Goal: Task Accomplishment & Management: Manage account settings

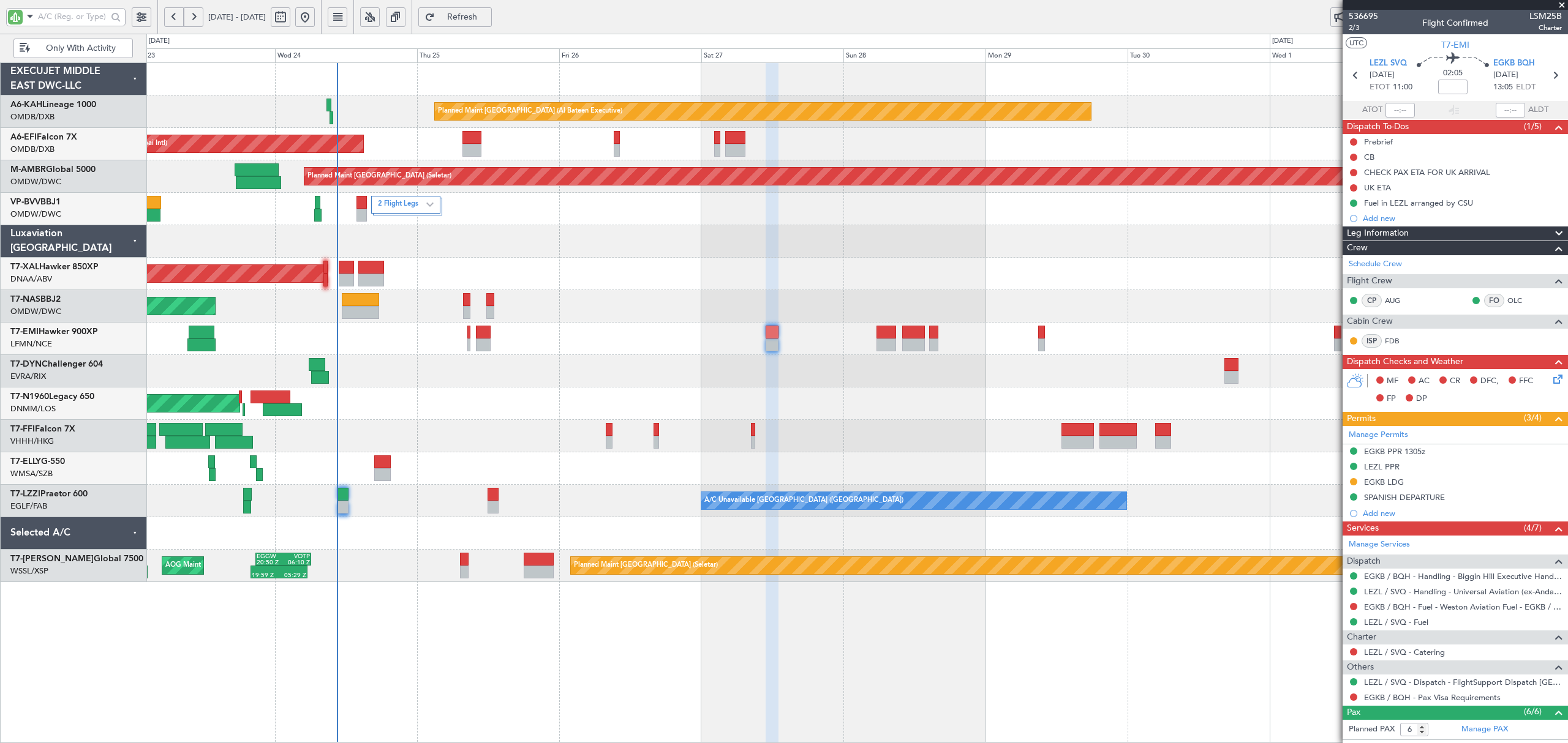
click at [96, 53] on span "Only With Activity" at bounding box center [80, 48] width 96 height 9
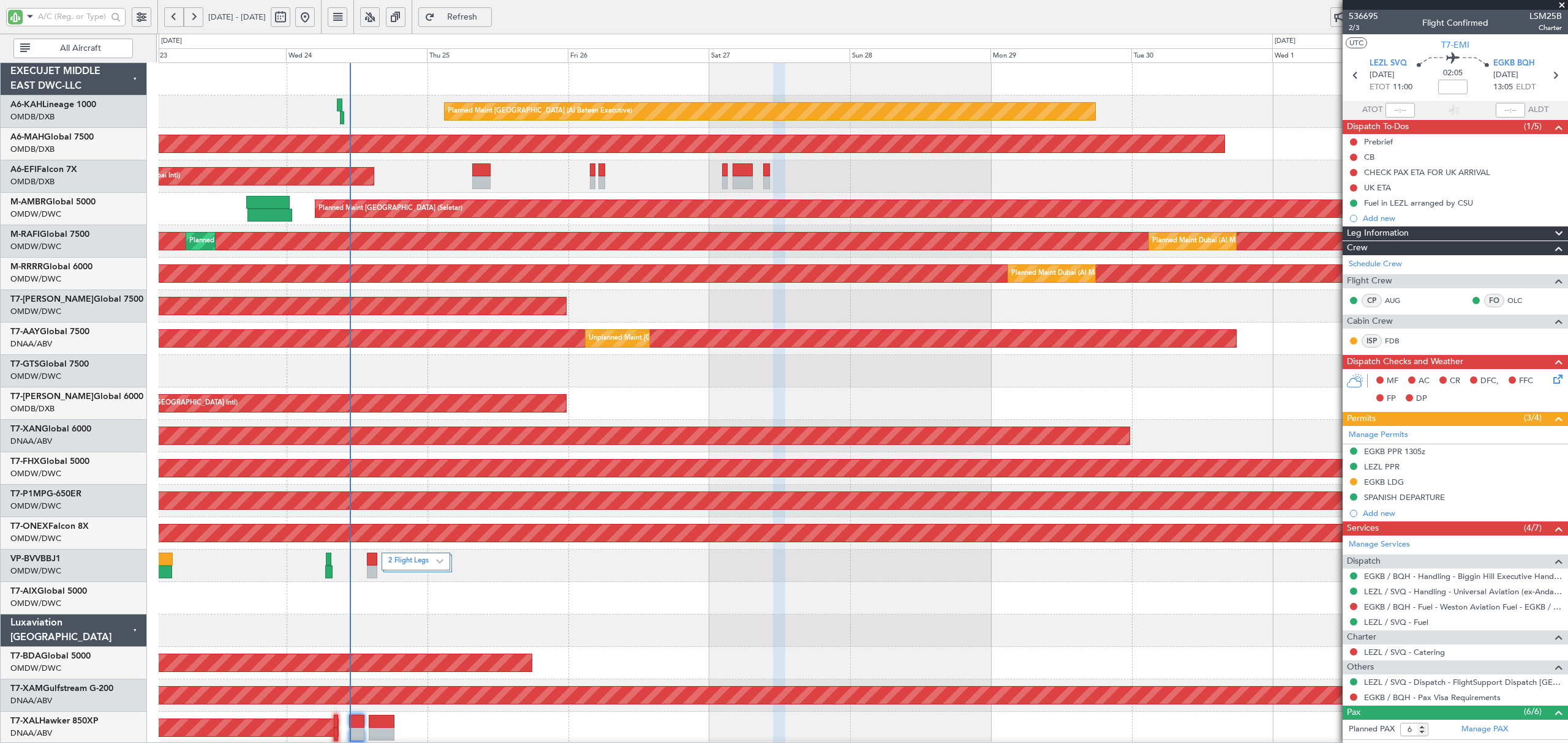
click at [423, 372] on div "AOG Maint Singapore (Seletar)" at bounding box center [862, 371] width 1408 height 33
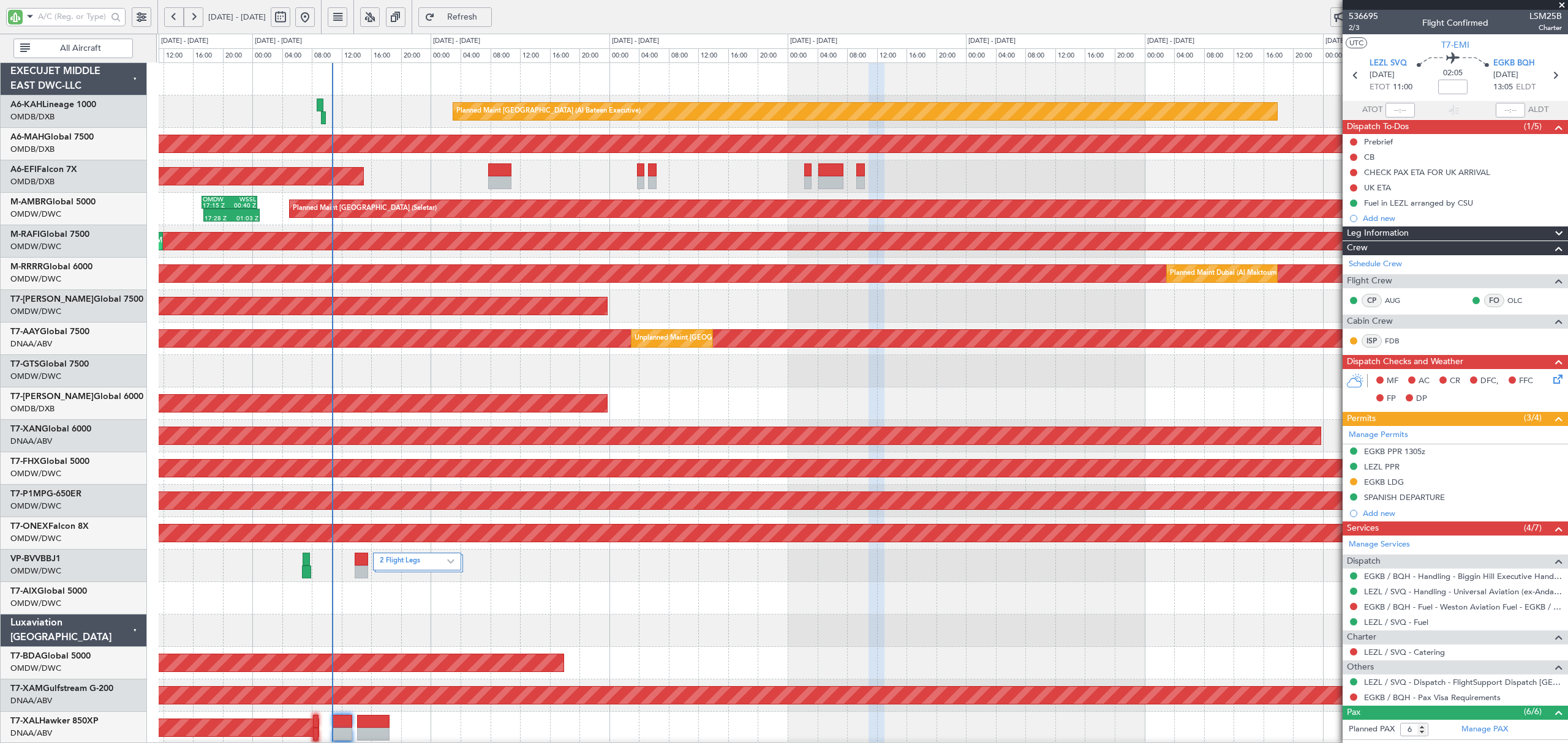
scroll to position [489, 0]
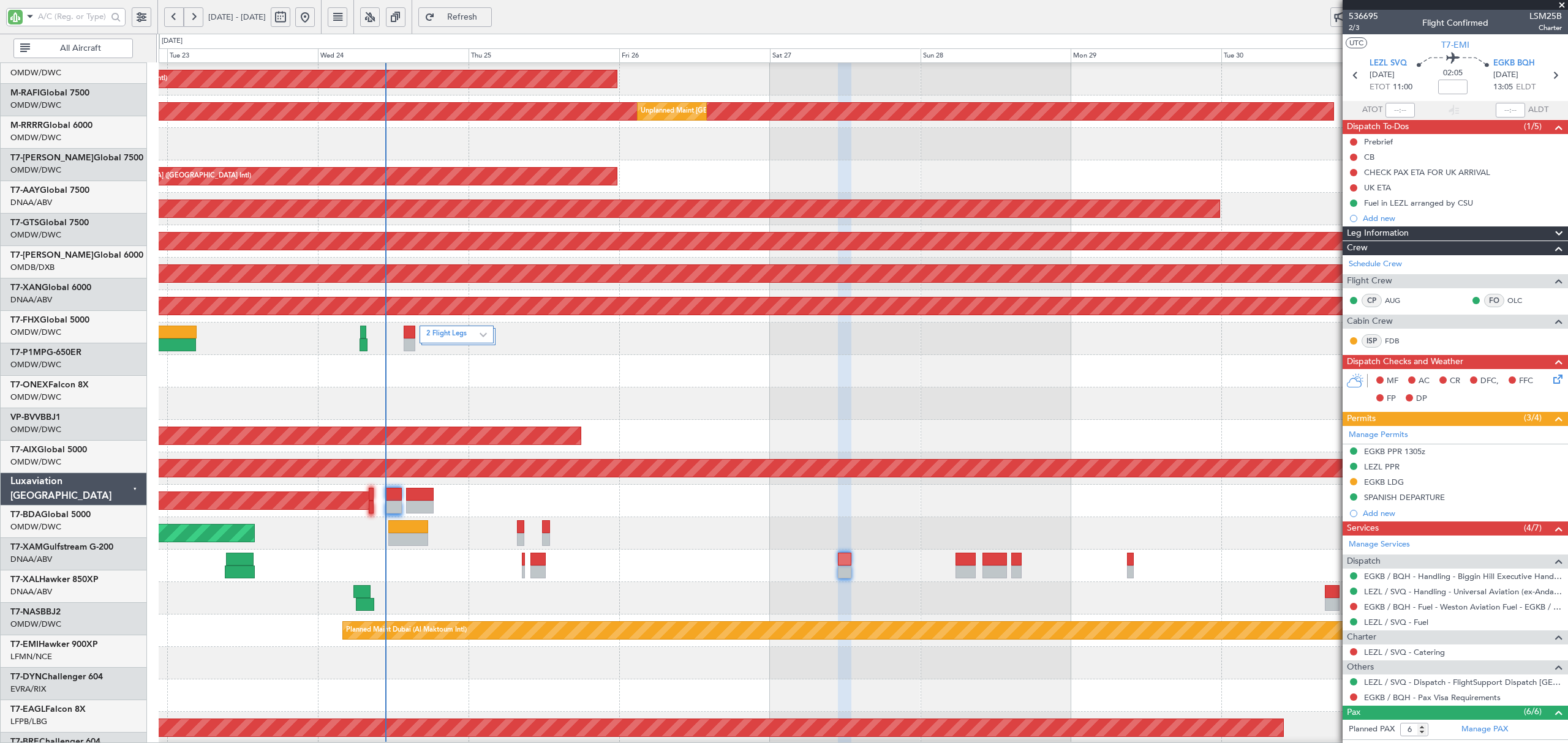
click at [456, 583] on div "Planned Maint Zurich" at bounding box center [862, 566] width 1408 height 33
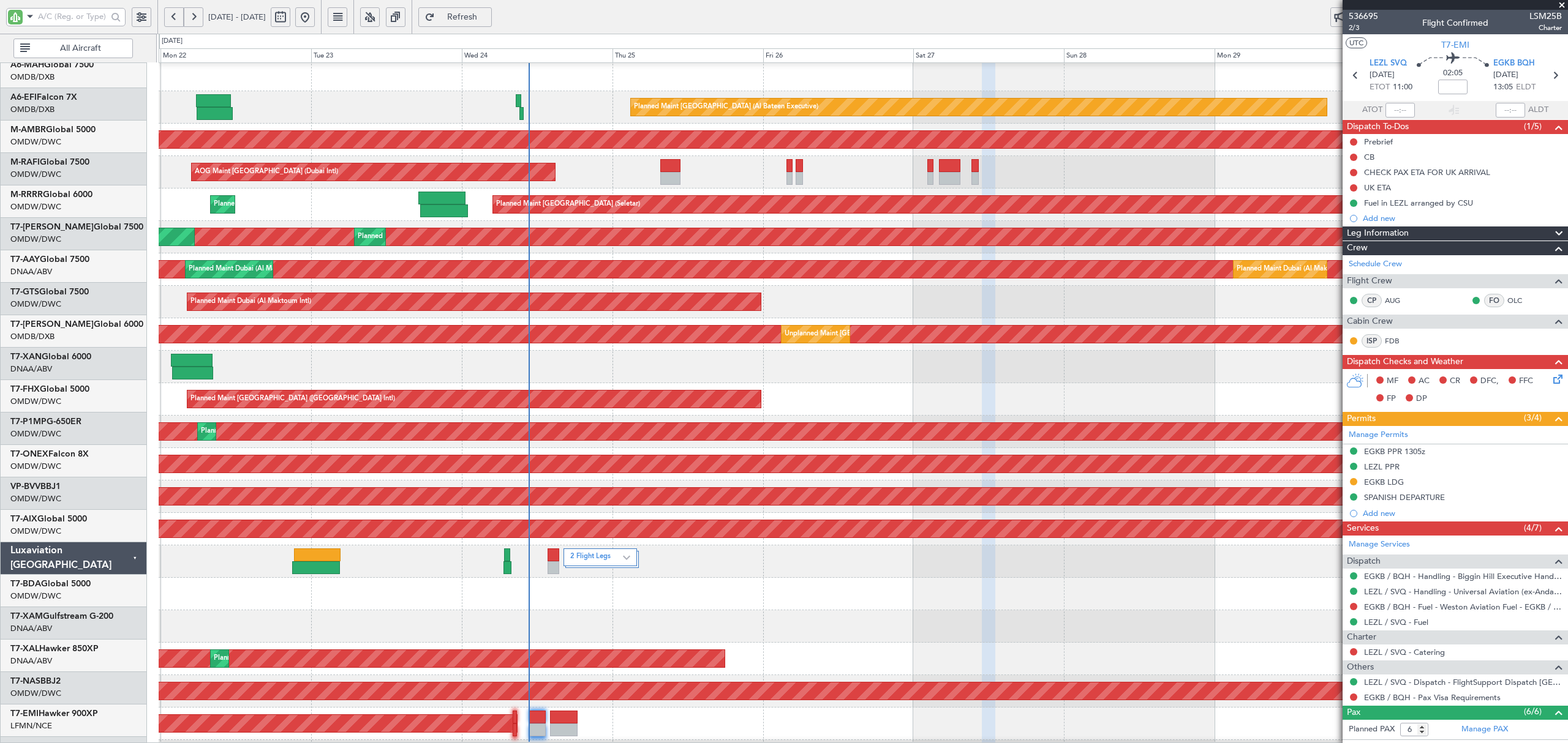
scroll to position [0, 0]
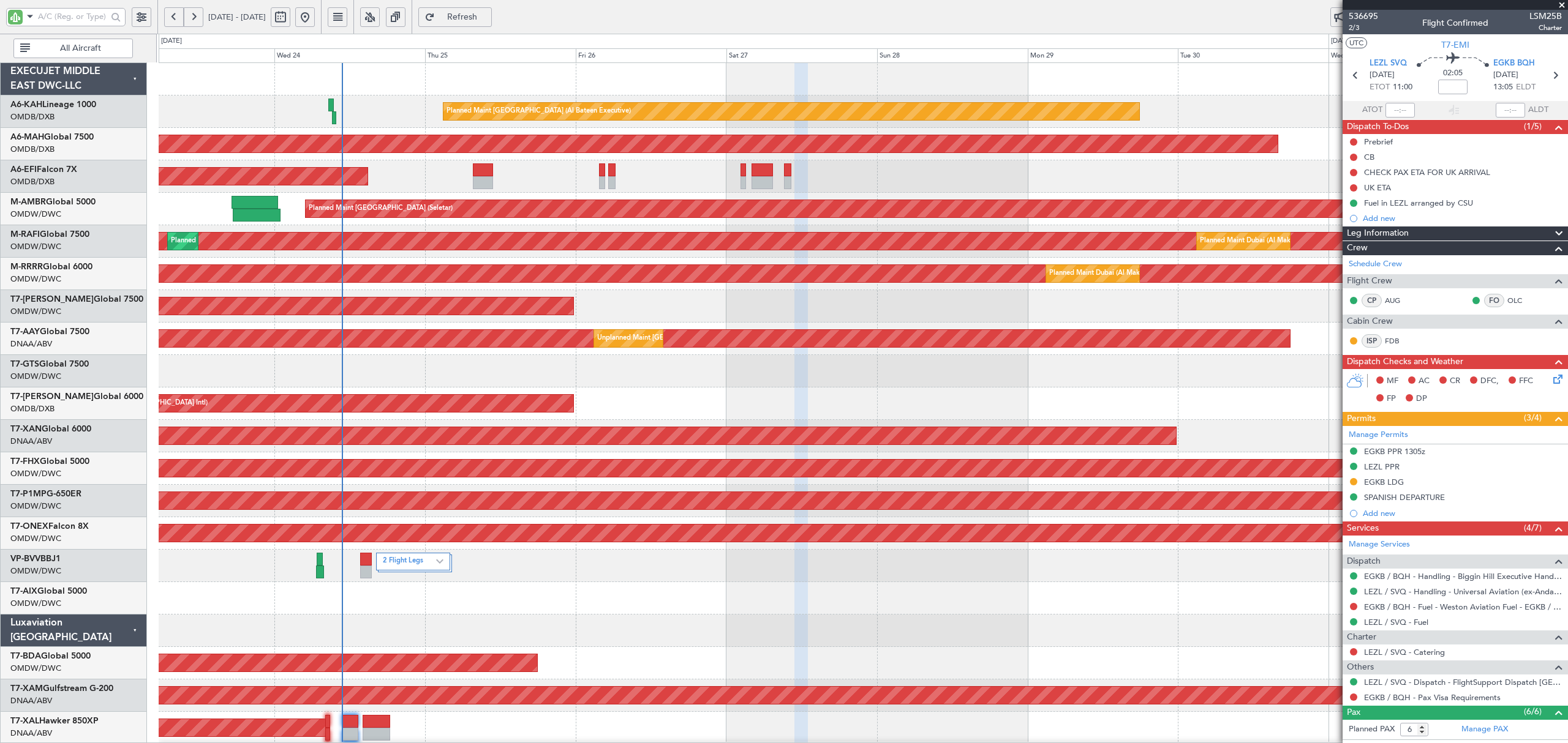
click at [444, 357] on div "Planned Maint Abu Dhabi (Al Bateen Executive) Planned Maint Dubai (Dubai Intl) …" at bounding box center [862, 664] width 1408 height 1201
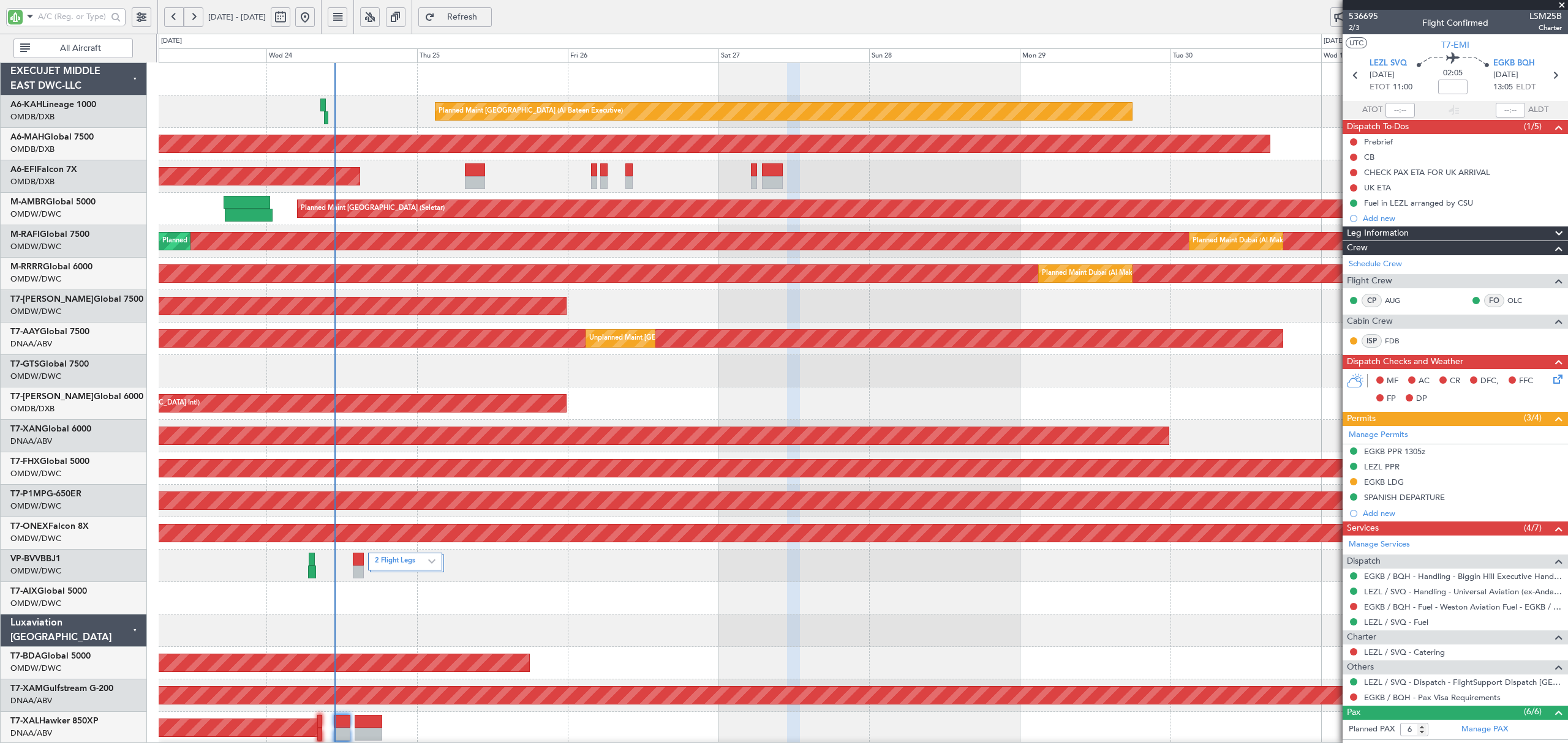
click at [740, 394] on div "Planned Maint Dubai (Dubai Intl)" at bounding box center [862, 403] width 1408 height 33
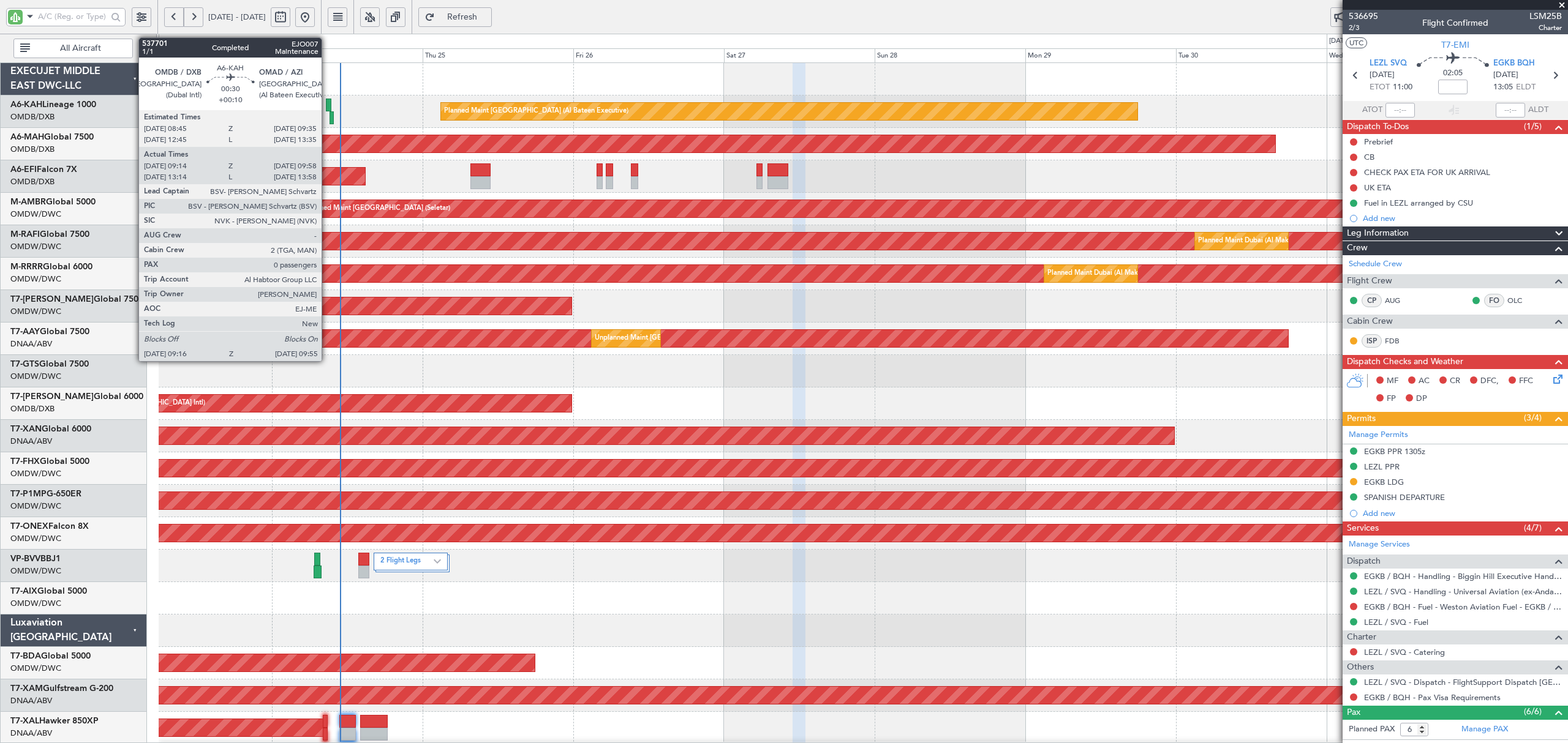
click at [327, 104] on div at bounding box center [328, 105] width 5 height 13
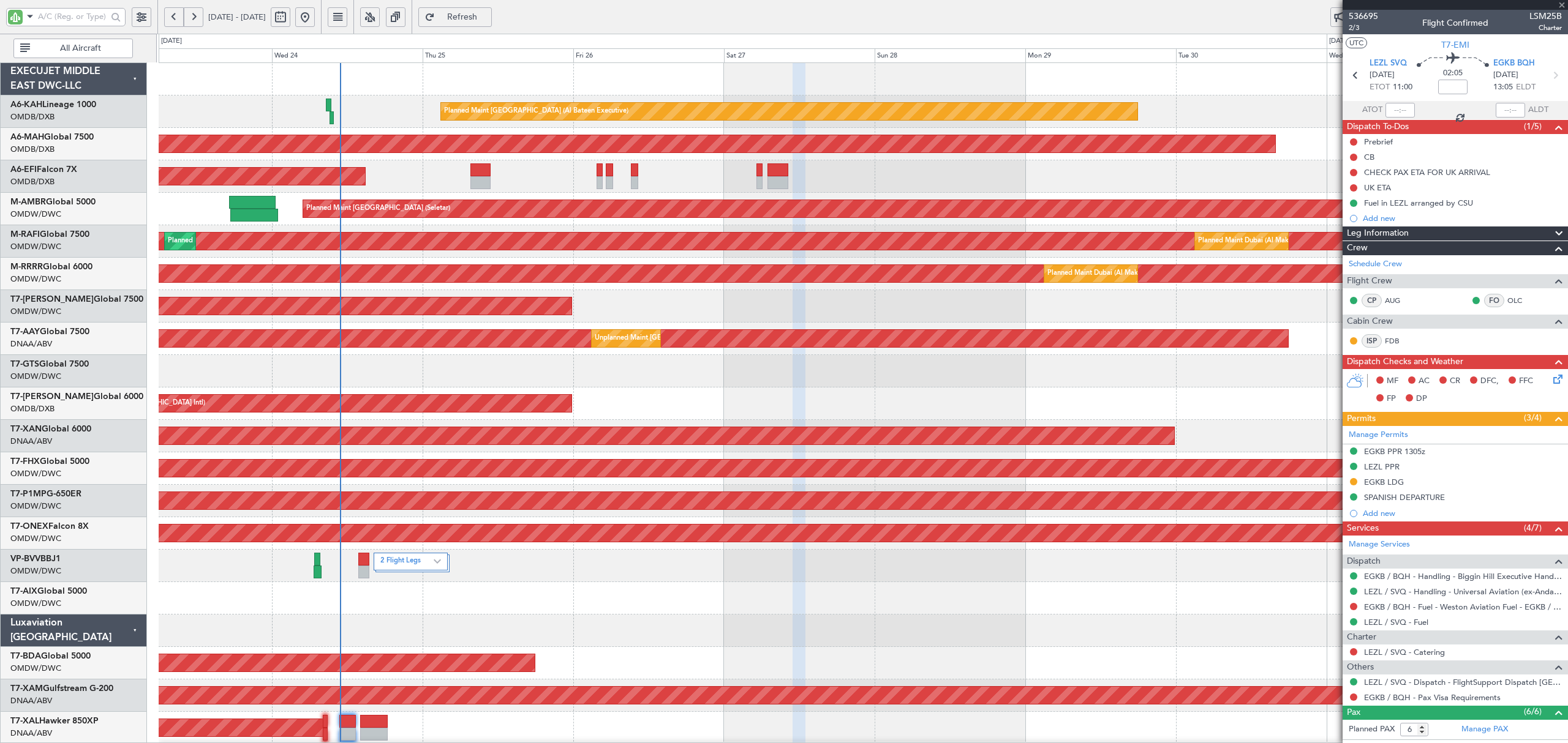
type input "+00:10"
type input "09:29"
type input "09:53"
type input "0"
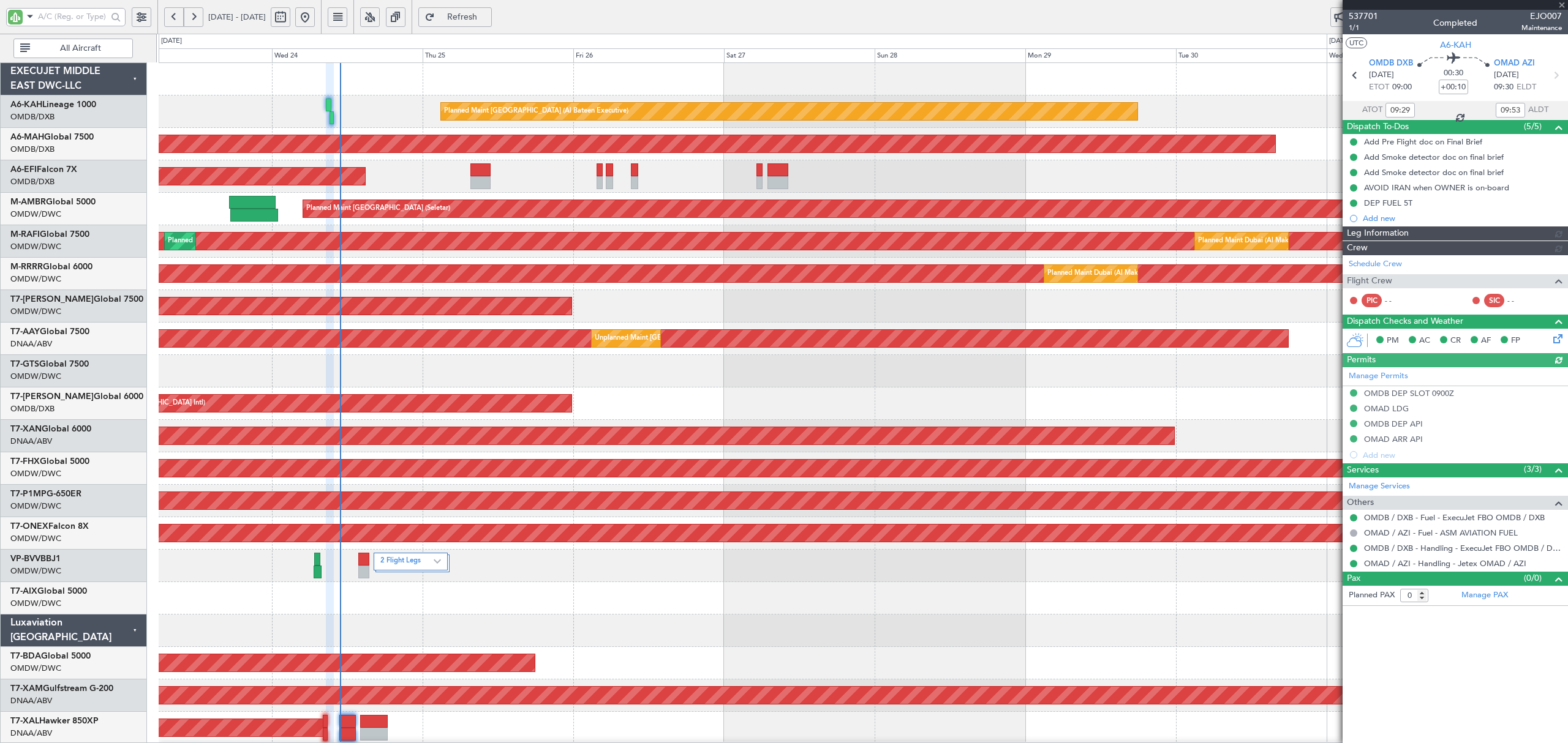
type input "Dherander Fithani (DHF)"
type input "7360"
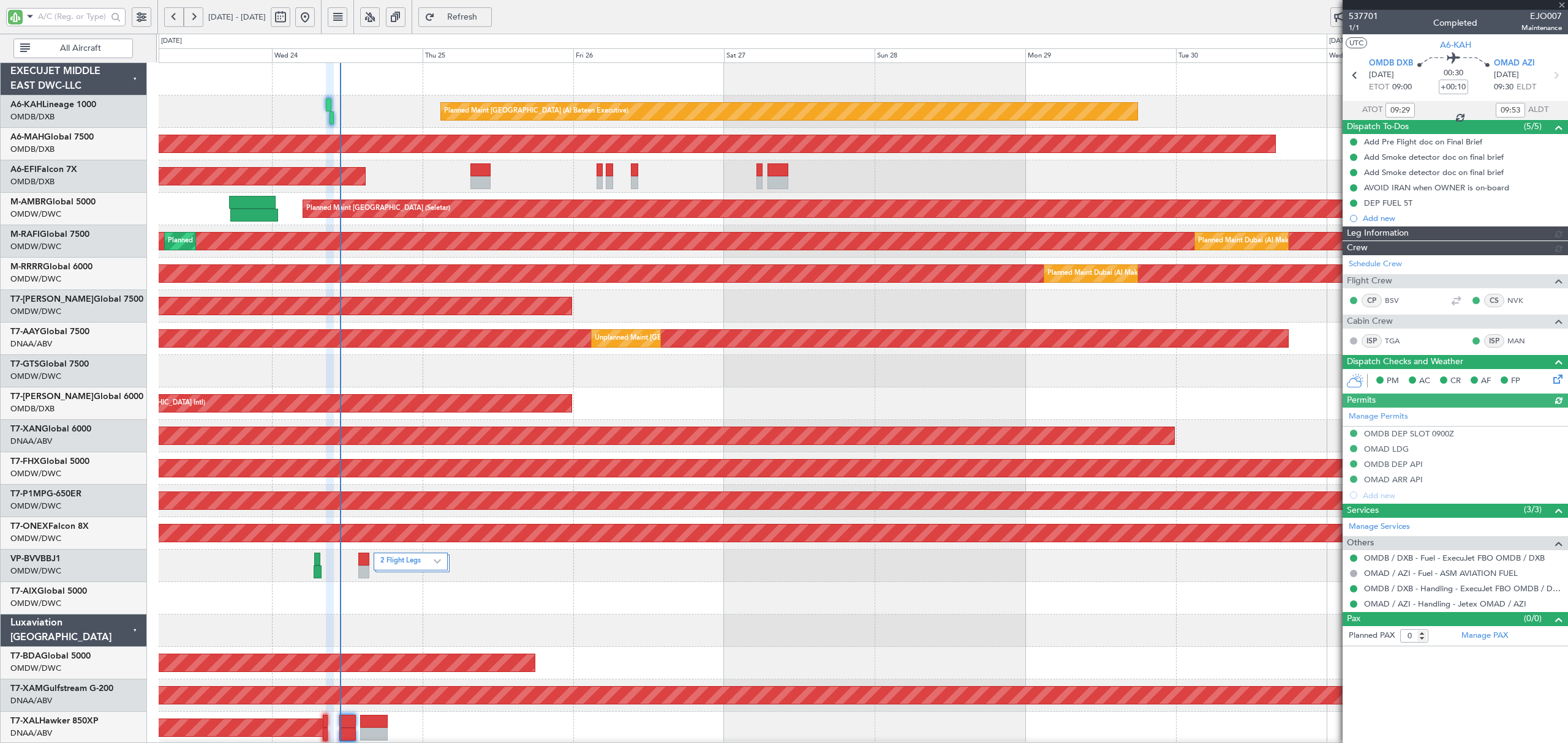
type input "Dherander Fithani (DHF)"
type input "7360"
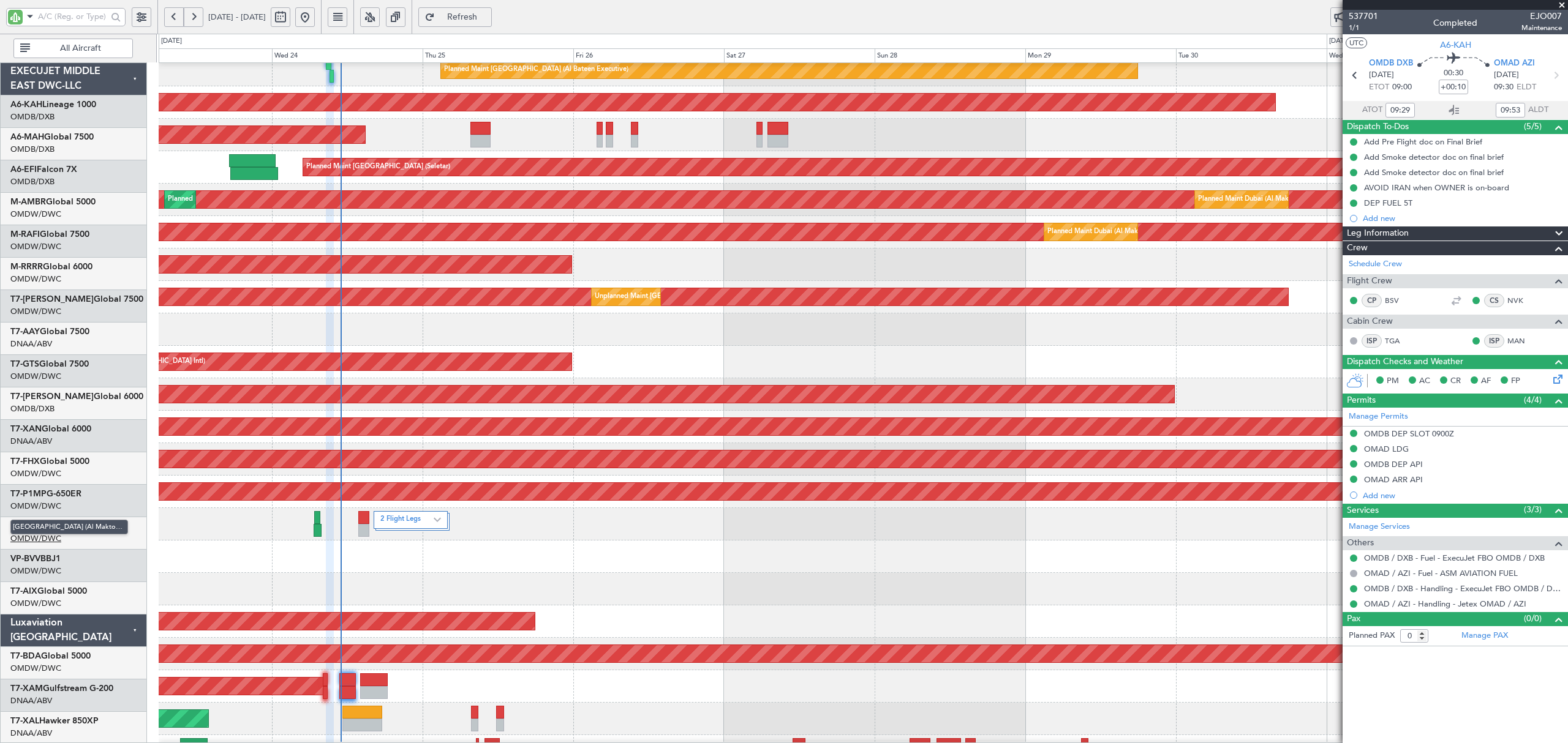
scroll to position [82, 0]
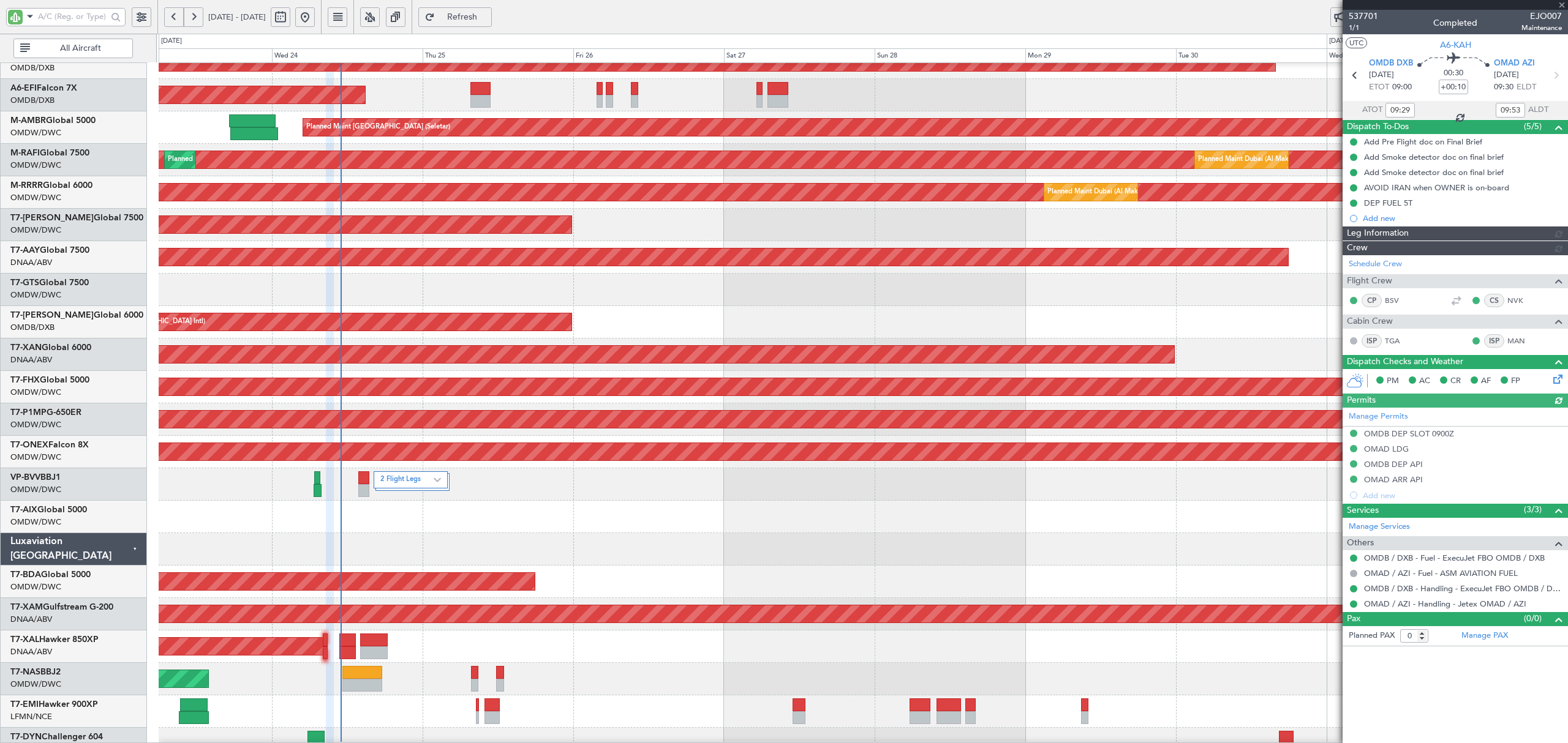
type input "Dherander Fithani (DHF)"
type input "7360"
type input "Dherander Fithani (DHF)"
type input "7360"
type input "Dherander Fithani (DHF)"
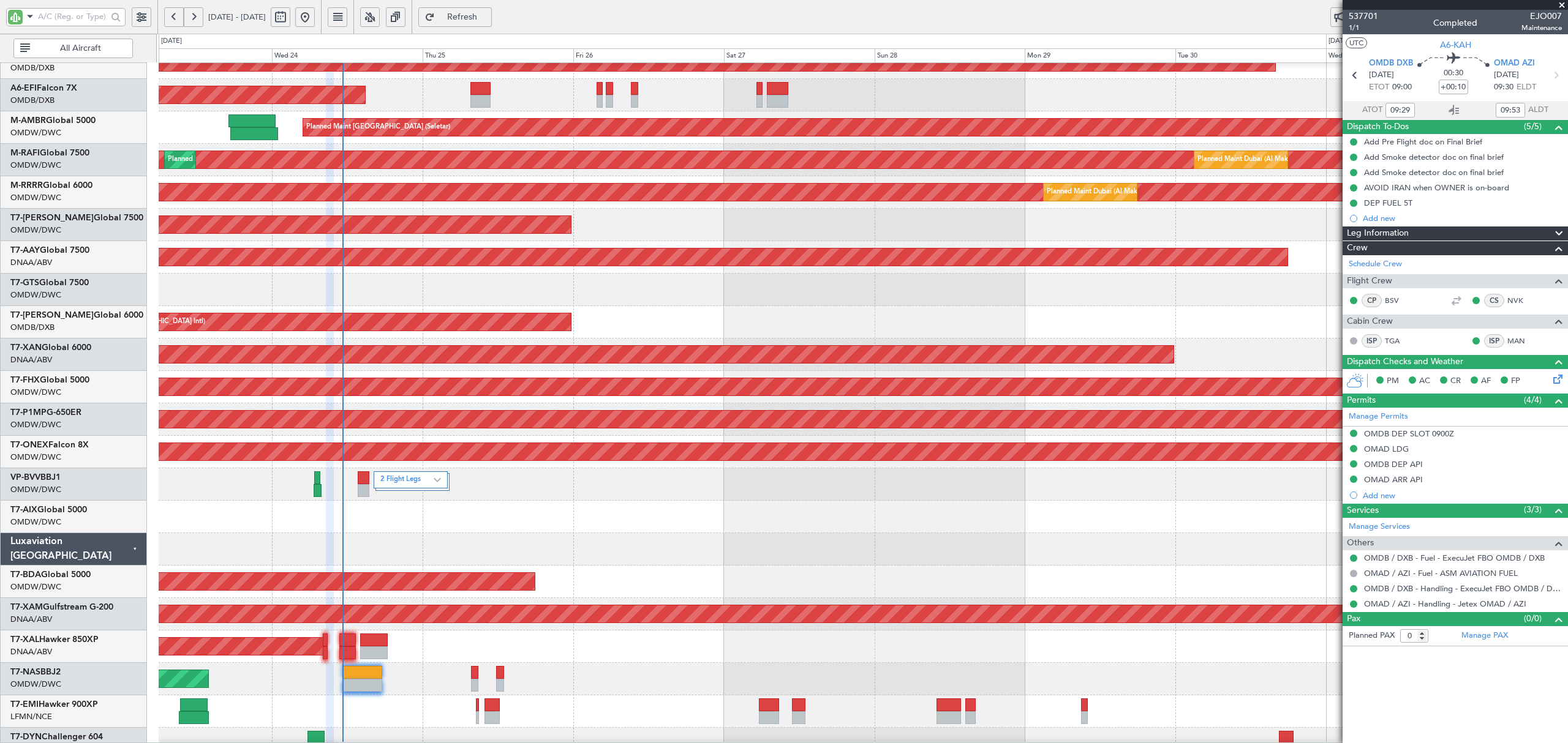
type input "7360"
click at [530, 502] on div at bounding box center [862, 517] width 1408 height 33
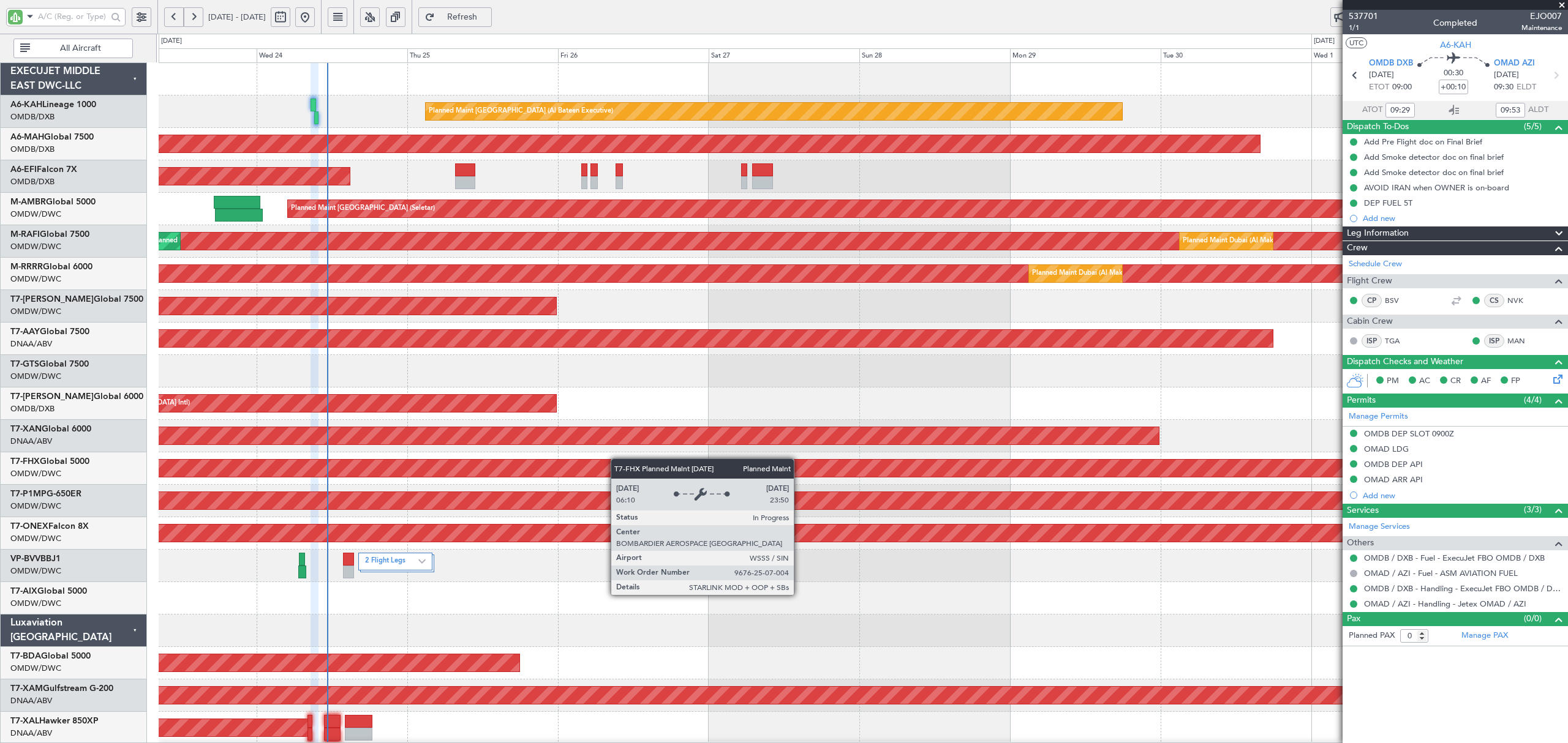
click at [617, 461] on div "Planned Maint Abu Dhabi (Al Bateen Executive) Planned Maint Dubai (Dubai Intl) …" at bounding box center [862, 664] width 1408 height 1201
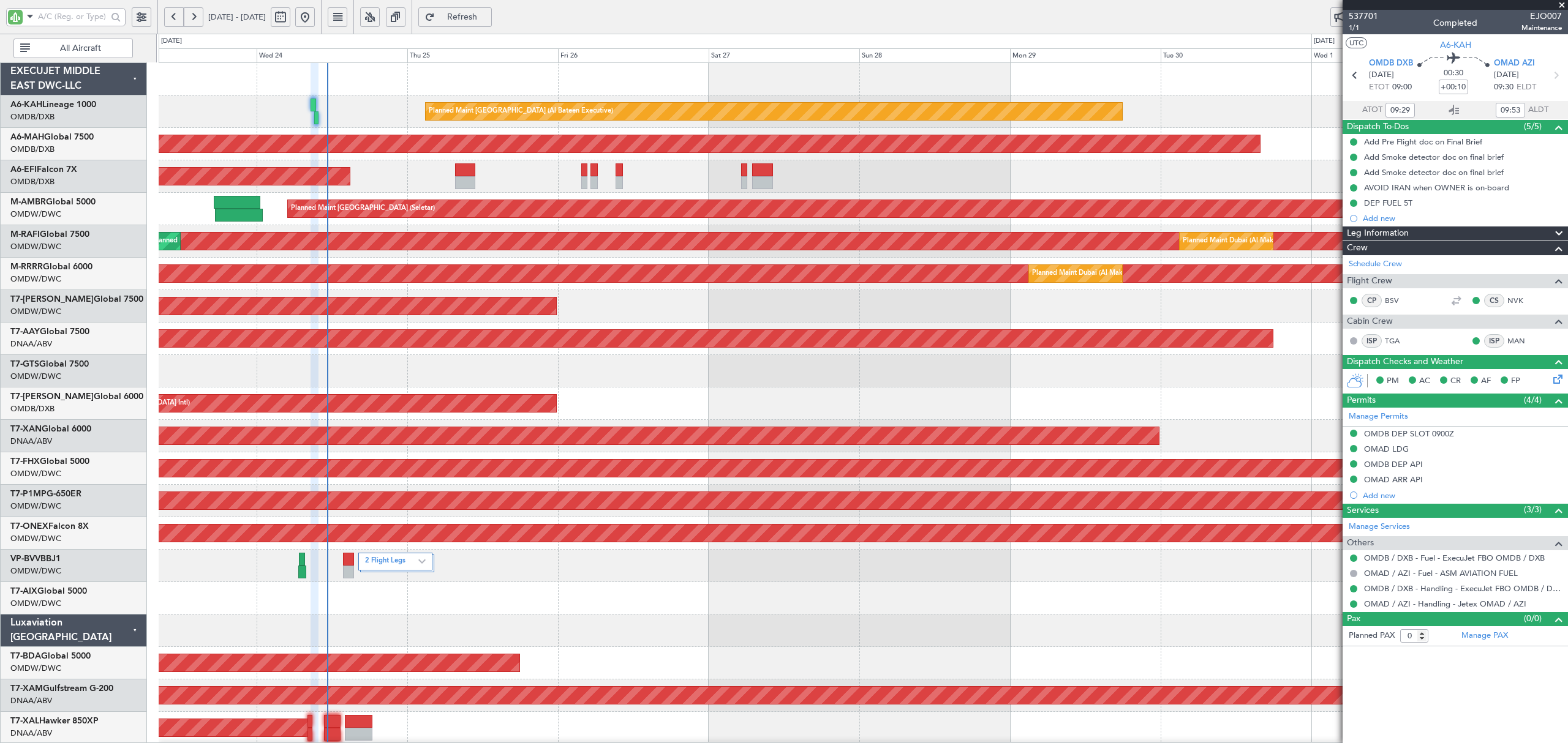
click at [640, 588] on div at bounding box center [862, 599] width 1408 height 33
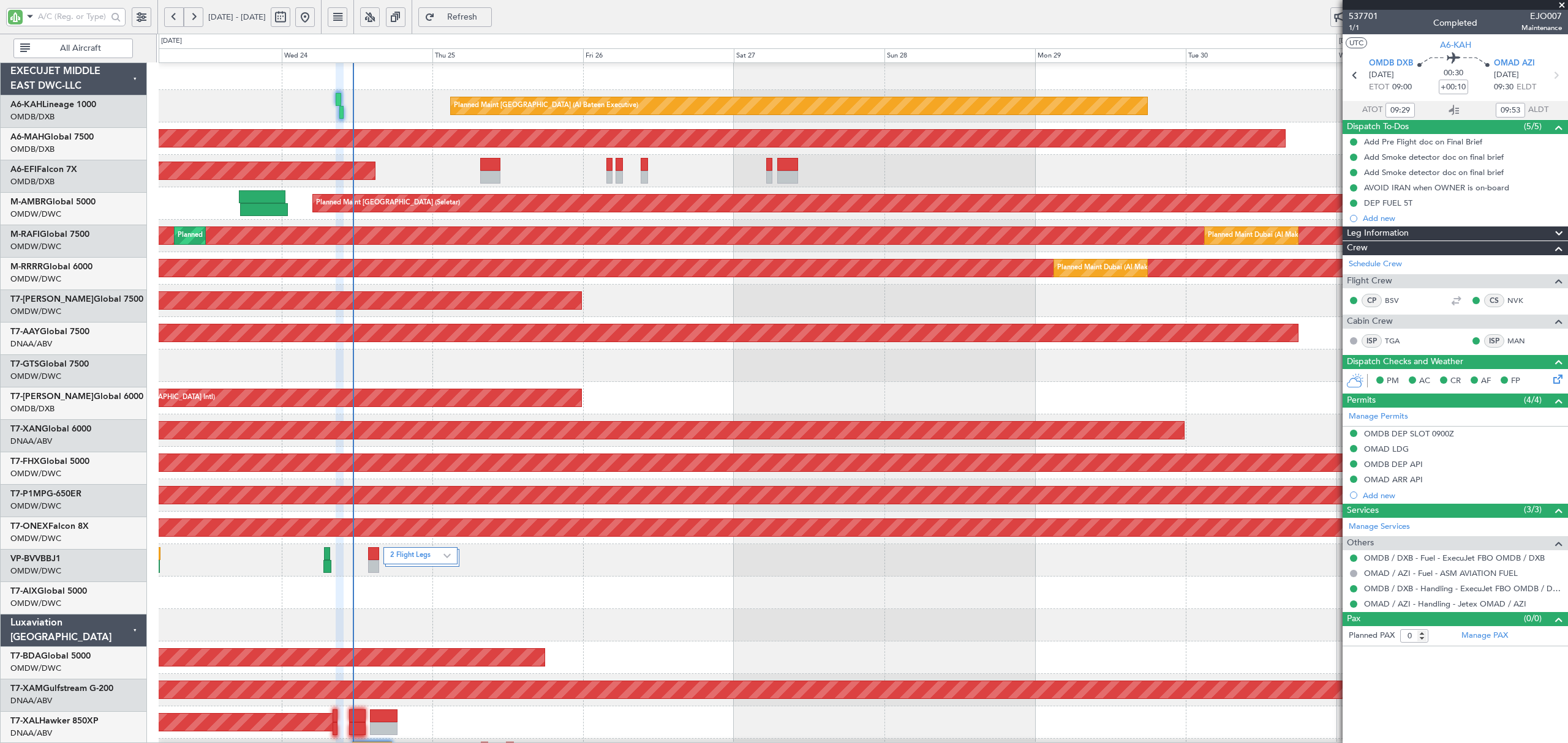
scroll to position [5, 0]
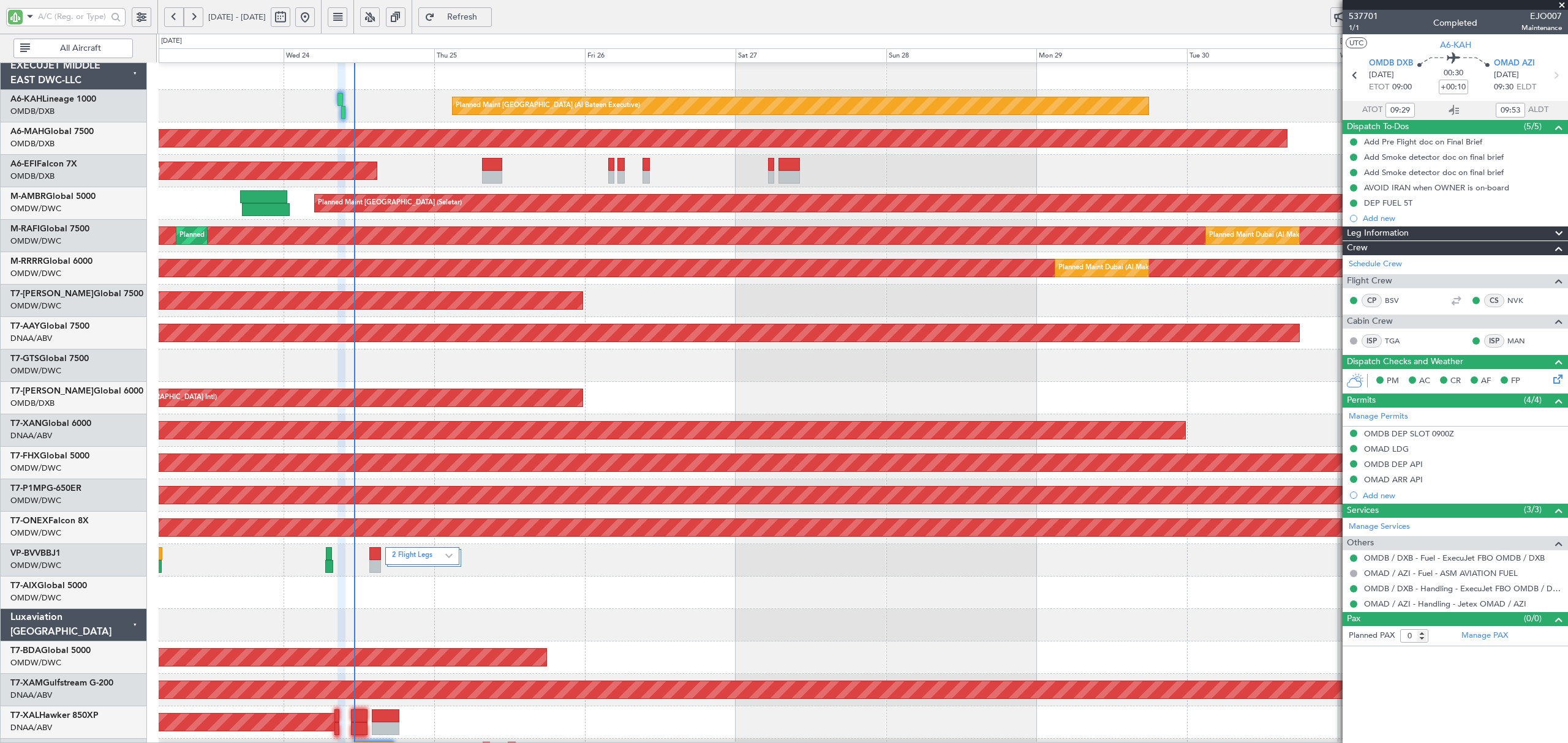
click at [710, 401] on div "Planned Maint Dubai (Dubai Intl)" at bounding box center [862, 398] width 1408 height 33
type input "Dherander Fithani (DHF)"
type input "7360"
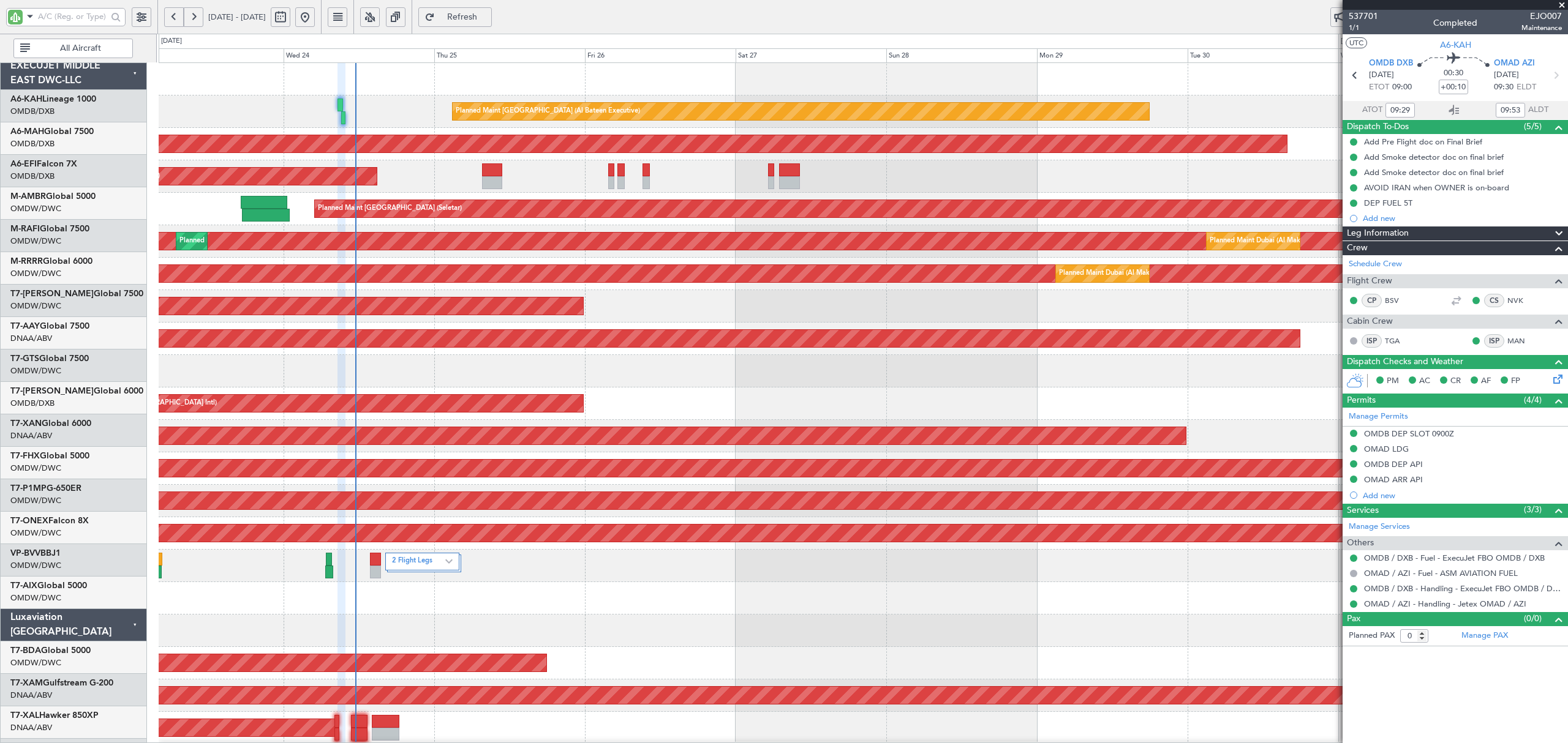
scroll to position [0, 0]
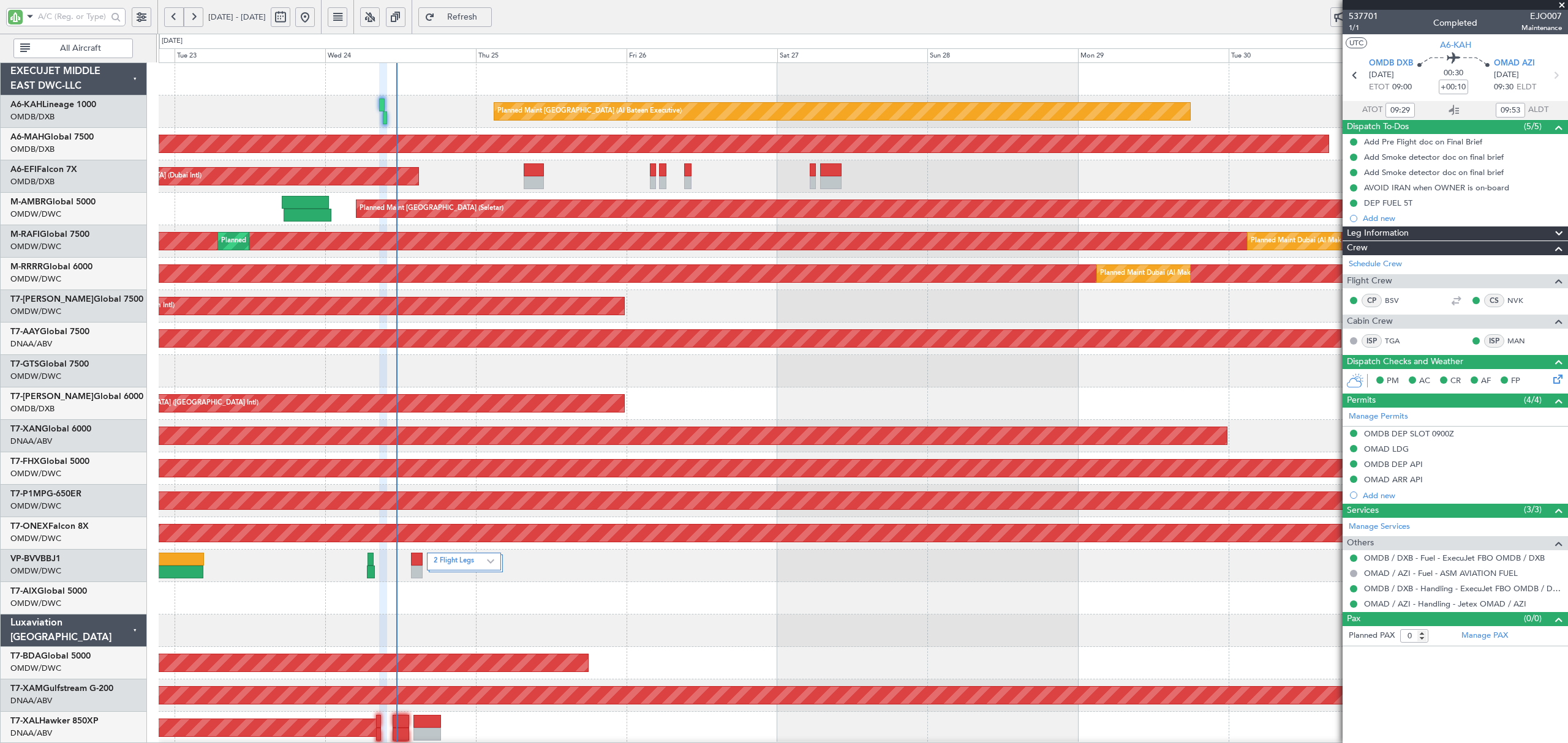
click at [270, 287] on div "Planned Maint Abu Dhabi (Al Bateen Executive) Planned Maint Dubai (Dubai Intl) …" at bounding box center [862, 664] width 1408 height 1201
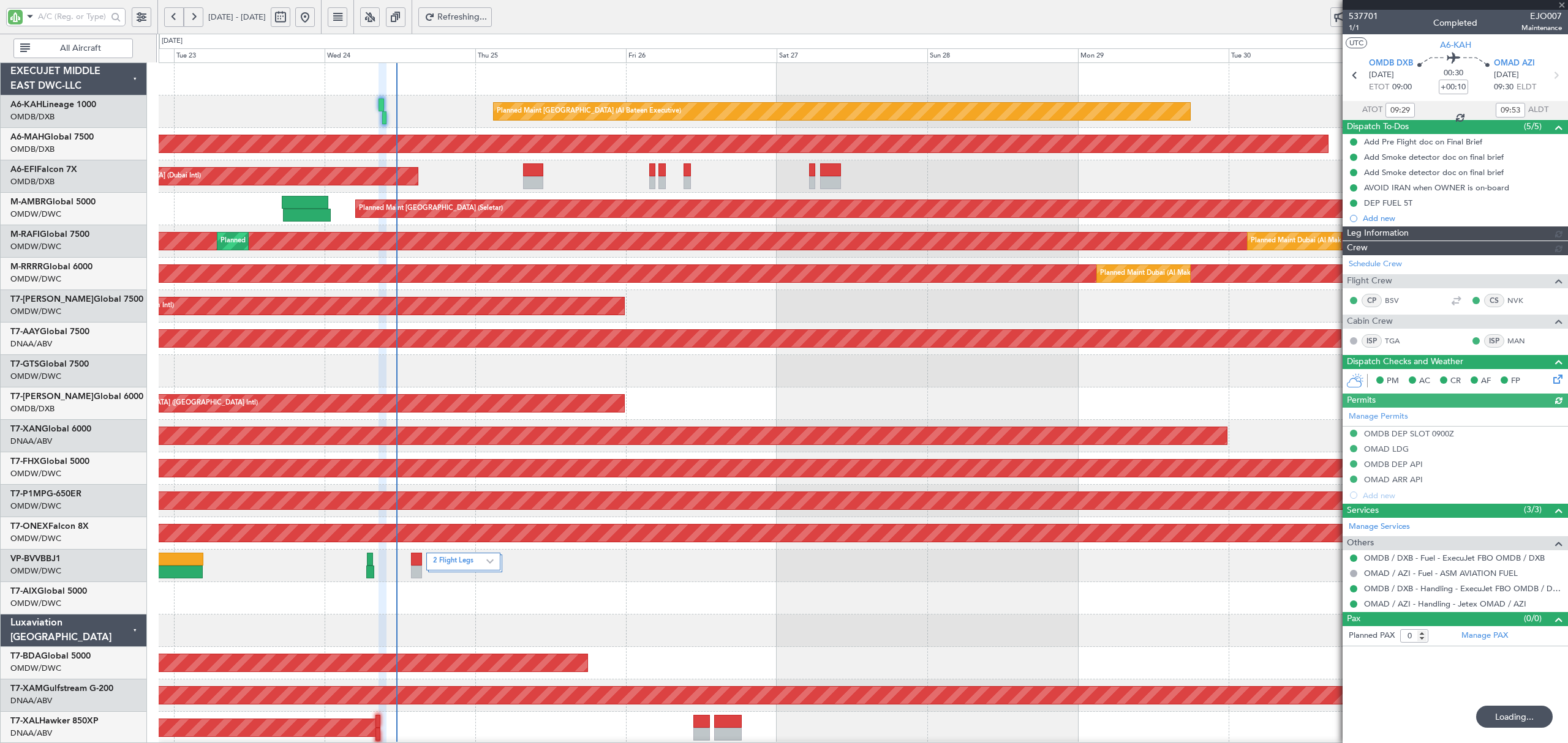
type input "Dherander Fithani (DHF)"
type input "7360"
click at [85, 106] on link "A6-KAH Lineage 1000" at bounding box center [53, 105] width 85 height 9
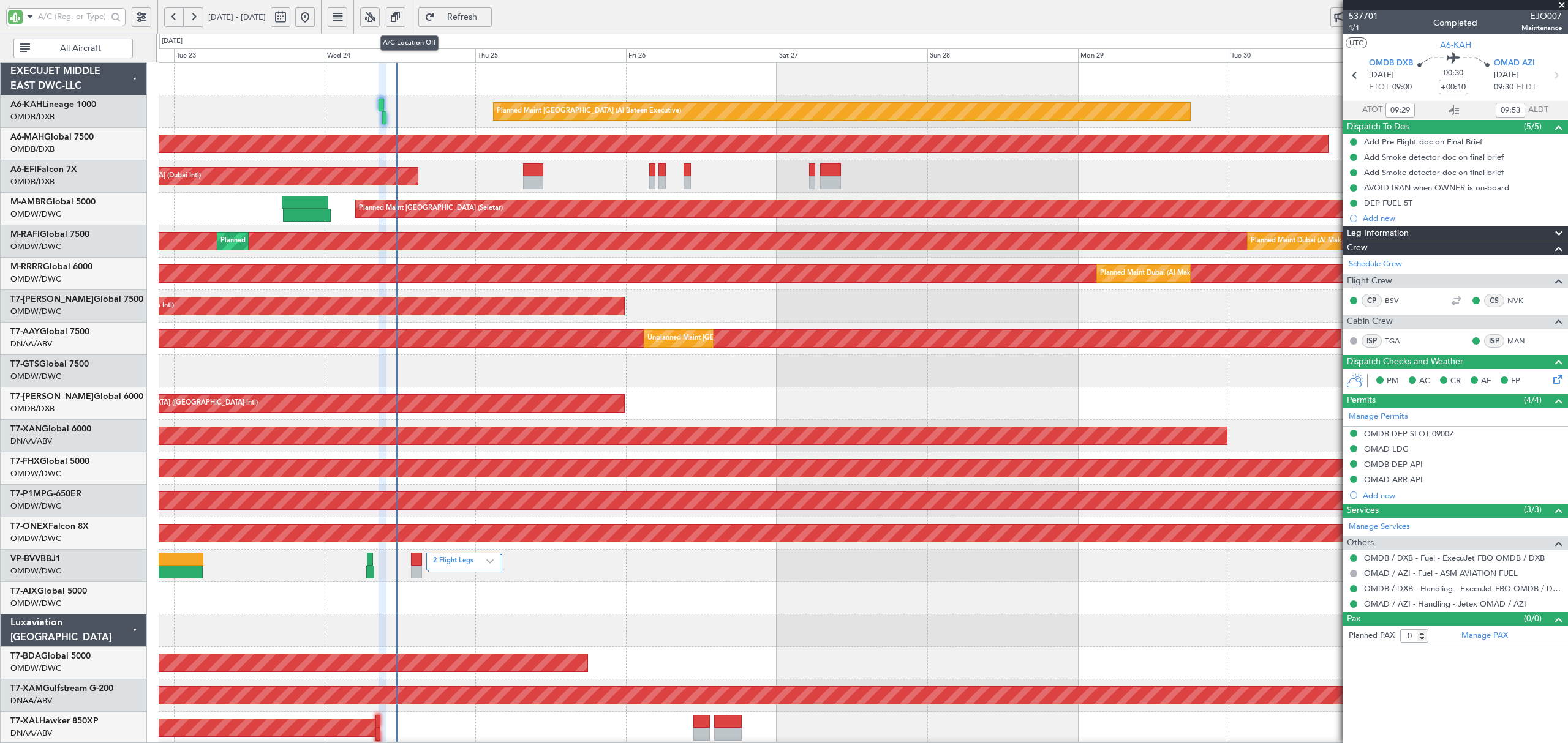
click at [379, 15] on button at bounding box center [370, 17] width 19 height 19
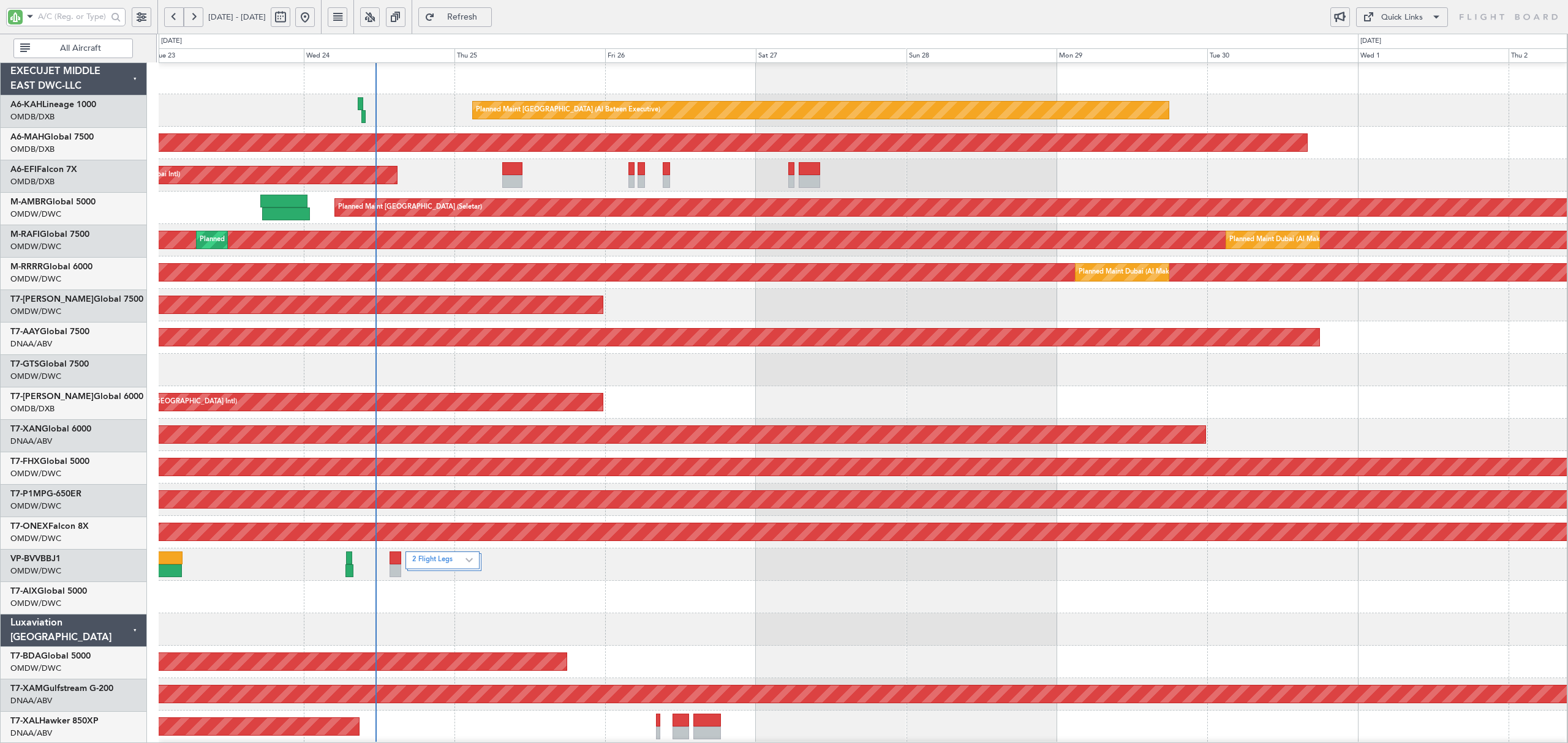
scroll to position [1, 0]
click at [428, 179] on div "AOG Maint Dubai (Dubai Intl) AOG Maint" at bounding box center [862, 175] width 1408 height 33
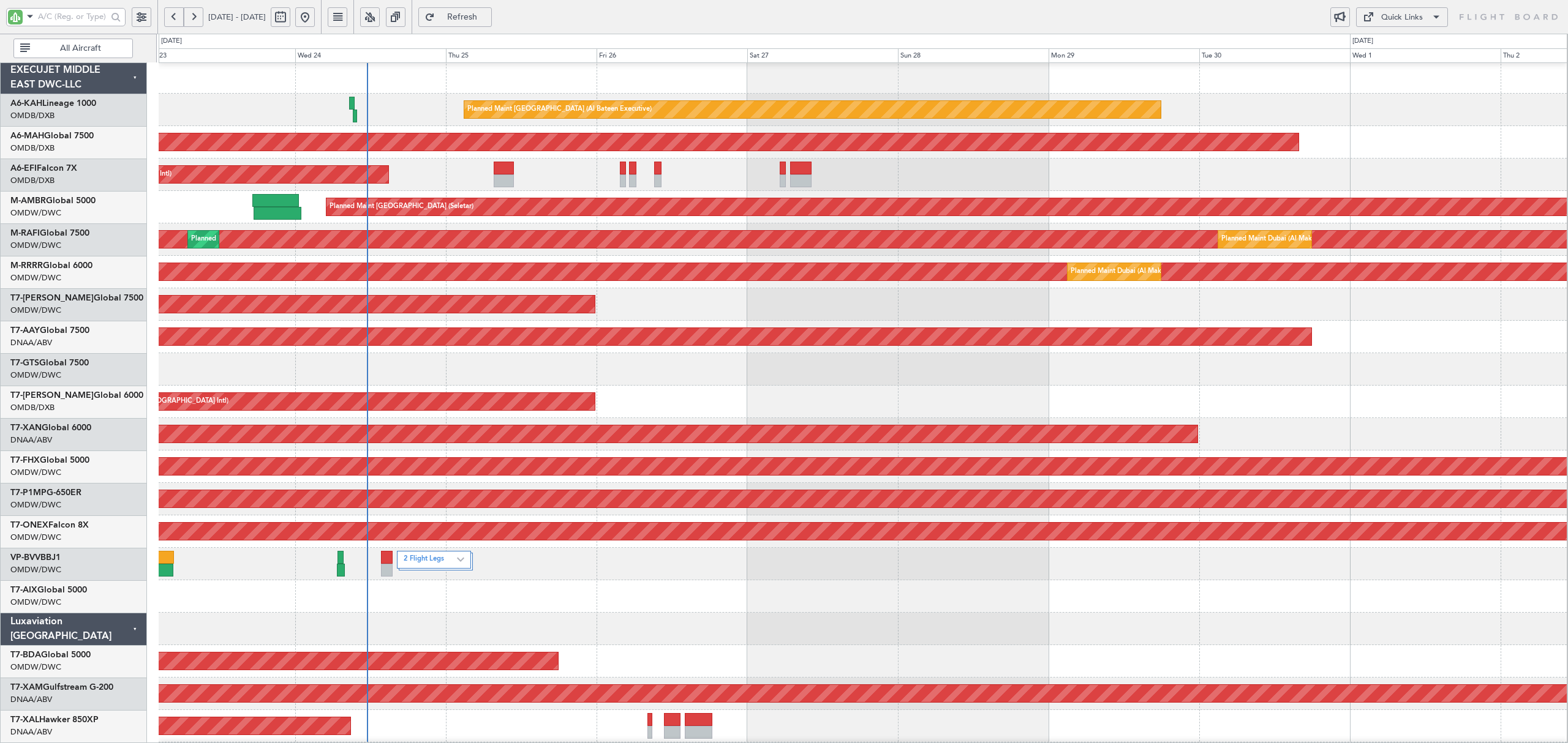
scroll to position [0, 0]
click at [430, 206] on div "Planned Maint Abu Dhabi (Al Bateen Executive) Planned Maint Dubai (Dubai Intl) …" at bounding box center [862, 662] width 1408 height 1201
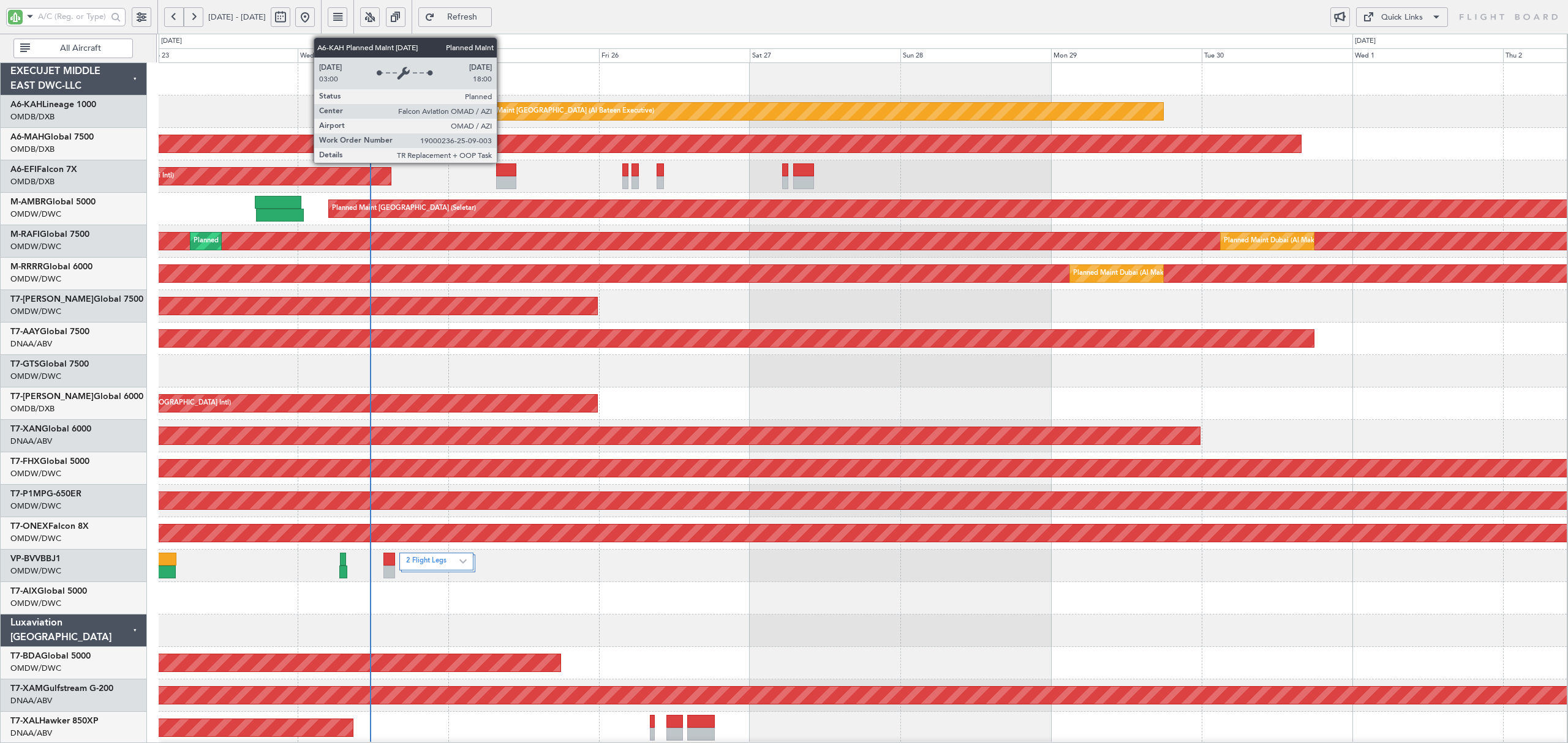
click at [502, 107] on div "Planned Maint Abu Dhabi (Al Bateen Executive)" at bounding box center [562, 111] width 184 height 18
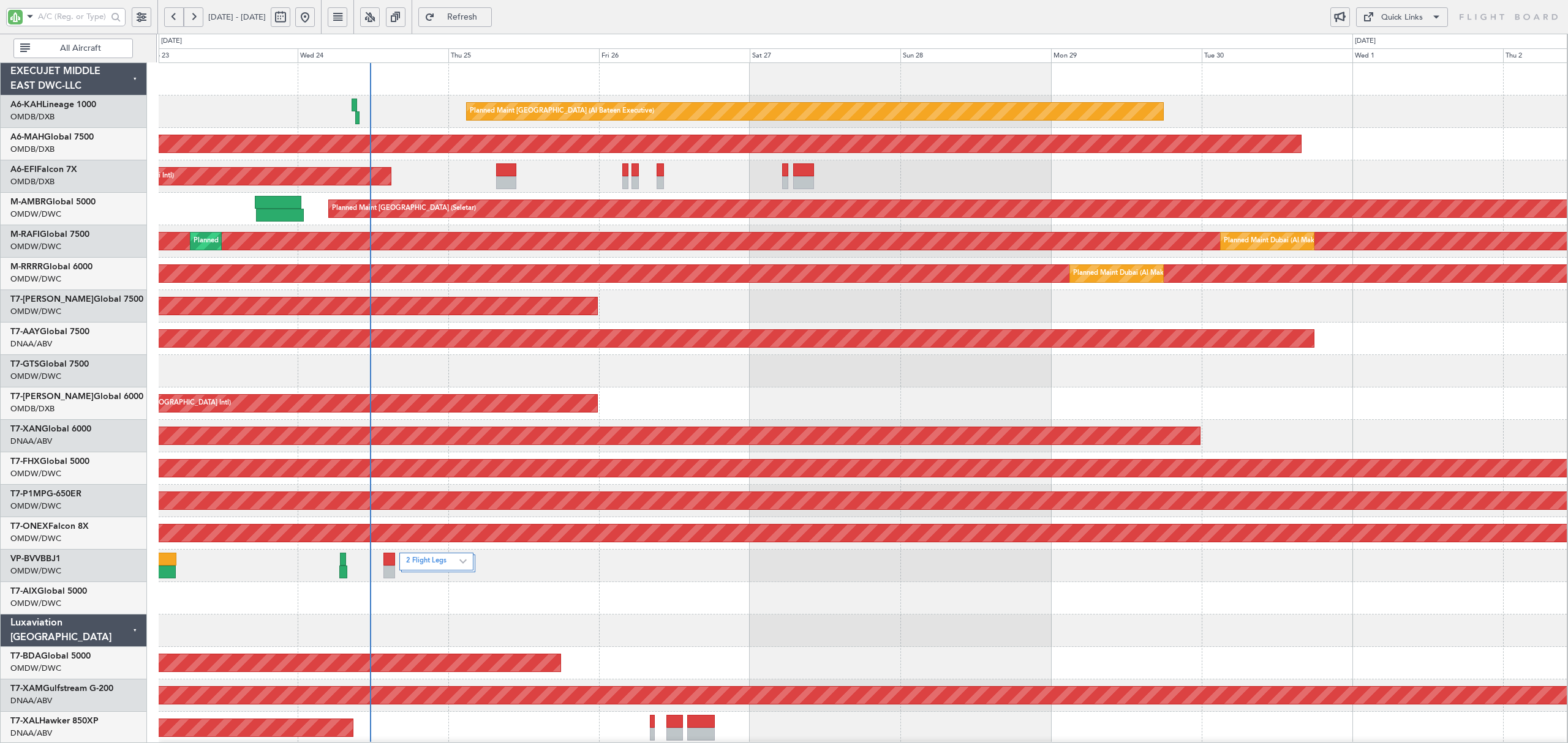
click at [281, 110] on div "Planned Maint Abu Dhabi (Al Bateen Executive)" at bounding box center [862, 112] width 1408 height 33
click at [77, 106] on link "A6-KAH Lineage 1000" at bounding box center [53, 105] width 85 height 9
click at [91, 136] on link "A6-MAH Global 7500" at bounding box center [52, 137] width 84 height 9
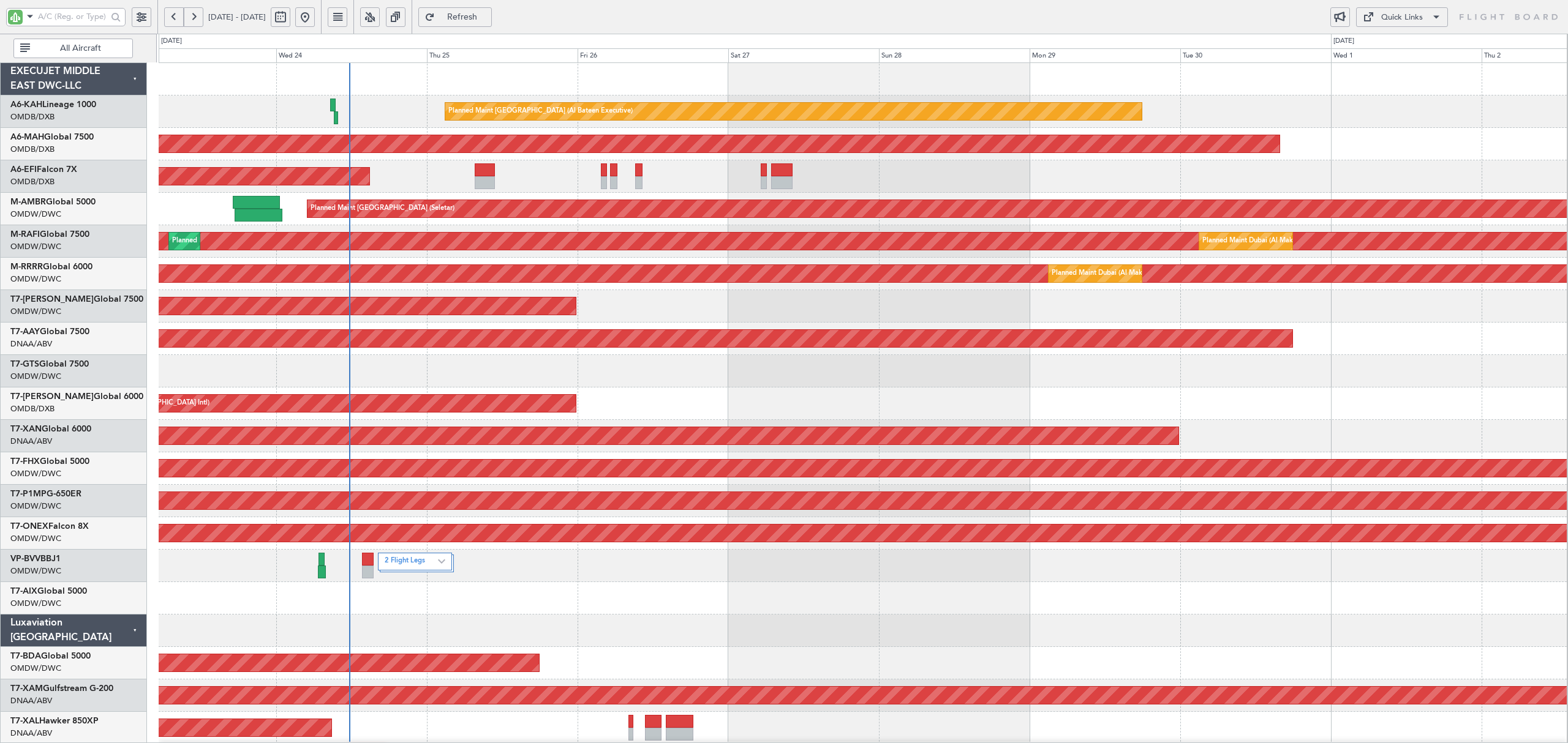
click at [429, 179] on div "AOG Maint Dubai (Dubai Intl) AOG Maint" at bounding box center [862, 176] width 1408 height 33
click at [571, 182] on div "AOG Maint Dubai (Dubai Intl) AOG Maint" at bounding box center [862, 176] width 1408 height 33
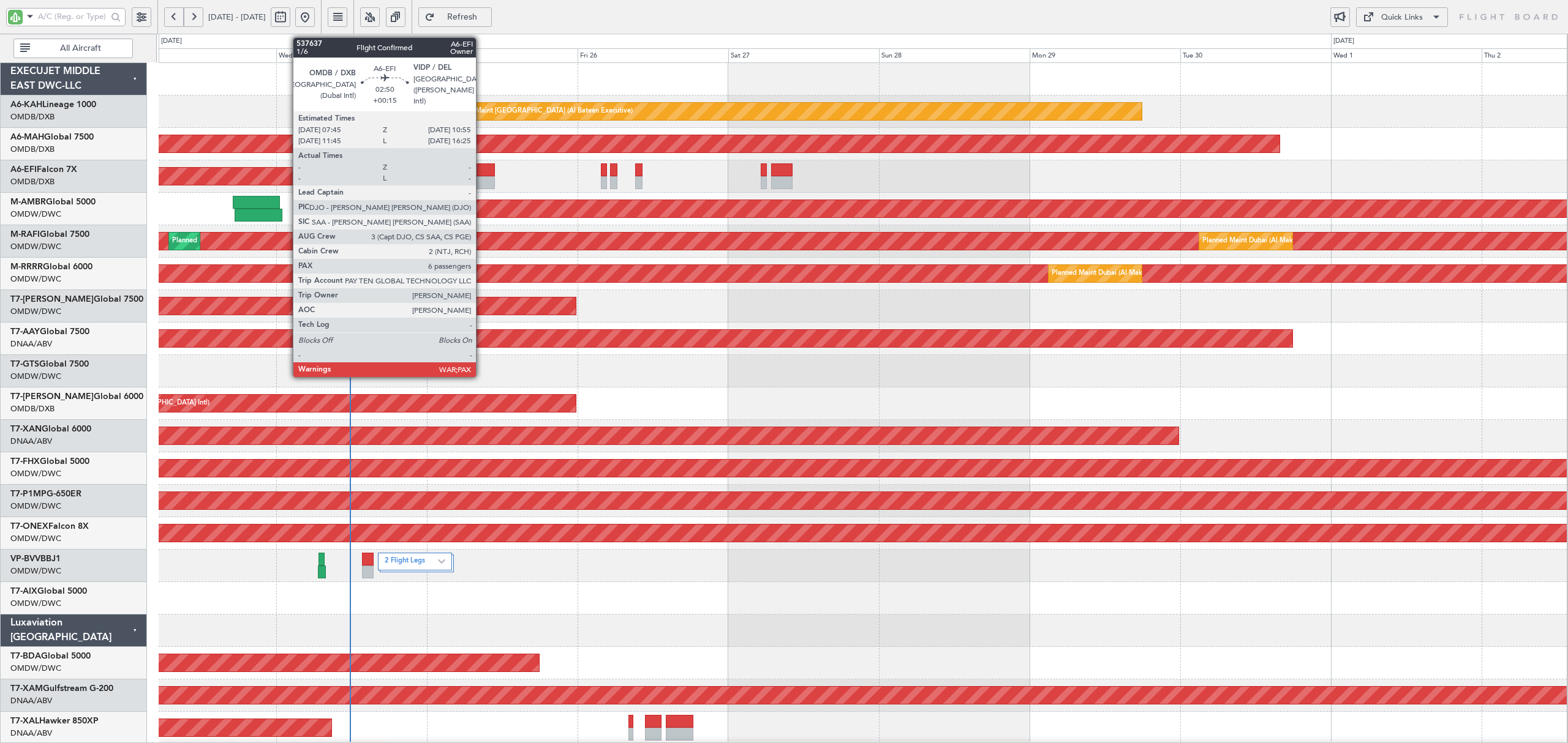
click at [482, 180] on div at bounding box center [484, 182] width 20 height 13
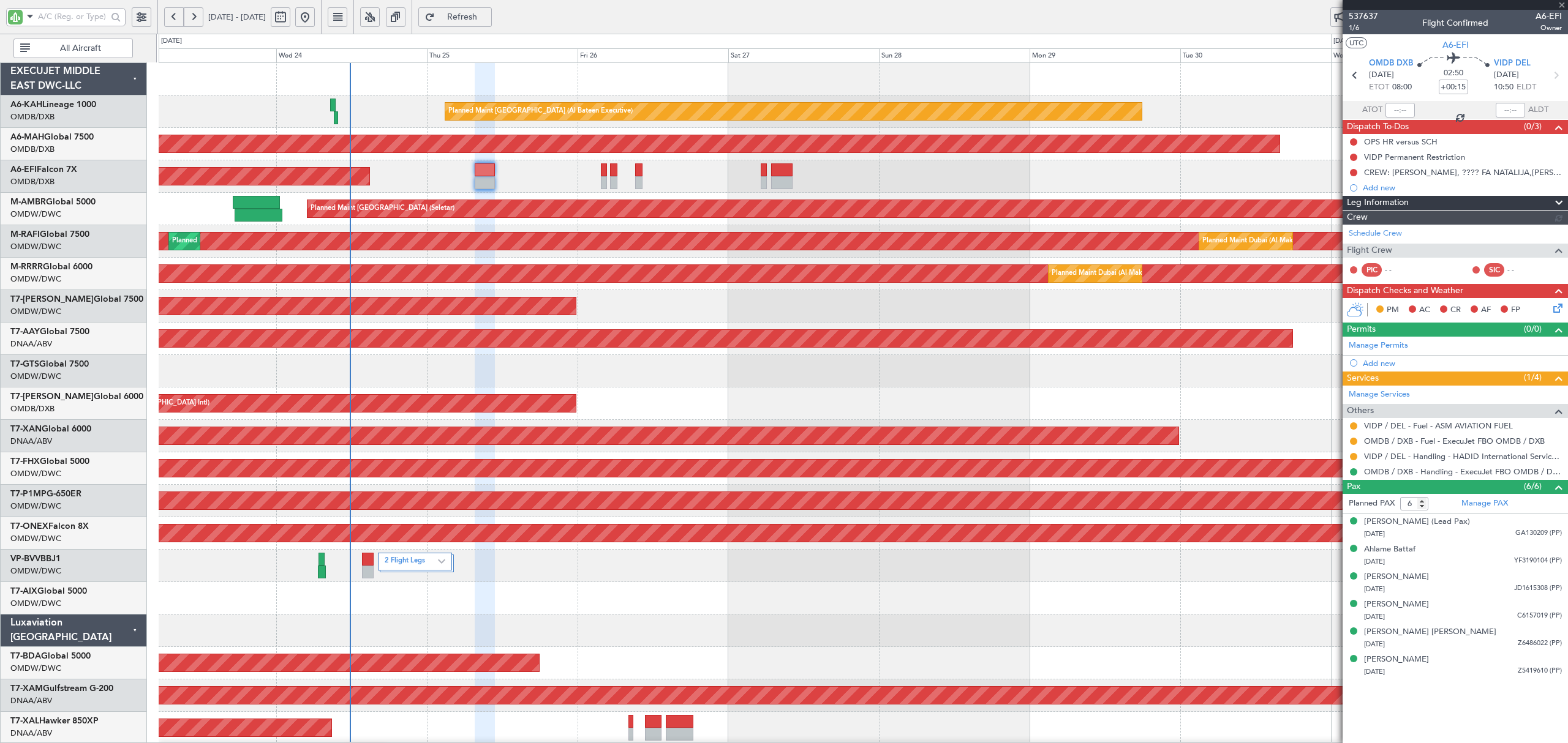
click at [1559, 1] on div at bounding box center [1455, 4] width 225 height 10
click at [1560, 3] on div at bounding box center [1455, 4] width 225 height 10
click at [1561, 4] on div at bounding box center [1455, 4] width 225 height 10
click at [1566, 3] on div at bounding box center [1455, 4] width 225 height 10
click at [1562, 3] on div at bounding box center [1455, 4] width 225 height 10
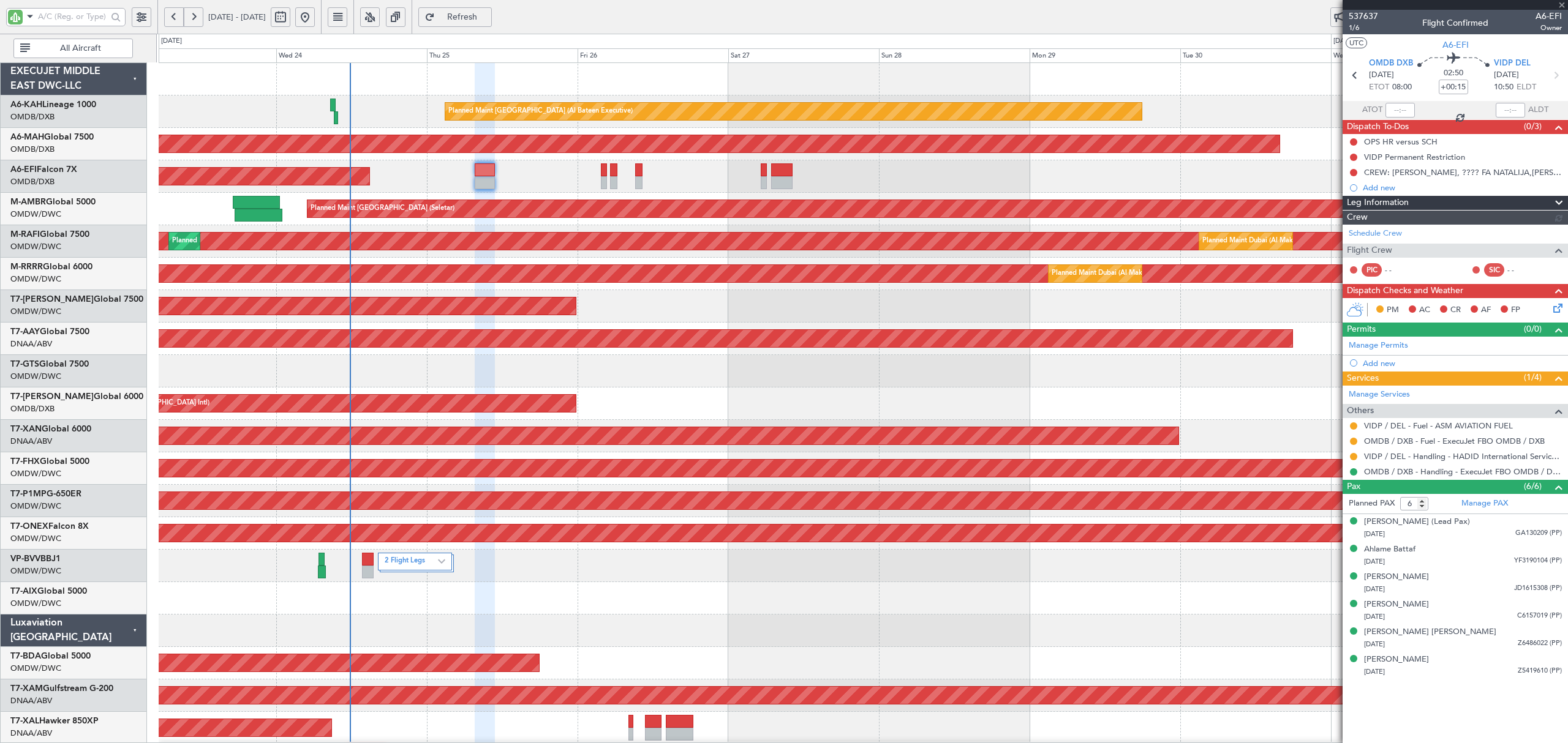
click at [1559, 3] on div at bounding box center [1455, 4] width 225 height 10
click at [1297, 101] on div "Planned Maint Abu Dhabi (Al Bateen Executive)" at bounding box center [862, 112] width 1408 height 33
click at [1563, 3] on div at bounding box center [1455, 4] width 225 height 10
click at [1562, 3] on div at bounding box center [1455, 4] width 225 height 10
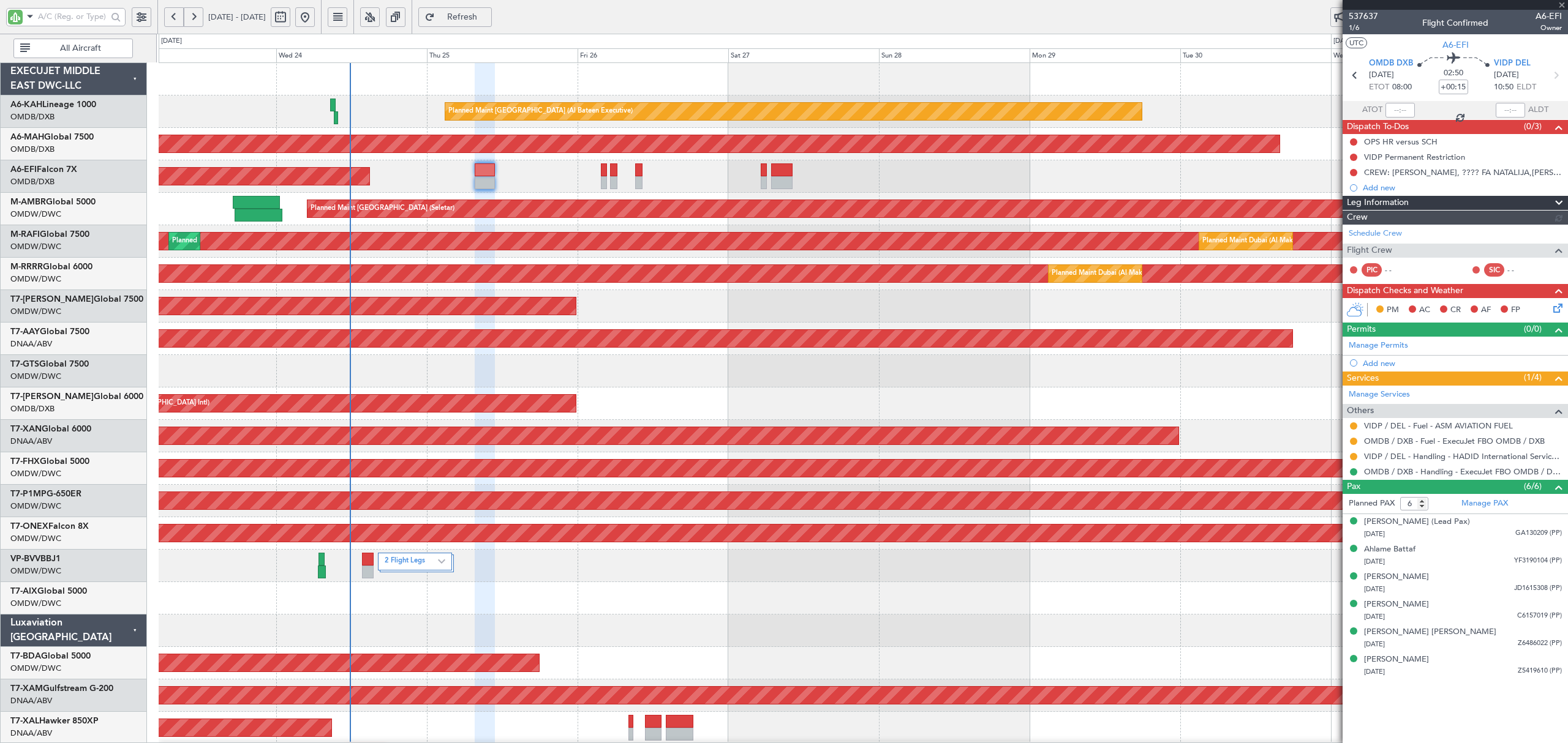
click at [1562, 3] on div at bounding box center [1455, 4] width 225 height 10
click at [1564, 4] on div at bounding box center [1455, 4] width 225 height 10
click at [491, 261] on div "Planned Maint Dubai (Al Maktoum Intl) Planned Maint Dubai (Al Maktoum Intl) Pla…" at bounding box center [862, 274] width 1408 height 33
click at [856, 401] on div "Planned Maint Dubai (Dubai Intl)" at bounding box center [862, 403] width 1408 height 33
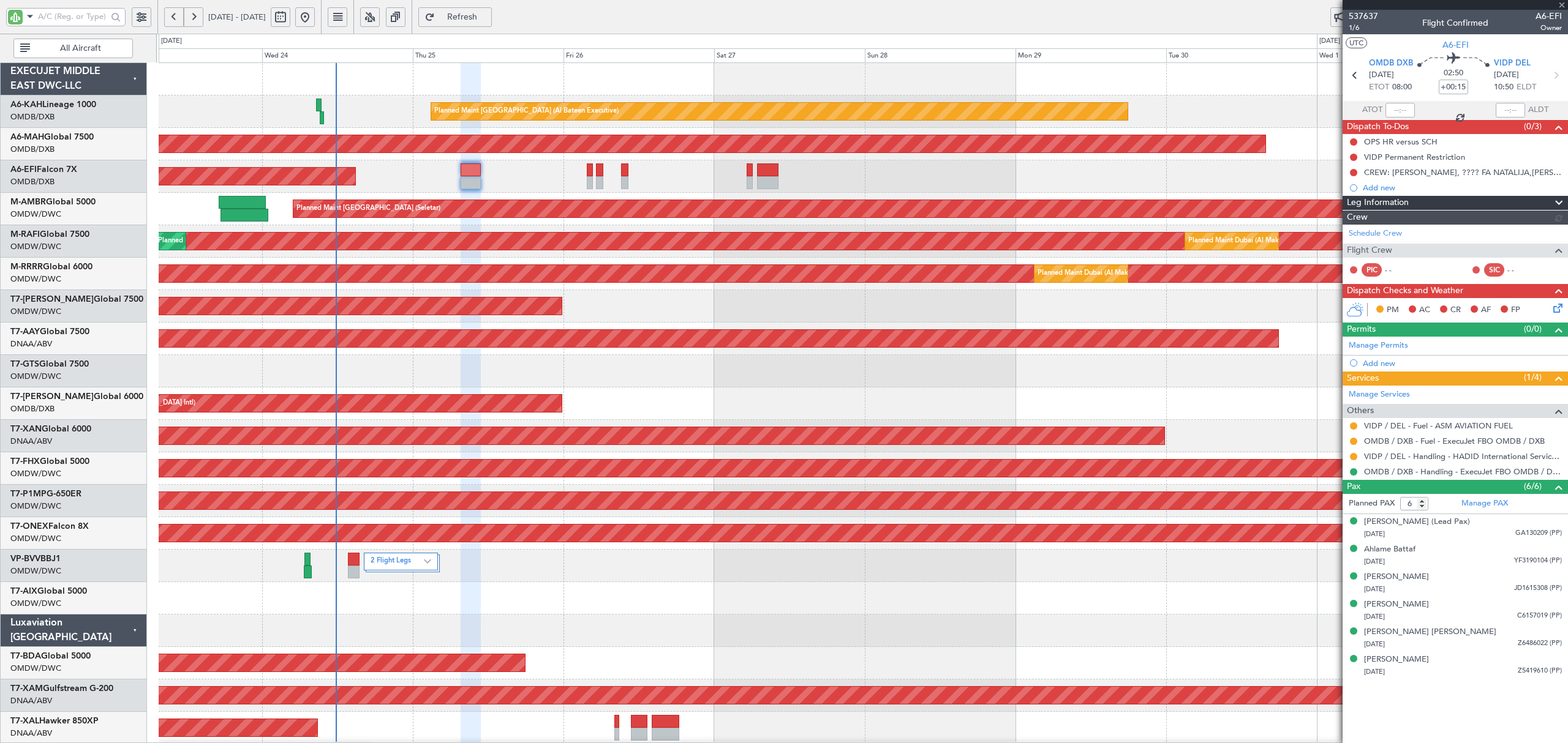
click at [688, 310] on div "Planned Maint Dubai (Al Maktoum Intl)" at bounding box center [862, 306] width 1408 height 33
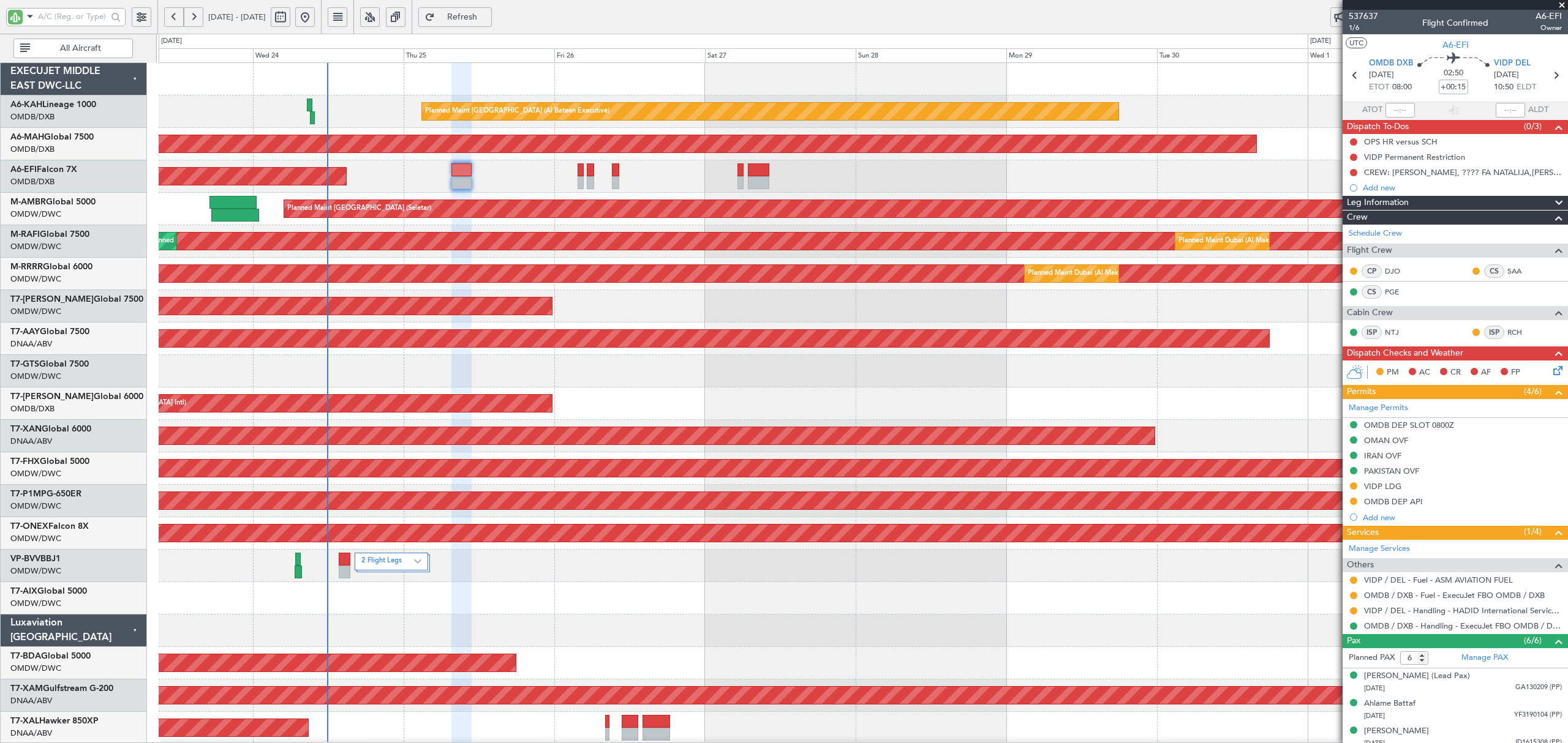
click at [214, 373] on div "AOG Maint Singapore (Seletar)" at bounding box center [862, 371] width 1408 height 33
click at [204, 375] on div "AOG Maint Singapore (Seletar)" at bounding box center [862, 371] width 1408 height 33
click at [482, 363] on div "AOG Maint Singapore (Seletar)" at bounding box center [862, 371] width 1408 height 33
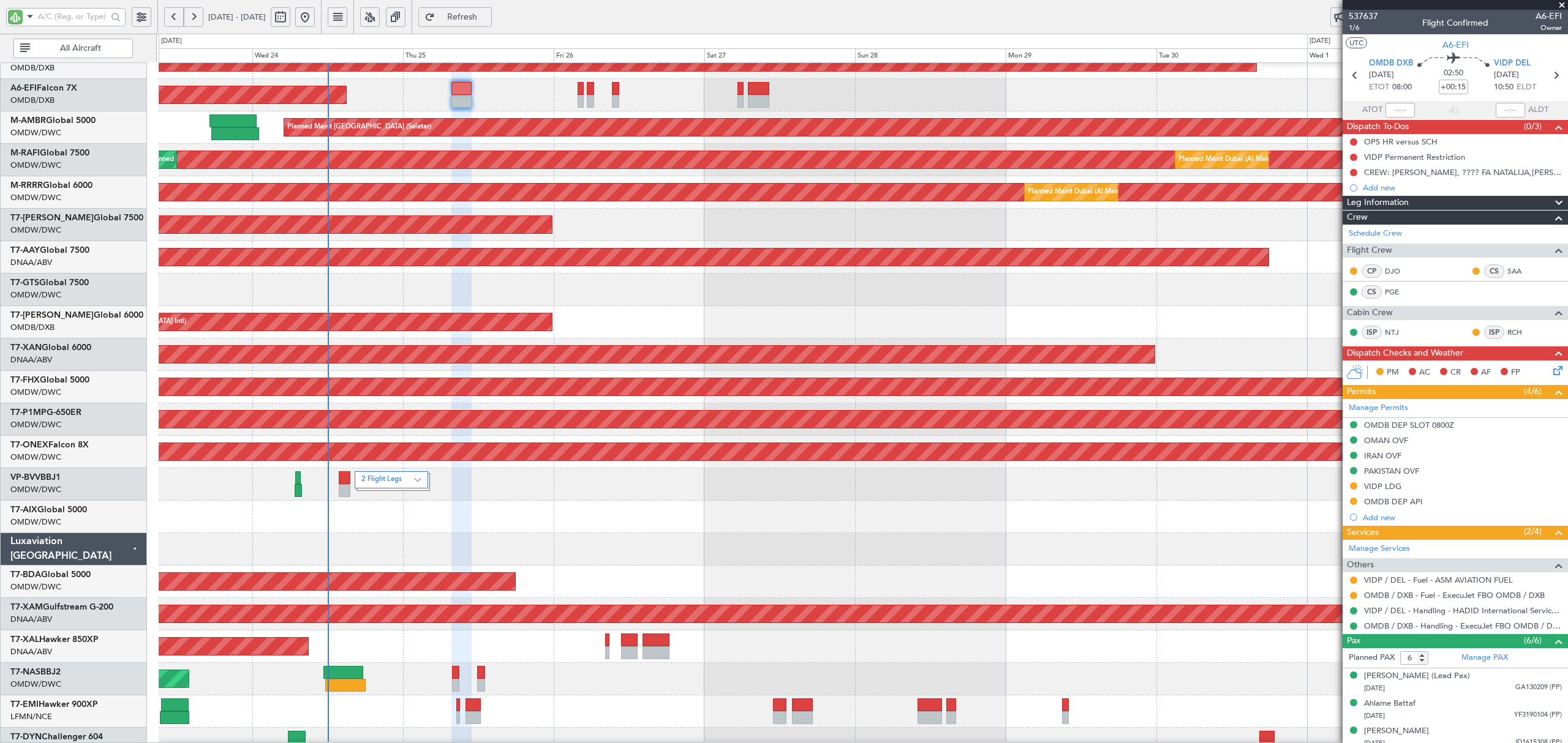
scroll to position [81, 0]
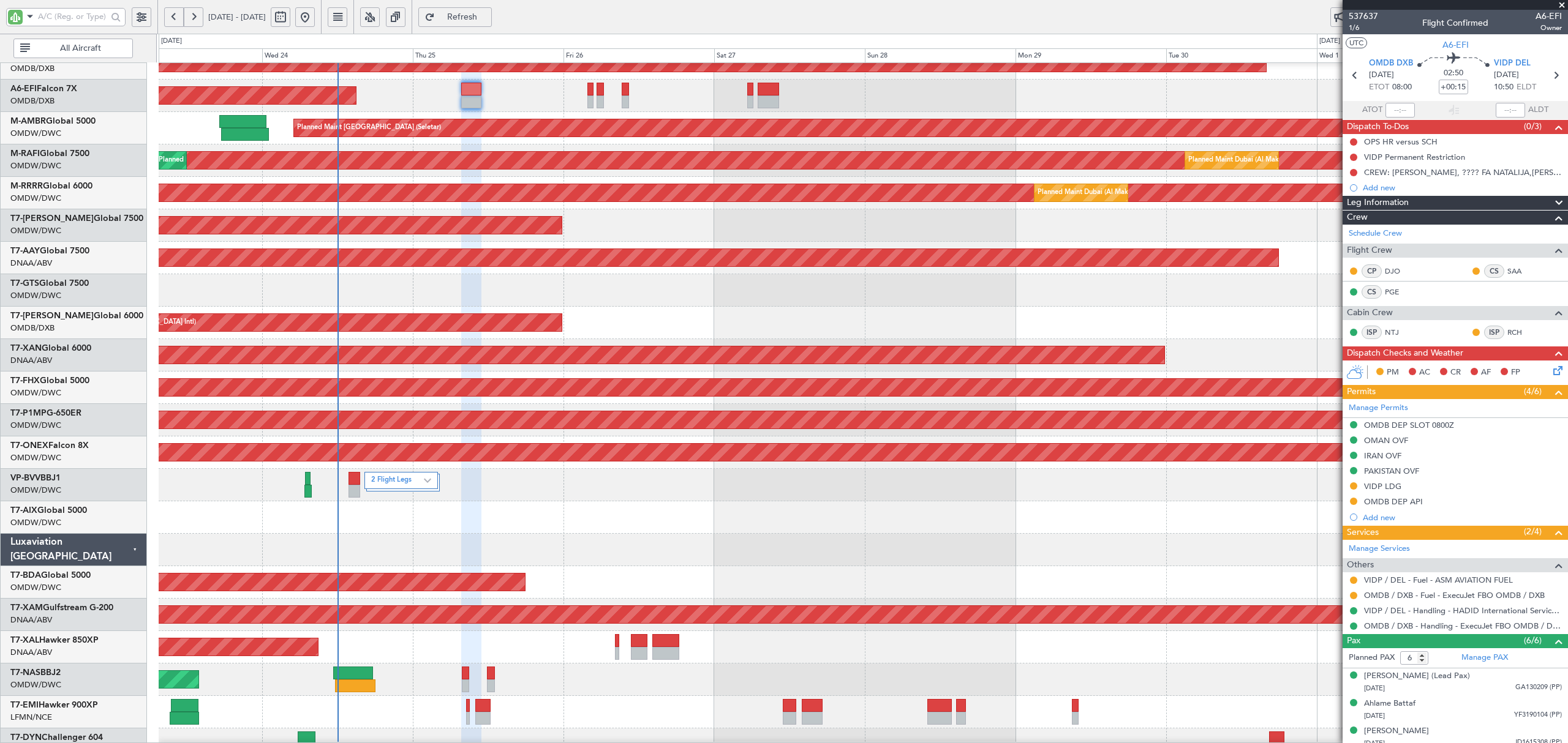
click at [251, 438] on div "Planned Maint Nurnberg" at bounding box center [862, 452] width 1408 height 33
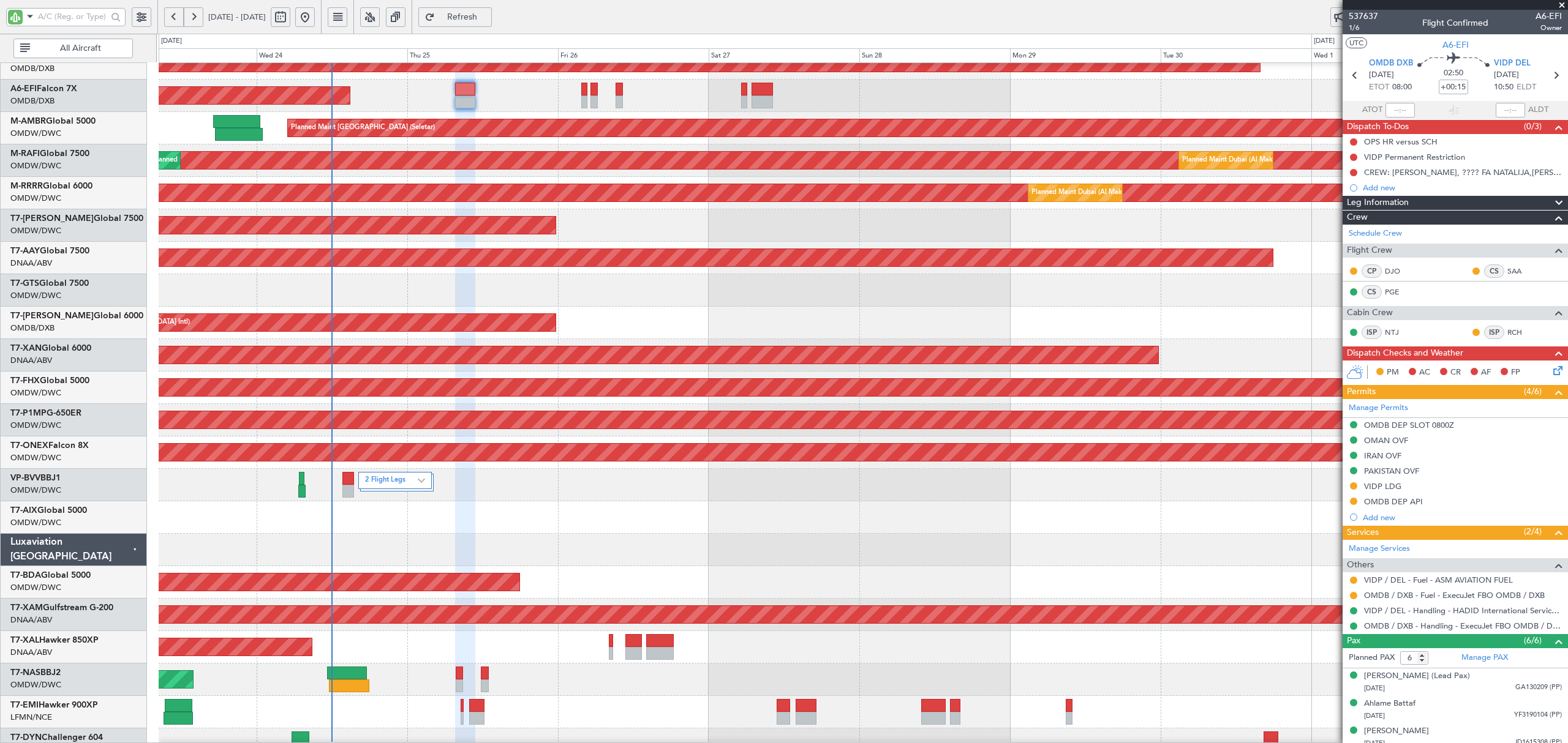
scroll to position [82, 0]
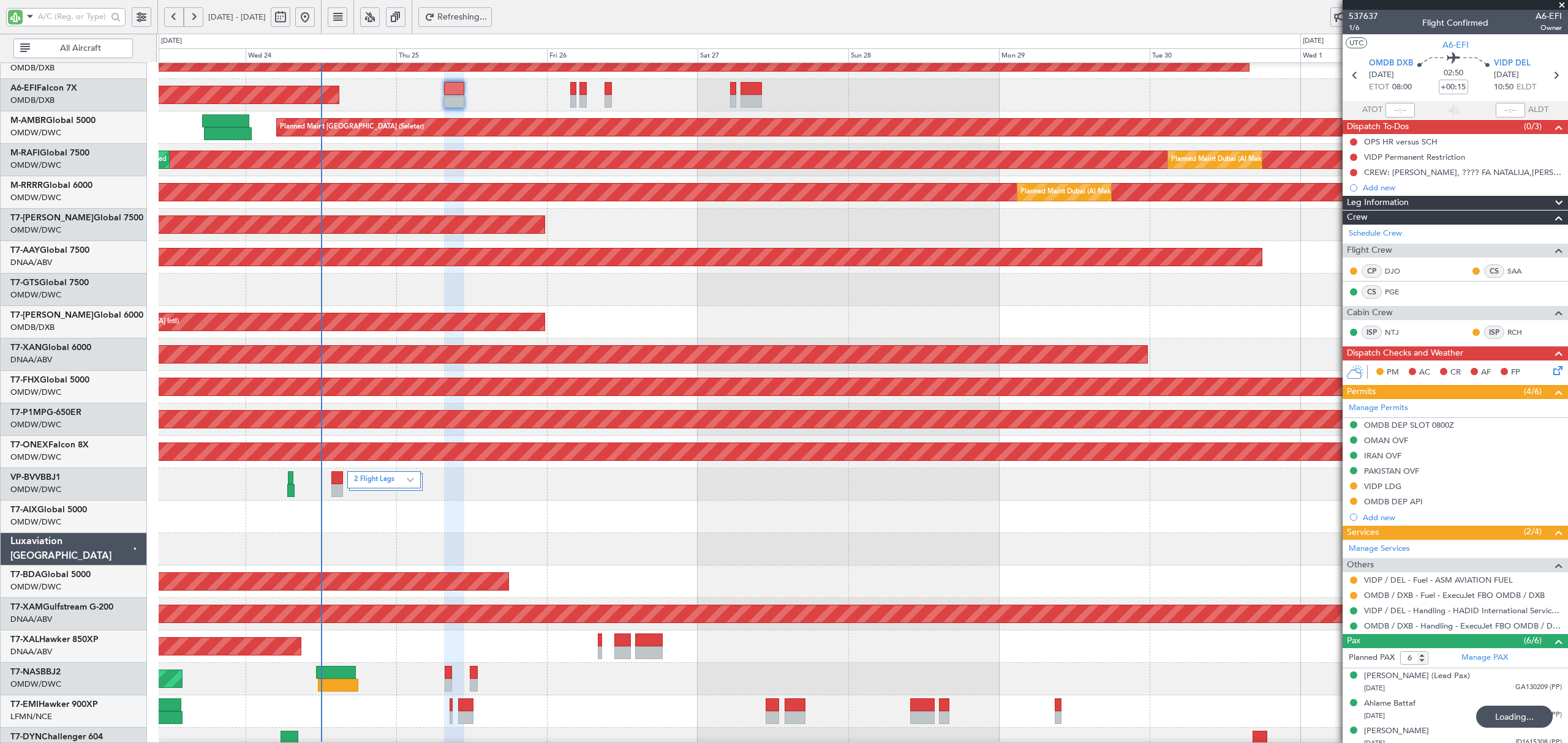
click at [204, 527] on div at bounding box center [862, 517] width 1408 height 33
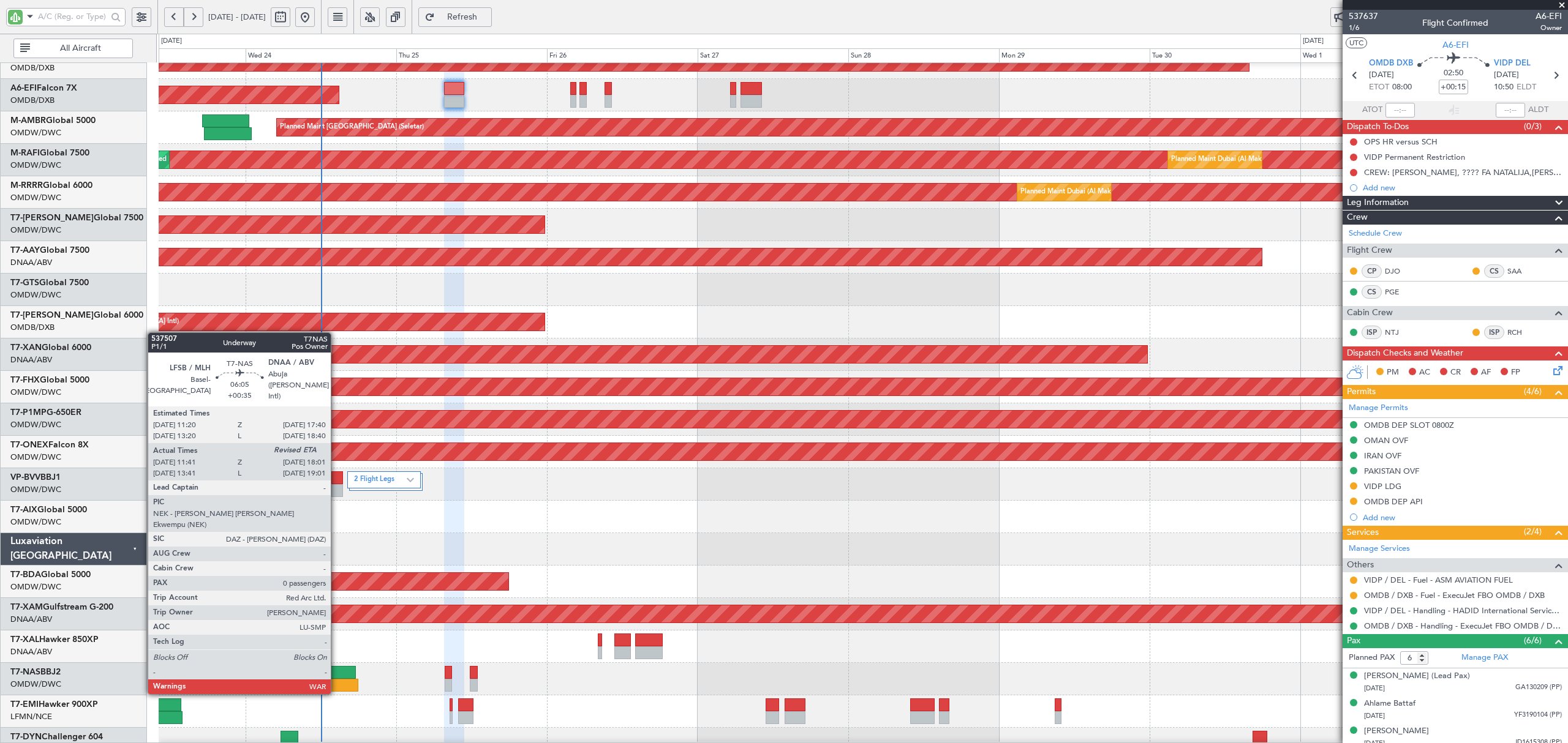
click at [336, 681] on div at bounding box center [337, 685] width 40 height 13
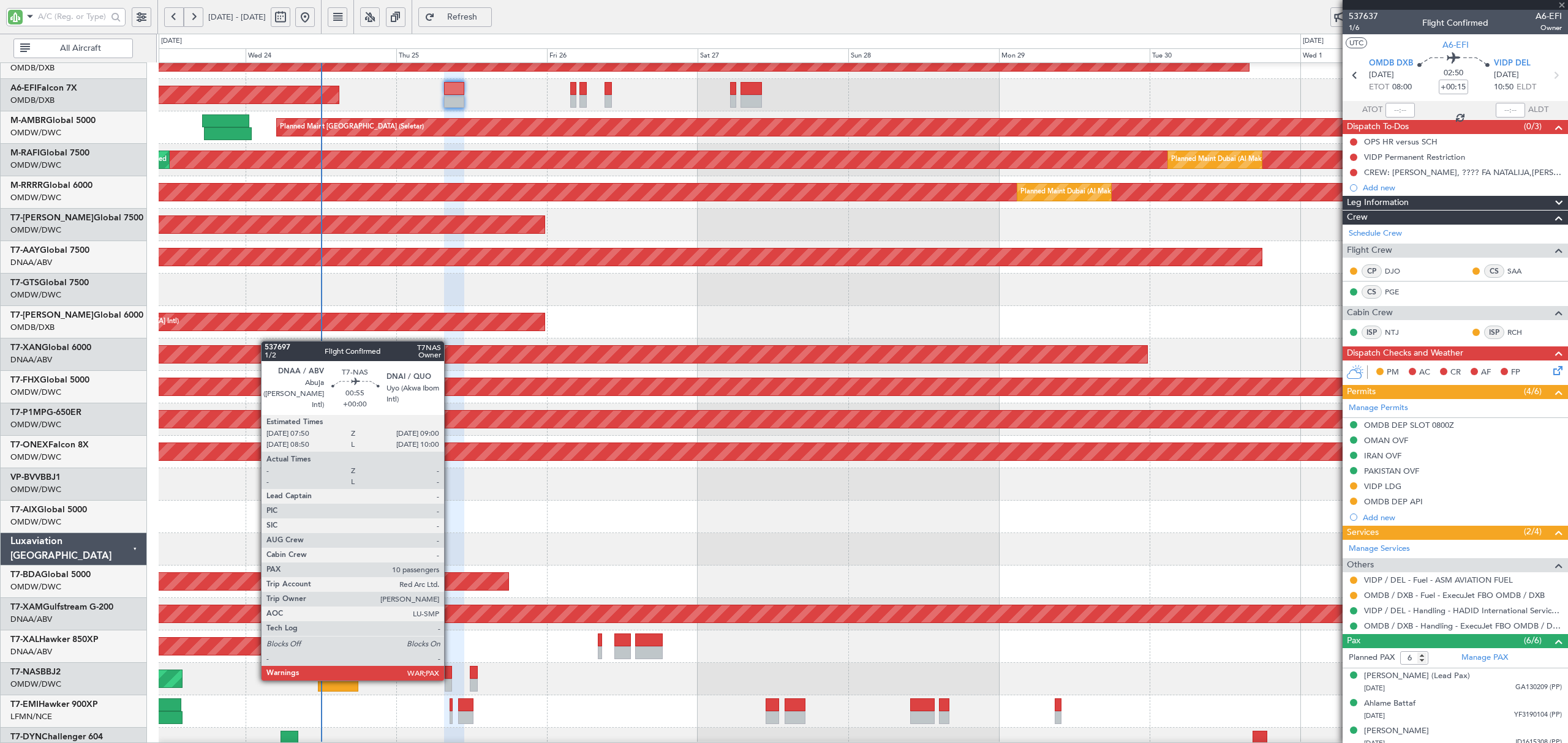
type input "+00:35"
type input "11:51"
type input "0"
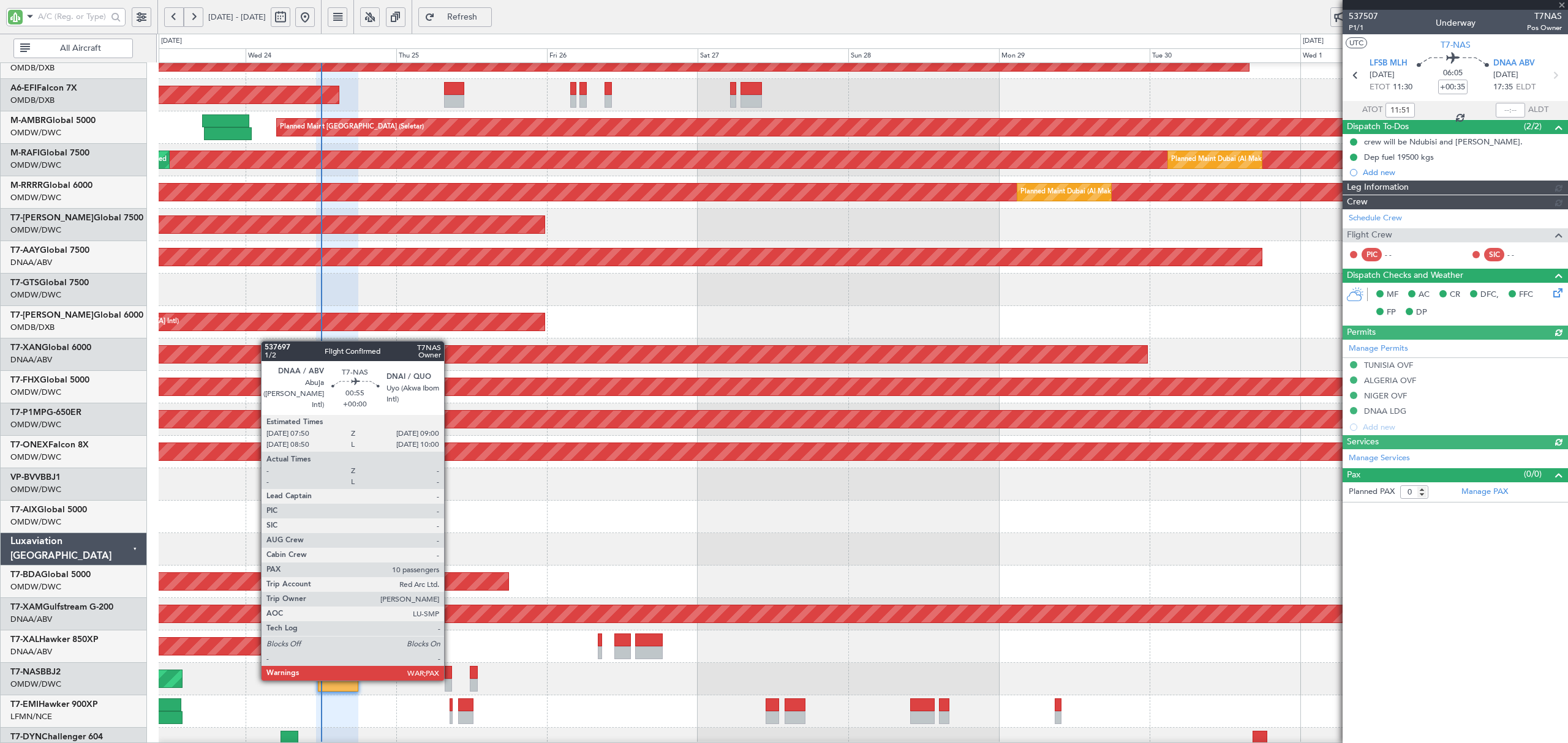
type input "Dherander Fithani (DHF)"
type input "7347"
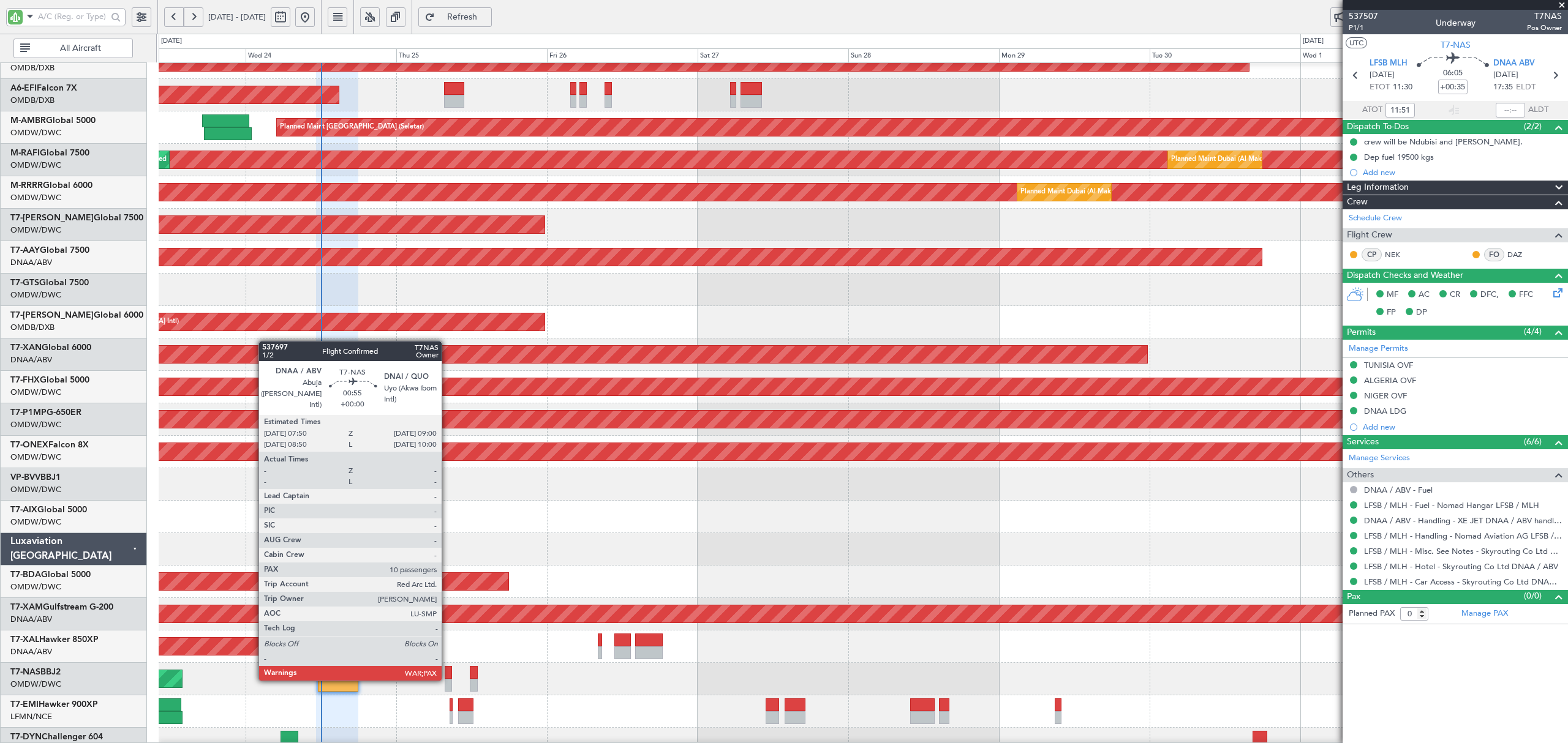
click at [447, 679] on div at bounding box center [448, 685] width 7 height 13
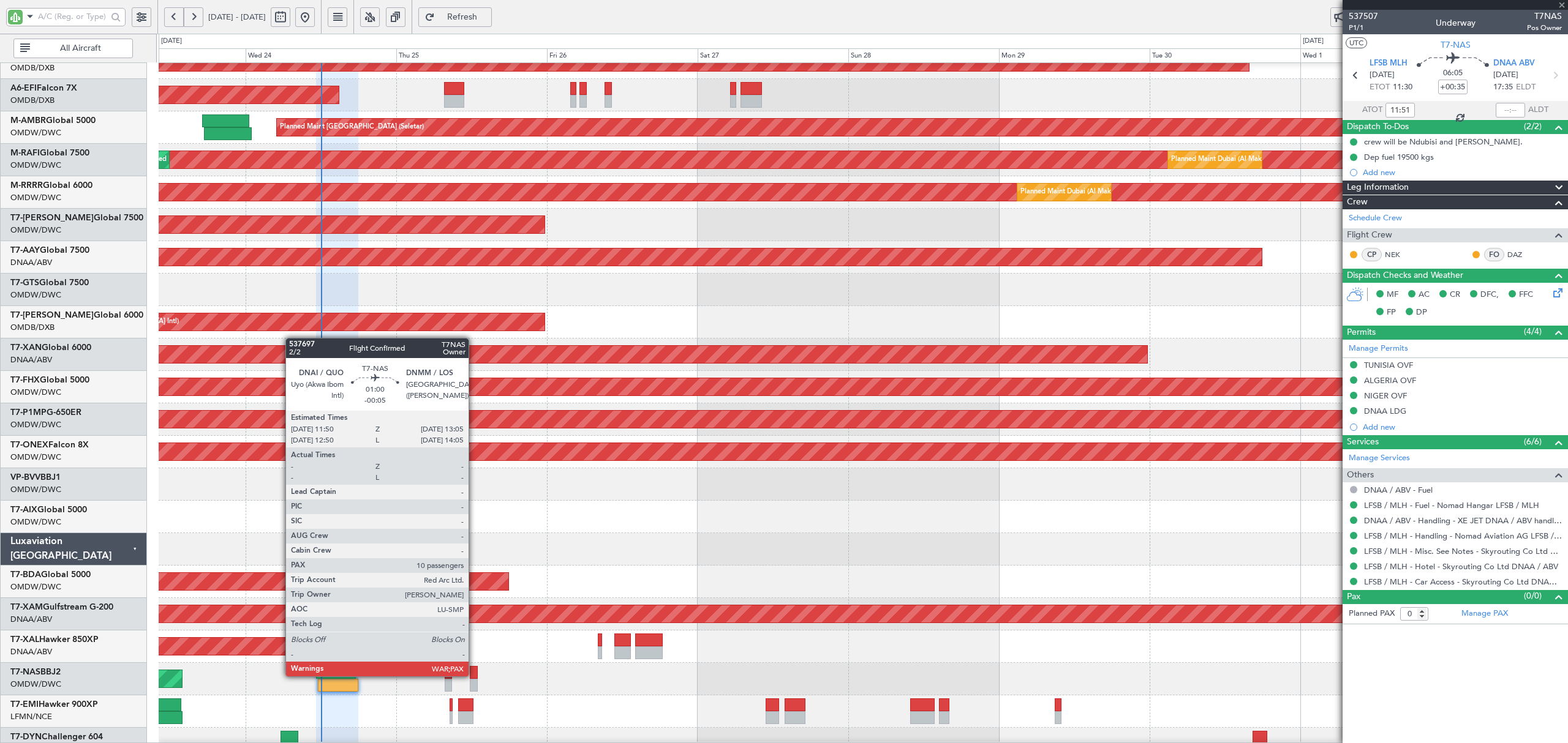
type input "10"
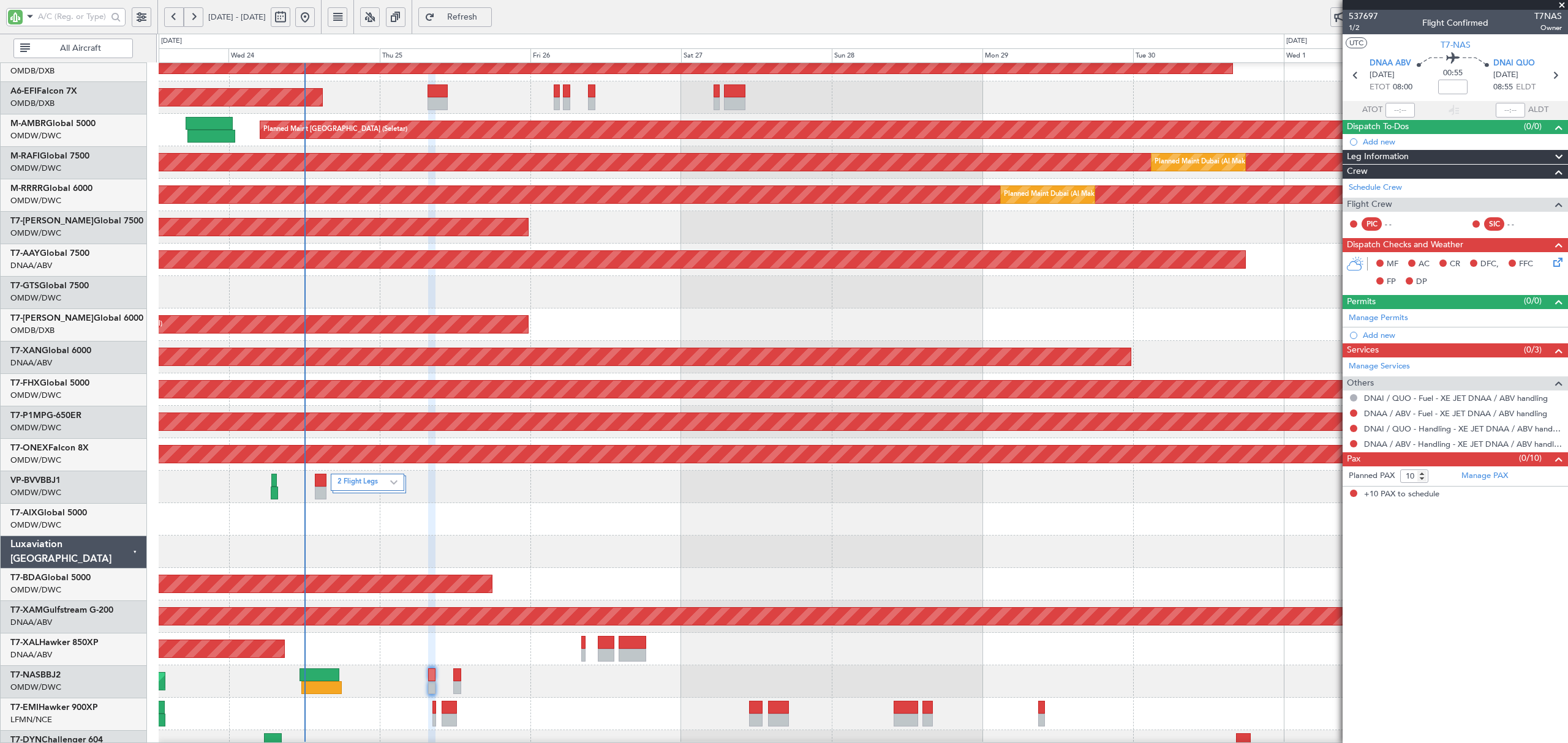
scroll to position [79, 0]
click at [400, 552] on div at bounding box center [862, 552] width 1408 height 33
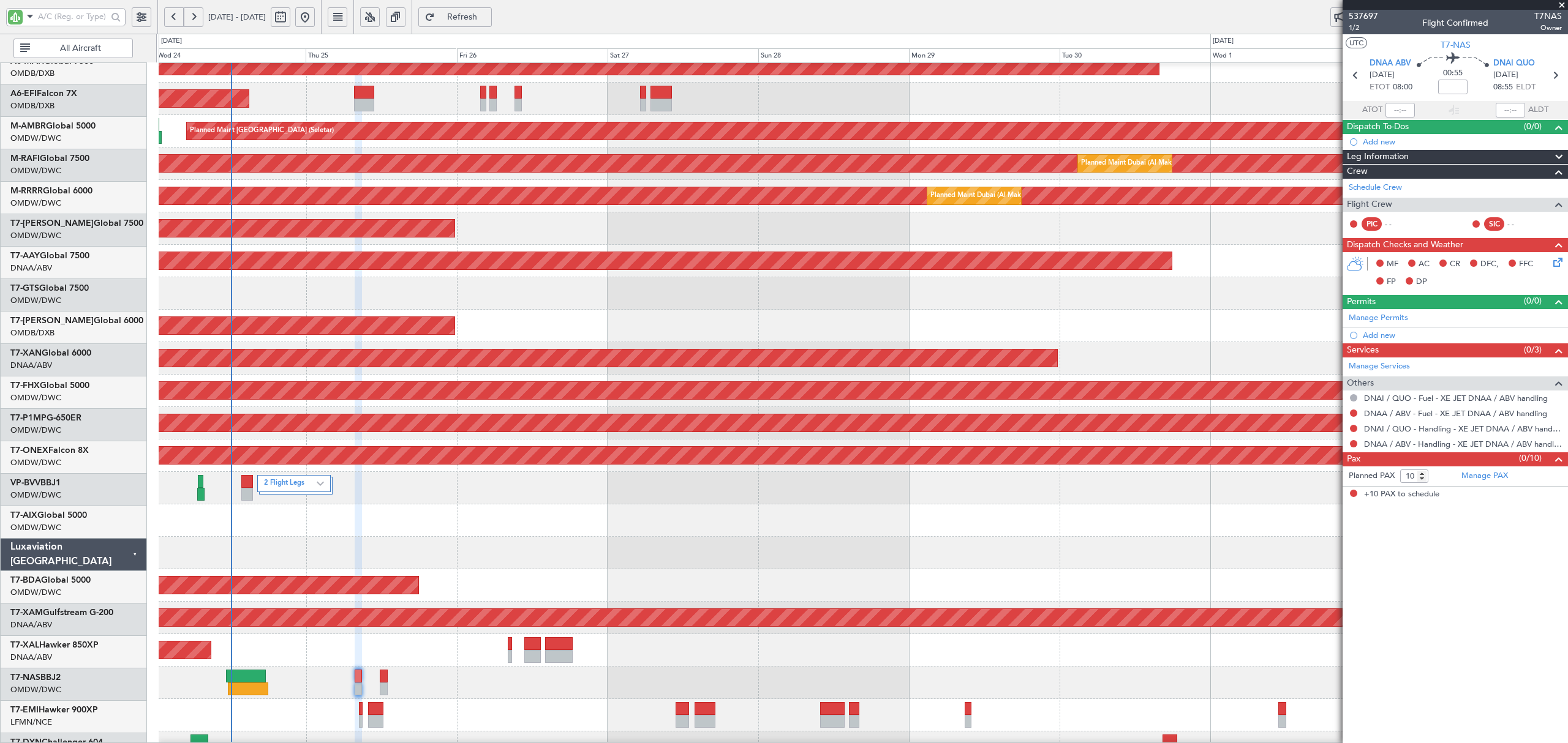
scroll to position [73, 0]
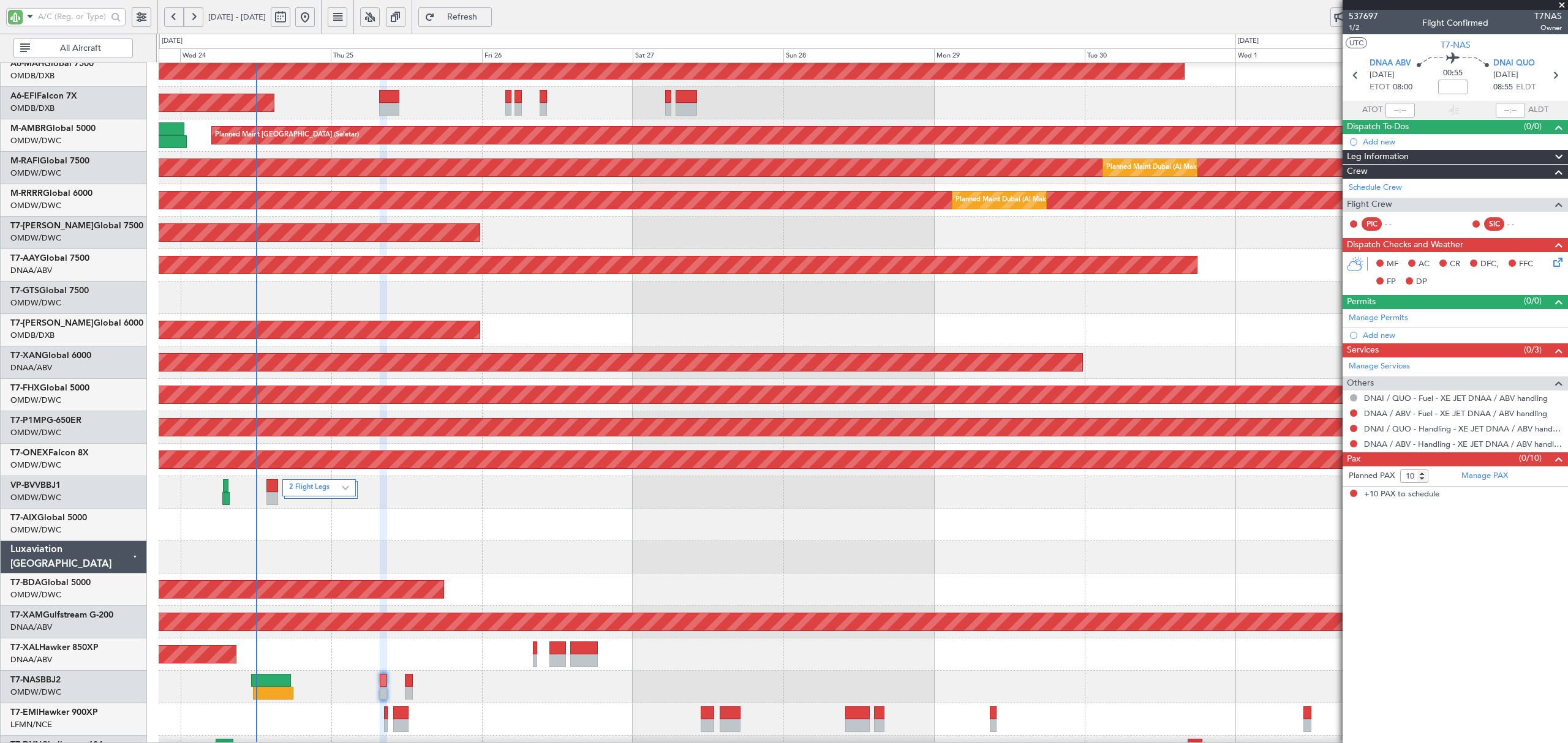
click at [334, 546] on div at bounding box center [862, 557] width 1408 height 33
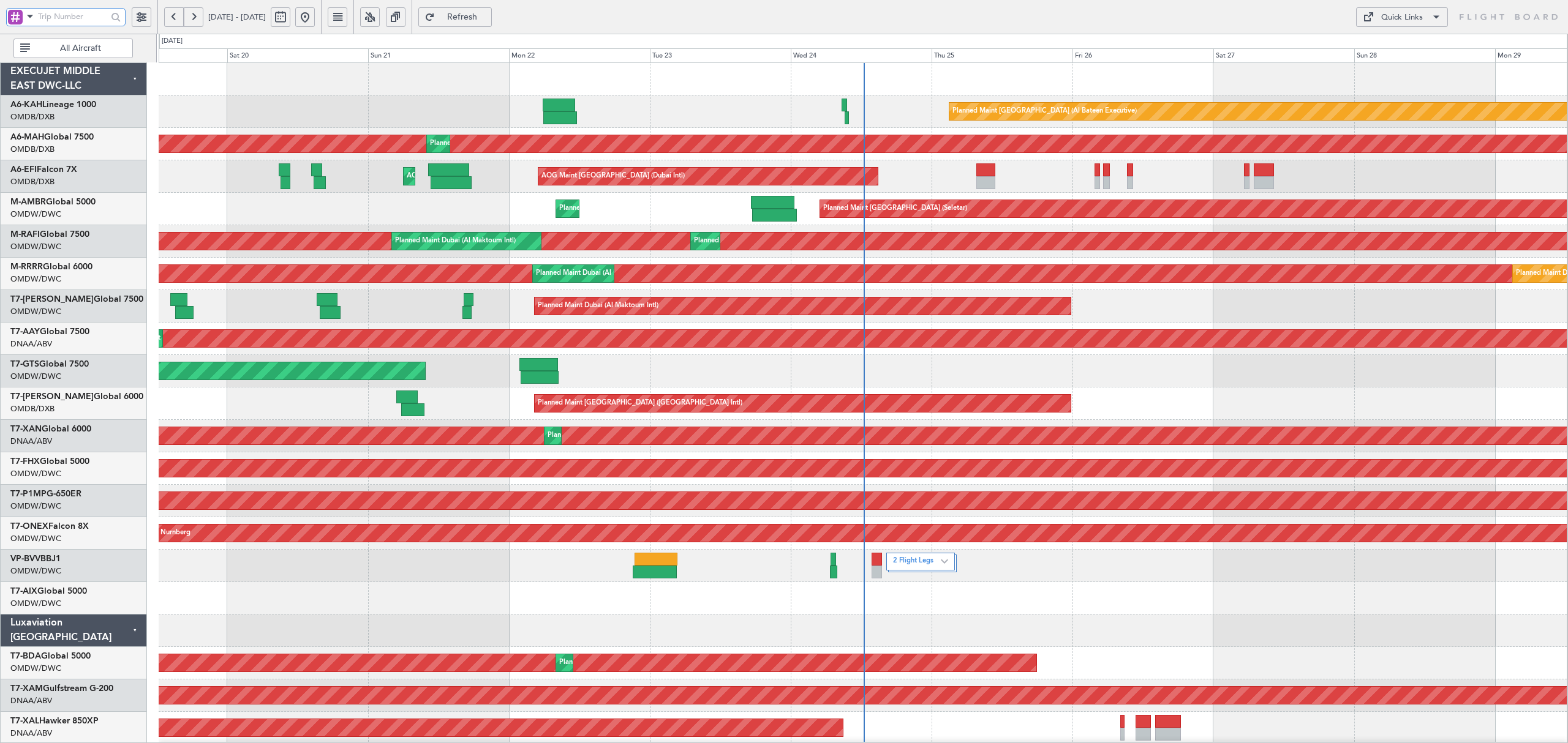
click at [57, 17] on input "text" at bounding box center [72, 16] width 70 height 18
click at [33, 19] on span at bounding box center [30, 16] width 15 height 15
click at [35, 79] on span "A/C (Reg. or Type)" at bounding box center [63, 82] width 68 height 12
click at [55, 18] on input "text" at bounding box center [72, 16] width 70 height 18
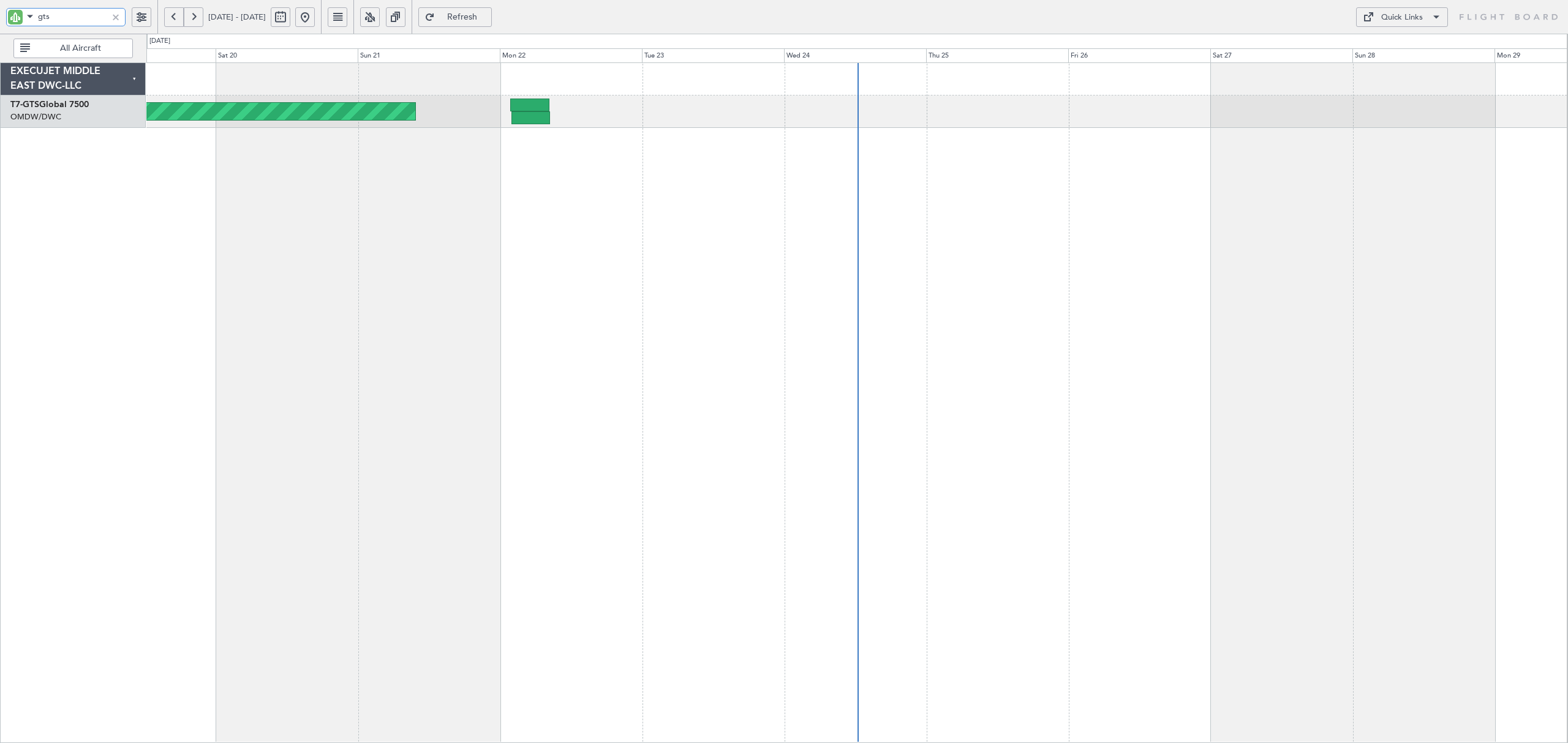
click at [555, 146] on div "AOG Maint Singapore (Seletar)" at bounding box center [857, 403] width 1421 height 681
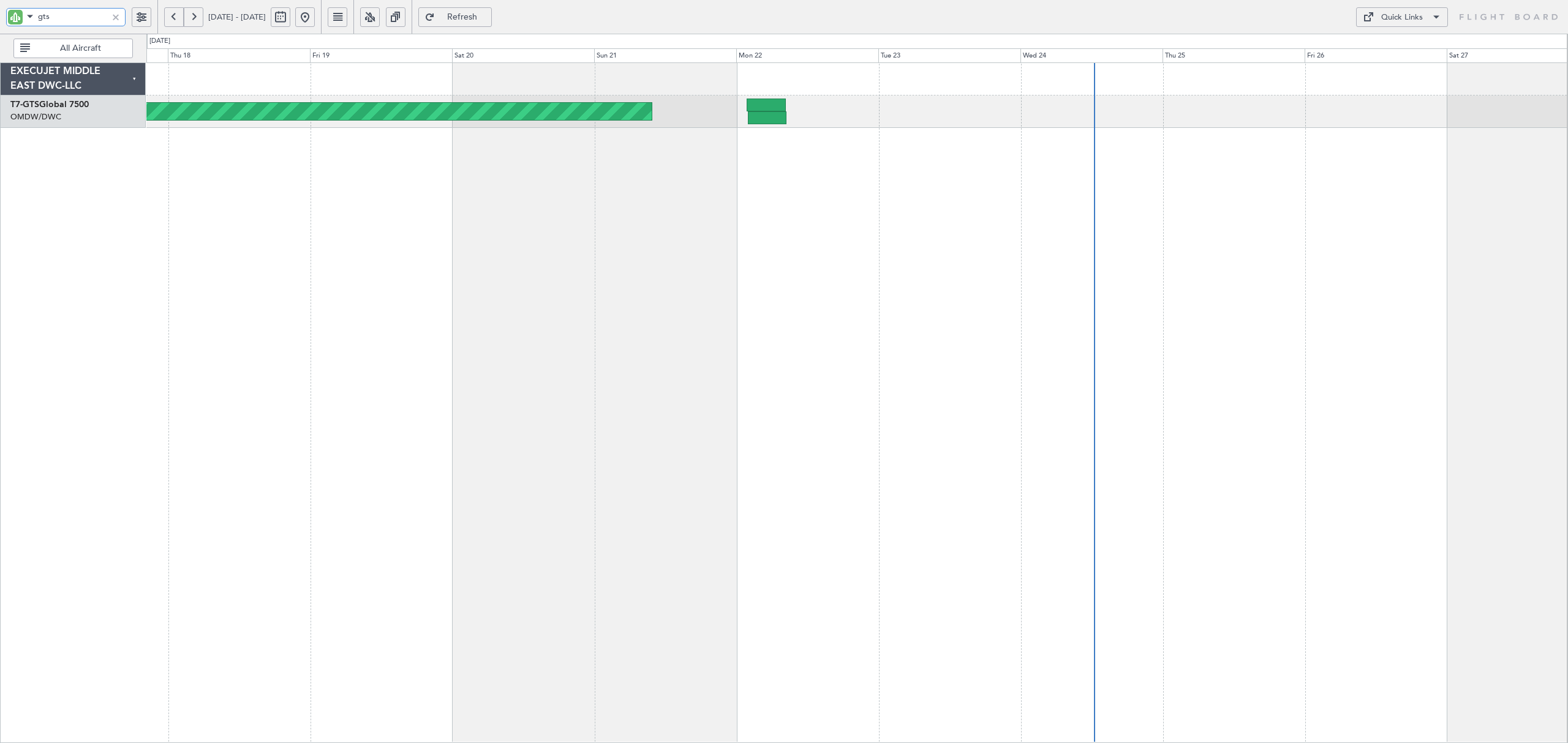
type input "gts"
click at [168, 19] on button at bounding box center [173, 17] width 19 height 19
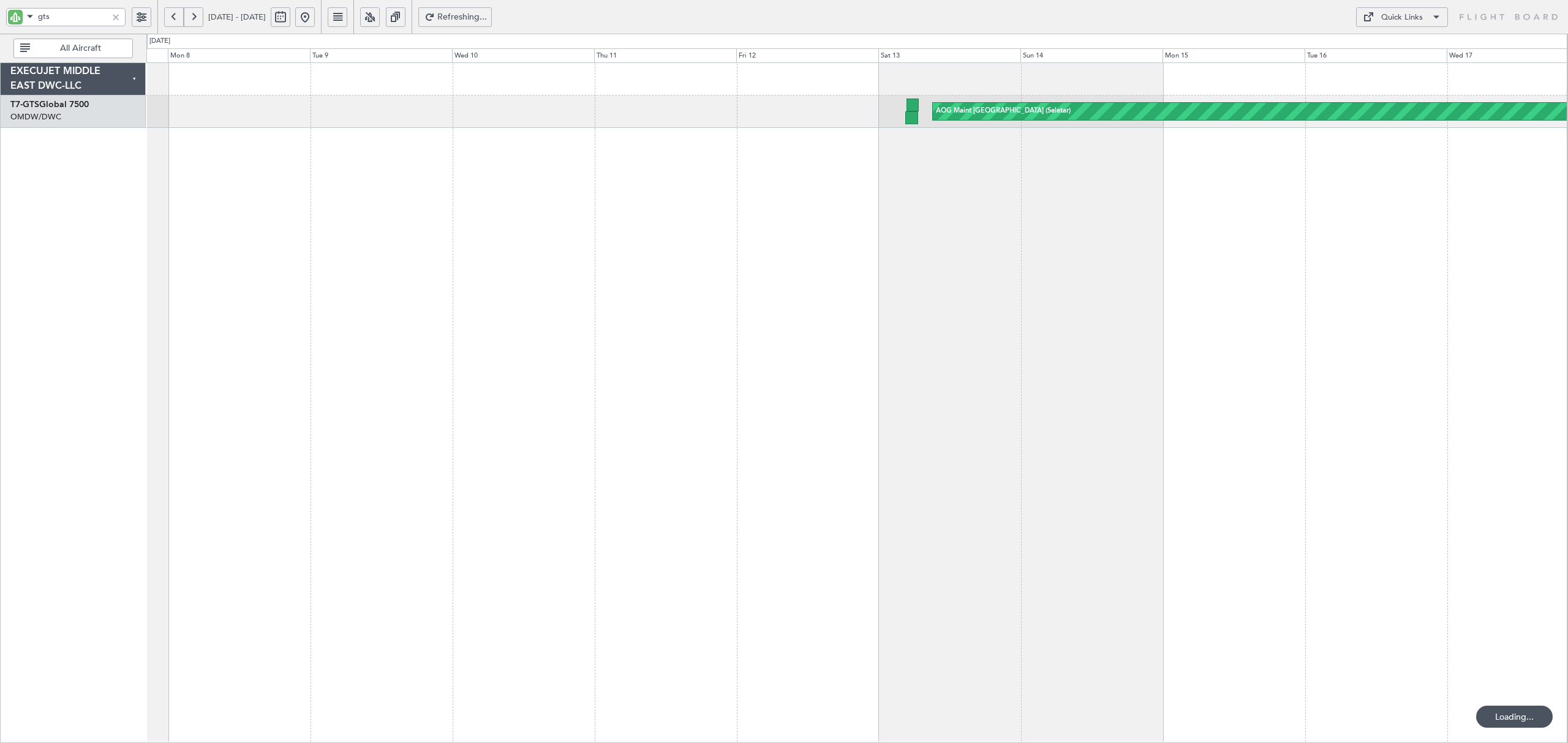
click at [170, 19] on button at bounding box center [173, 17] width 19 height 19
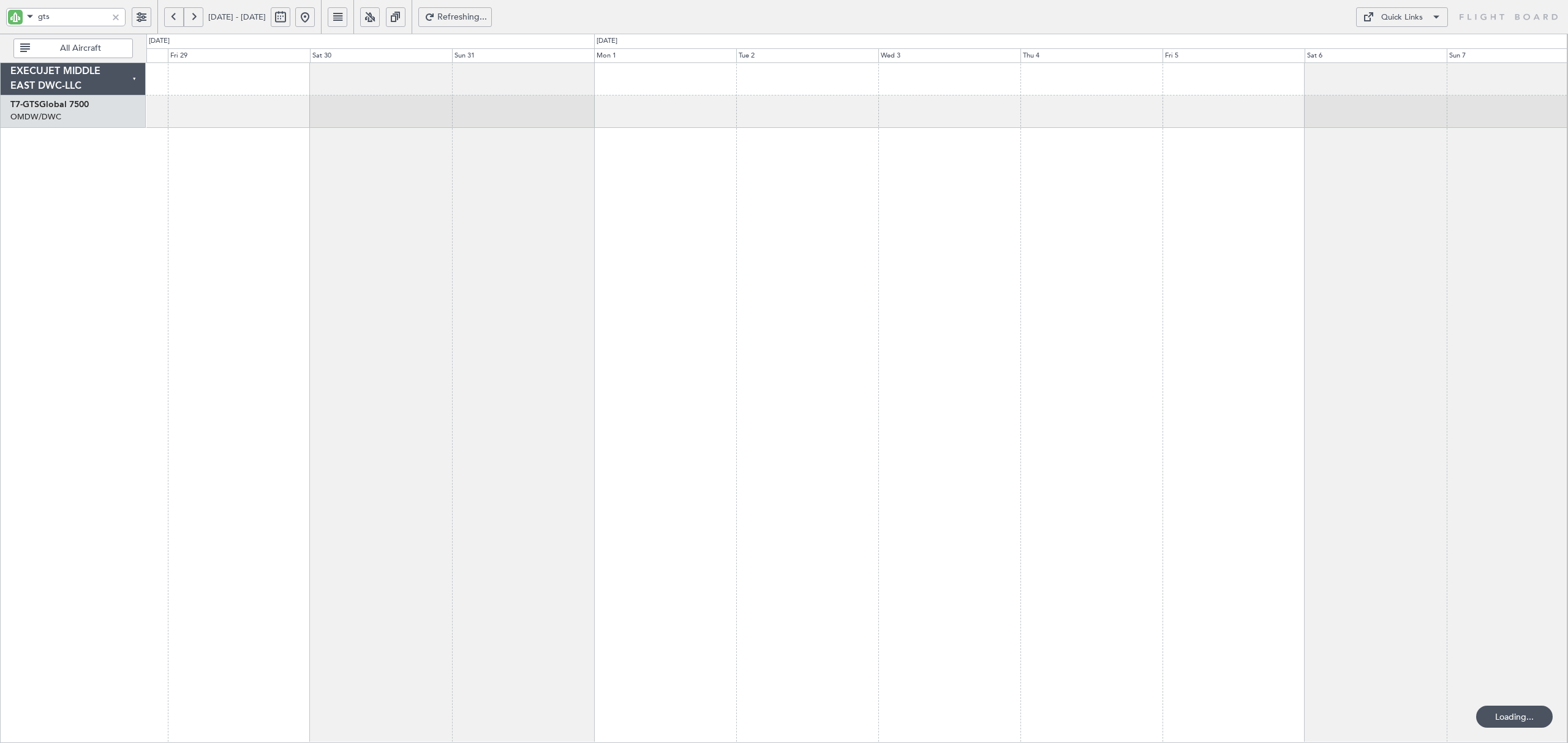
click at [170, 19] on button at bounding box center [173, 17] width 19 height 19
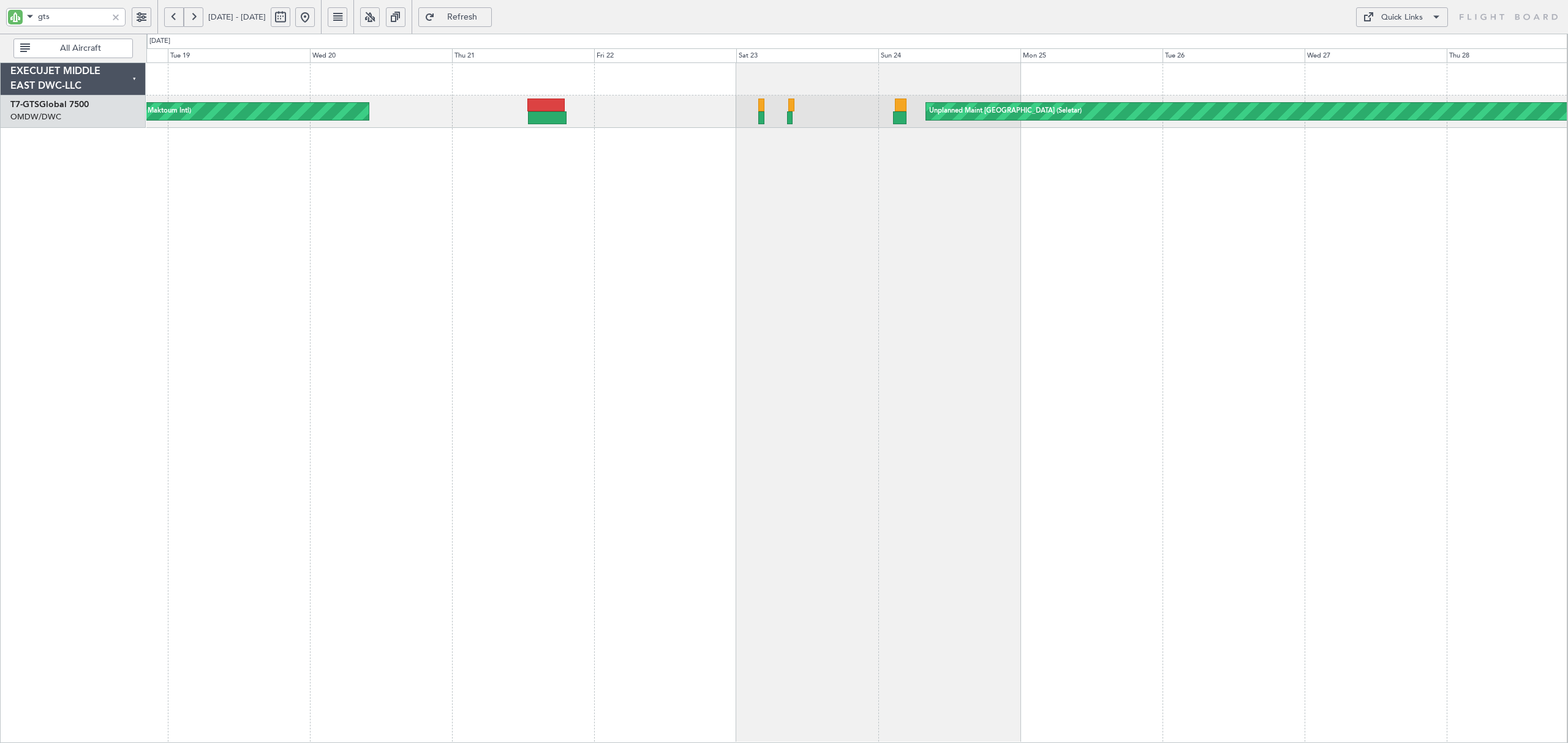
click at [170, 19] on button at bounding box center [173, 17] width 19 height 19
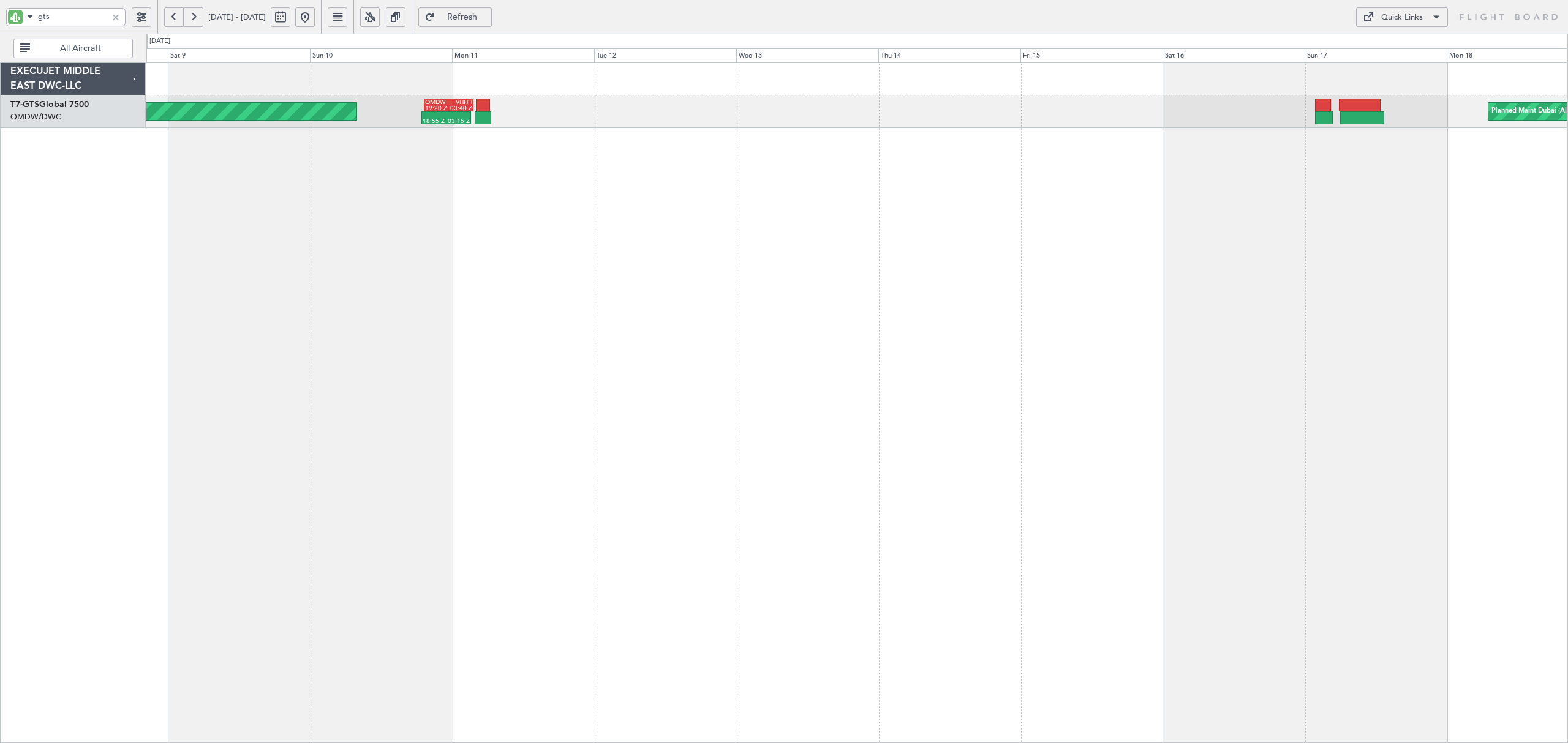
click at [170, 19] on button at bounding box center [173, 17] width 19 height 19
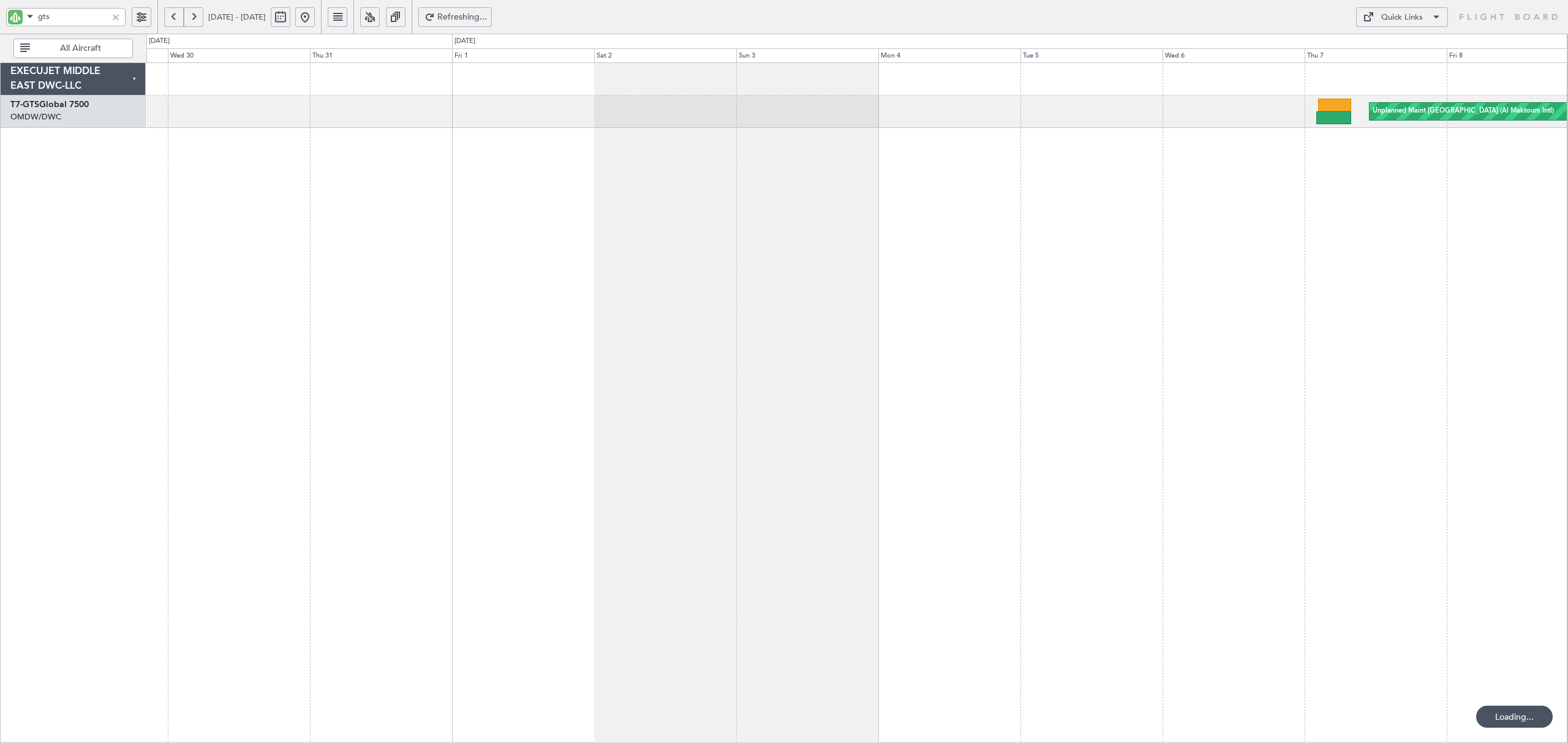
click at [170, 19] on button at bounding box center [173, 17] width 19 height 19
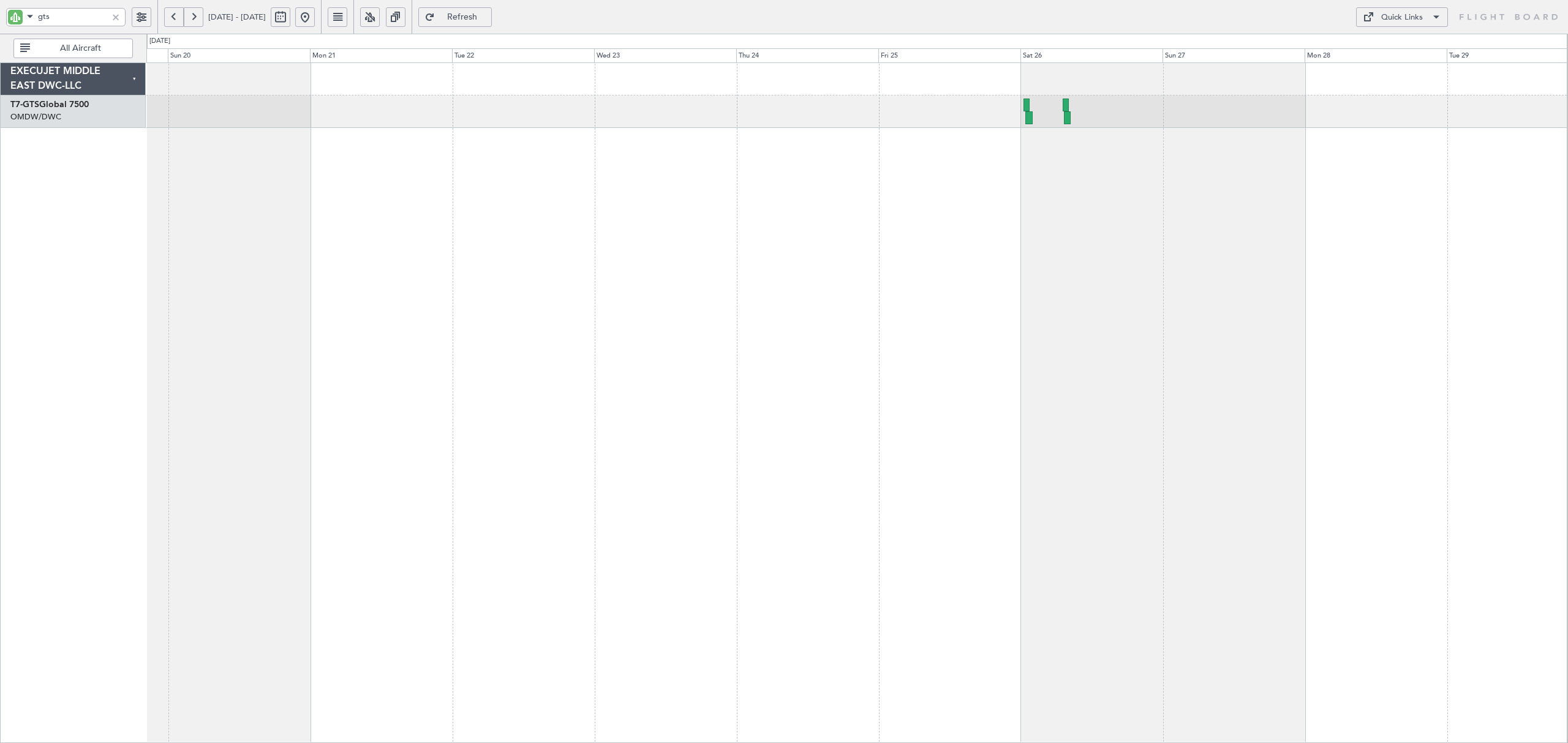
click at [170, 19] on button at bounding box center [173, 17] width 19 height 19
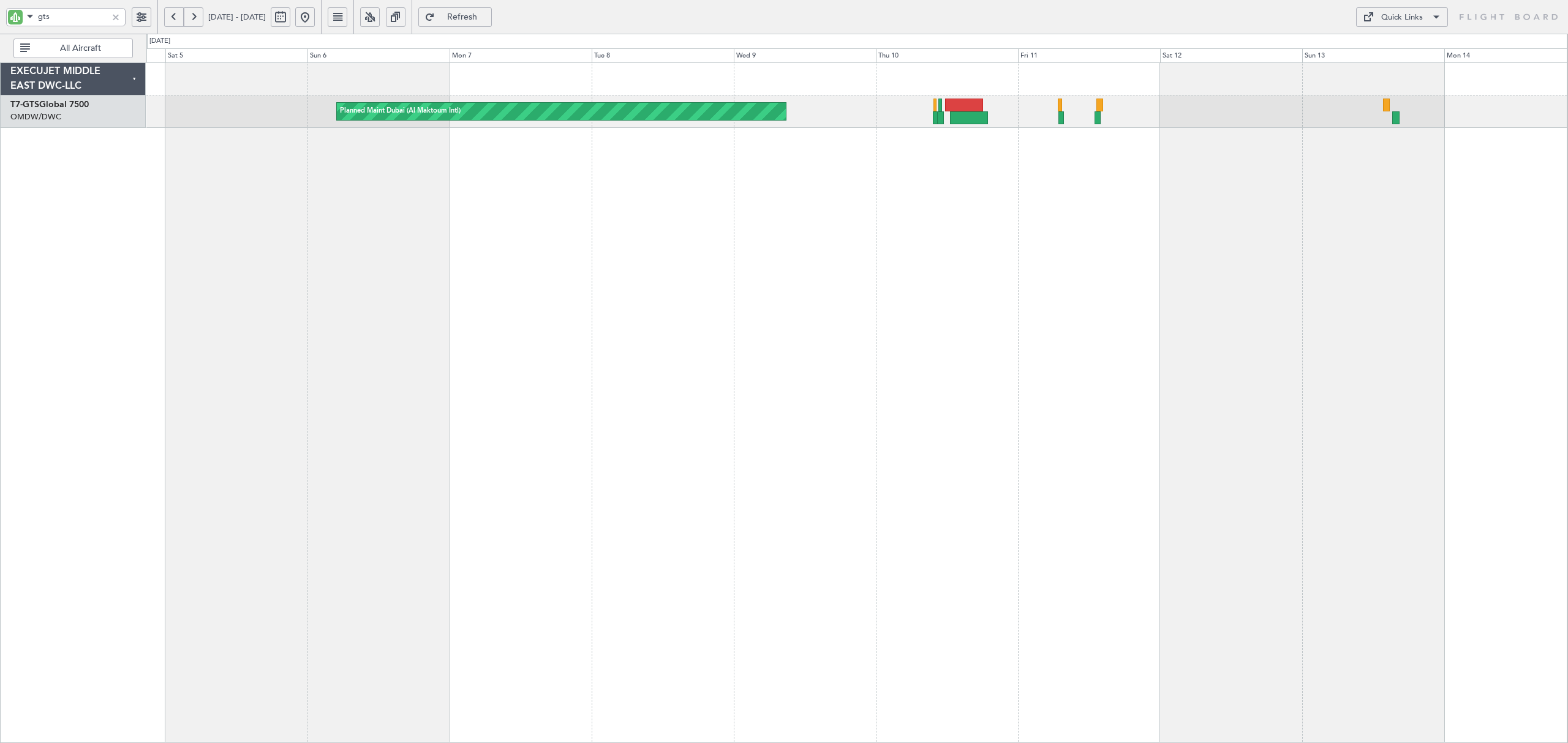
click at [1071, 236] on div "Planned Maint Dubai (Al Maktoum Intl) 07:25 Z 16:00 Z WATO 06:55 Z OMDW 15:45 Z" at bounding box center [857, 403] width 1421 height 681
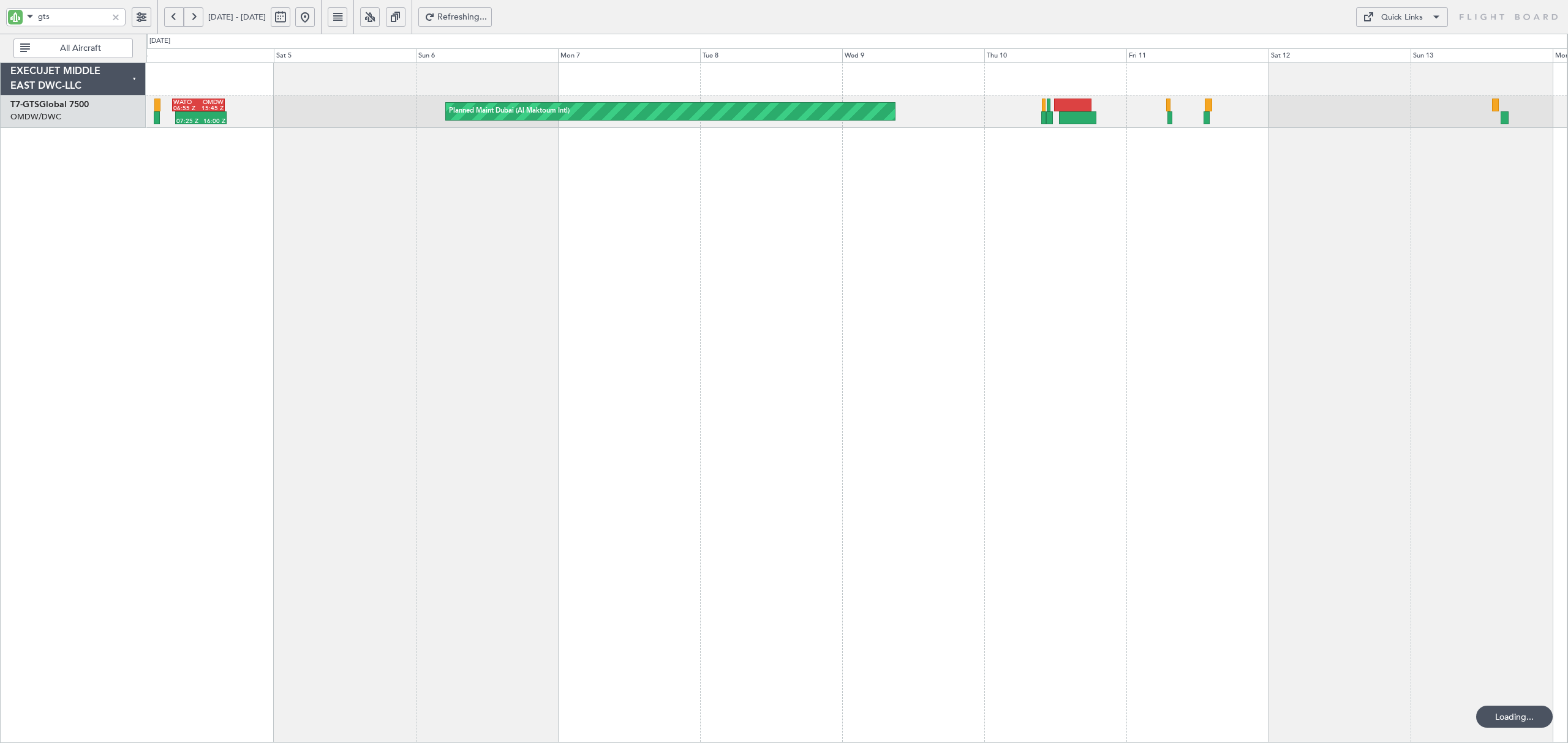
click at [564, 238] on div "Planned Maint Dubai (Al Maktoum Intl) 07:25 Z 16:00 Z WATO 06:55 Z OMDW 15:45 Z" at bounding box center [857, 403] width 1421 height 681
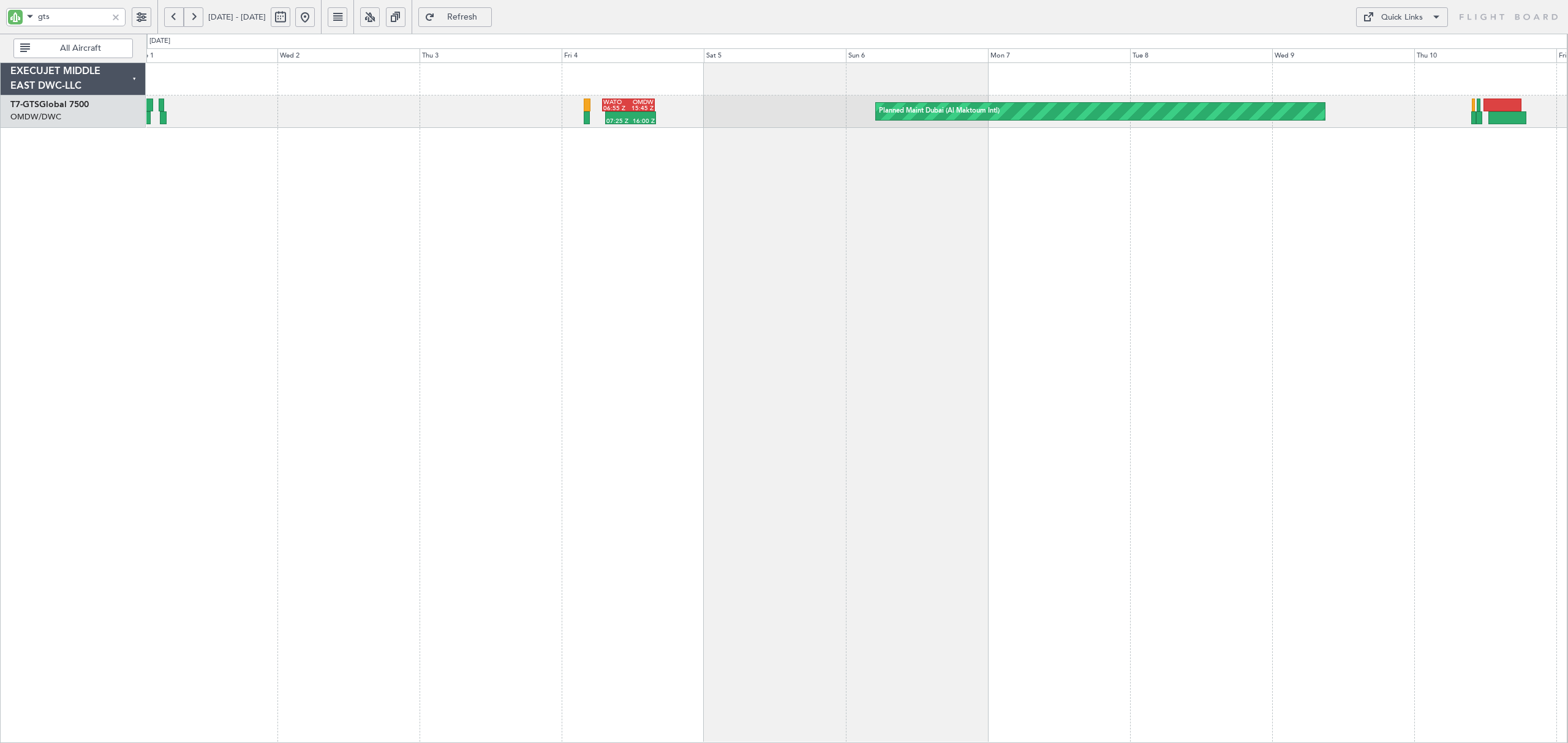
click at [1108, 233] on div "Planned Maint Dubai (Al Maktoum Intl) 07:25 Z 16:00 Z WATO 06:55 Z OMDW 15:45 Z" at bounding box center [857, 403] width 1421 height 681
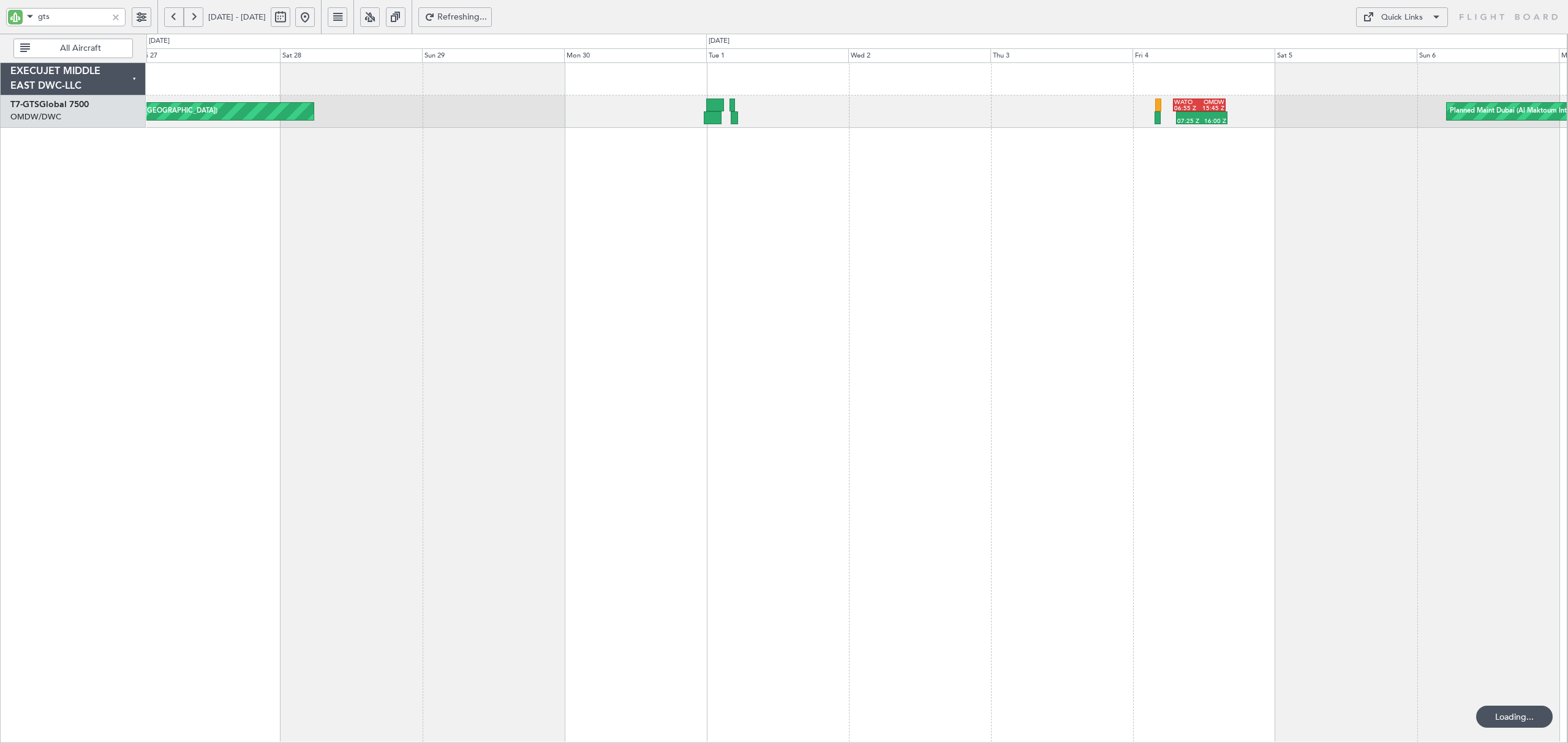
click at [981, 209] on div "Planned Maint Dubai (Al Maktoum Intl) Planned Maint Singapore (Changi) 07:25 Z …" at bounding box center [857, 403] width 1421 height 681
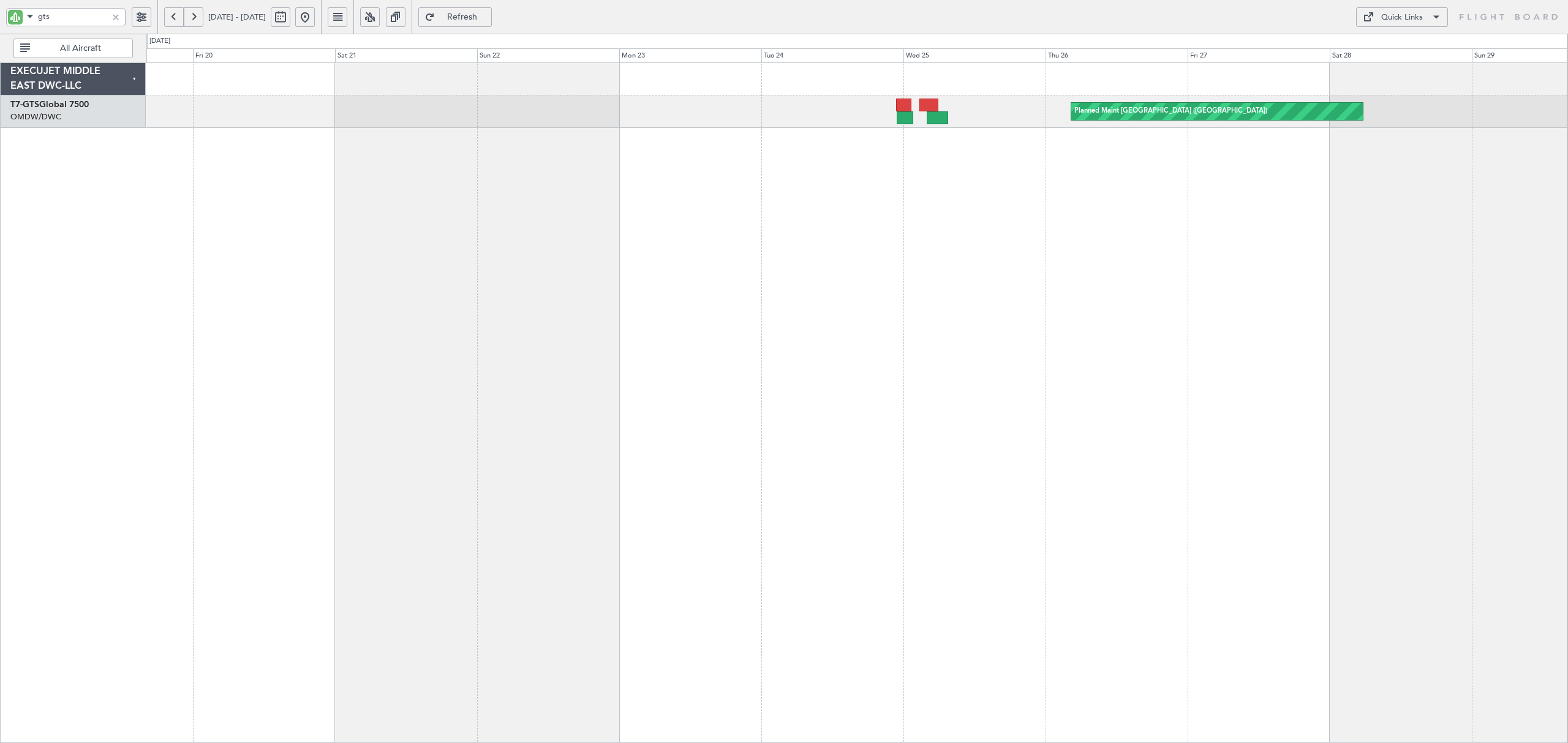
click at [1130, 84] on div at bounding box center [856, 79] width 1420 height 33
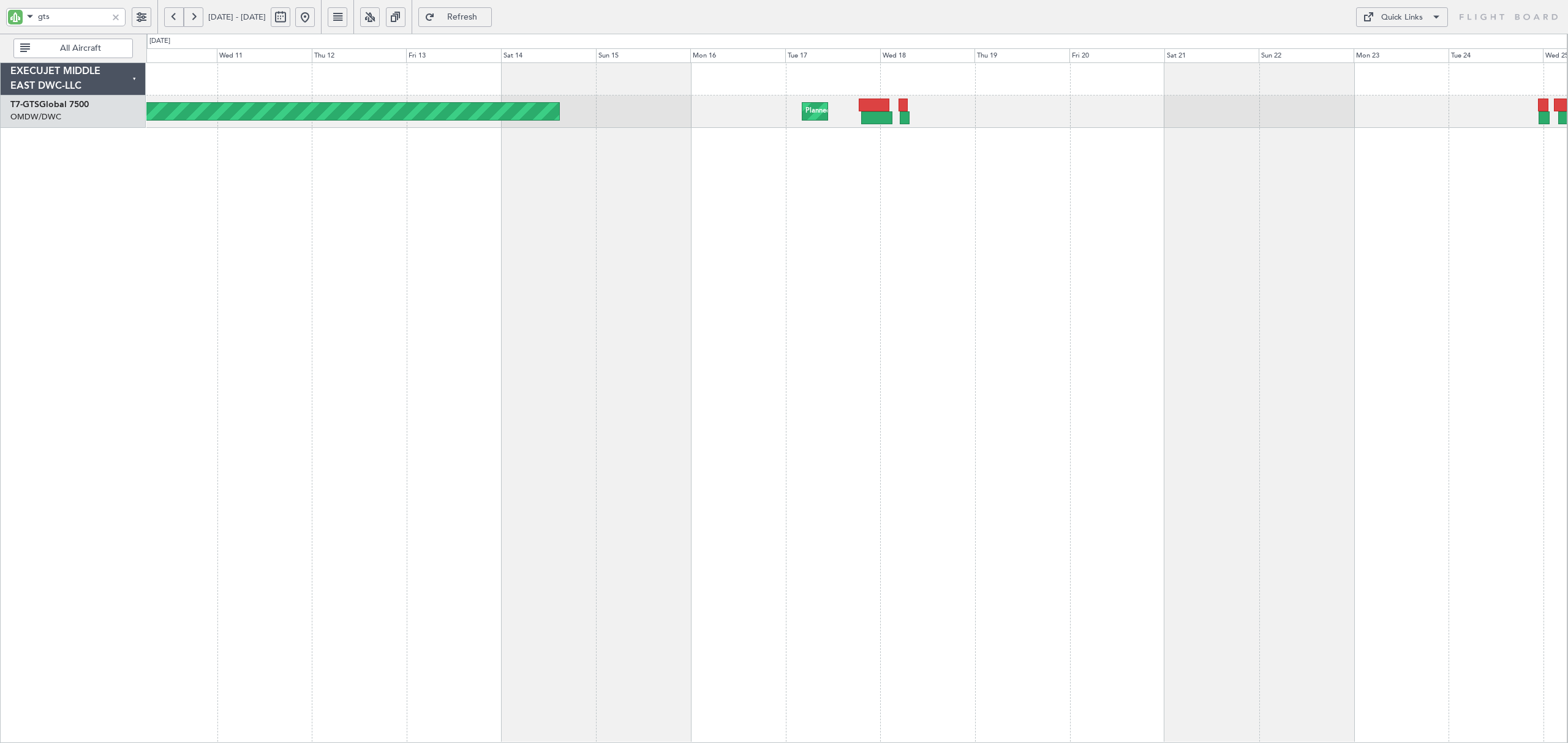
click at [874, 170] on div "Planned Maint Dubai (Dubai Intl) Planned Maint Dubai (Al Maktoum Intl) Planned …" at bounding box center [857, 403] width 1421 height 681
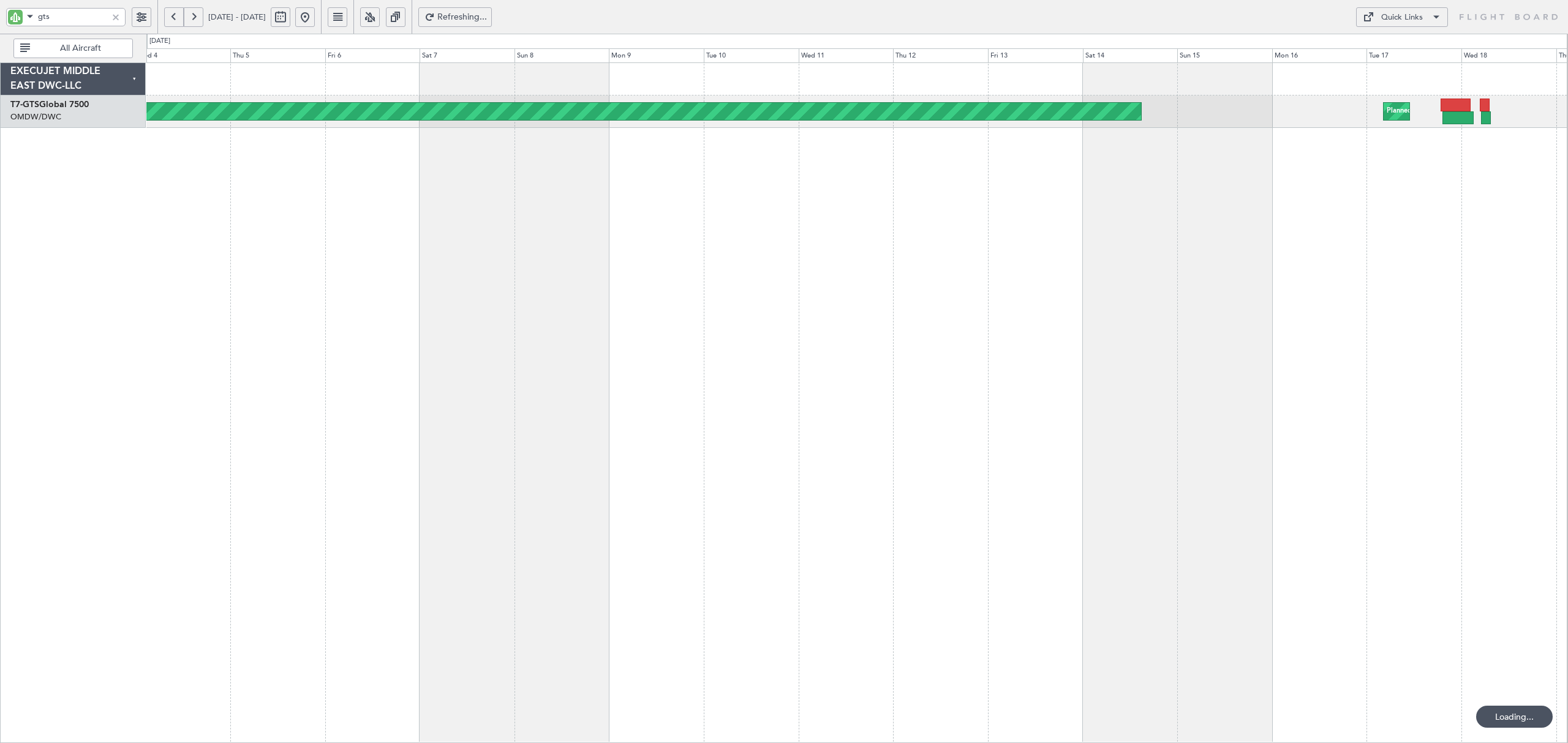
click at [937, 184] on div "Planned Maint Dubai (Al Maktoum Intl) Planned Maint Dubai (Dubai Intl)" at bounding box center [857, 403] width 1421 height 681
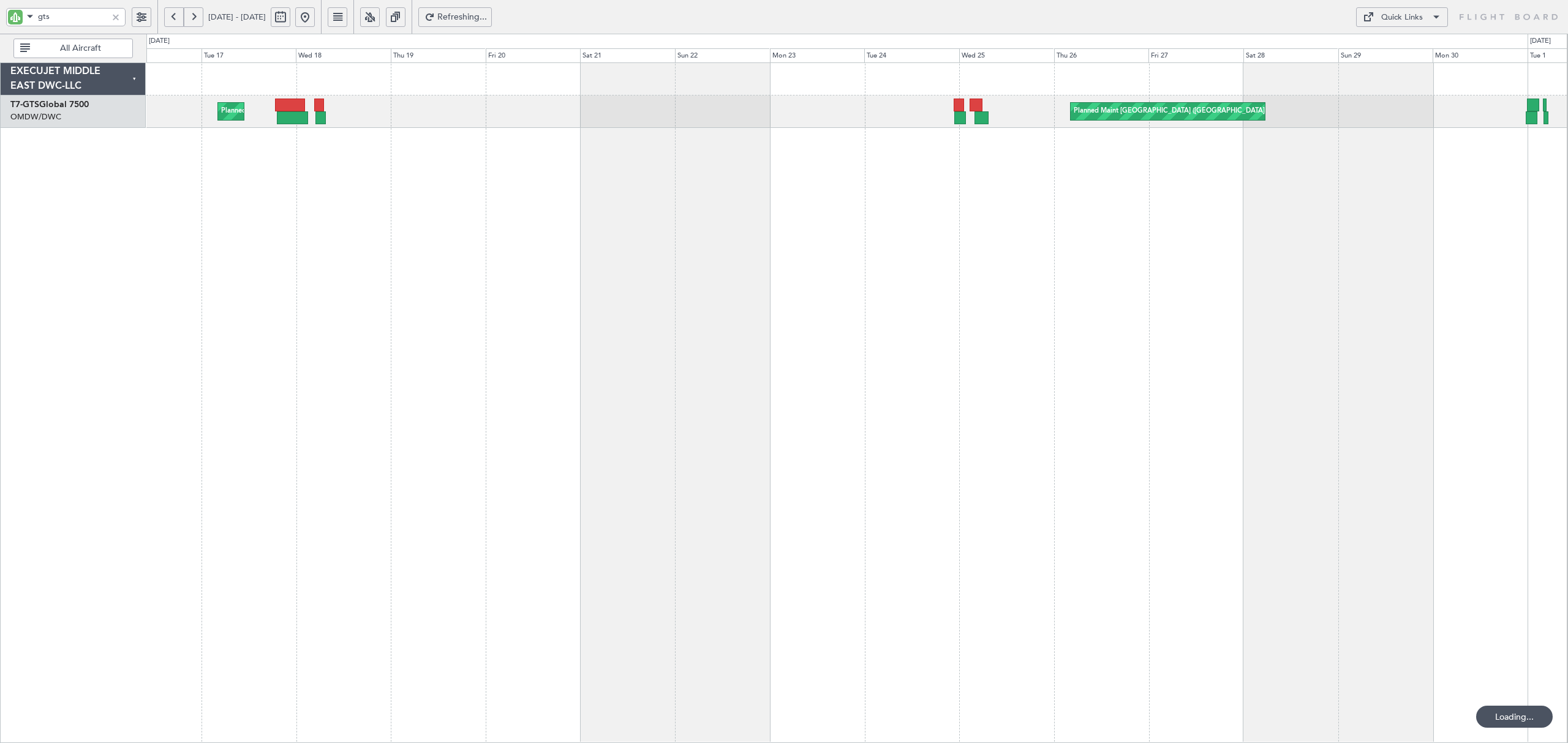
click at [0, 168] on html "gts 04 Jun 2025 - 19 Jun 2025 Refreshing... Quick Links All Aircraft Planned Ma…" at bounding box center [784, 372] width 1568 height 743
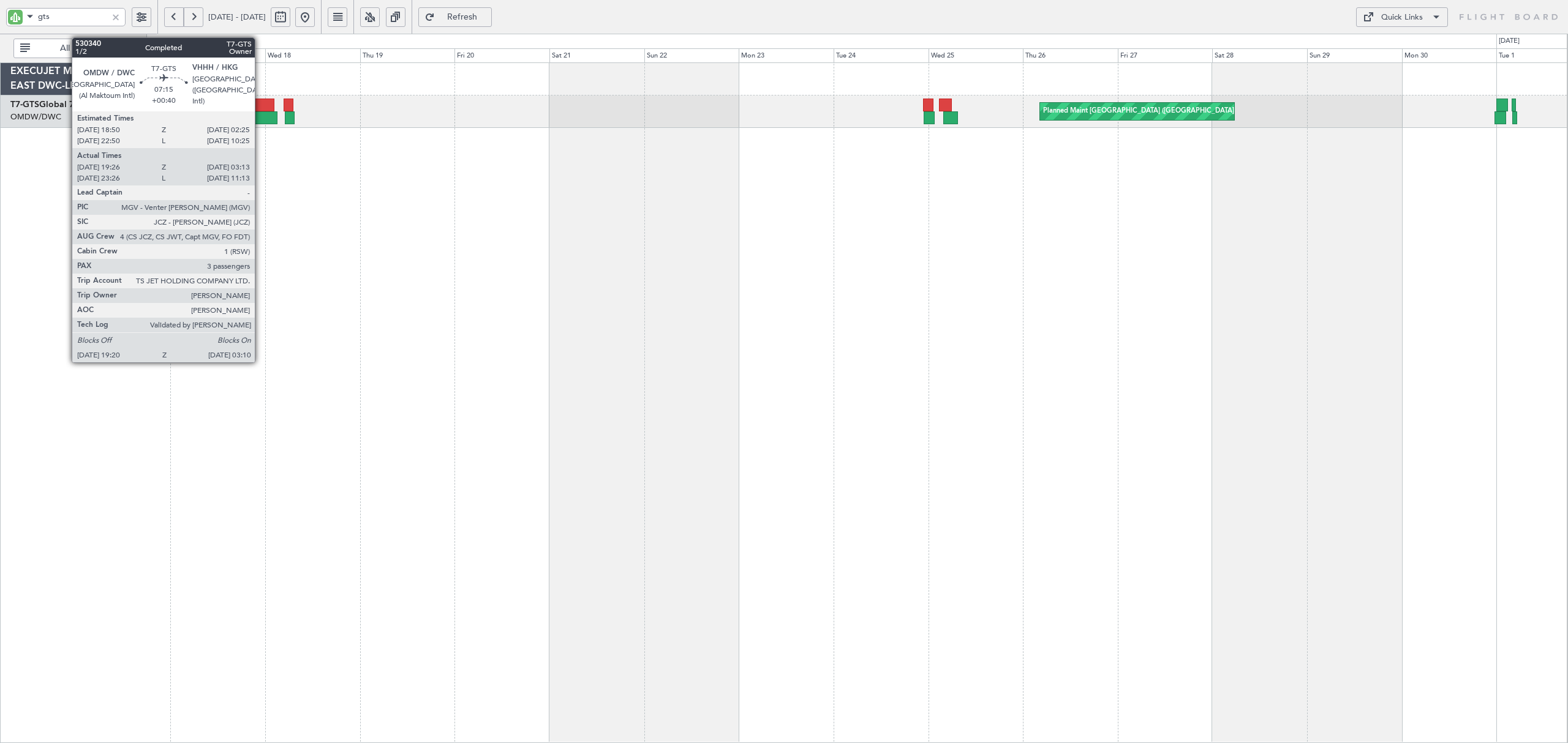
click at [261, 119] on div at bounding box center [261, 118] width 31 height 13
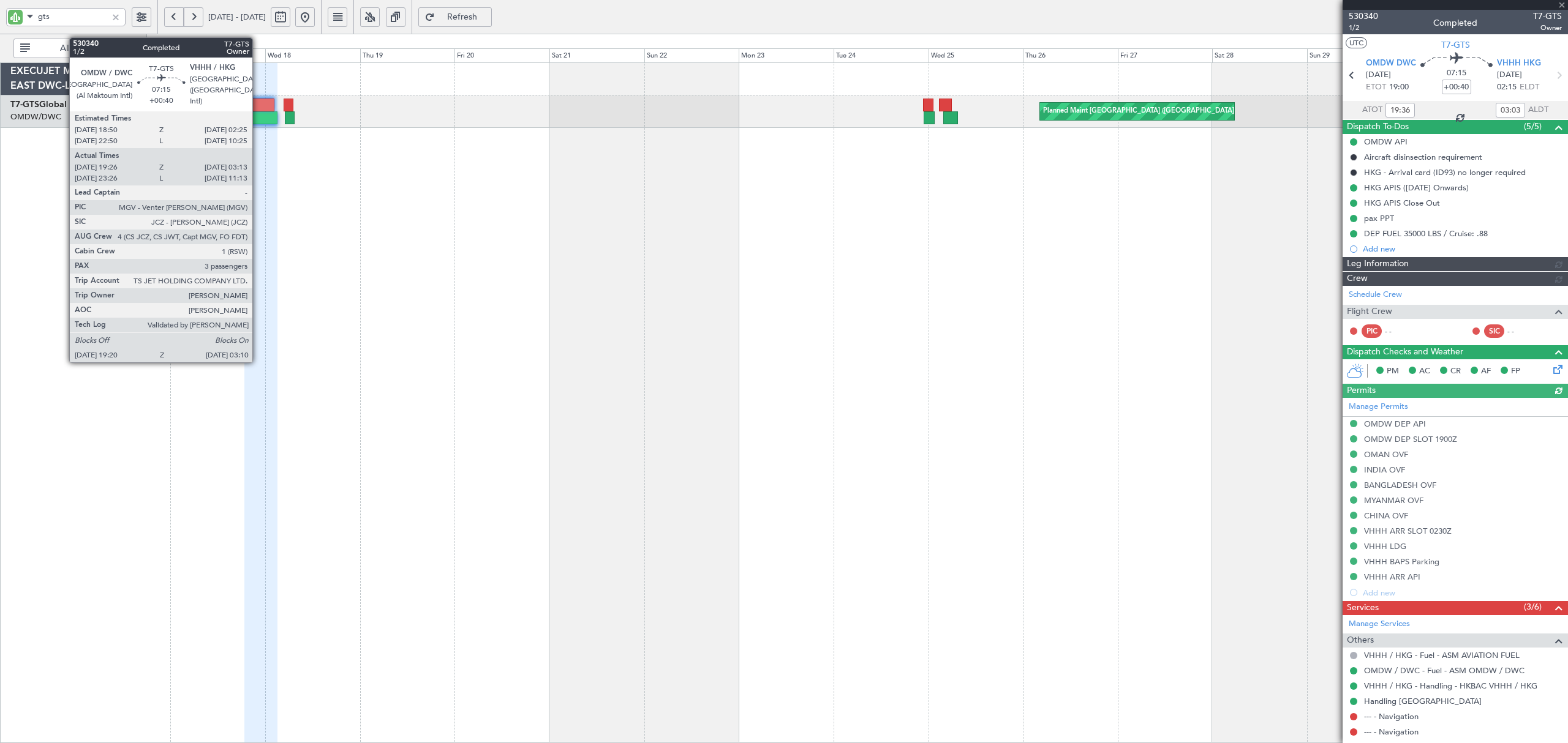
type input "Syed Shakeel (SYS)"
type input "6466"
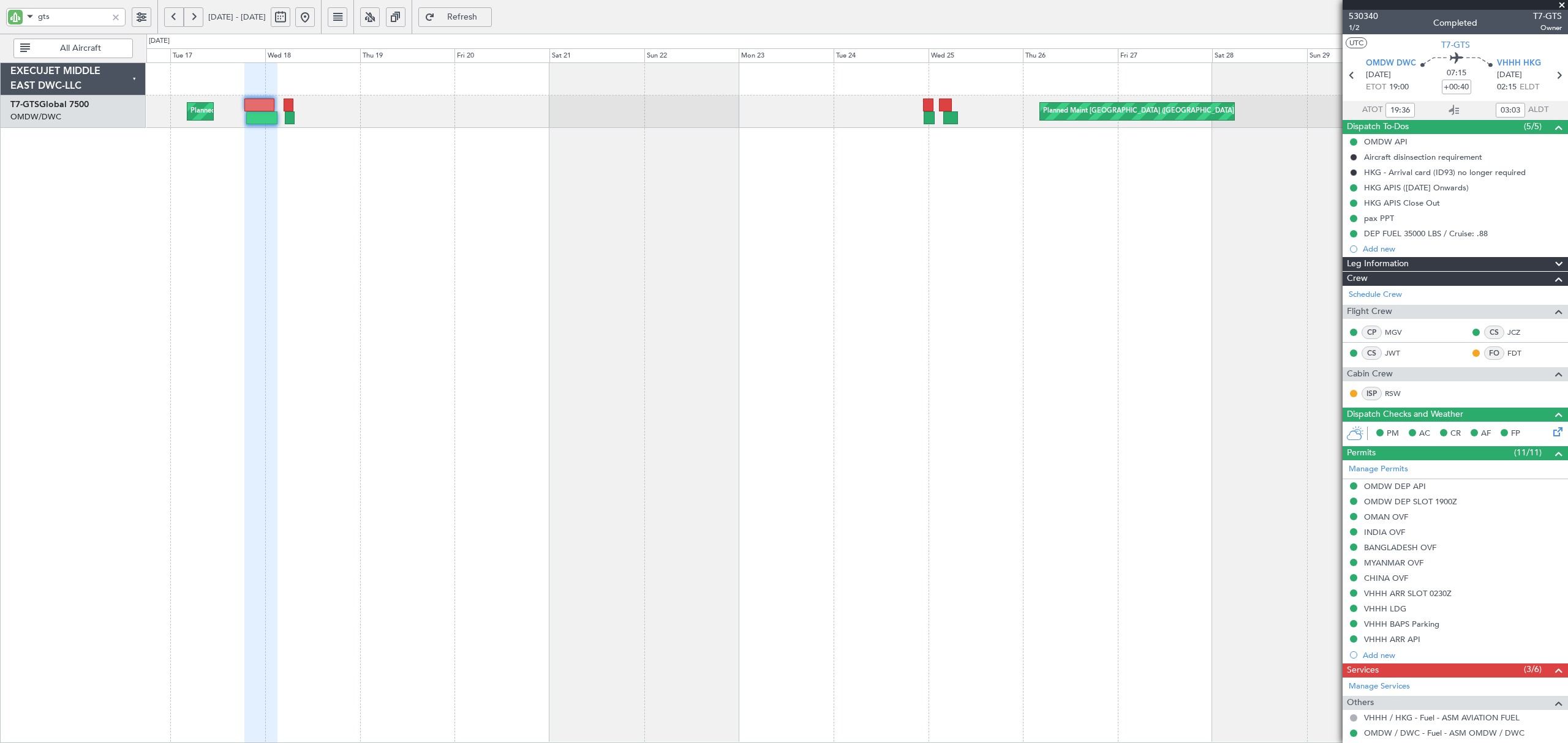
type input "23:36"
type input "11:03"
type input "19:36"
type input "03:03"
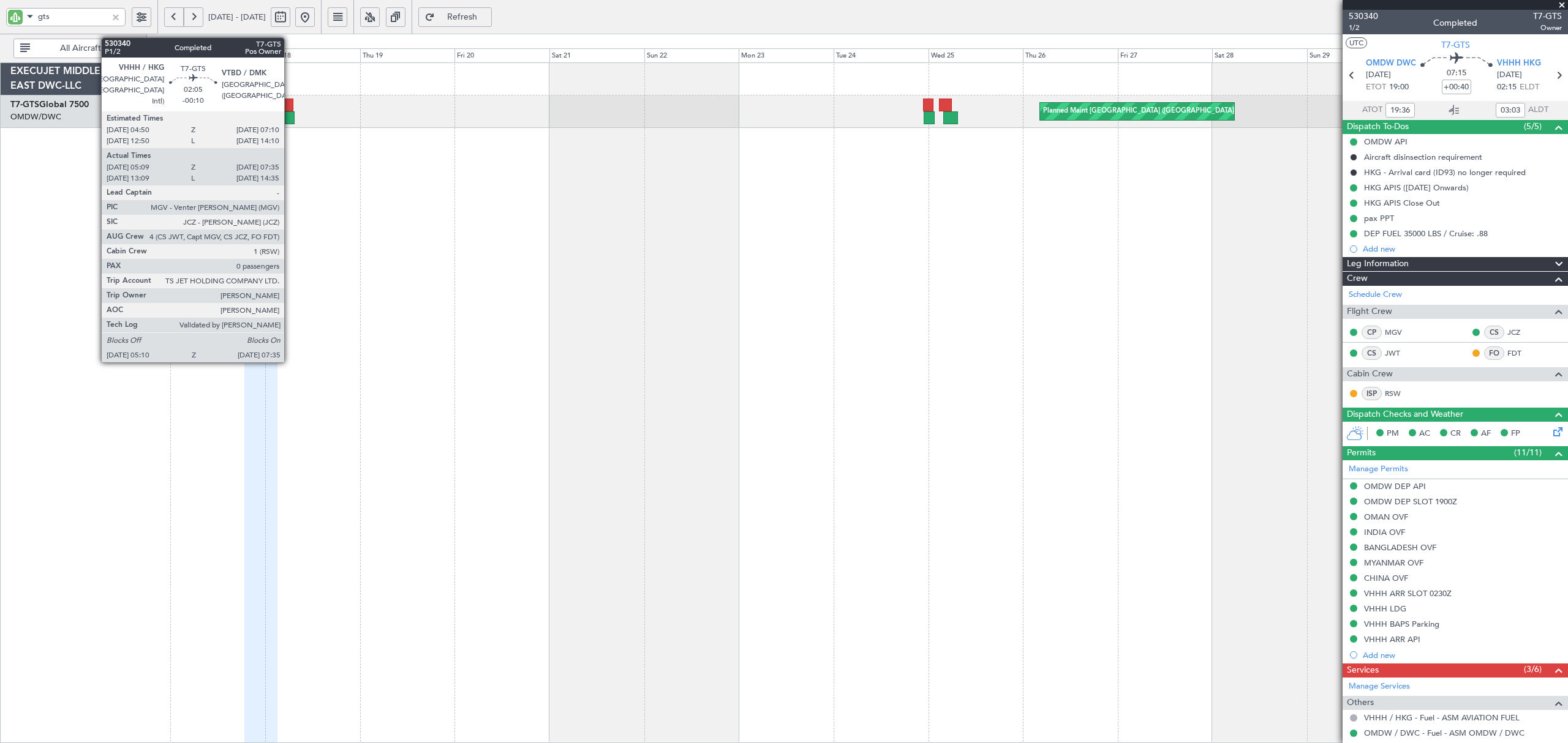
click at [290, 118] on div at bounding box center [289, 118] width 10 height 13
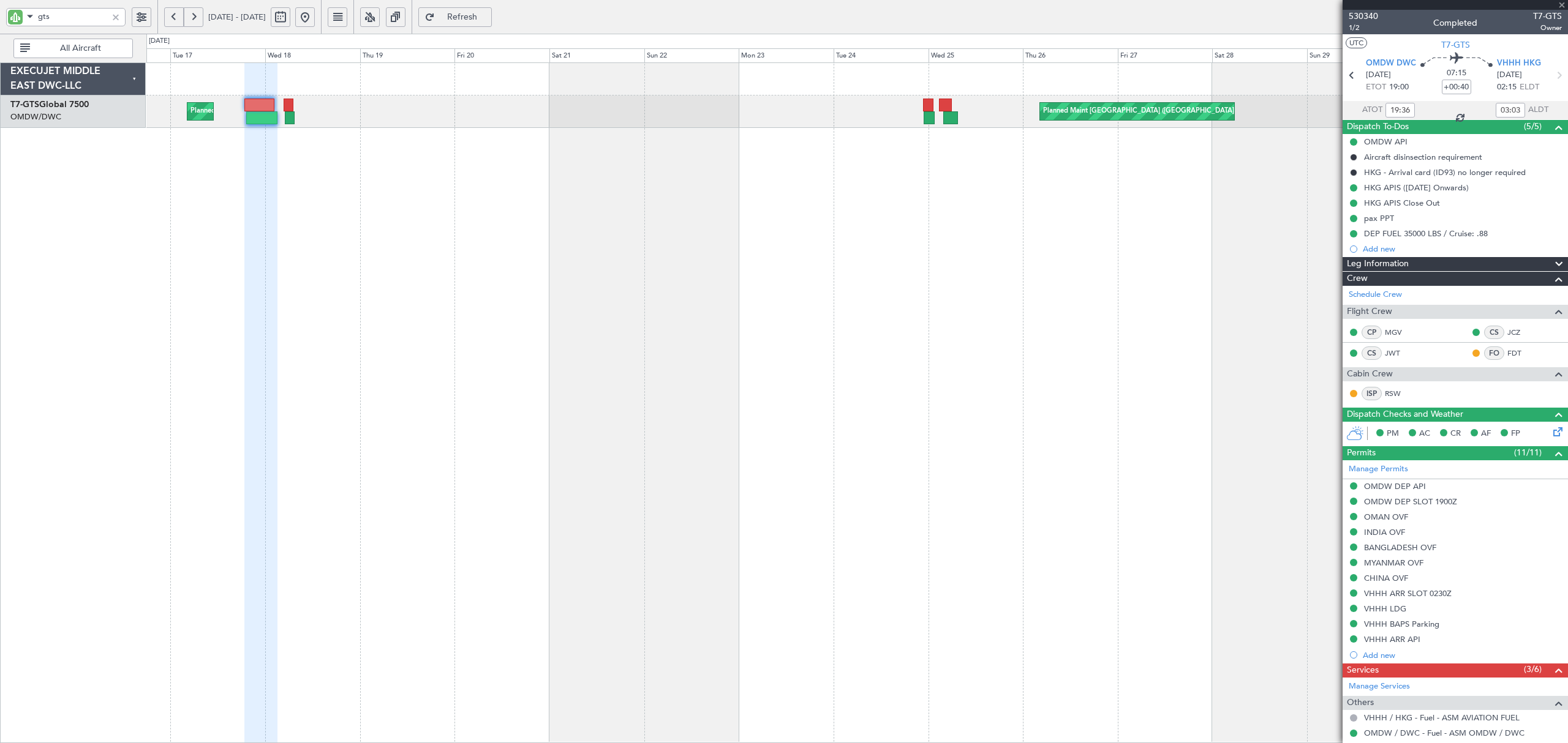
type input "-00:10"
type input "05:19"
type input "07:30"
type input "0"
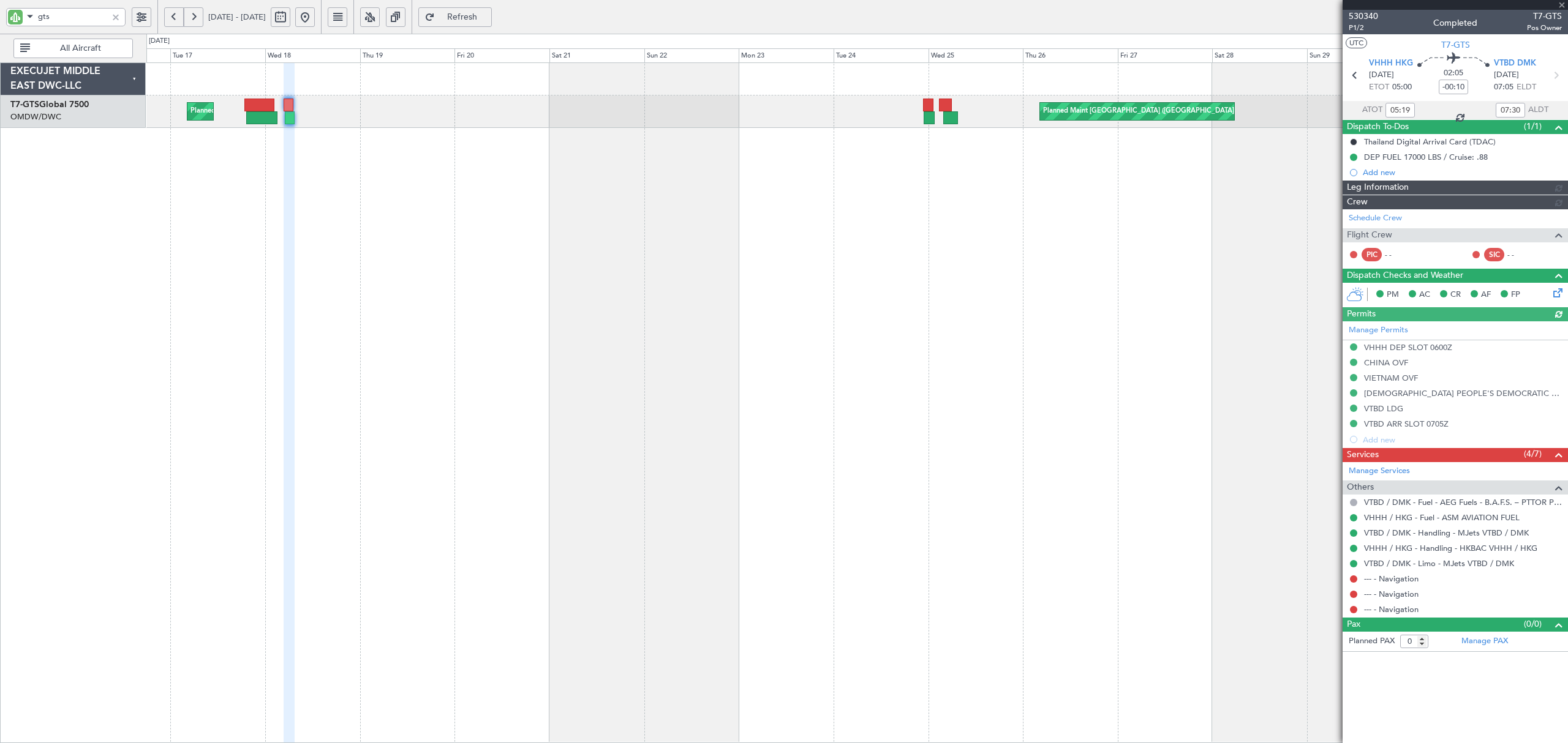
type input "6467"
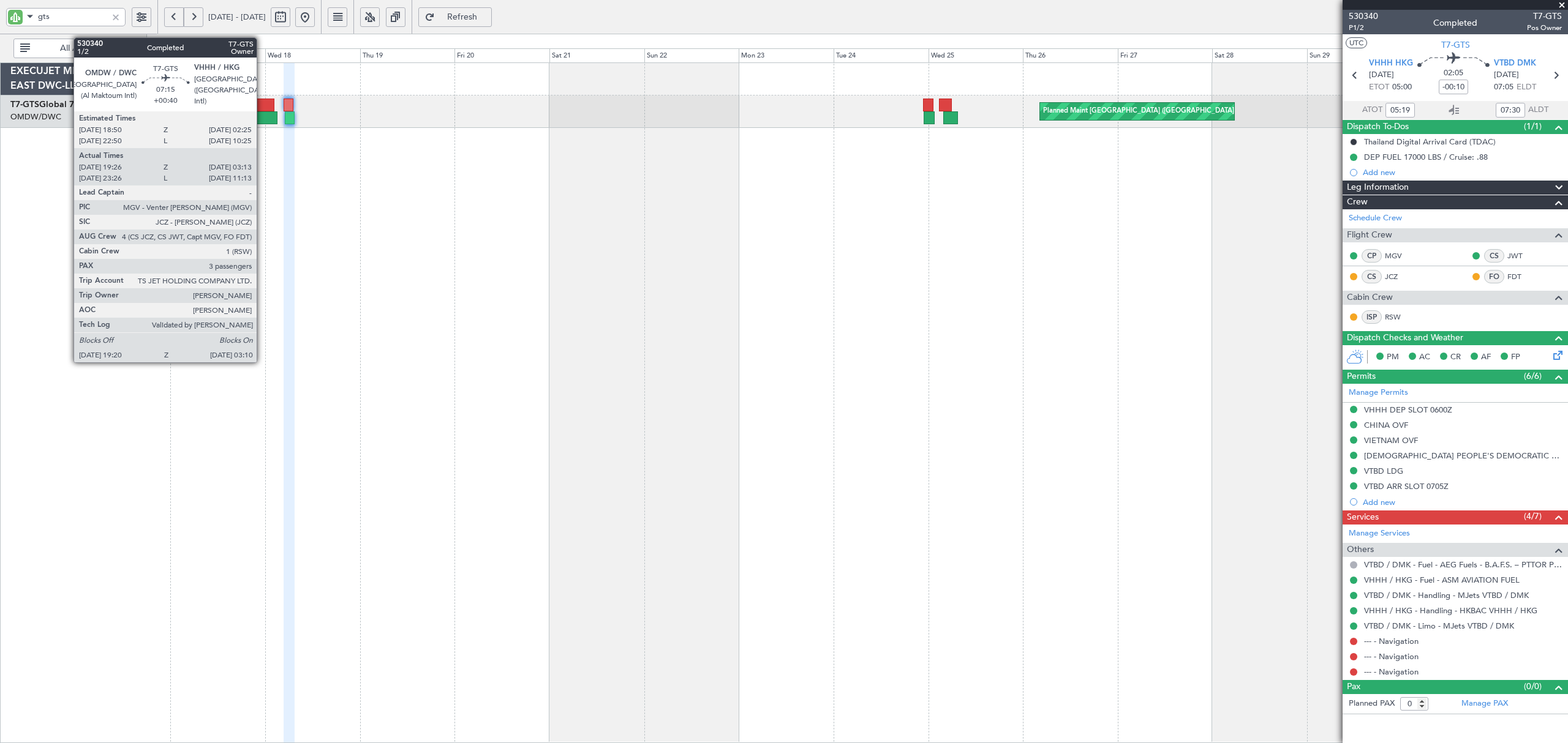
click at [262, 115] on div at bounding box center [261, 118] width 31 height 13
click at [265, 115] on div at bounding box center [261, 118] width 31 height 13
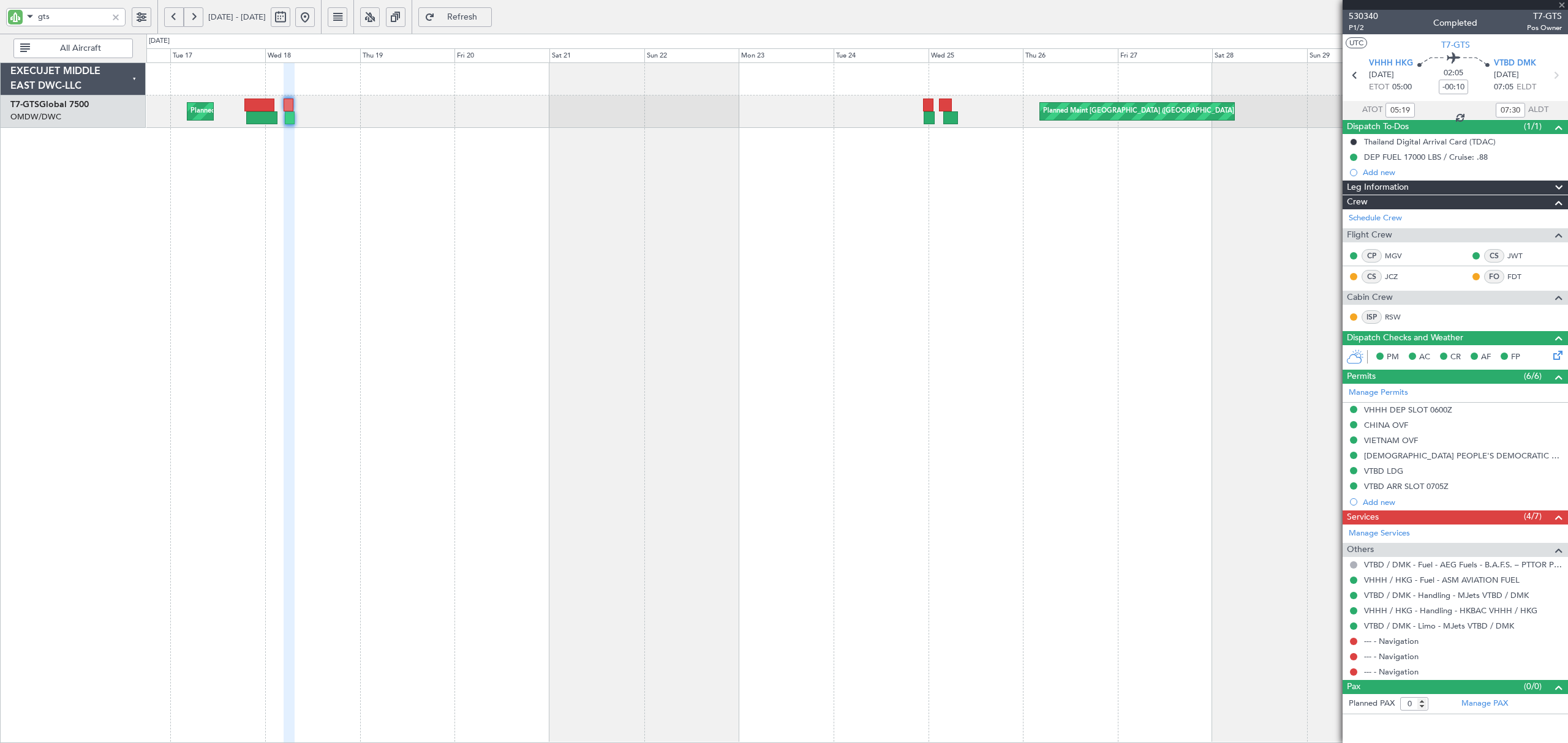
type input "+00:40"
type input "19:36"
type input "03:03"
type input "3"
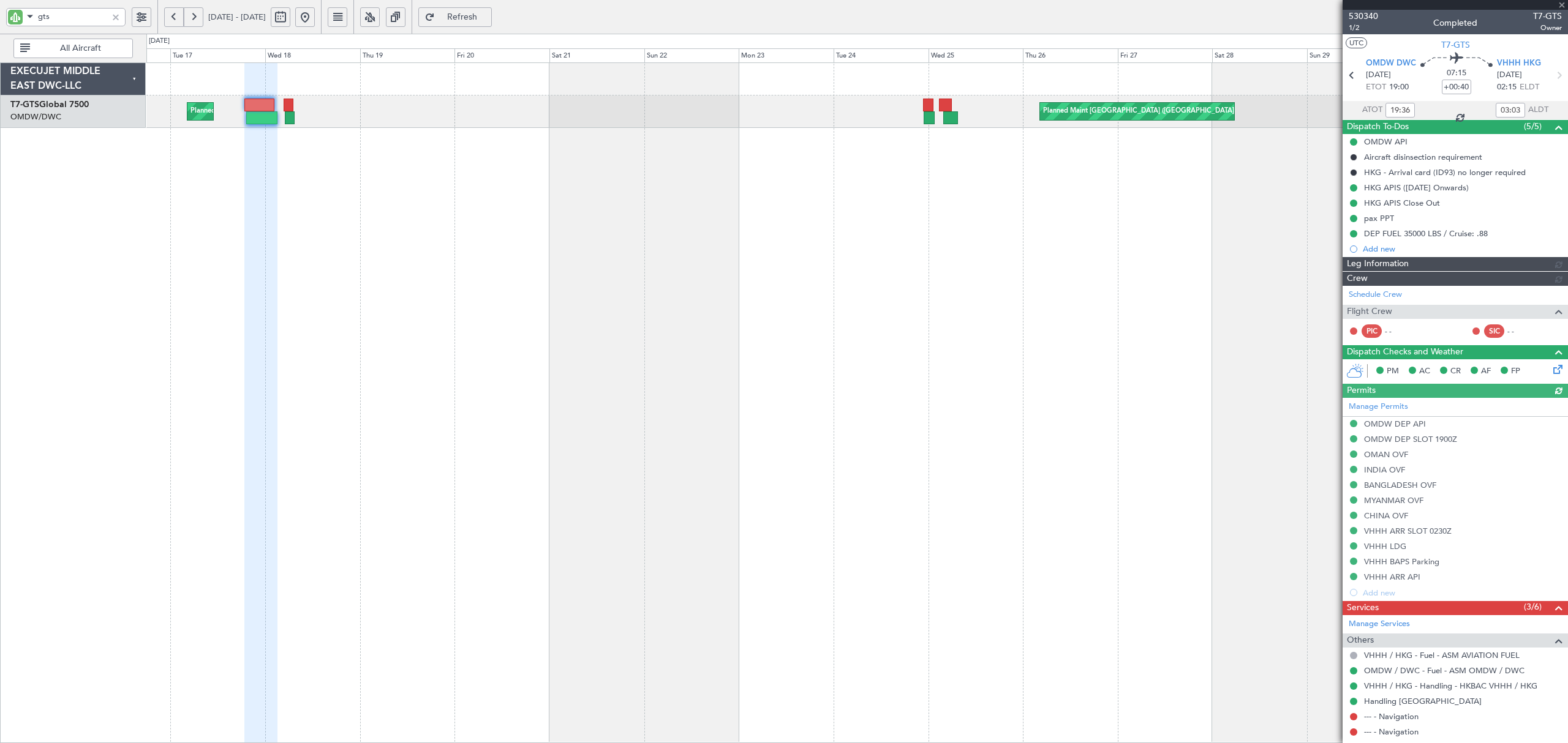
type input "Syed Shakeel (SYS)"
type input "6466"
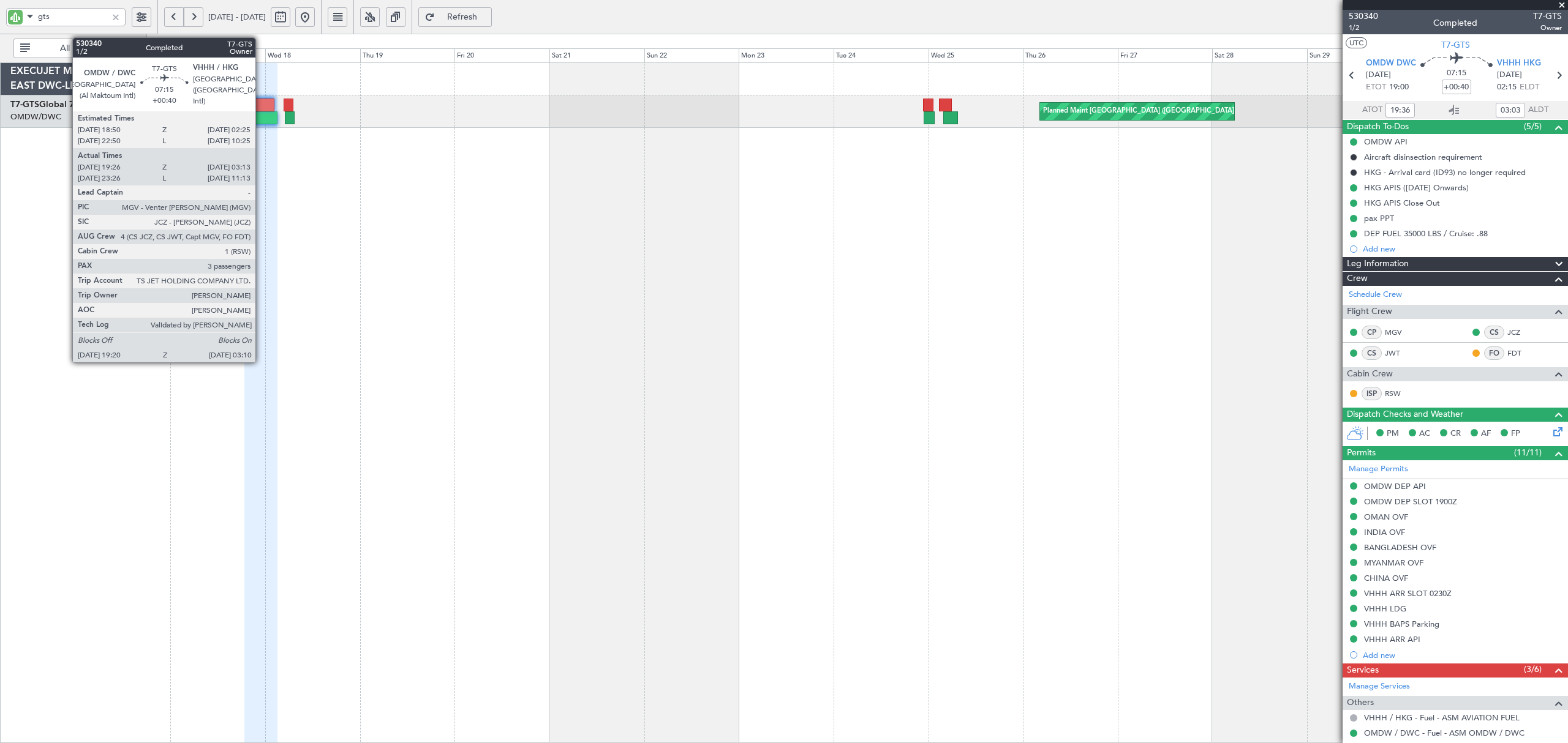
click at [261, 120] on div at bounding box center [261, 118] width 31 height 13
click at [261, 119] on div at bounding box center [261, 118] width 31 height 13
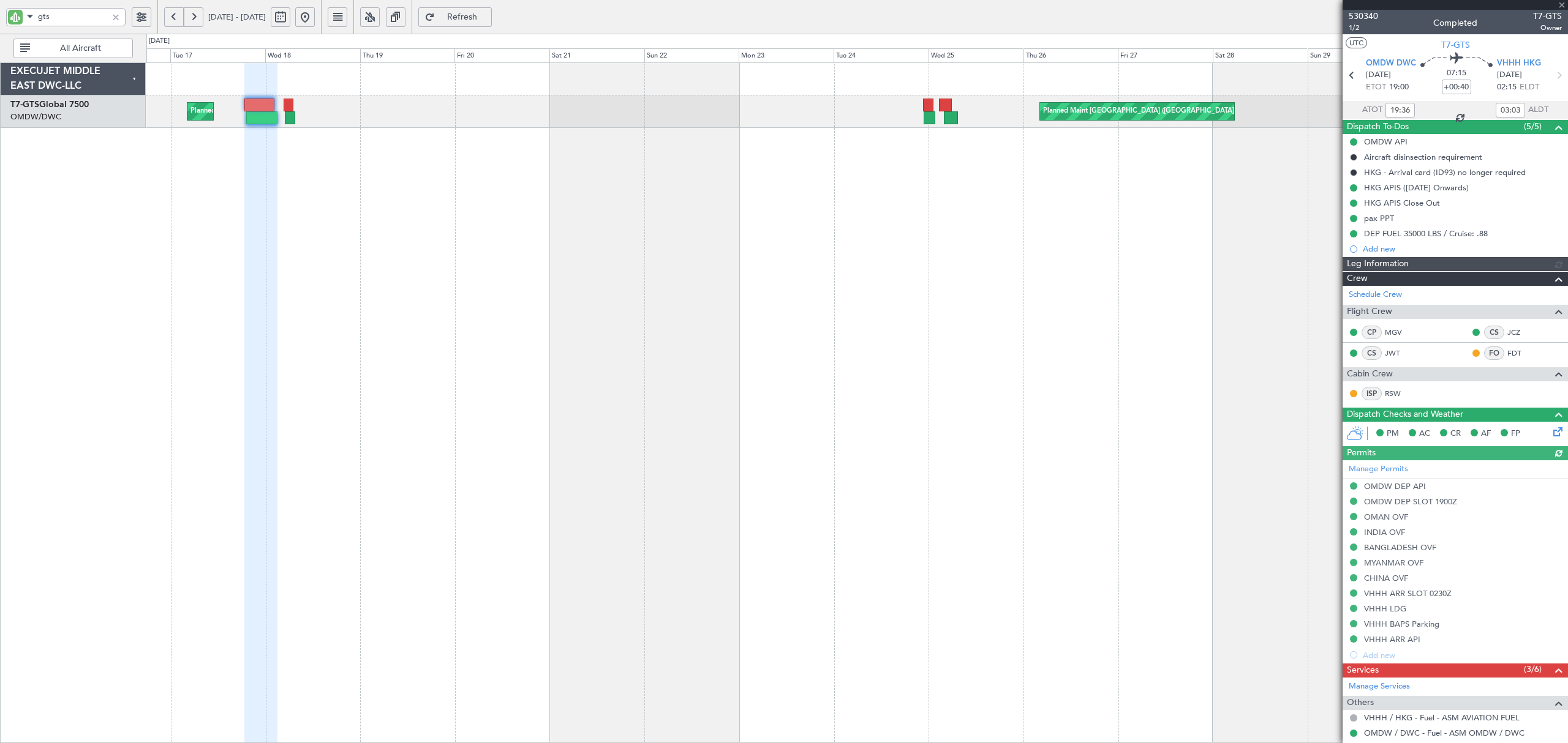
type input "Syed Shakeel (SYS)"
type input "6466"
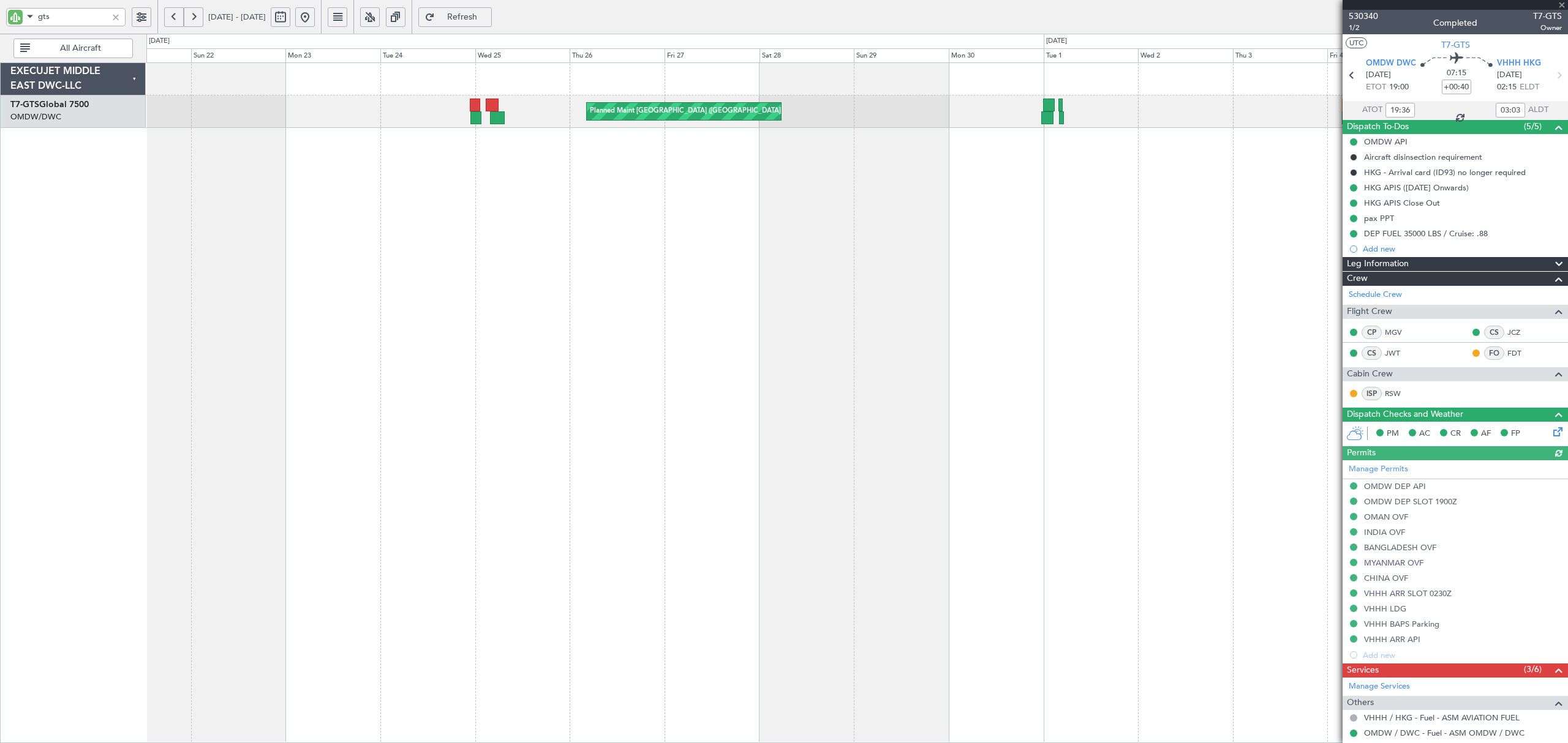
click at [549, 192] on div "Planned Maint Singapore (Changi) Planned Maint Dubai (Al Maktoum Intl)" at bounding box center [857, 403] width 1421 height 681
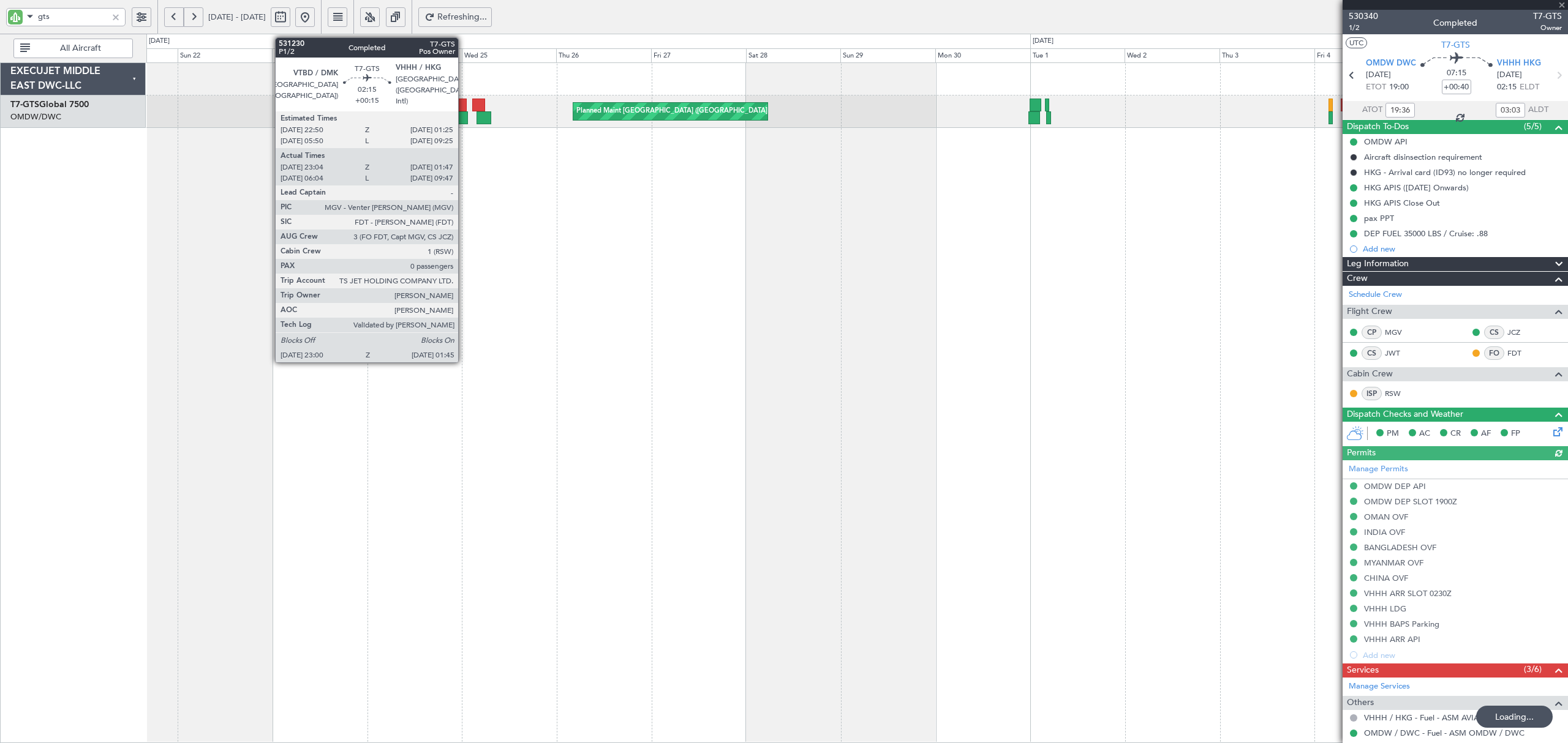
click at [464, 118] on div at bounding box center [462, 118] width 11 height 13
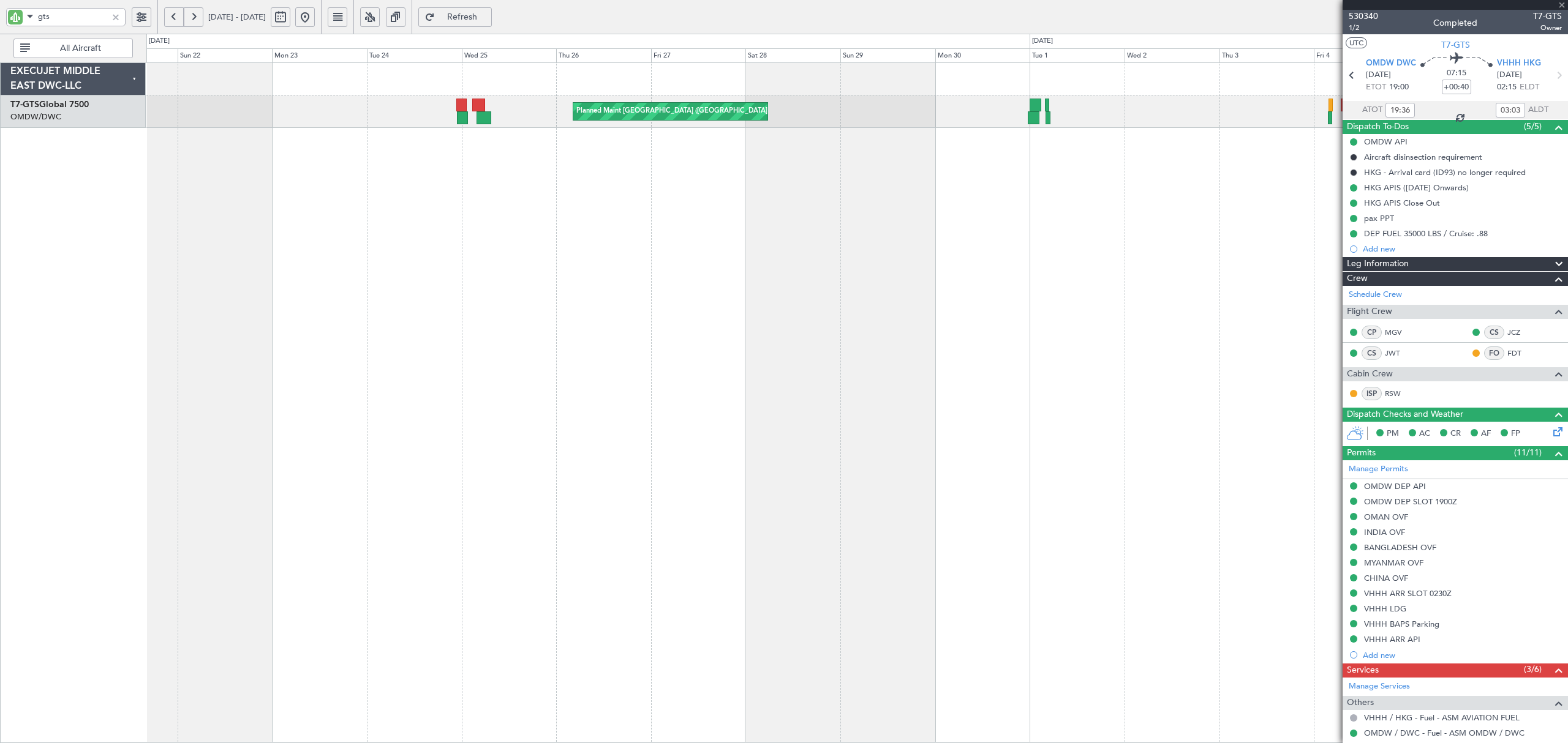
type input "+00:15"
type input "23:14"
type input "01:37"
type input "0"
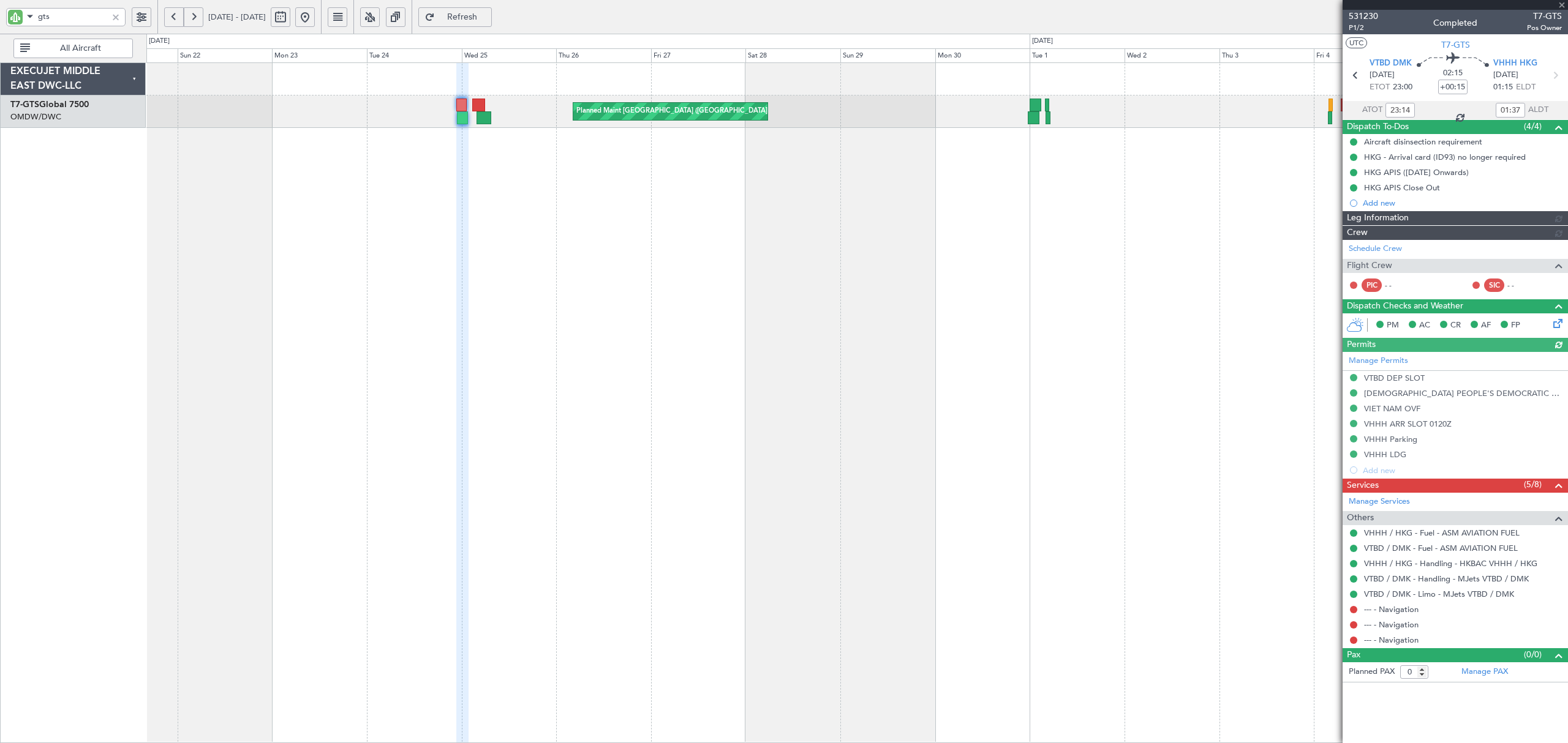
type input "Rohit Roy (ROY)"
type input "6545"
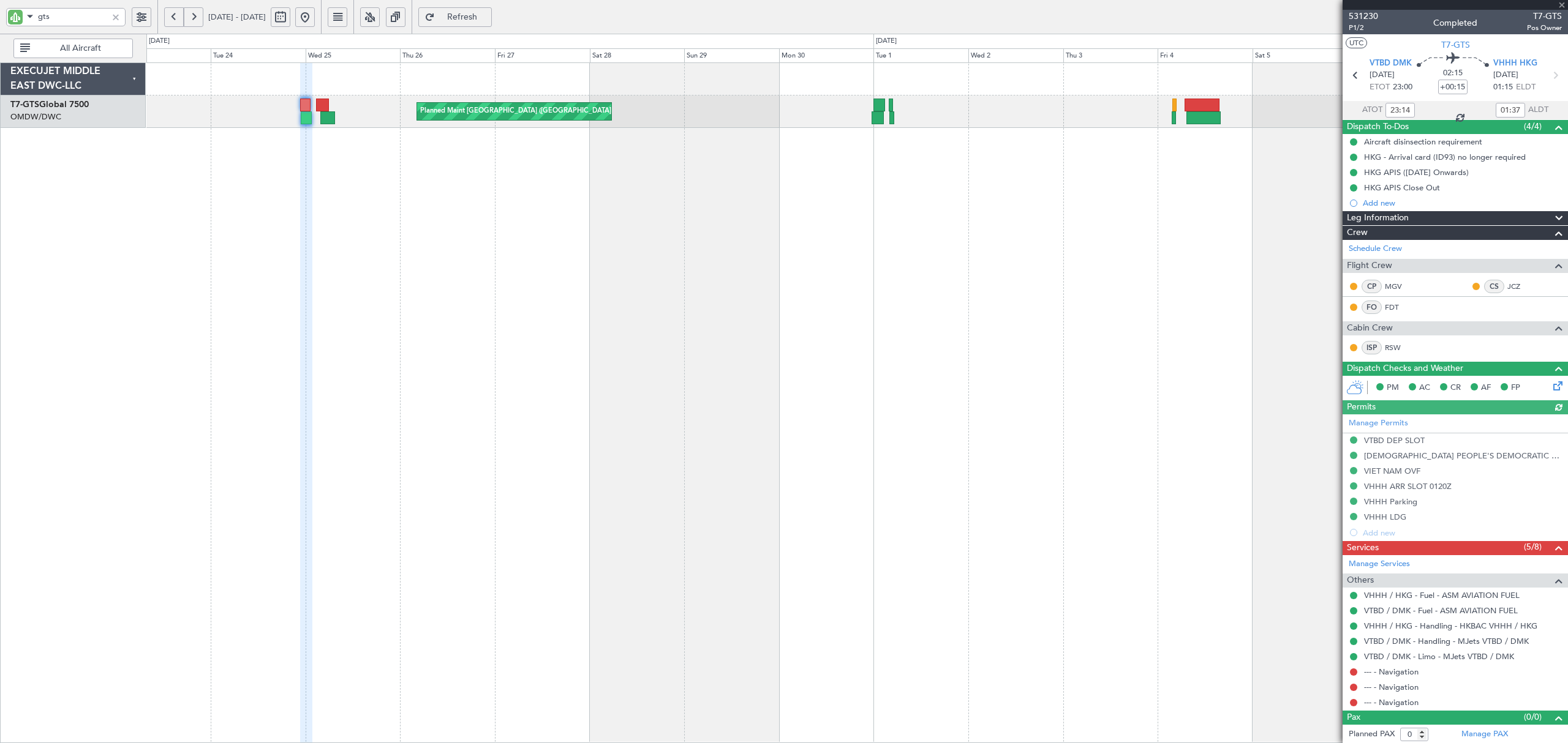
click at [767, 178] on div "Planned Maint Singapore (Changi) Planned Maint Dubai (Al Maktoum Intl)" at bounding box center [857, 403] width 1421 height 681
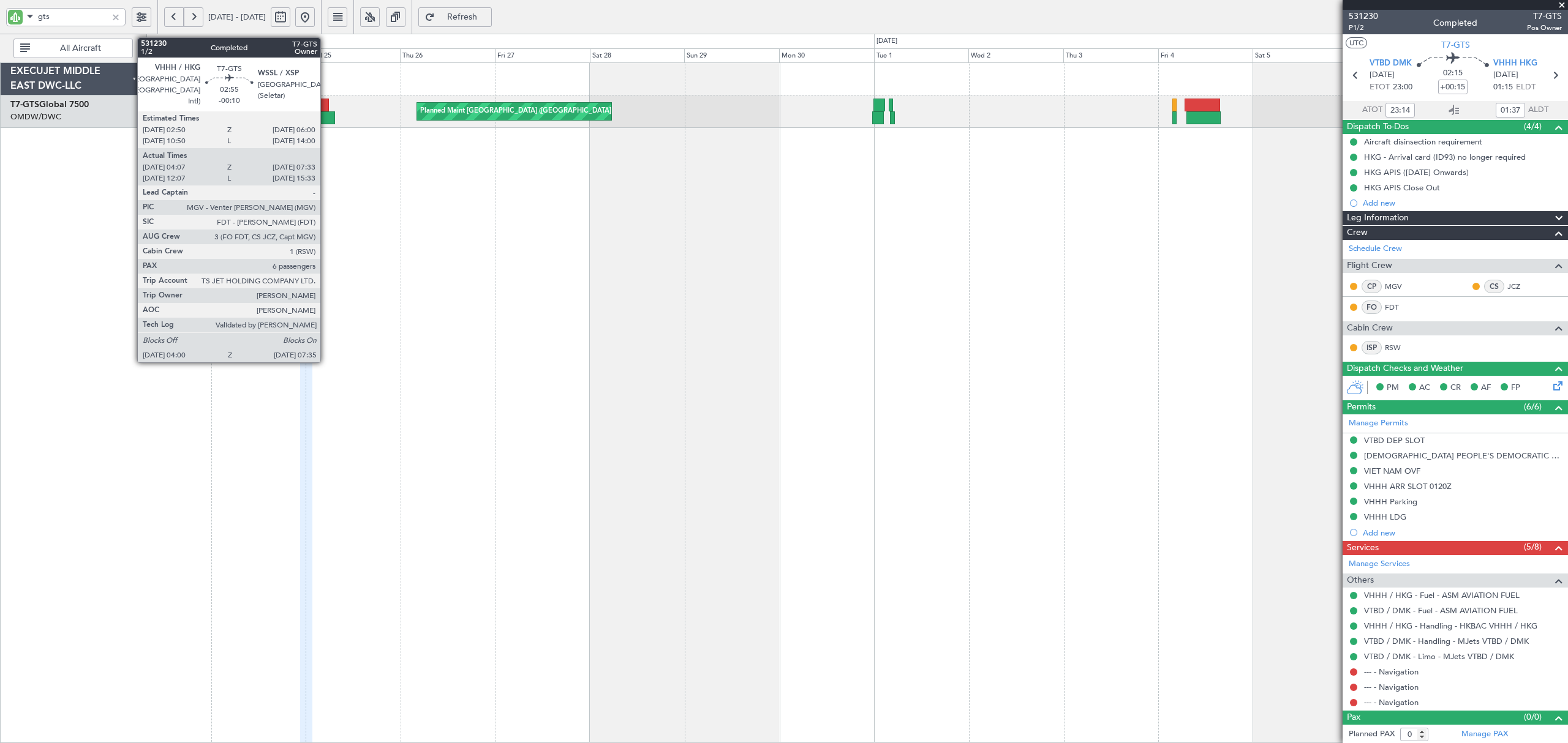
click at [326, 122] on div at bounding box center [328, 118] width 15 height 13
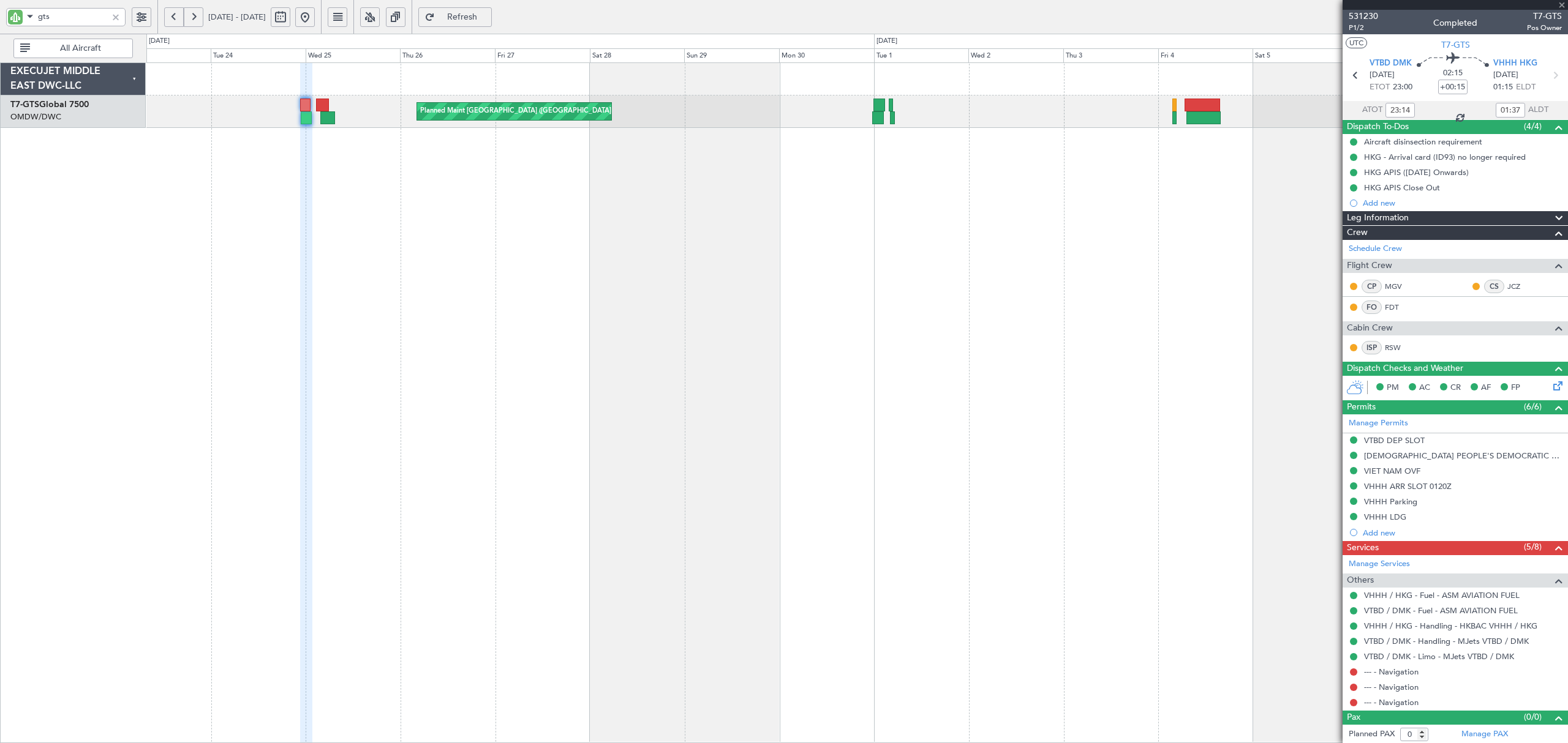
type input "-00:10"
type input "04:17"
type input "07:28"
type input "6"
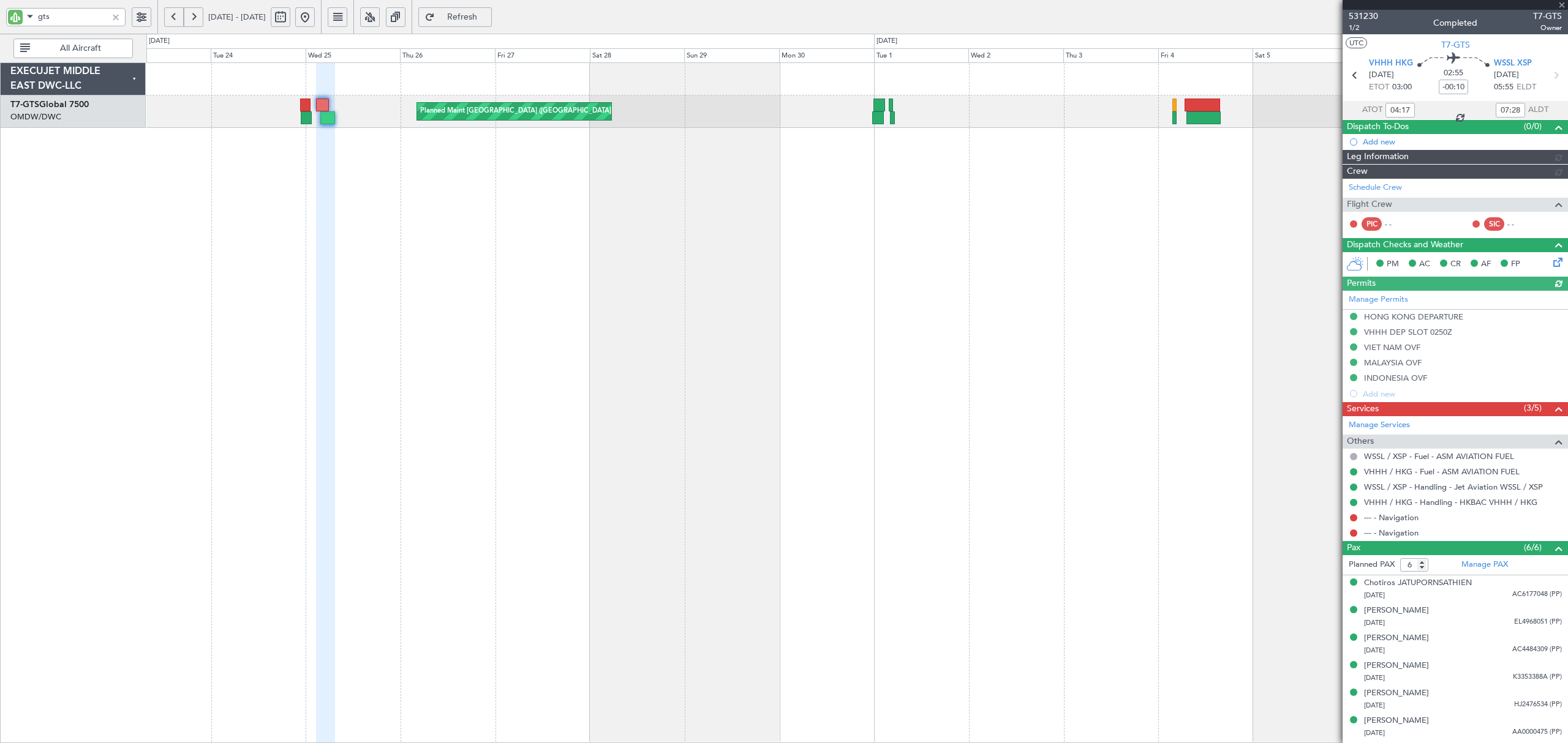
type input "Rohit Roy (ROY)"
type input "6546"
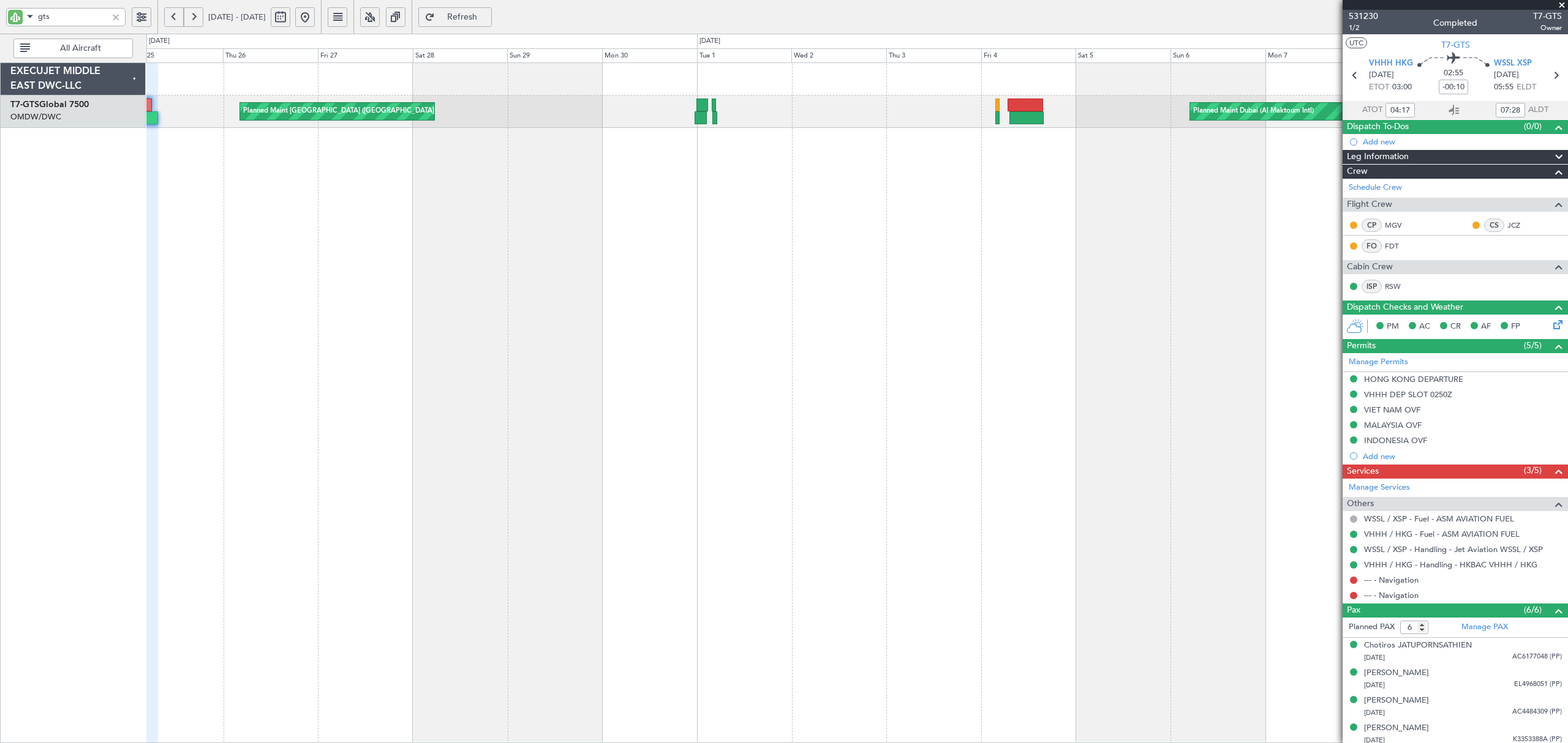
click at [463, 207] on div "Planned Maint Singapore (Changi) Planned Maint Dubai (Al Maktoum Intl)" at bounding box center [857, 403] width 1421 height 681
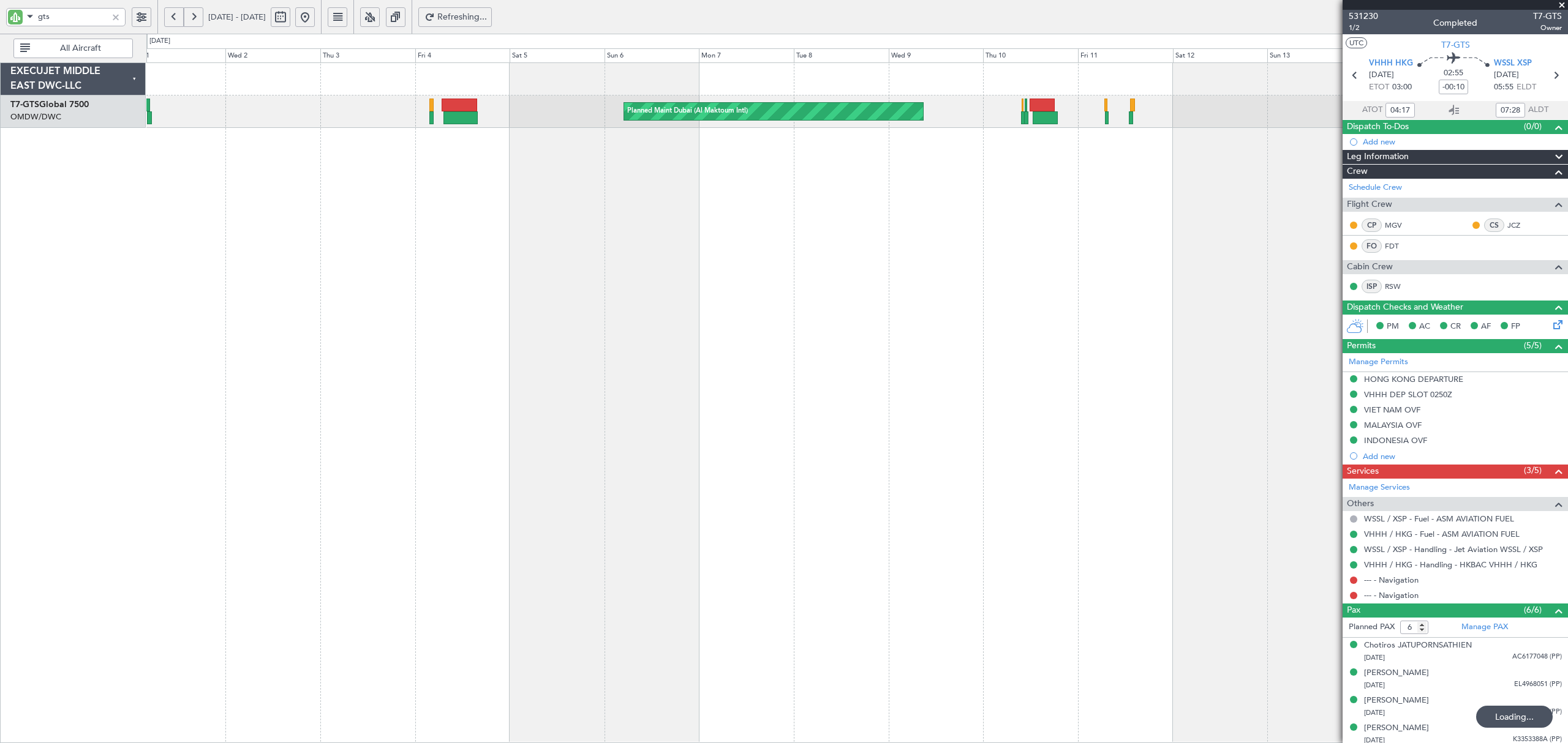
click at [236, 195] on div "Planned Maint Dubai (Al Maktoum Intl) Planned Maint Singapore (Changi)" at bounding box center [857, 403] width 1421 height 681
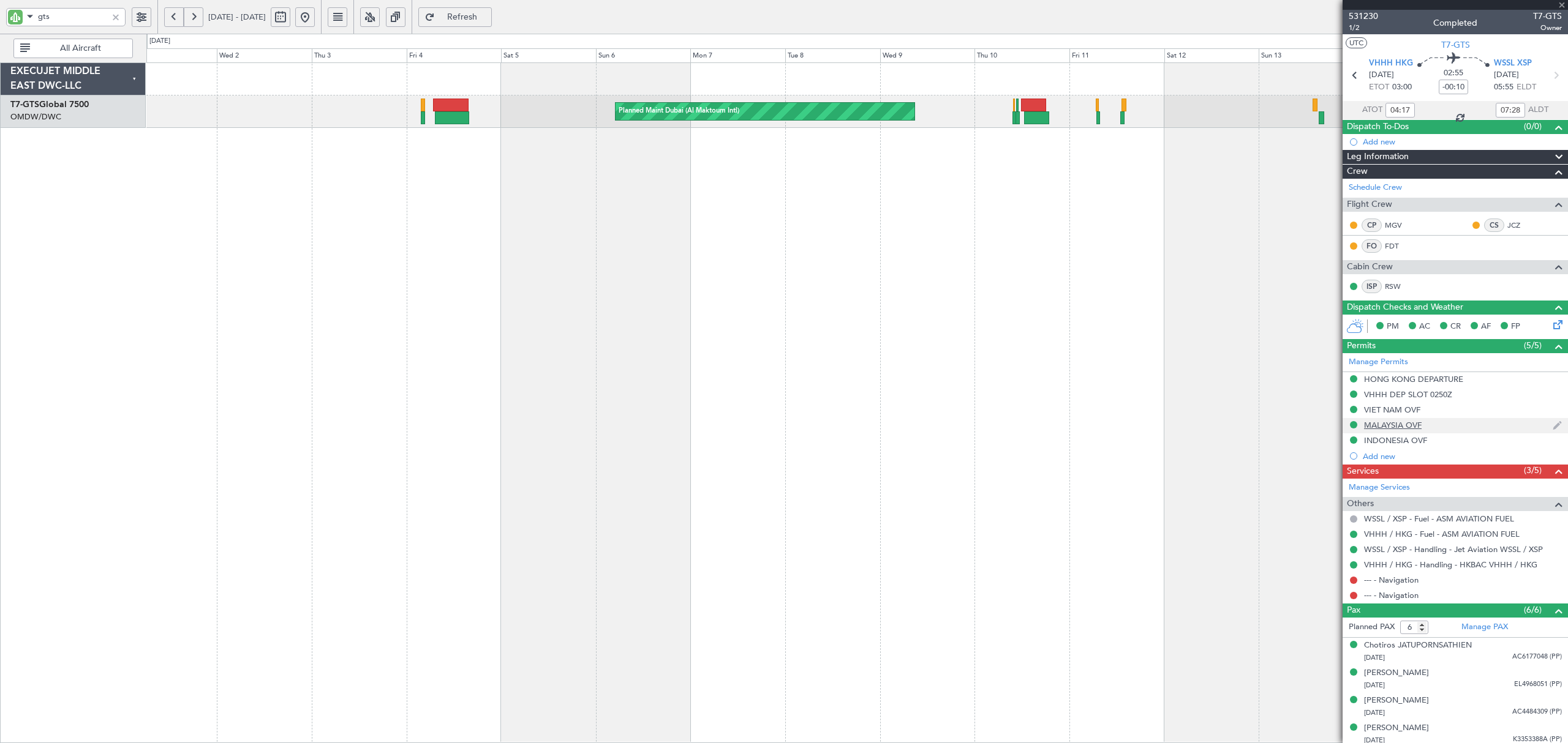
type input "03:53"
type input "04:43"
type input "0"
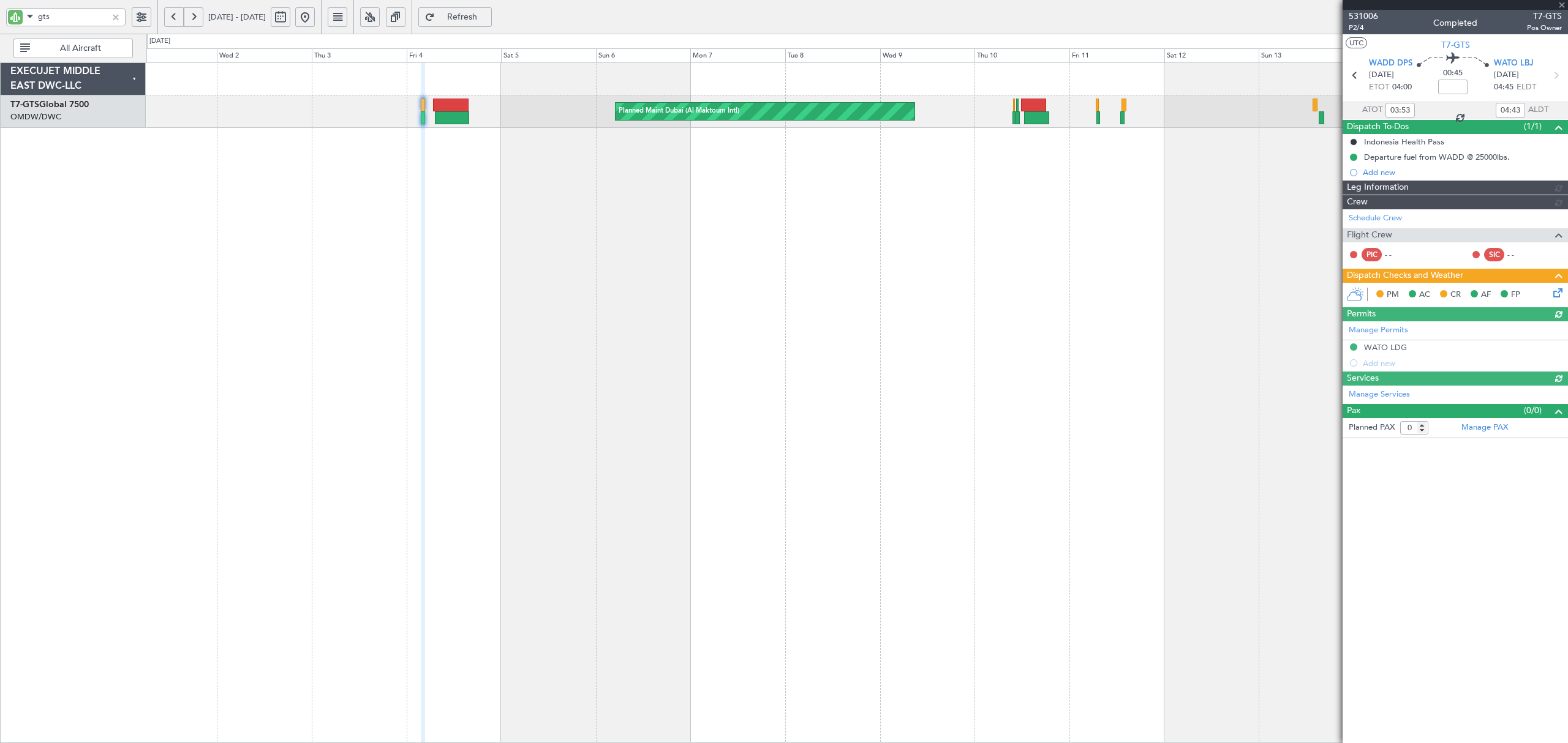
type input "Dherander Fithani (DHF)"
type input "6617"
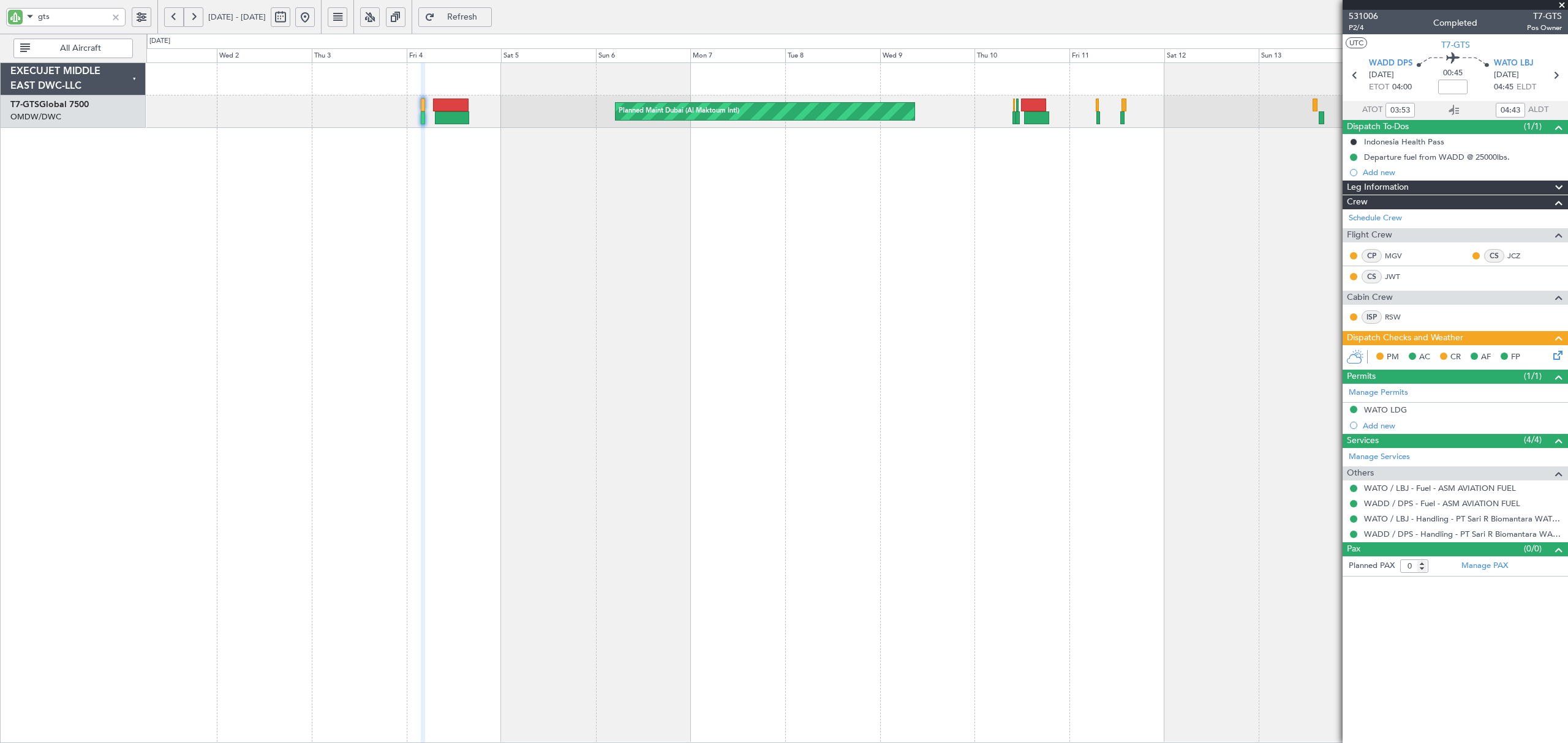
type input "11:53"
type input "12:43"
type input "03:53"
type input "04:43"
type input "11:53"
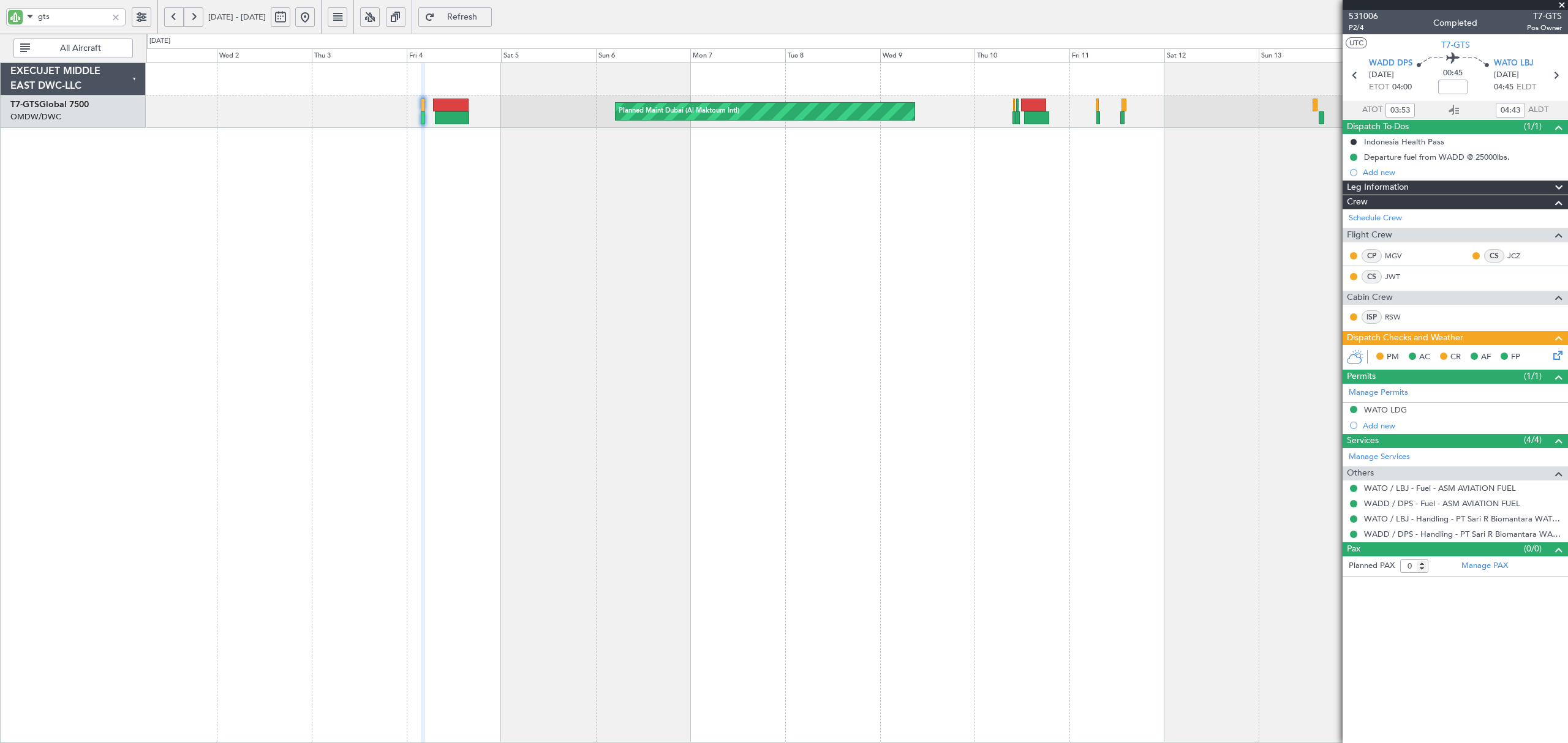
type input "12:43"
type input "03:53"
type input "04:43"
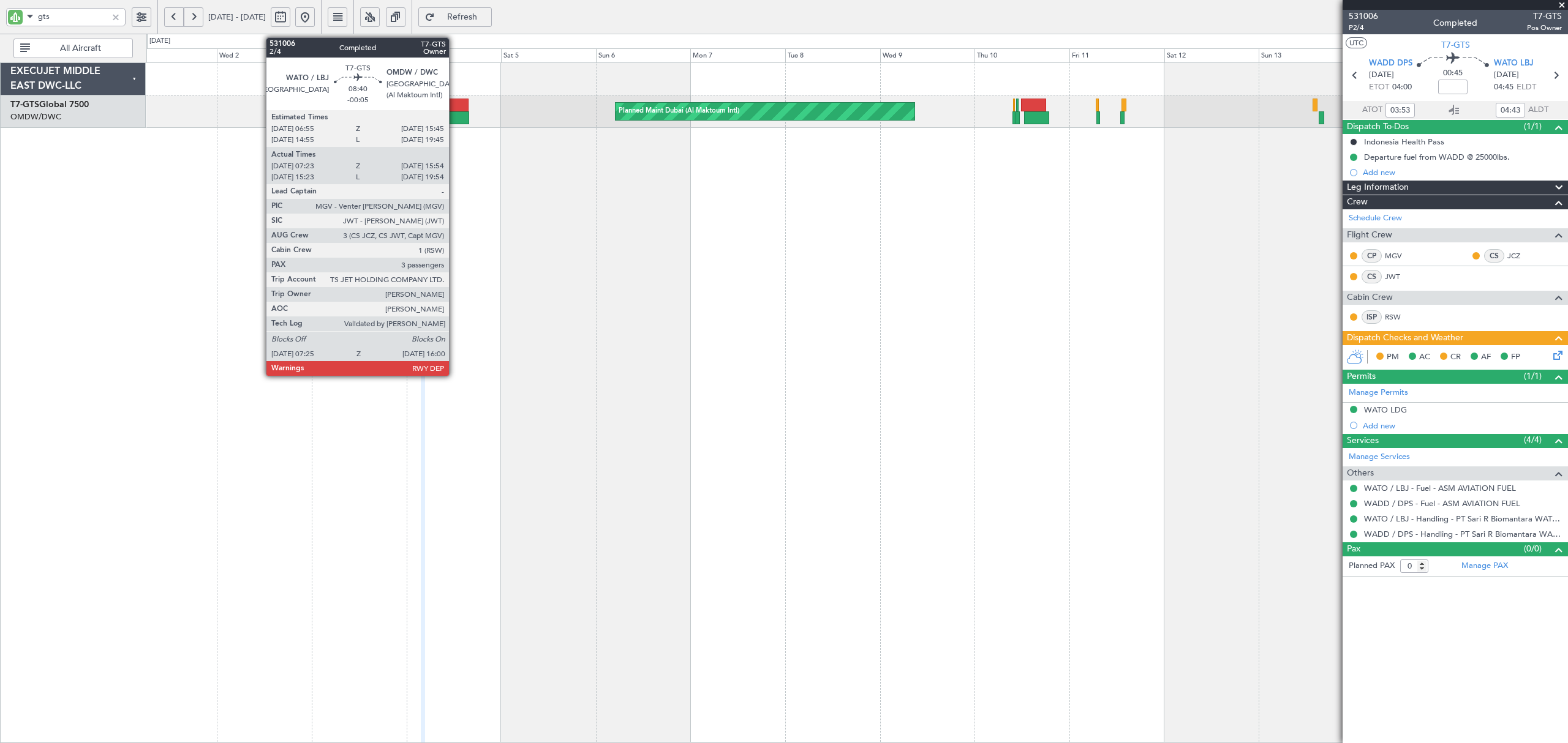
click at [454, 121] on div at bounding box center [452, 118] width 34 height 13
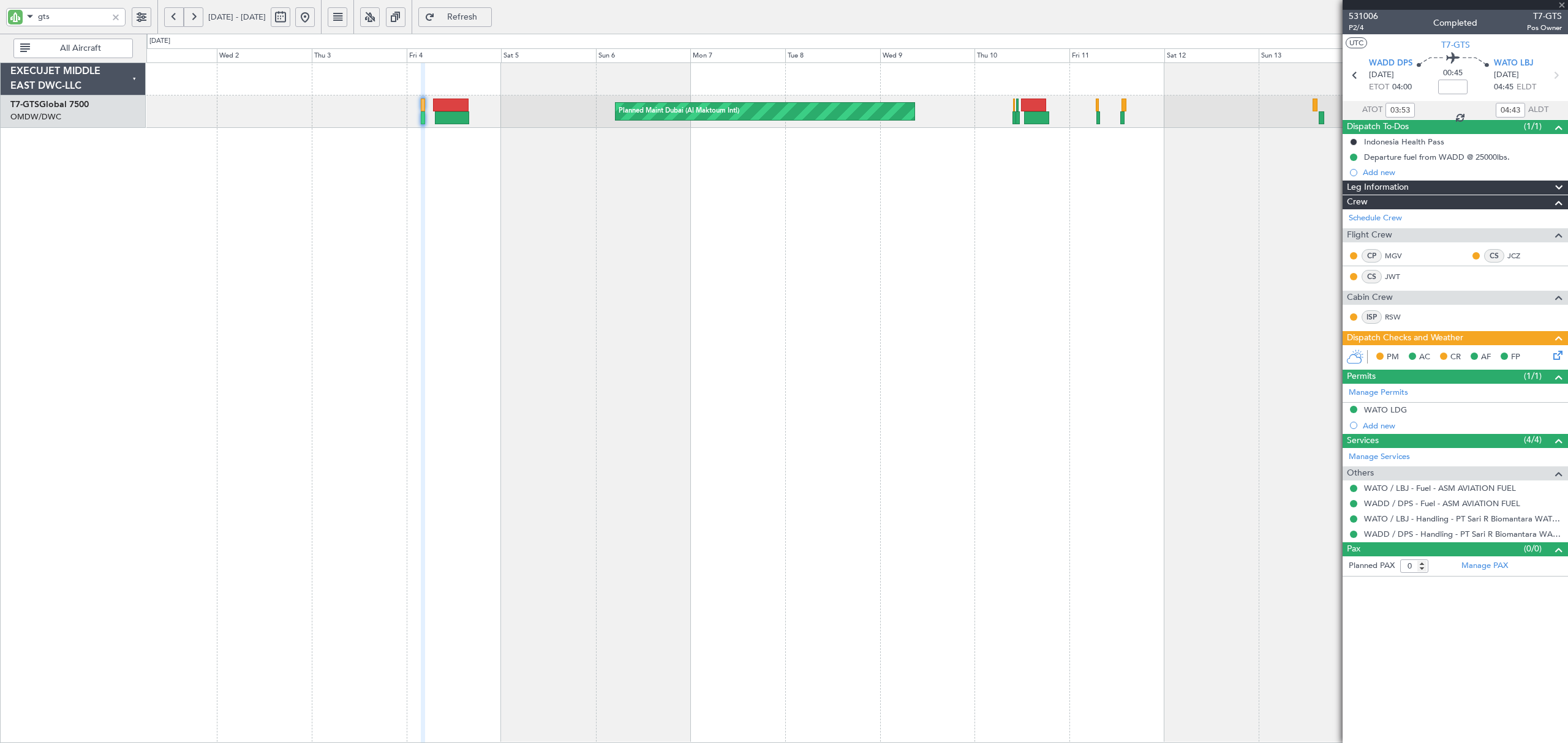
type input "-00:05"
type input "07:28"
type input "15:49"
type input "3"
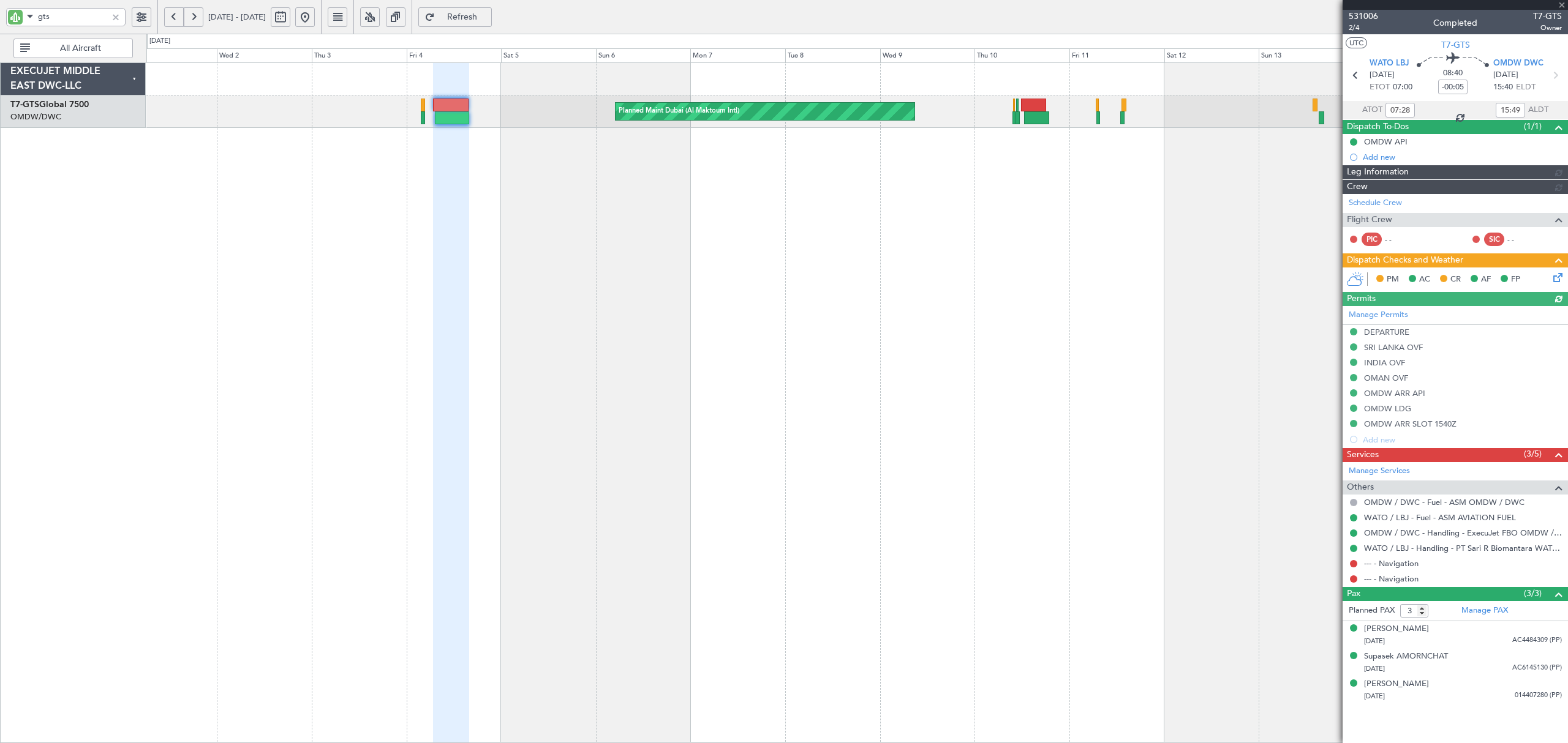
type input "Dherander Fithani (DHF)"
type input "6558"
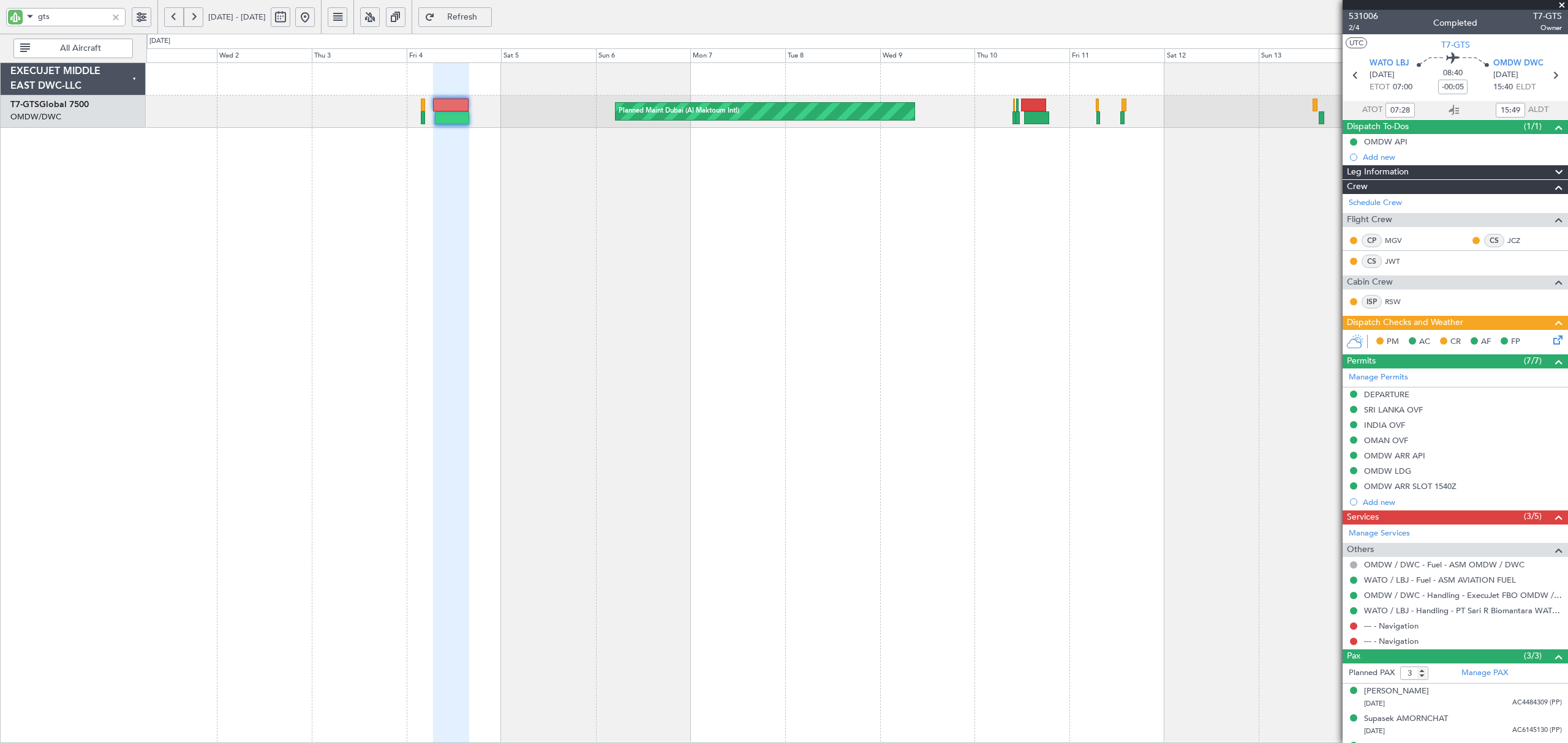
type input "15:28"
type input "19:49"
type input "07:28"
type input "15:49"
type input "15:28"
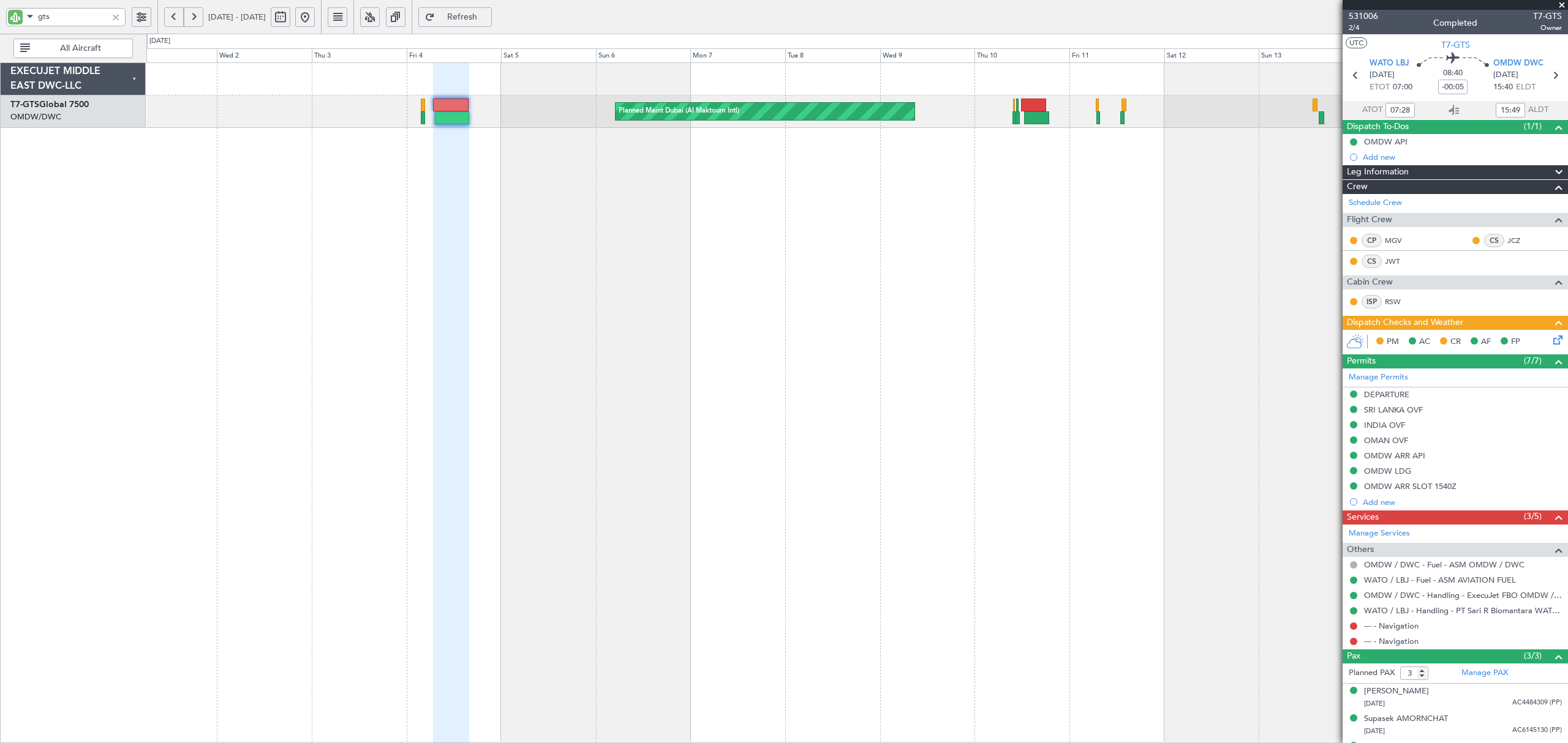
type input "19:49"
type input "07:28"
type input "15:49"
type input "15:28"
type input "19:49"
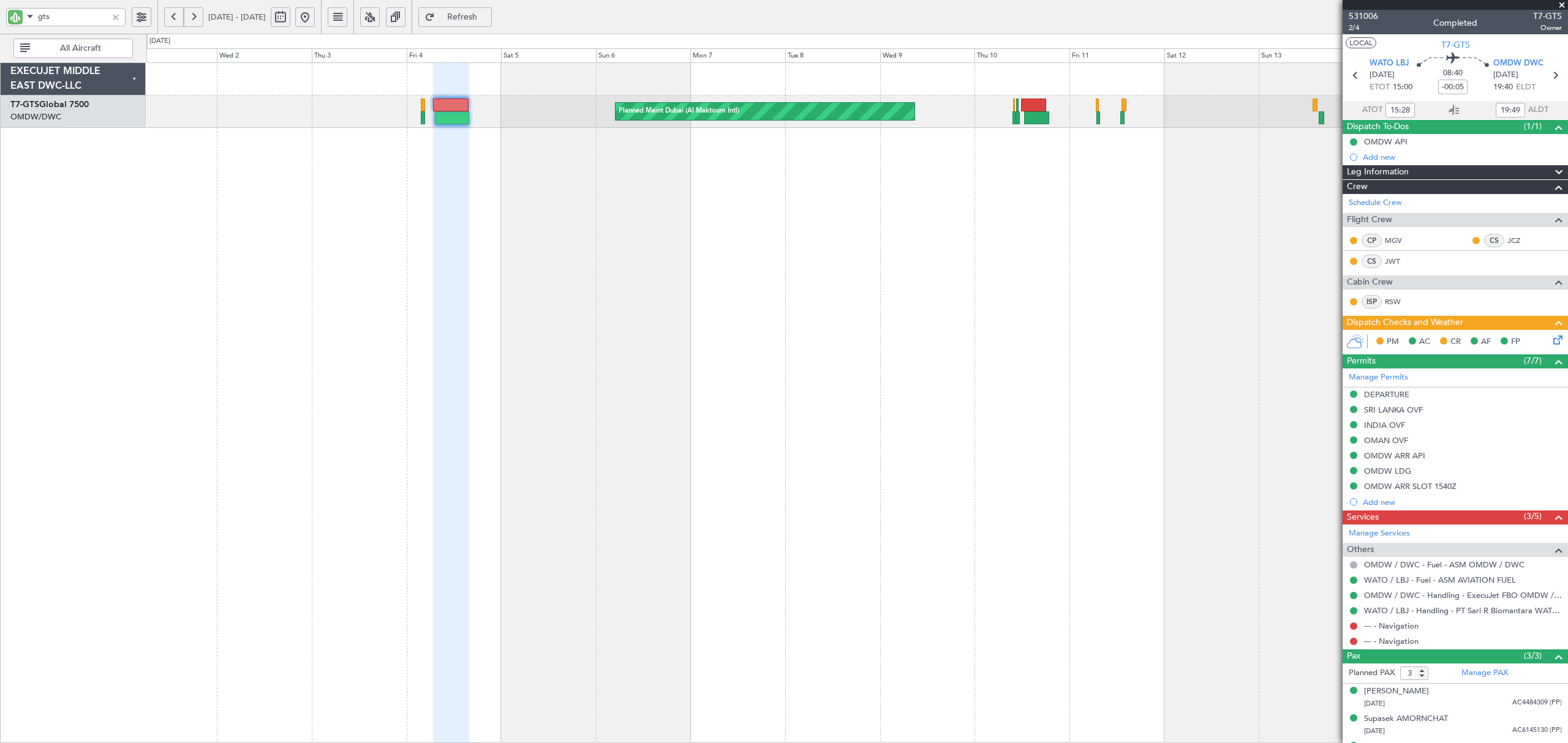
type input "07:28"
type input "15:49"
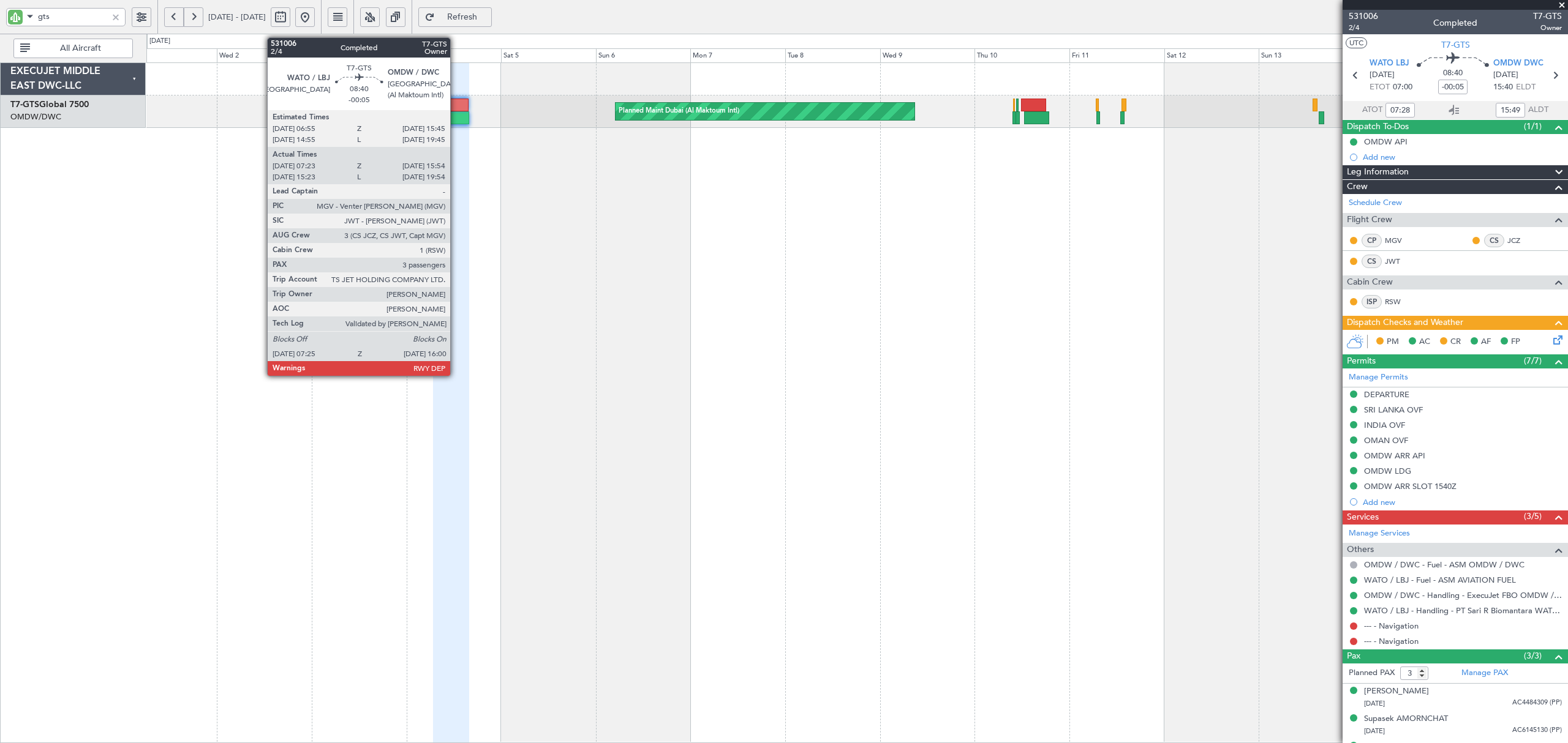
click at [456, 118] on div at bounding box center [452, 118] width 34 height 13
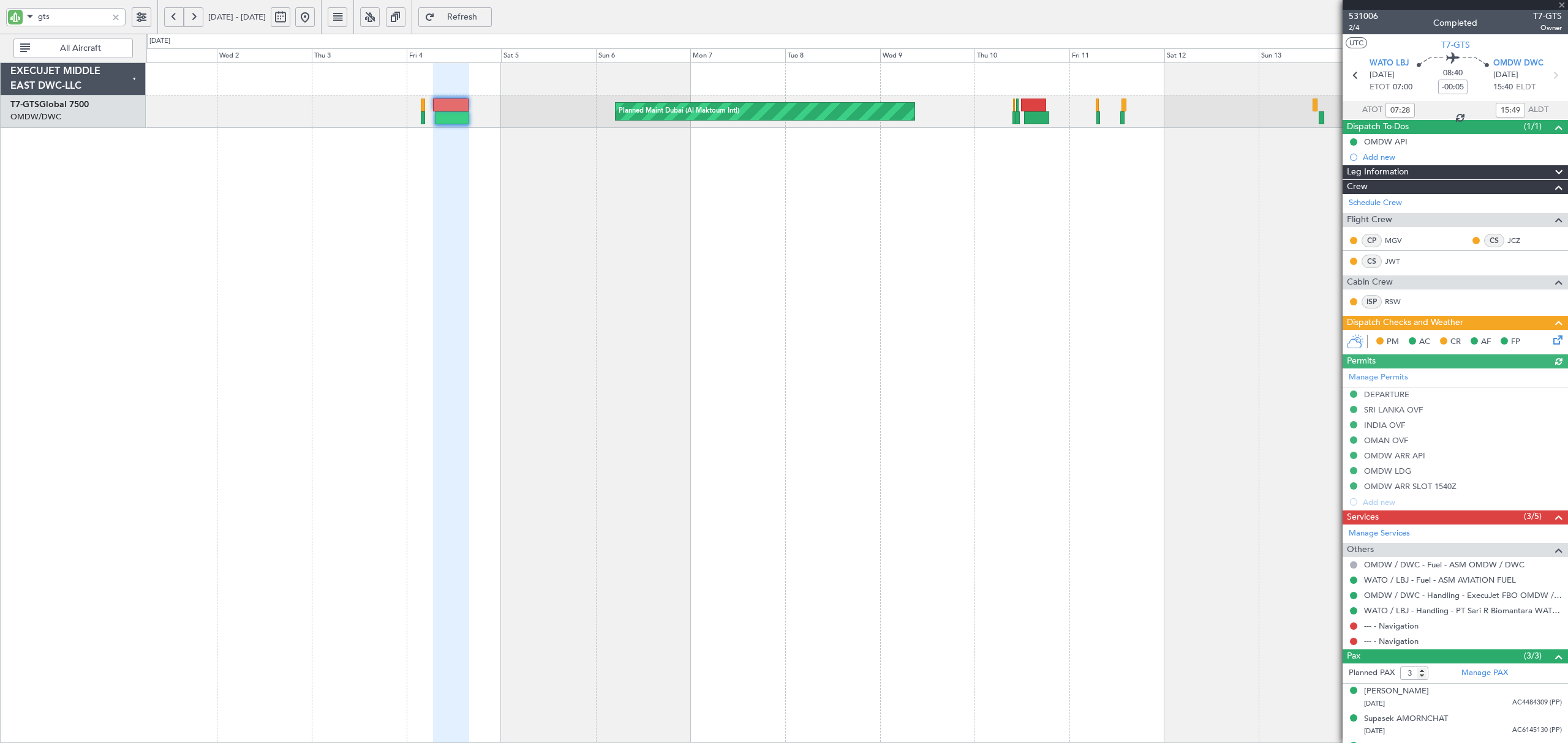
type input "Dherander Fithani (DHF)"
type input "6558"
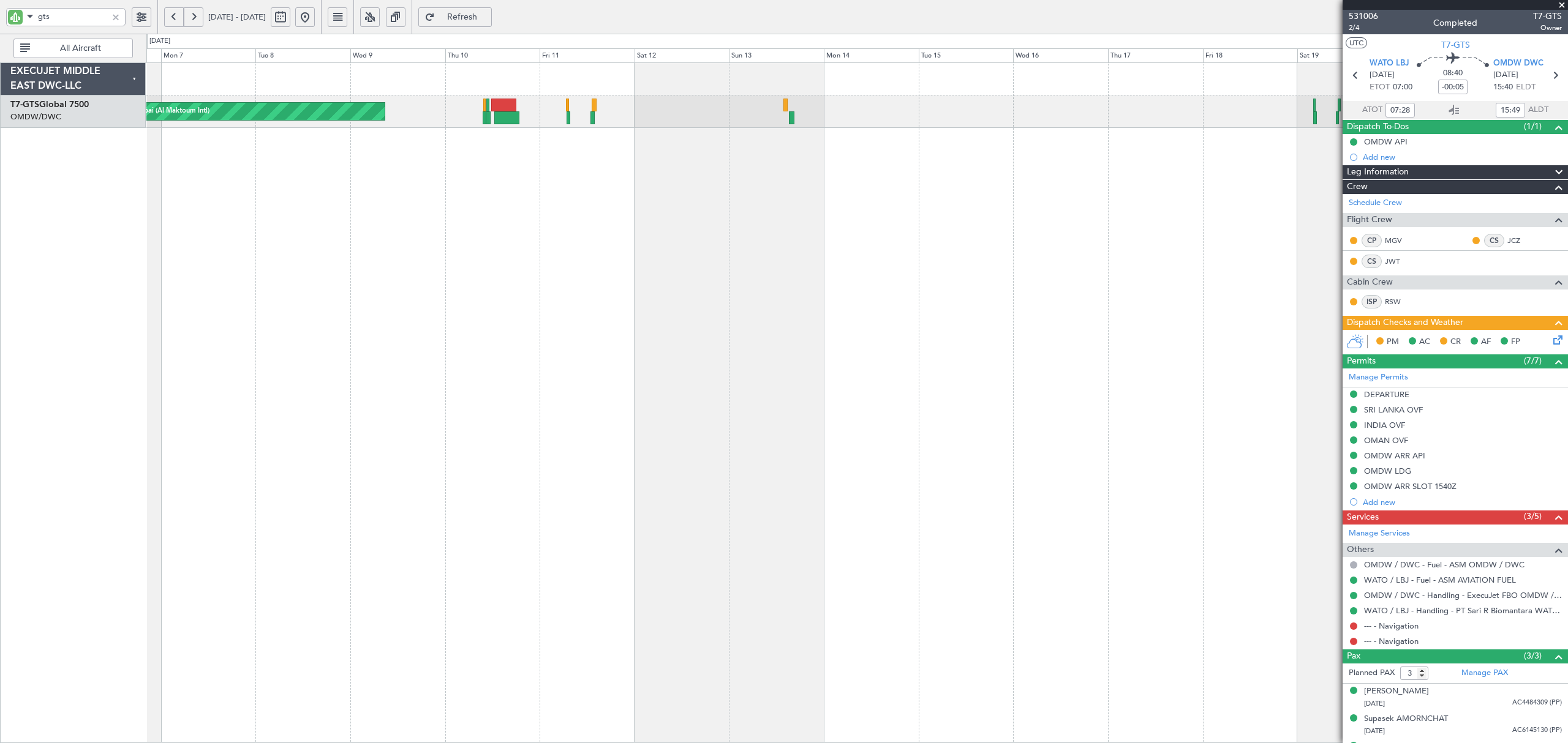
click at [520, 217] on div "Planned Maint Dubai (Al Maktoum Intl)" at bounding box center [857, 403] width 1421 height 681
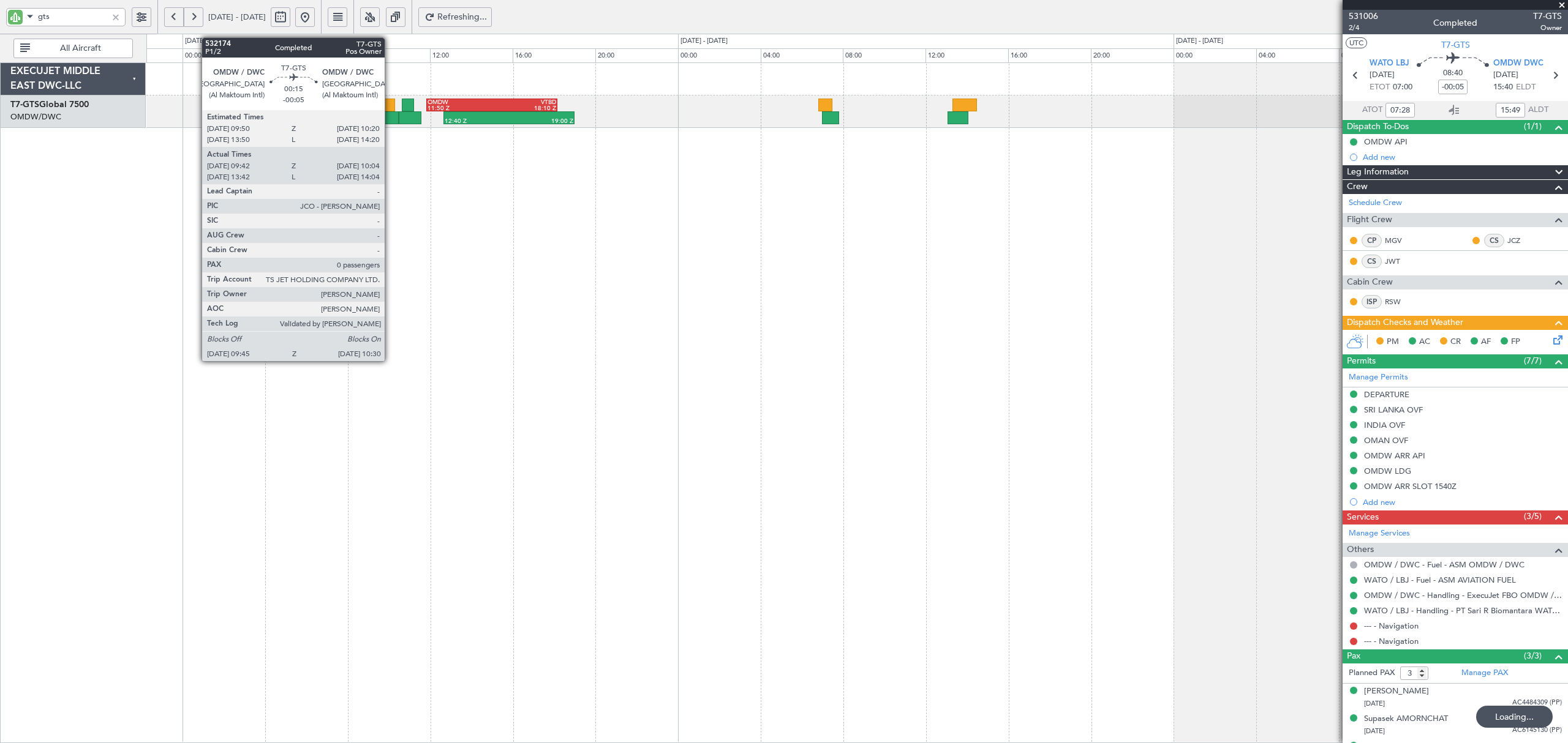
click at [390, 119] on div at bounding box center [391, 118] width 16 height 13
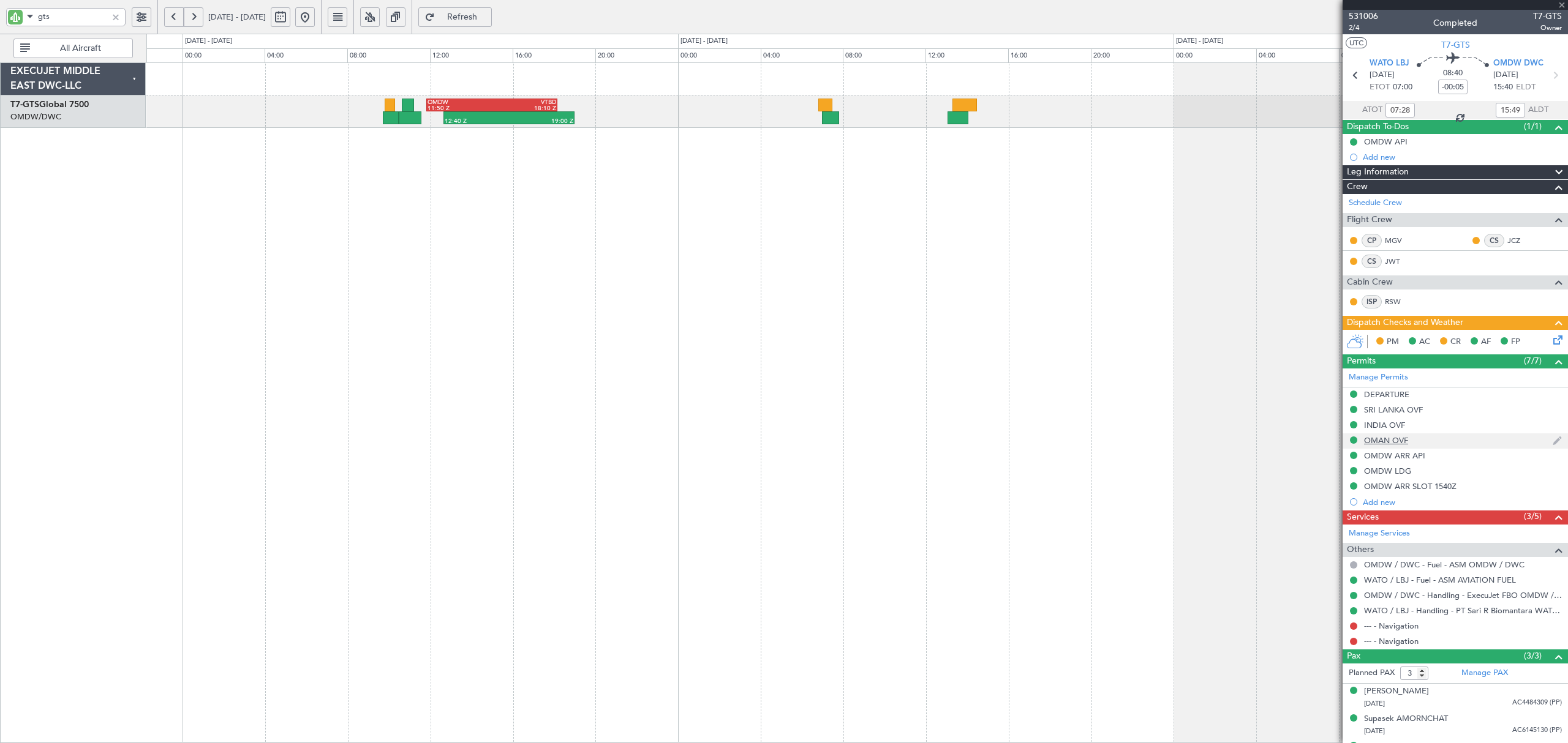
type input "09:52"
type input "09:59"
type input "0"
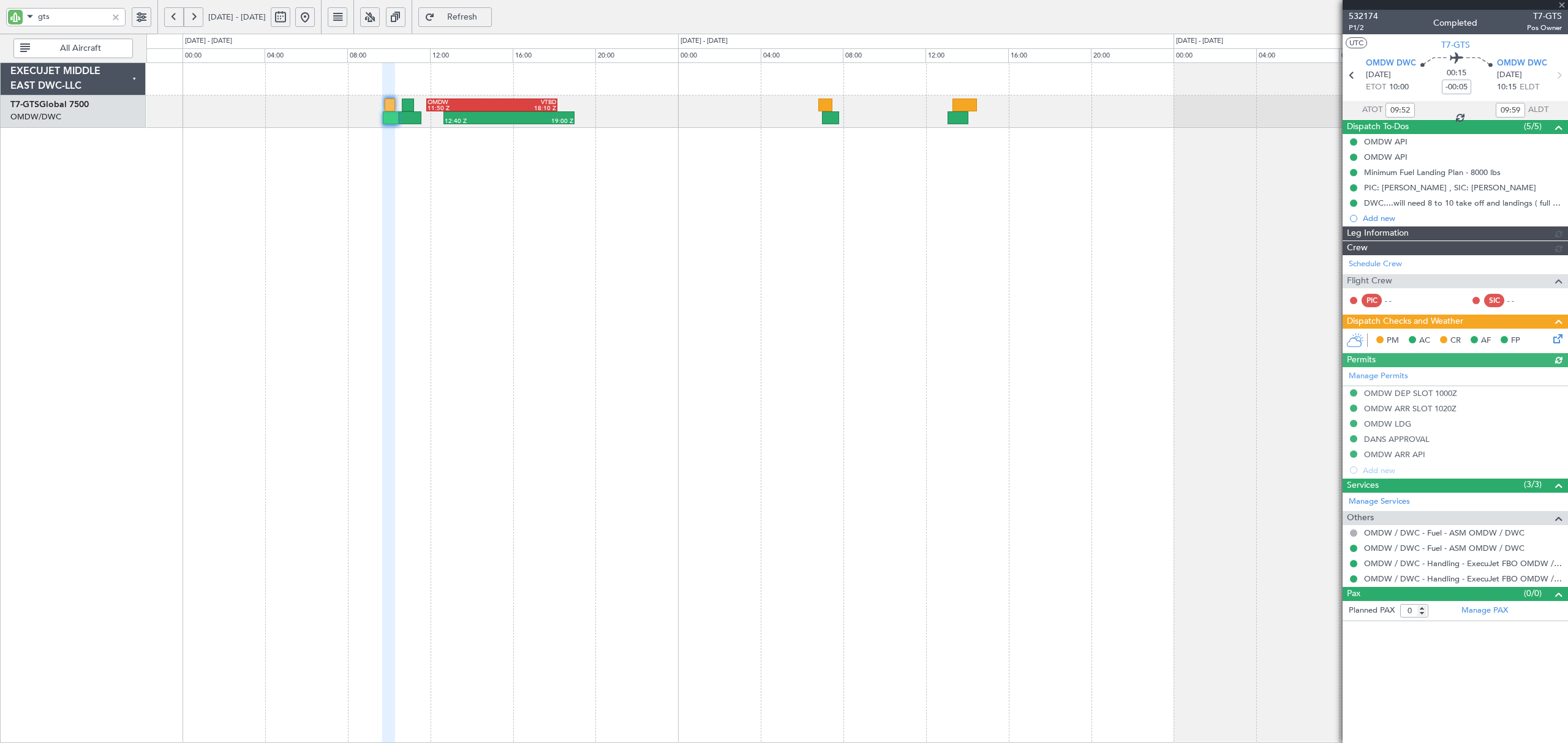
type input "Rohit Roy (ROY)"
type input "6697"
type input "13:52"
type input "13:59"
type input "09:52"
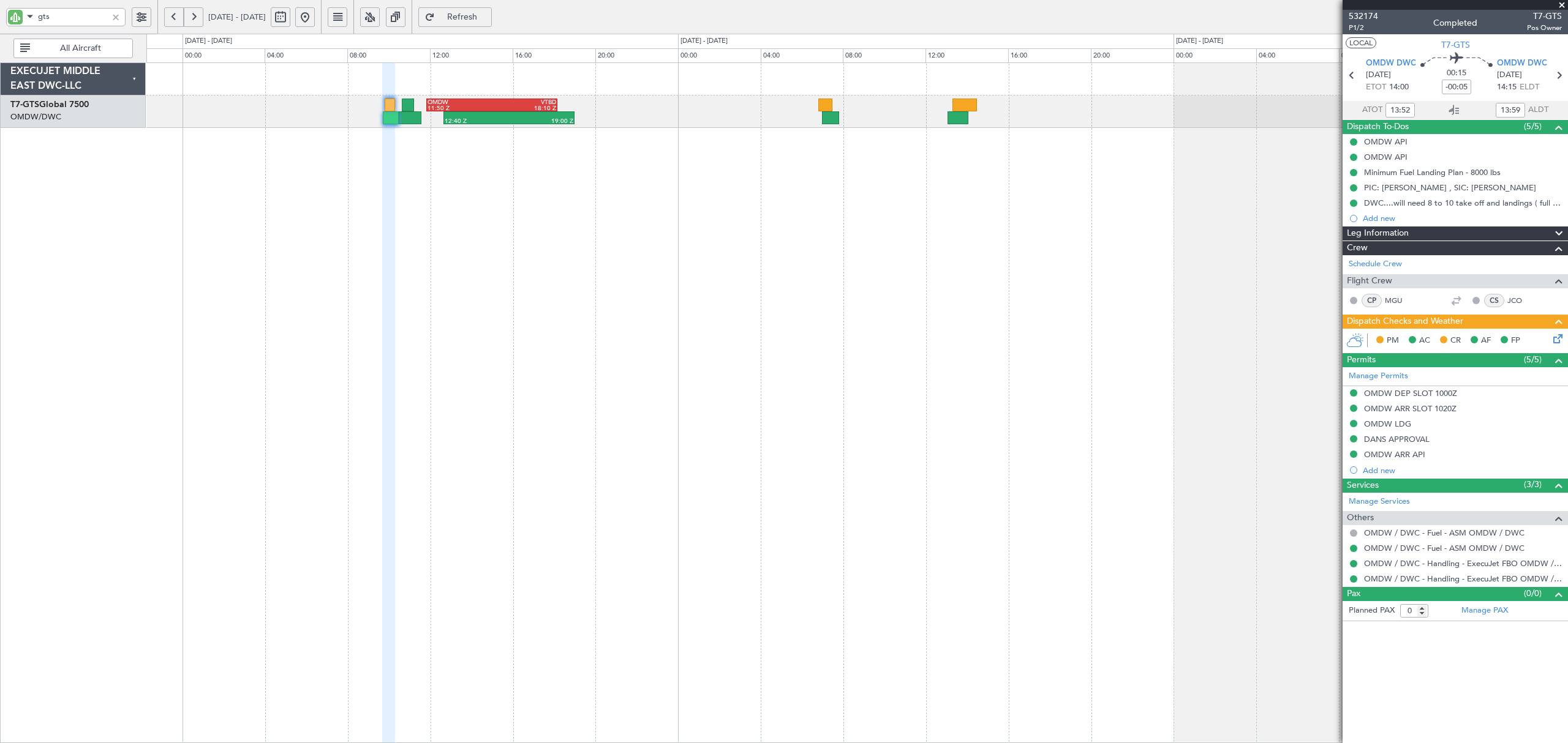
type input "09:59"
type input "13:52"
type input "13:59"
type input "09:52"
type input "09:59"
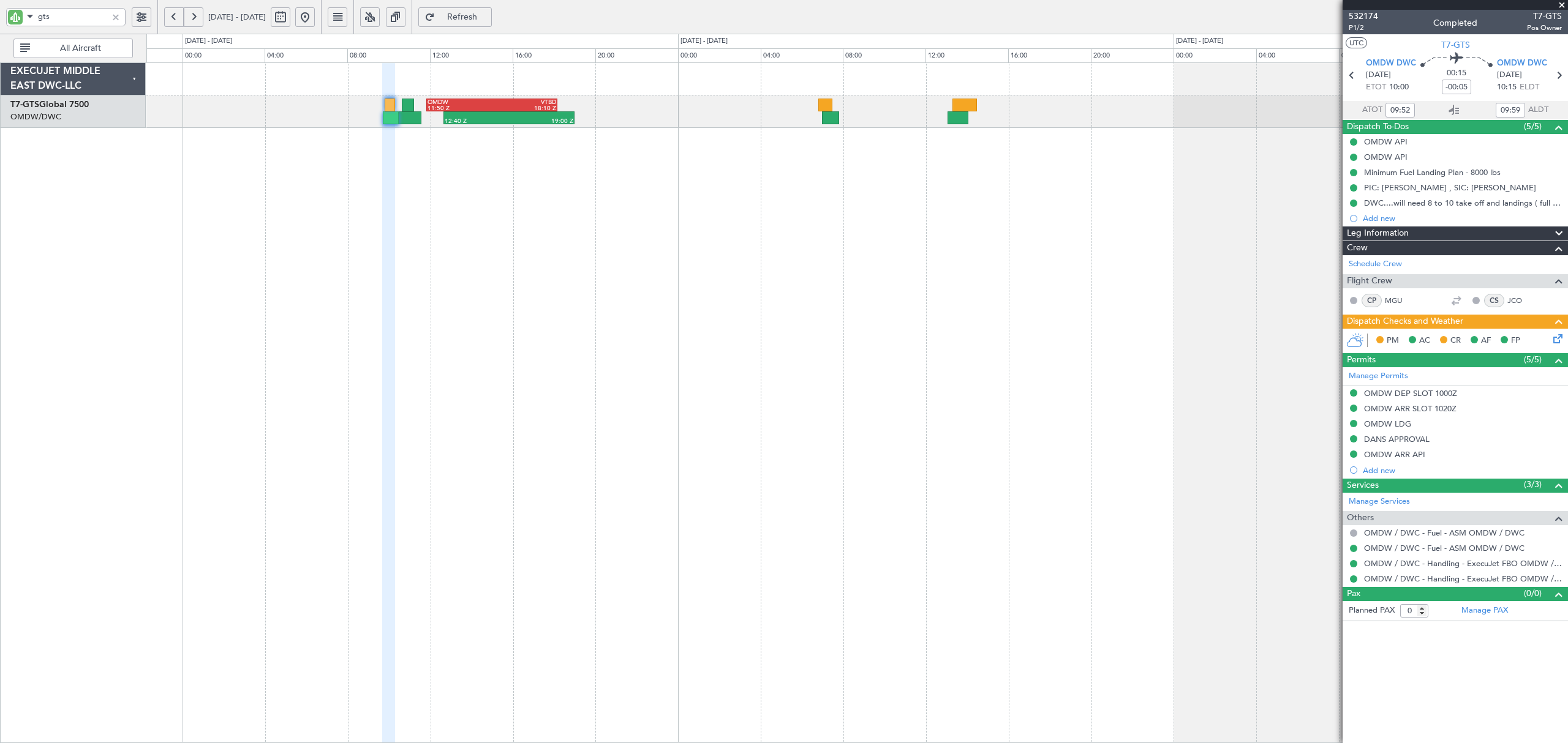
type input "13:52"
type input "13:59"
type input "09:52"
type input "09:59"
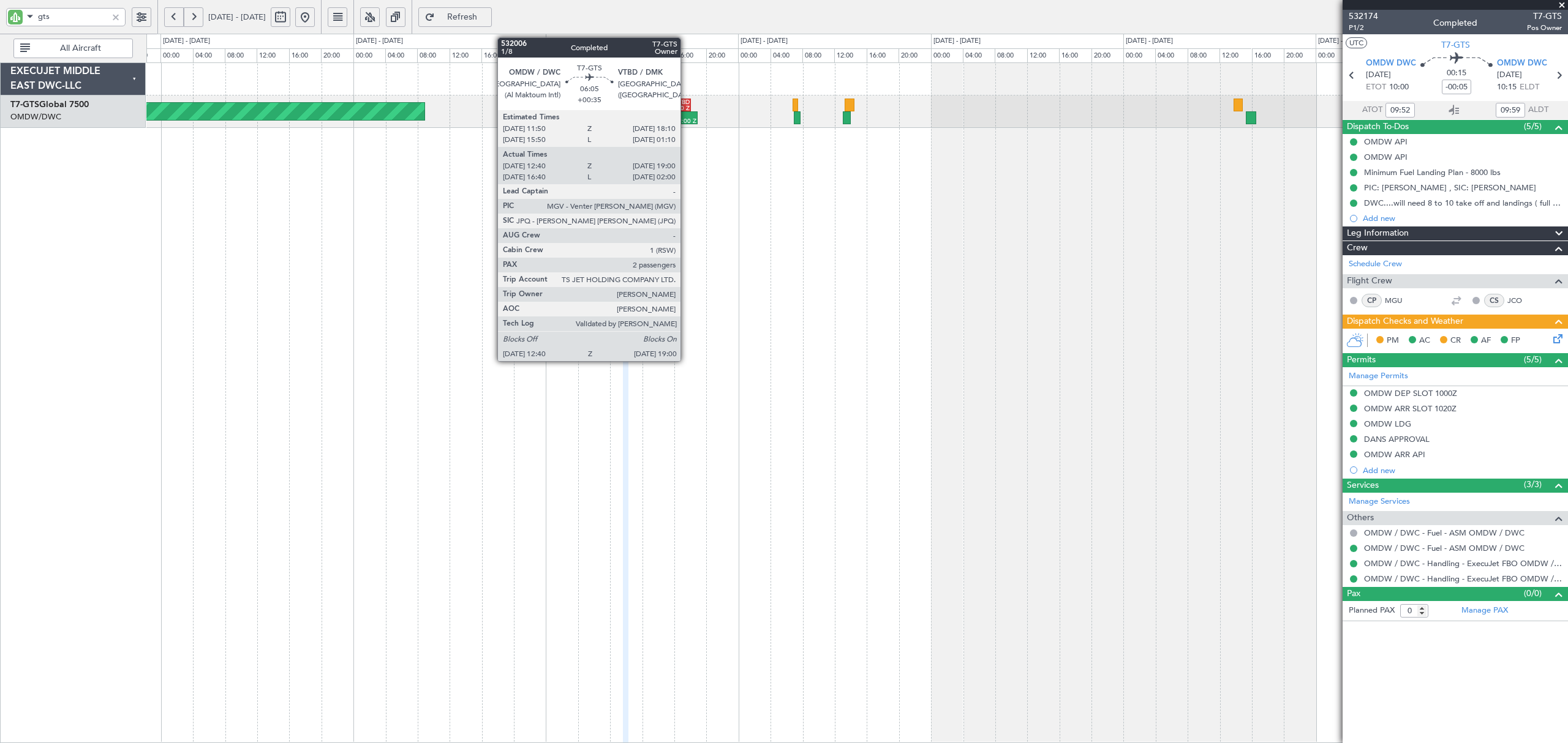
click at [676, 112] on div "12:40 Z 19:00 Z" at bounding box center [673, 118] width 51 height 13
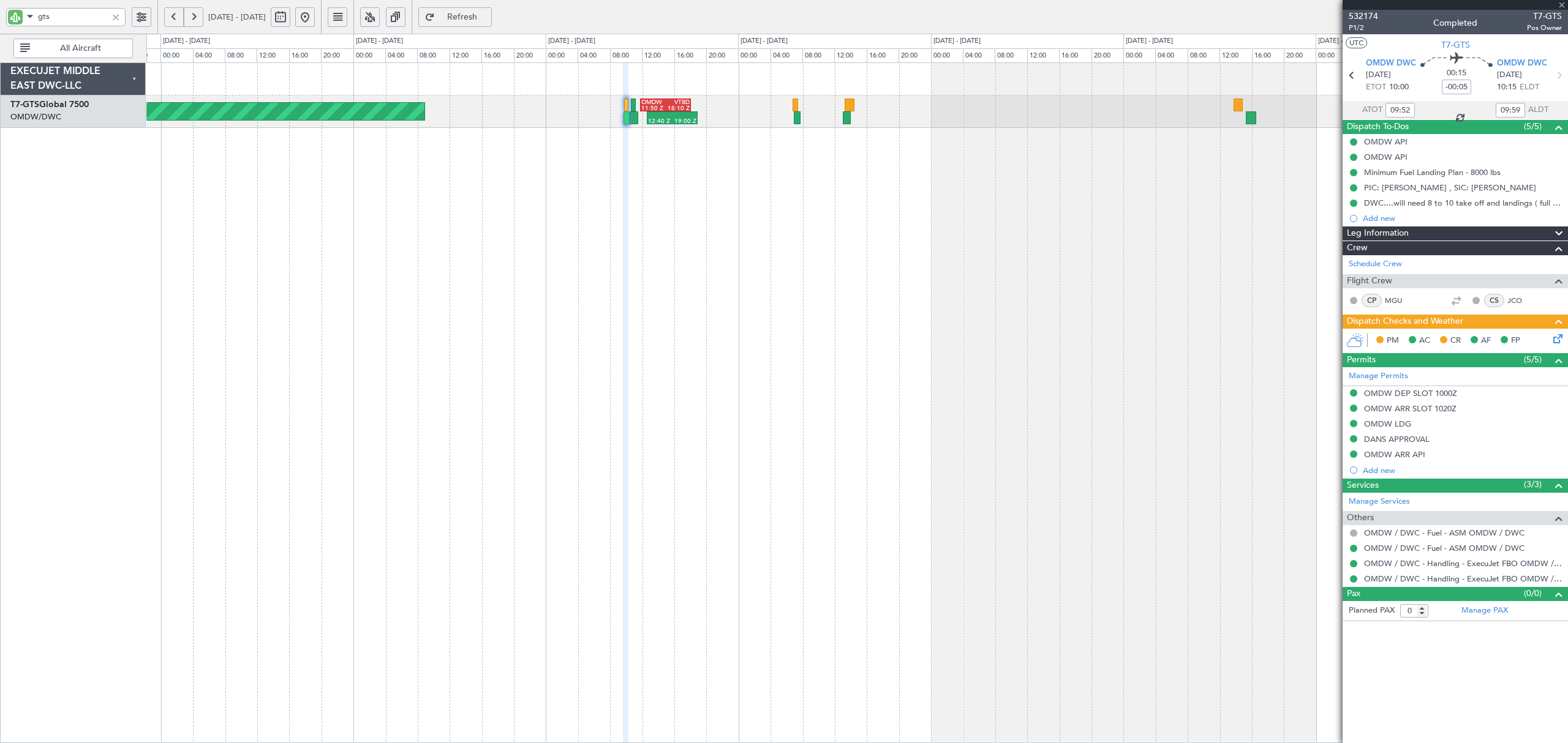
type input "+00:35"
type input "12:50"
type input "18:55"
type input "2"
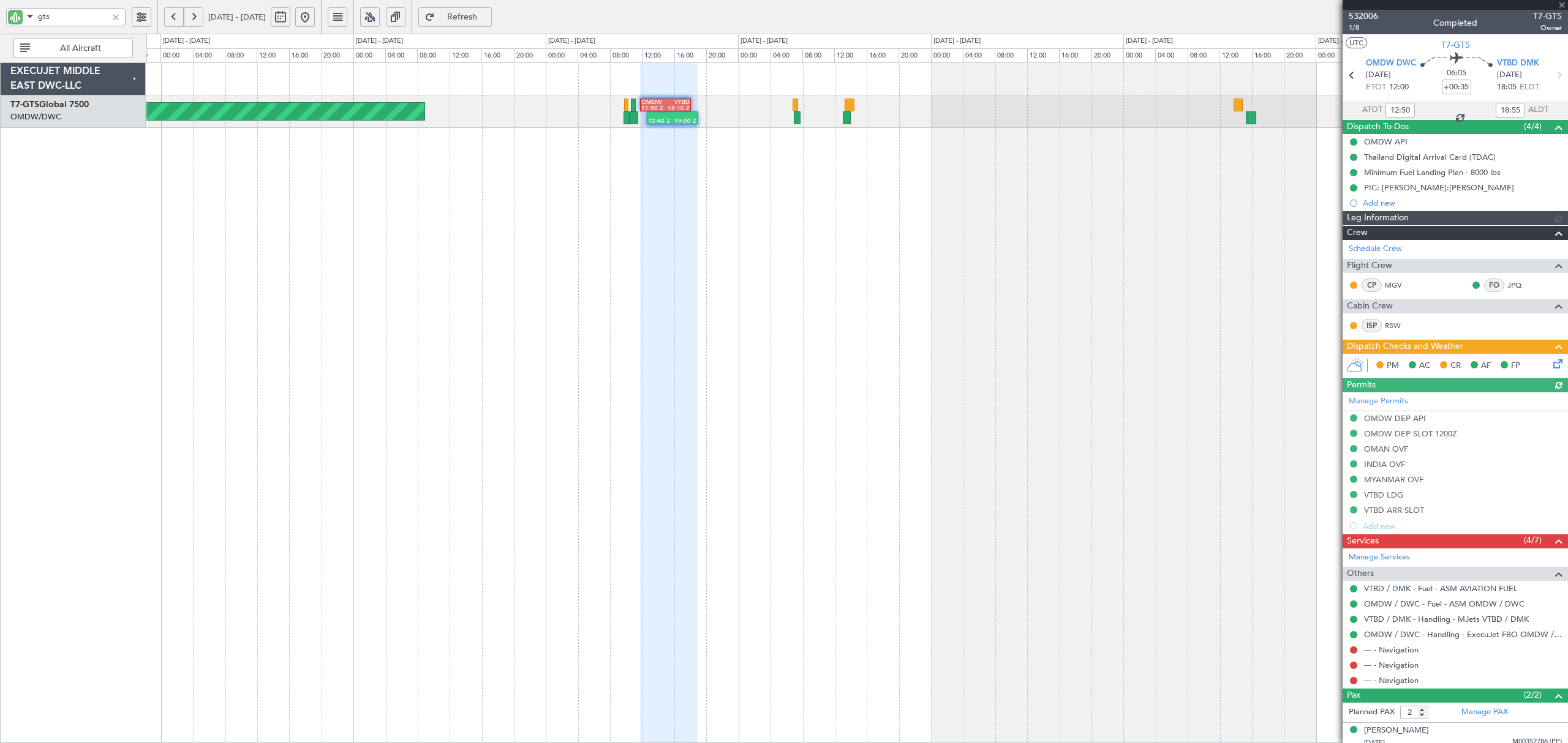
type input "Rohit Roy (ROY)"
type input "6675"
type input "16:50"
type input "01:55"
type input "12:50"
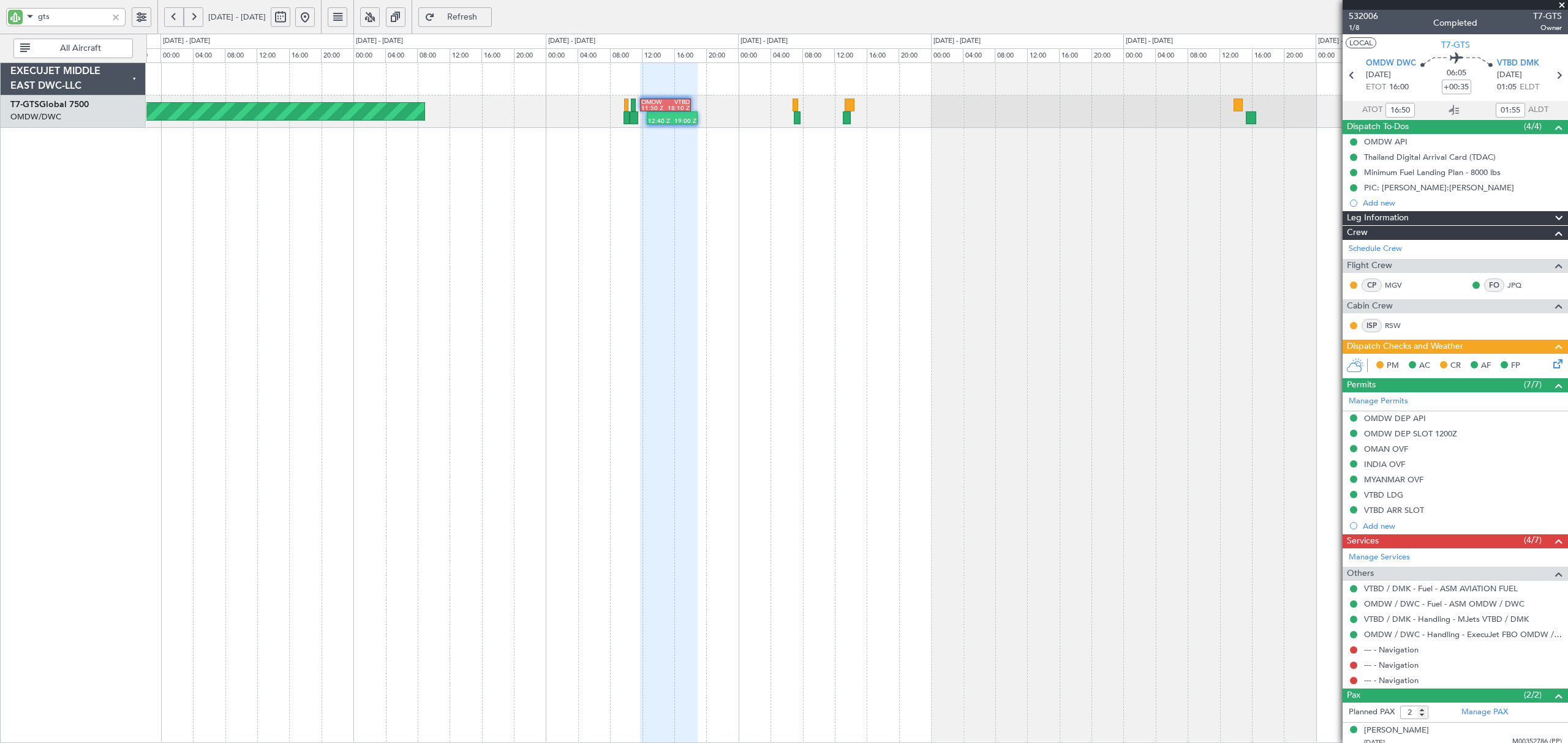
type input "18:55"
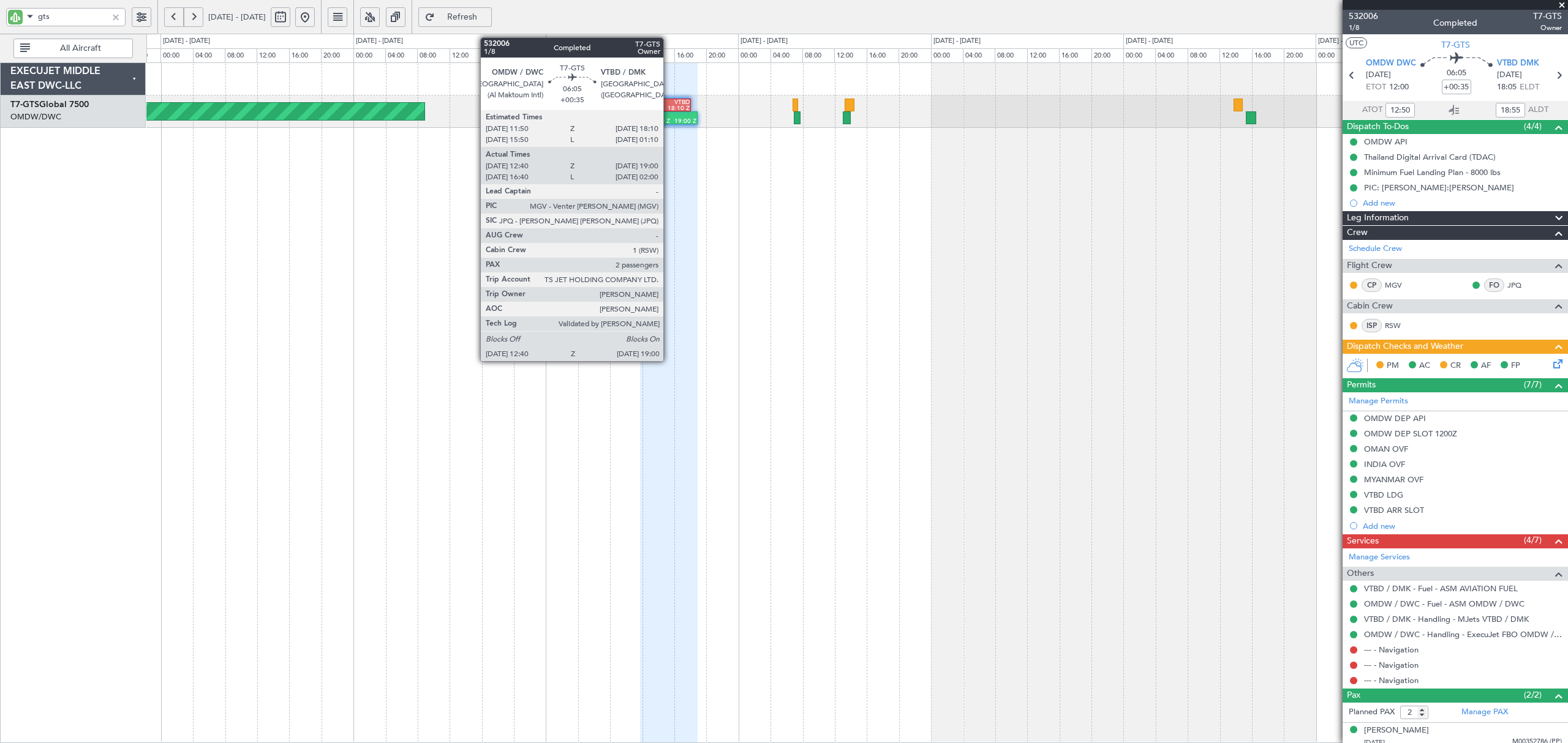
click at [669, 107] on div "18:10 Z" at bounding box center [678, 108] width 25 height 6
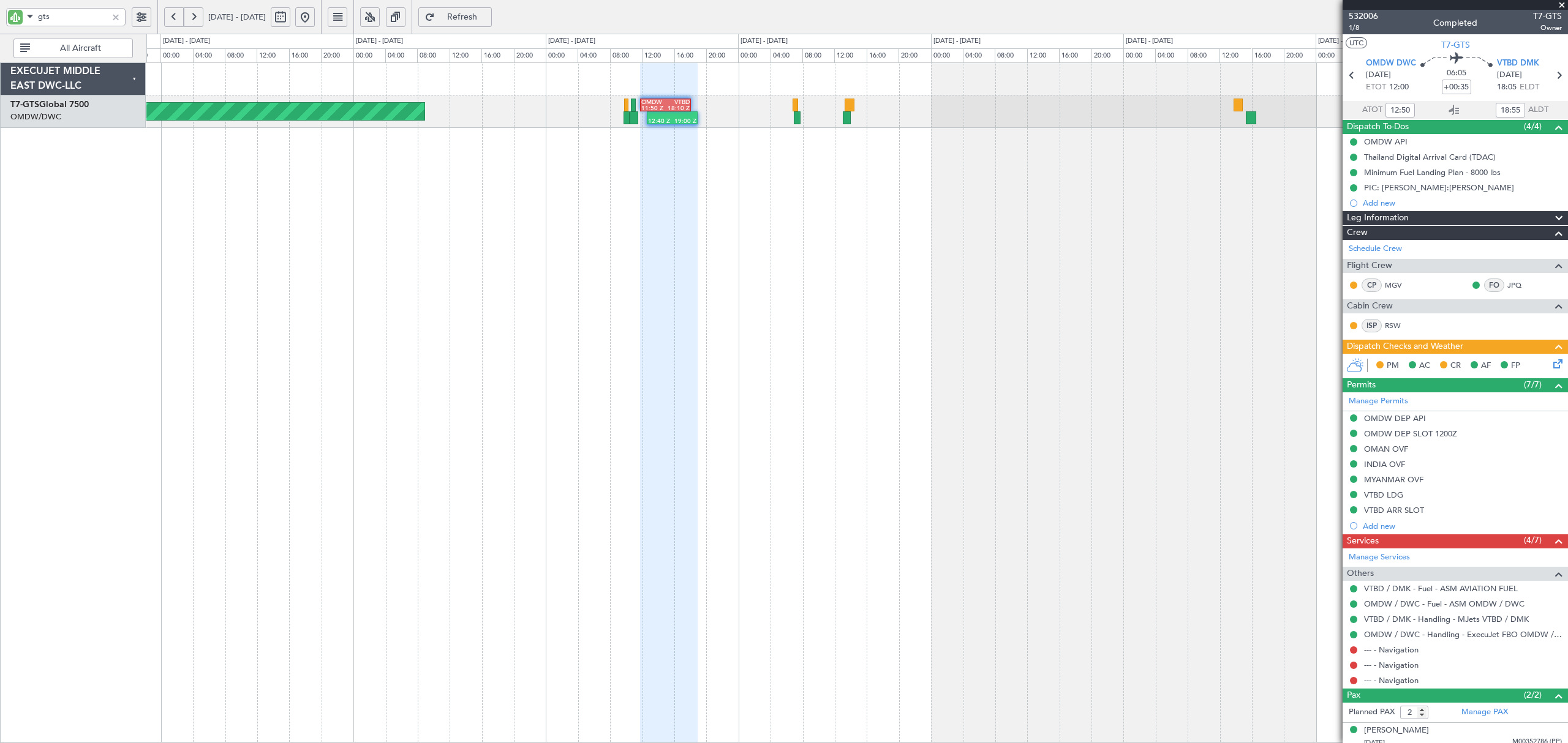
type input "16:50"
type input "01:55"
type input "12:50"
type input "18:55"
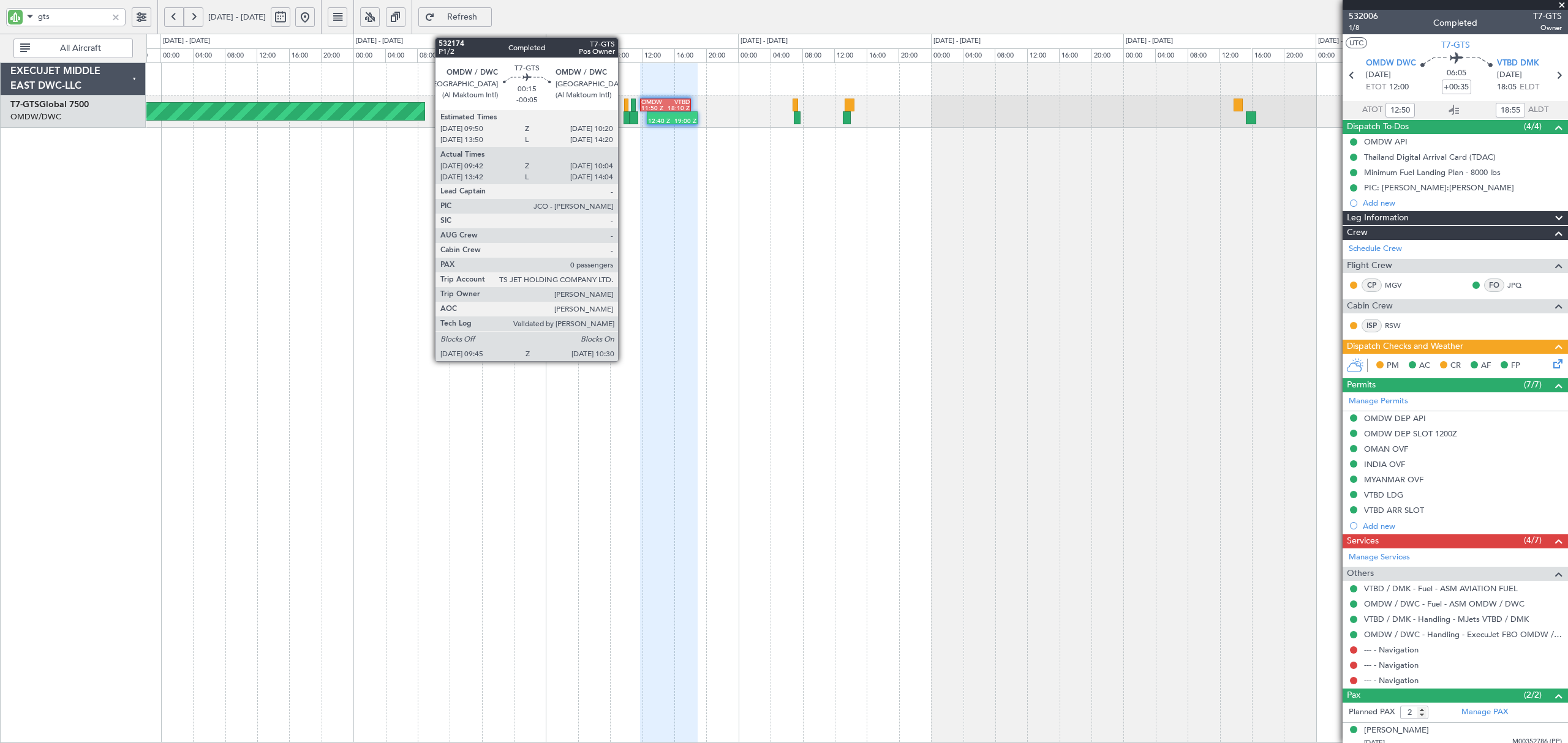
click at [623, 120] on div at bounding box center [626, 118] width 6 height 13
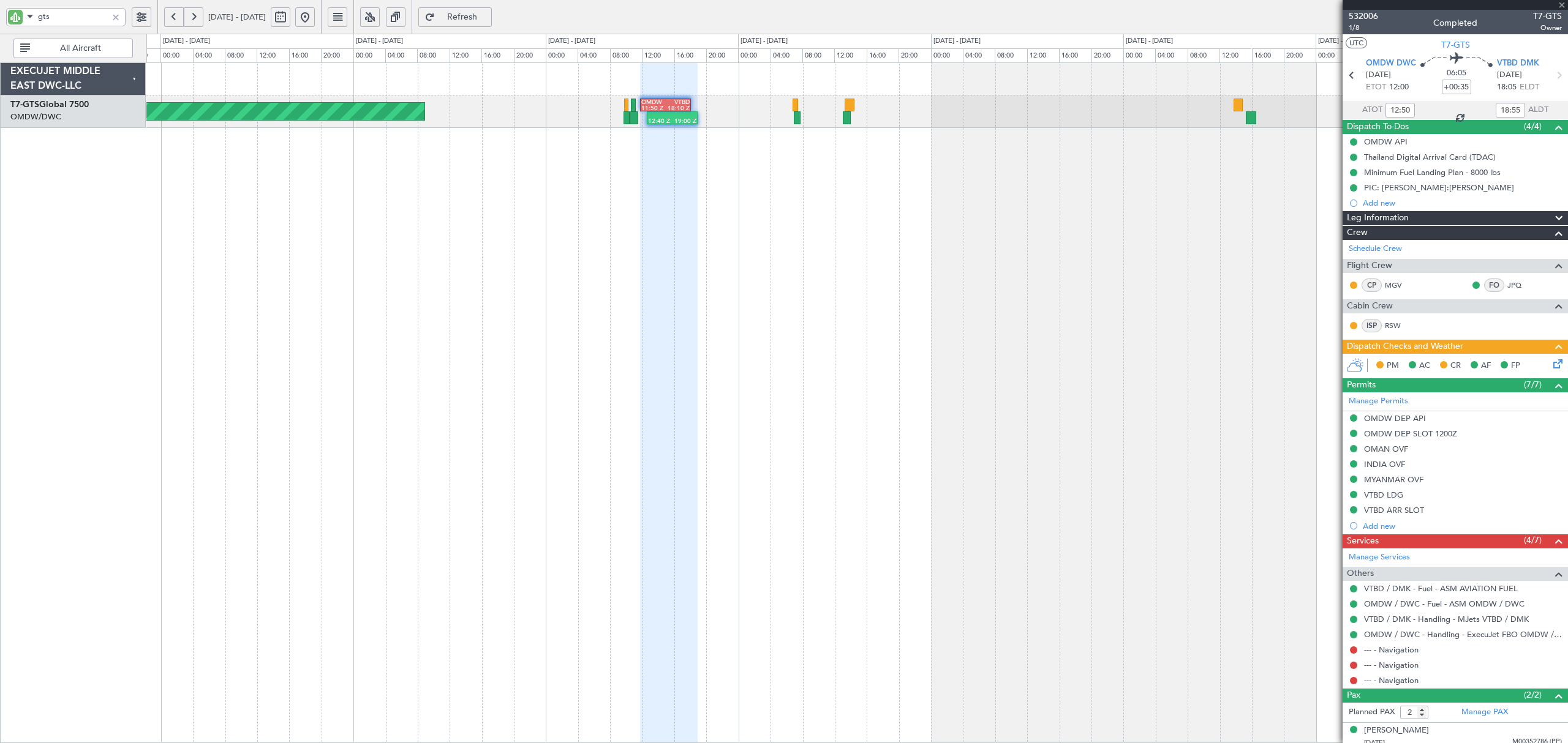
type input "-00:05"
type input "09:52"
type input "09:59"
type input "0"
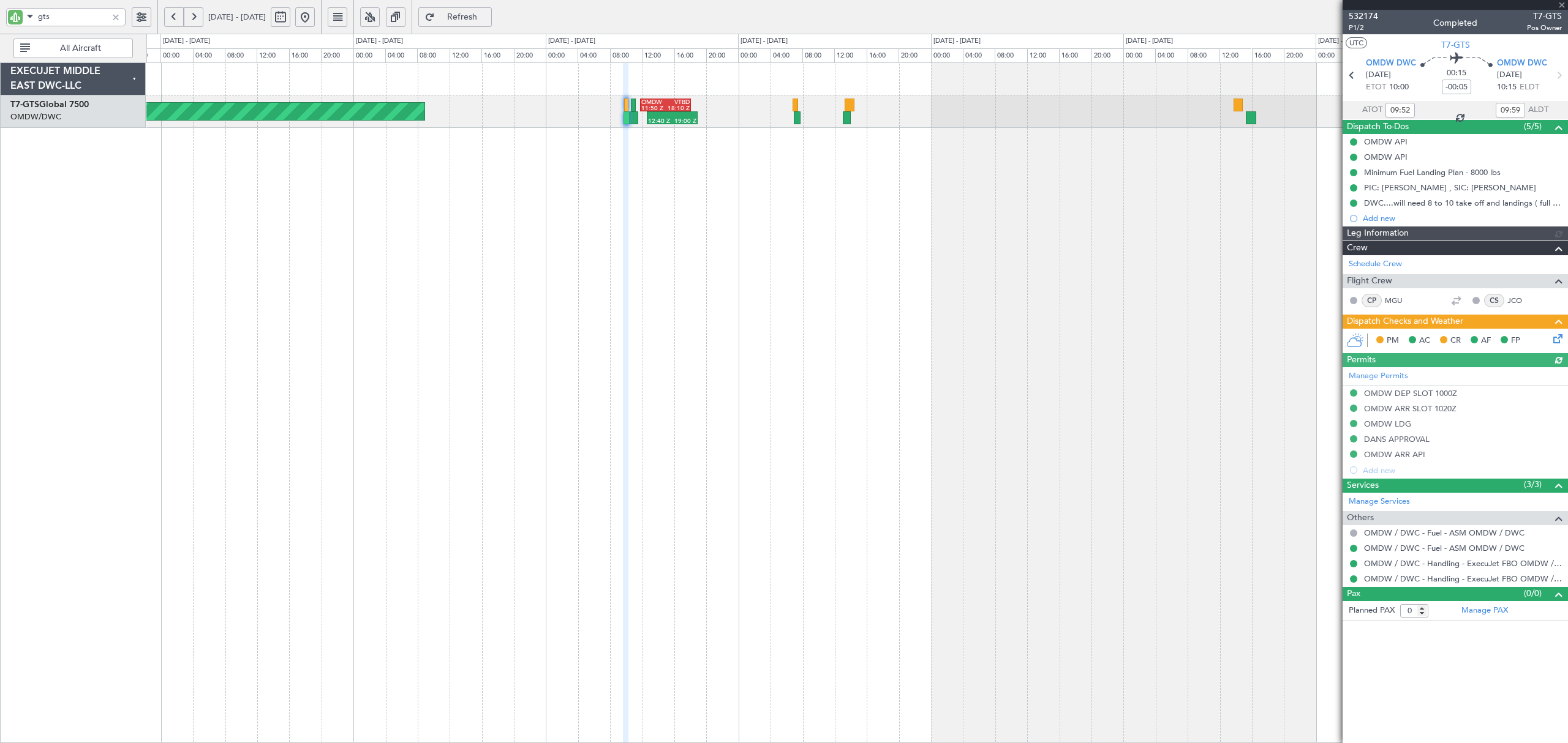
type input "Rohit Roy (ROY)"
type input "6697"
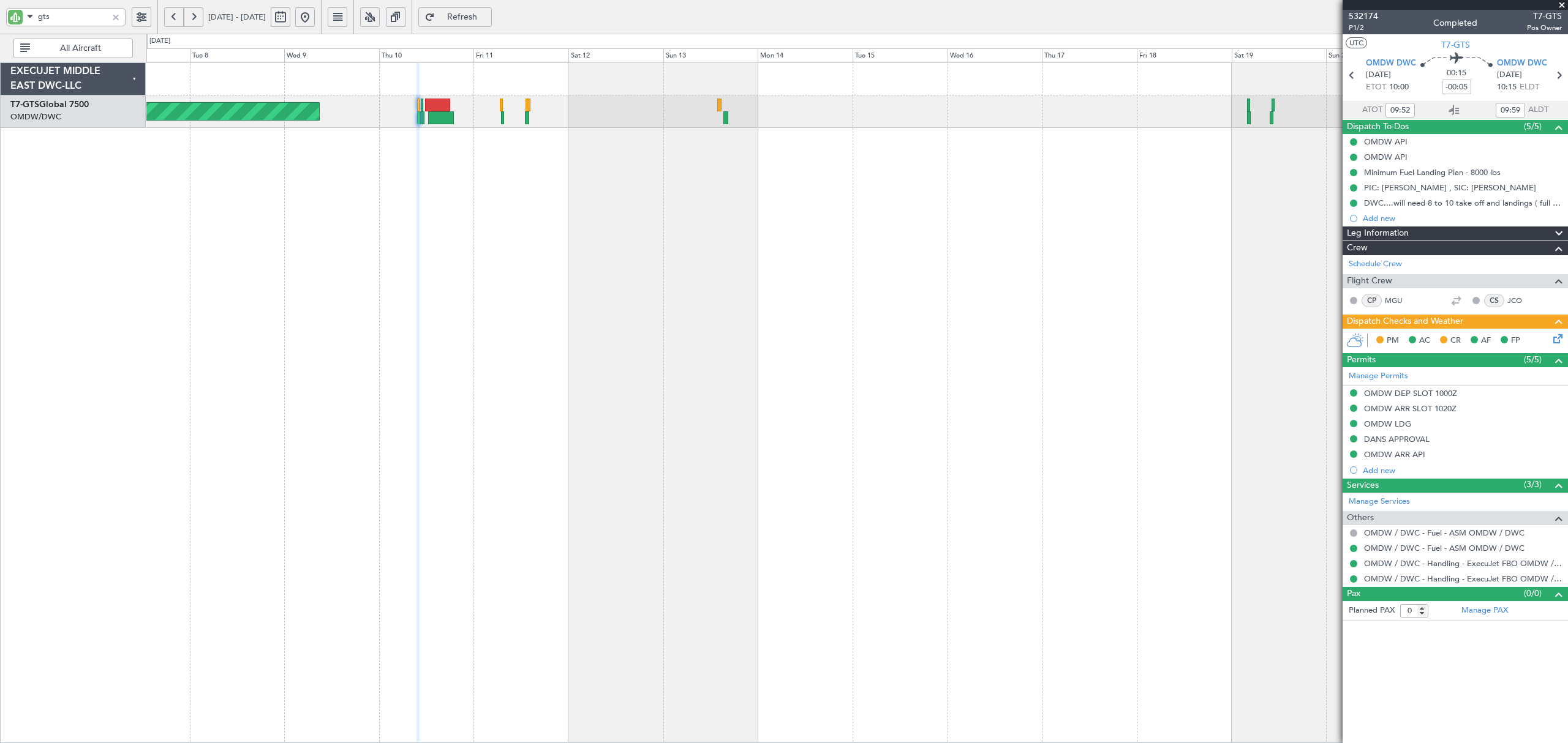
click at [504, 158] on div "Planned Maint Dubai (Al Maktoum Intl)" at bounding box center [857, 403] width 1421 height 681
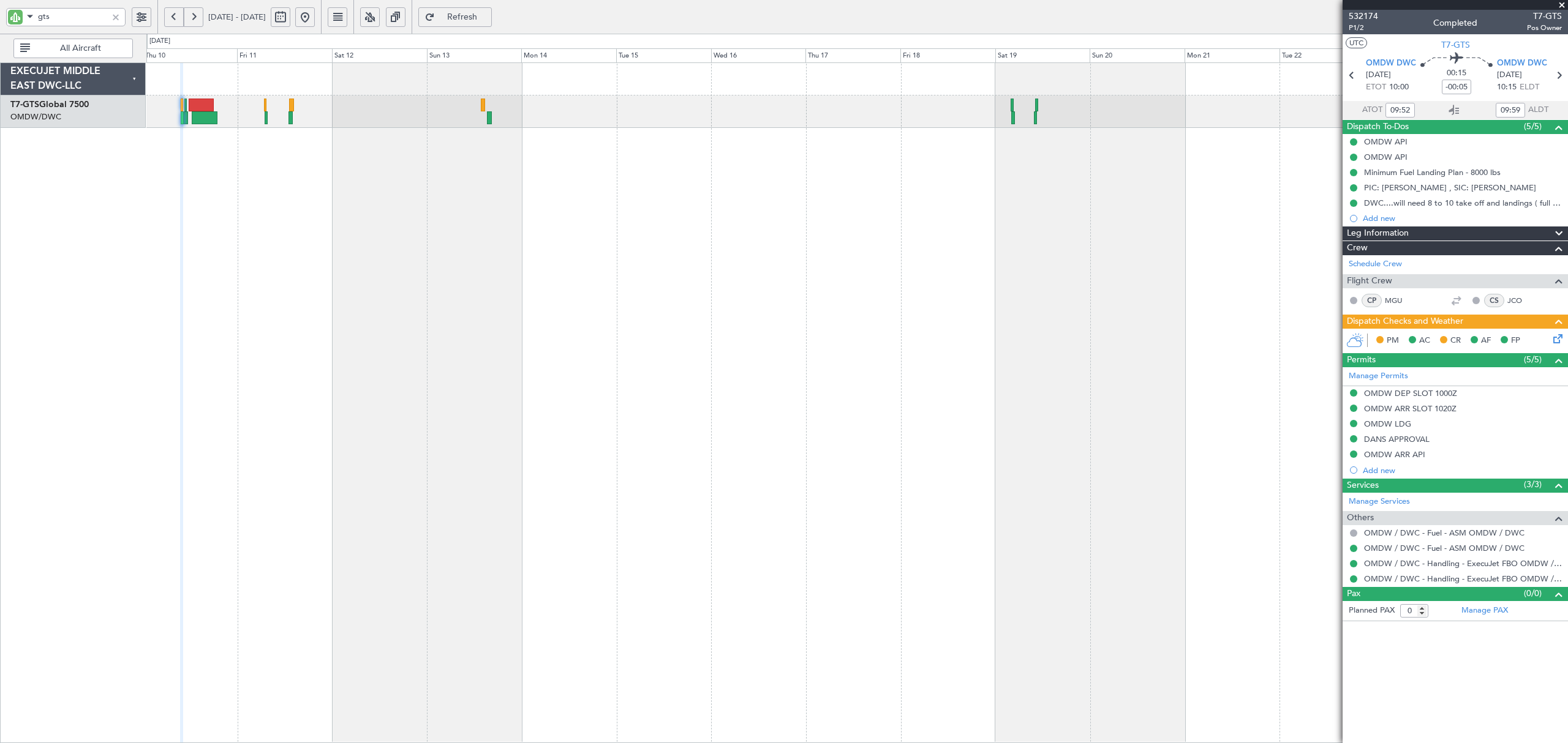
click at [467, 137] on div "Planned Maint Dubai (Al Maktoum Intl)" at bounding box center [857, 403] width 1421 height 681
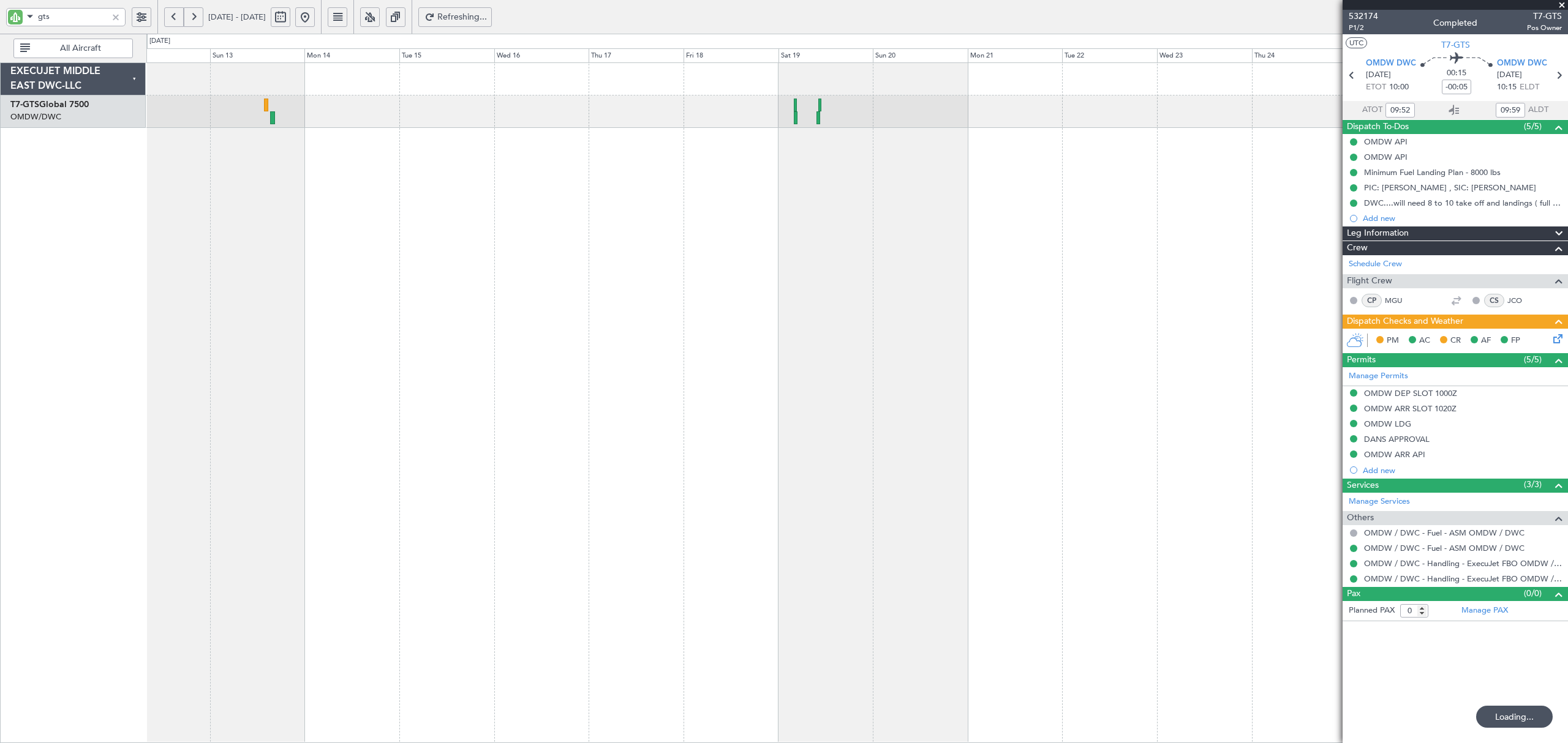
click at [310, 150] on div "Planned Maint Dubai (Al Maktoum Intl)" at bounding box center [857, 403] width 1421 height 681
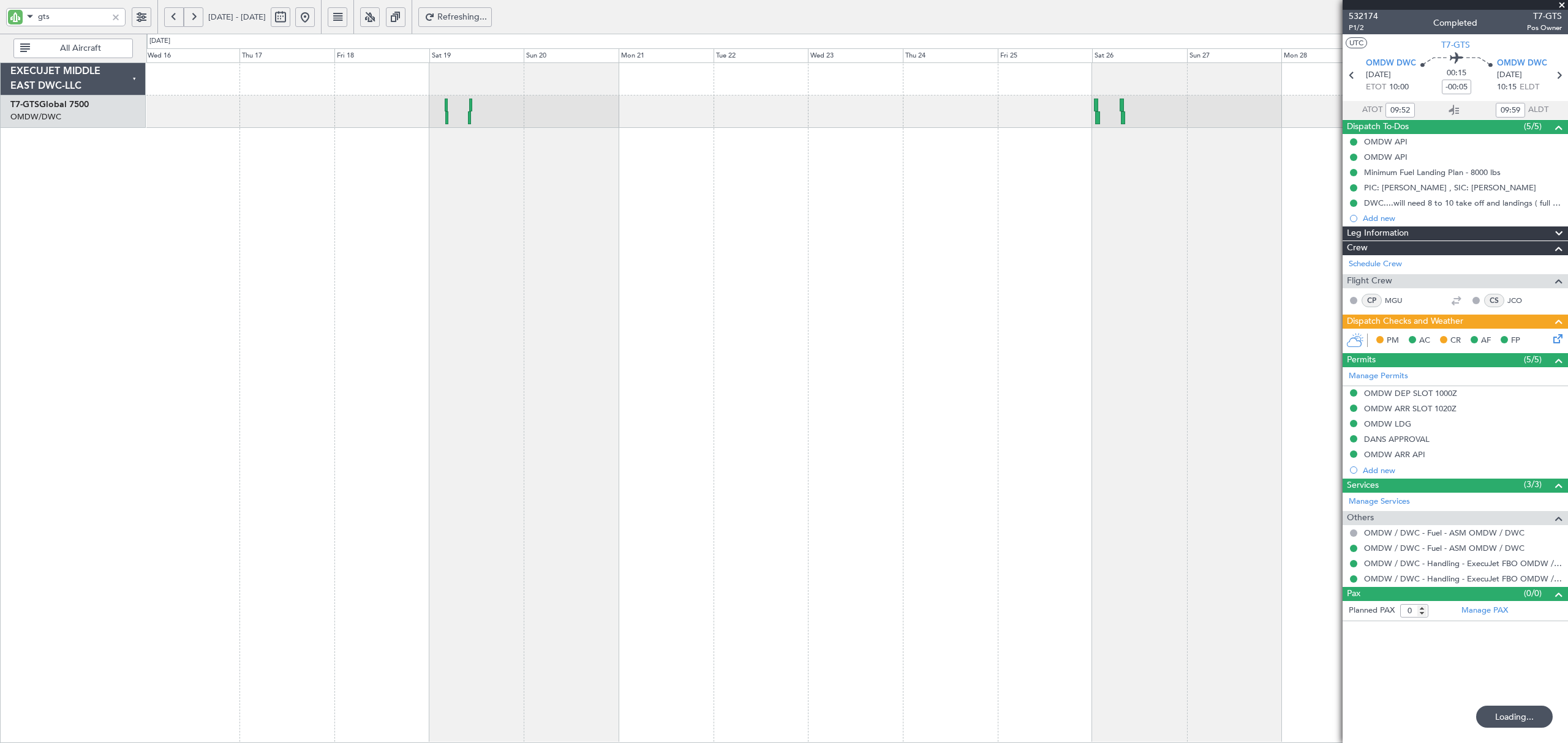
click at [232, 166] on div at bounding box center [857, 403] width 1421 height 681
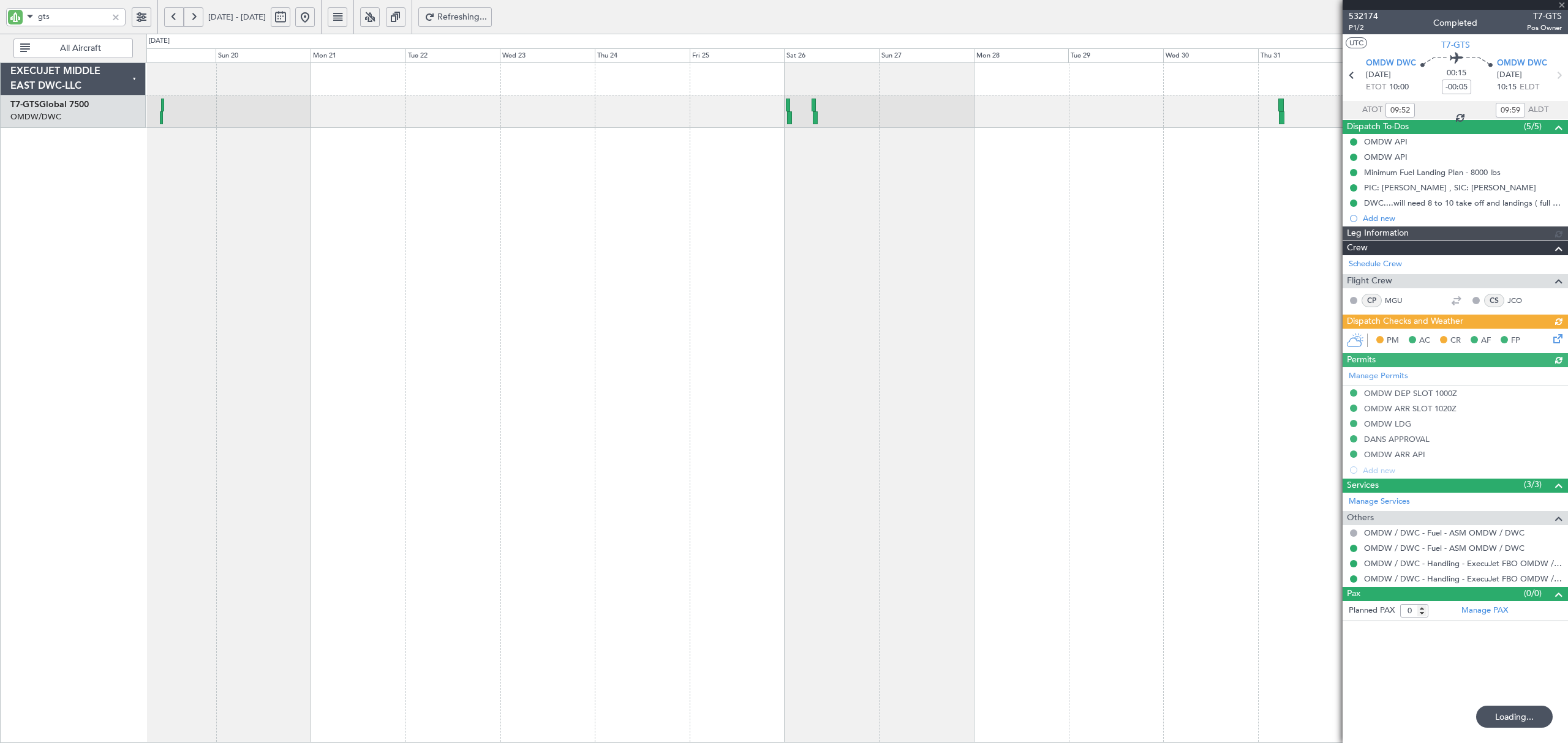
type input "Rohit Roy (ROY)"
type input "6697"
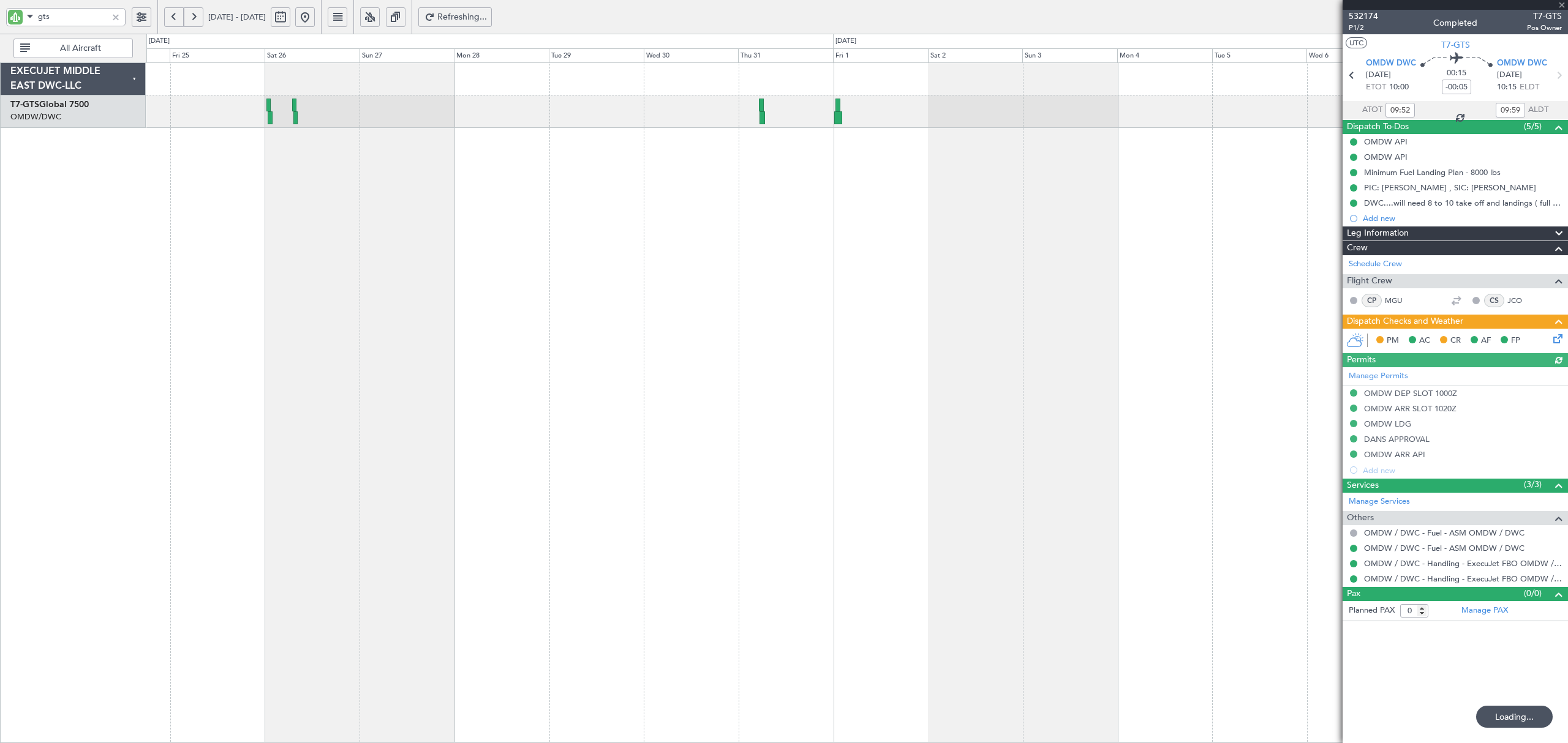
click at [214, 162] on div "Unplanned Maint Dubai (Al Maktoum Intl)" at bounding box center [857, 403] width 1421 height 681
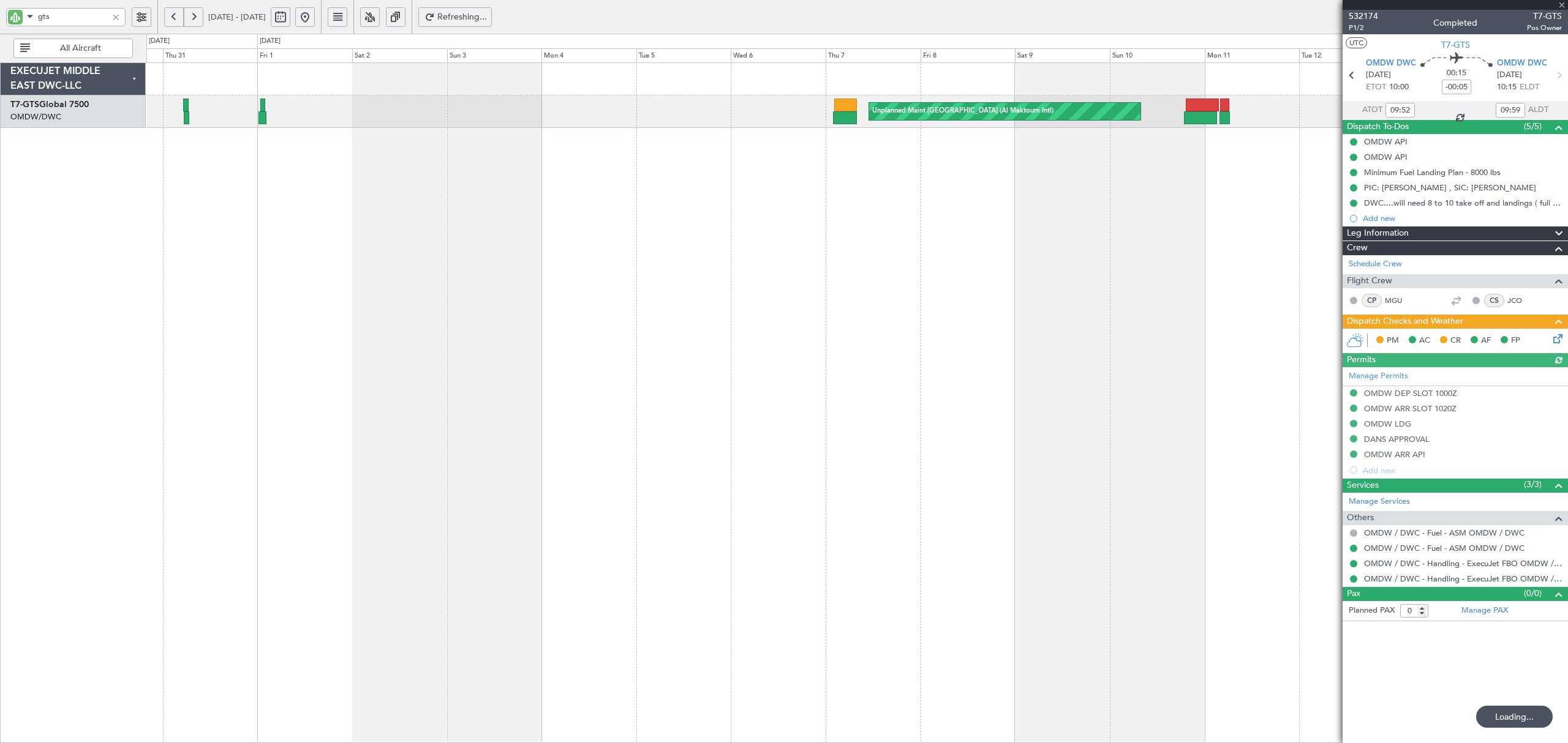
click at [153, 188] on div "Unplanned Maint Dubai (Al Maktoum Intl)" at bounding box center [857, 403] width 1421 height 681
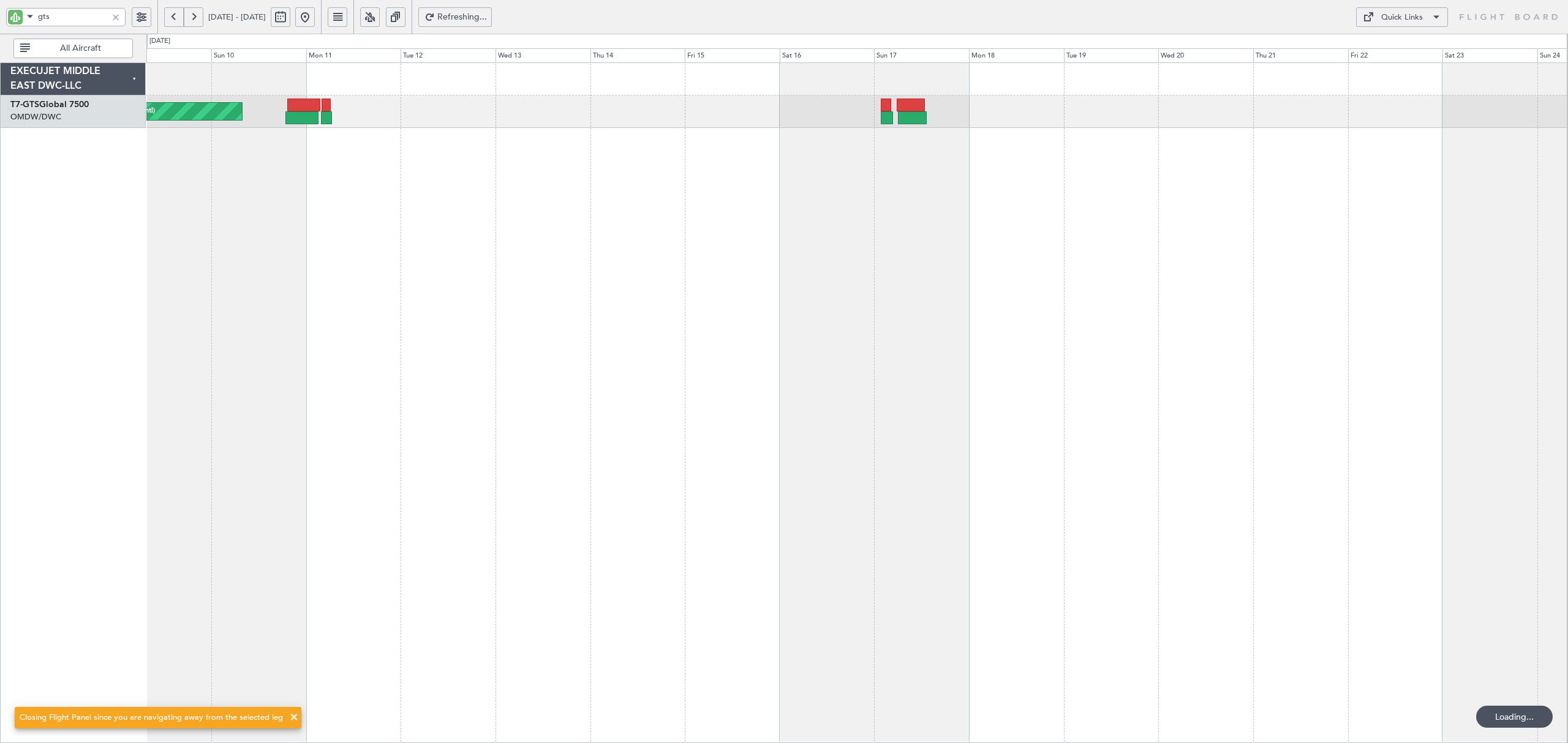
click at [217, 182] on div "Unplanned Maint Dubai (Al Maktoum Intl) Unplanned Maint Singapore (Seletar)" at bounding box center [857, 403] width 1421 height 681
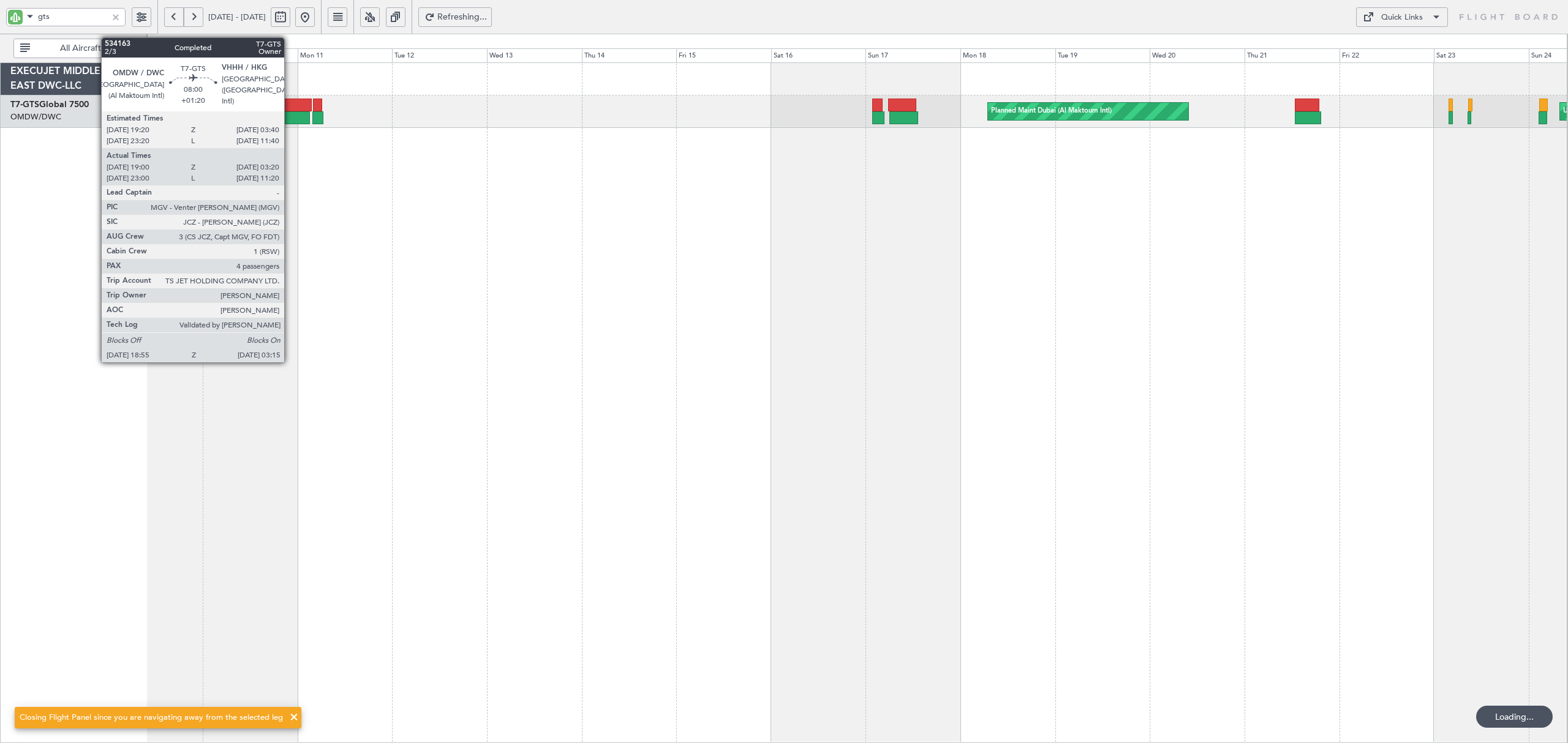
click at [290, 114] on div at bounding box center [293, 118] width 33 height 13
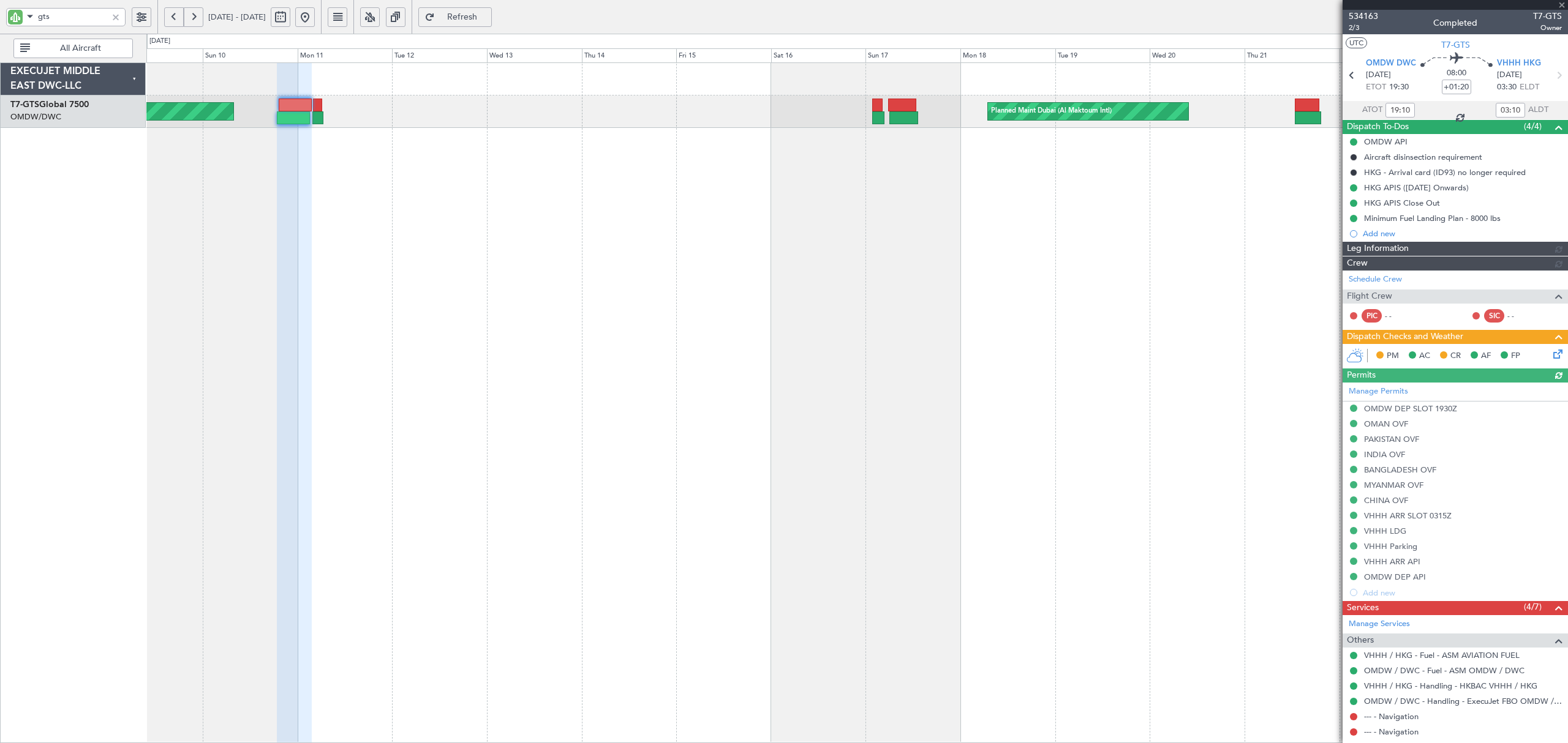
type input "Rohit Roy (ROY)"
type input "6974"
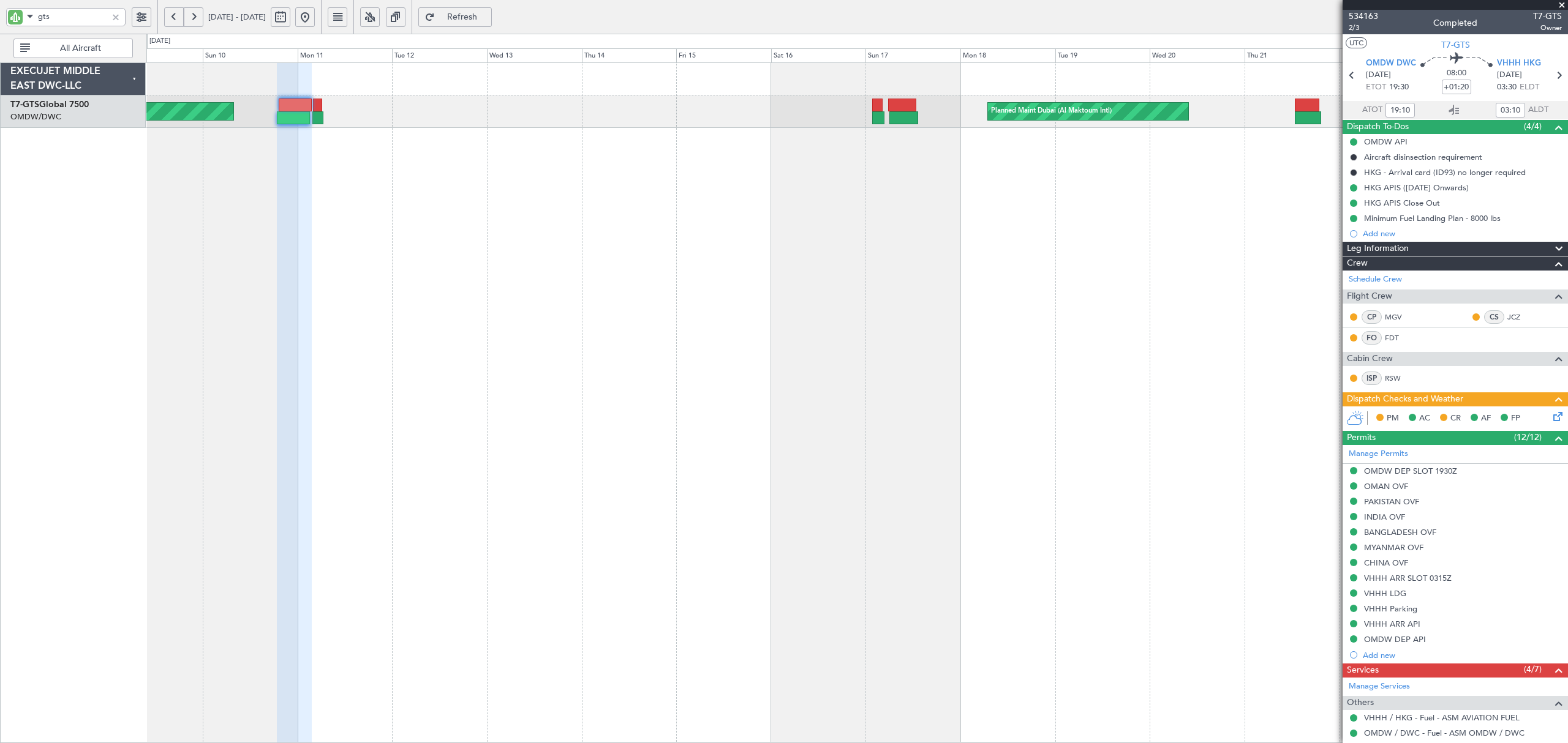
type input "23:10"
type input "11:10"
type input "19:10"
type input "03:10"
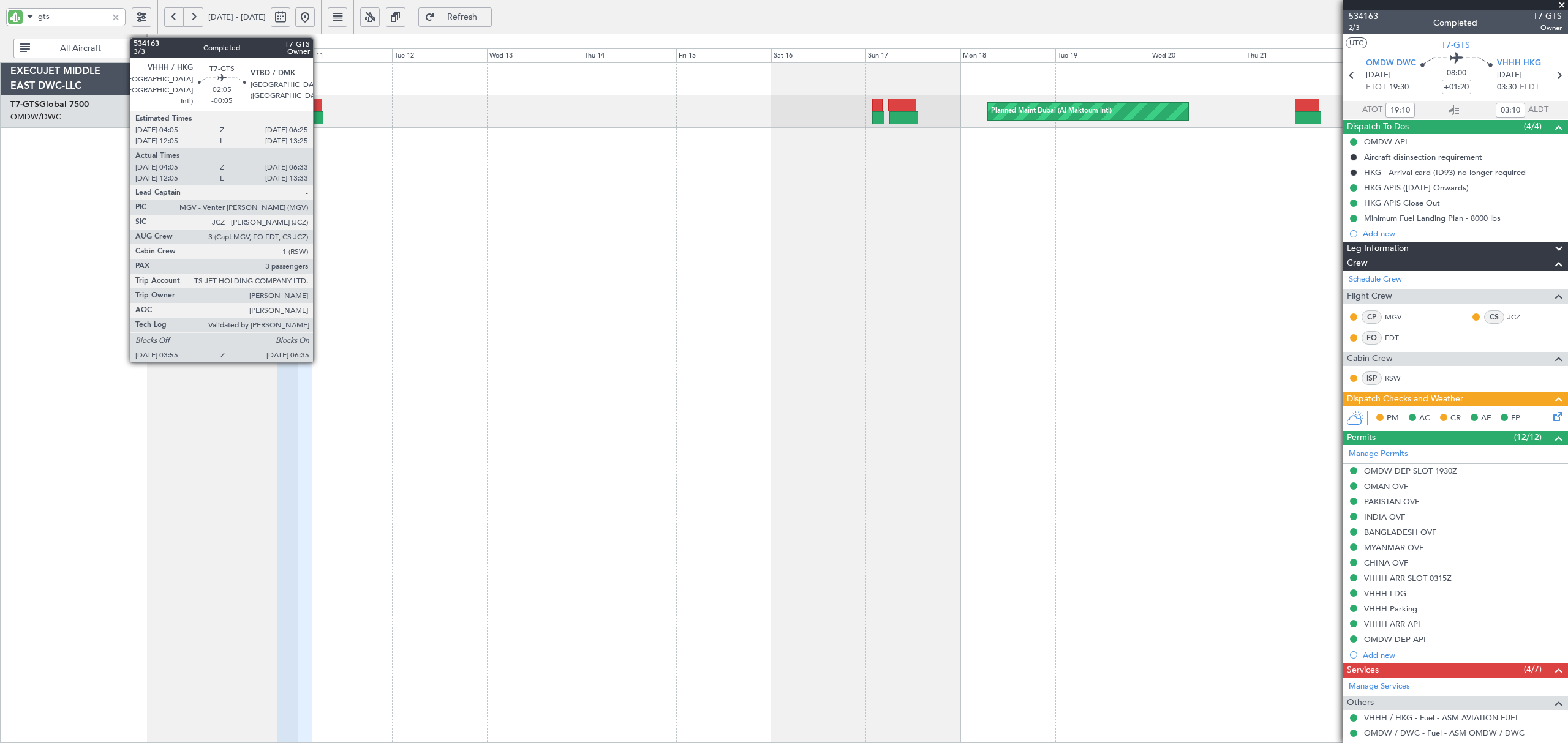
click at [317, 119] on div at bounding box center [318, 118] width 11 height 13
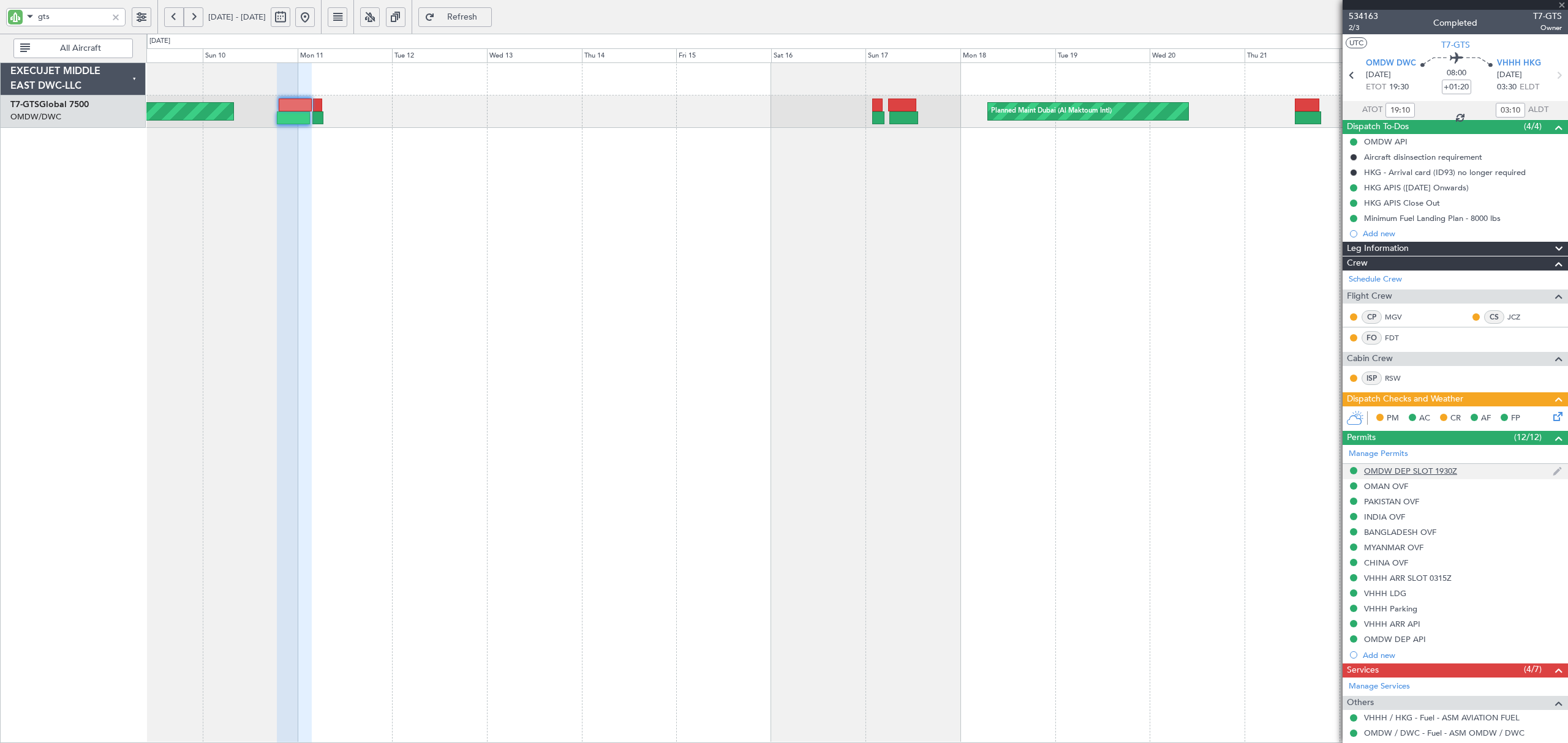
type input "-00:05"
type input "04:15"
type input "06:28"
type input "3"
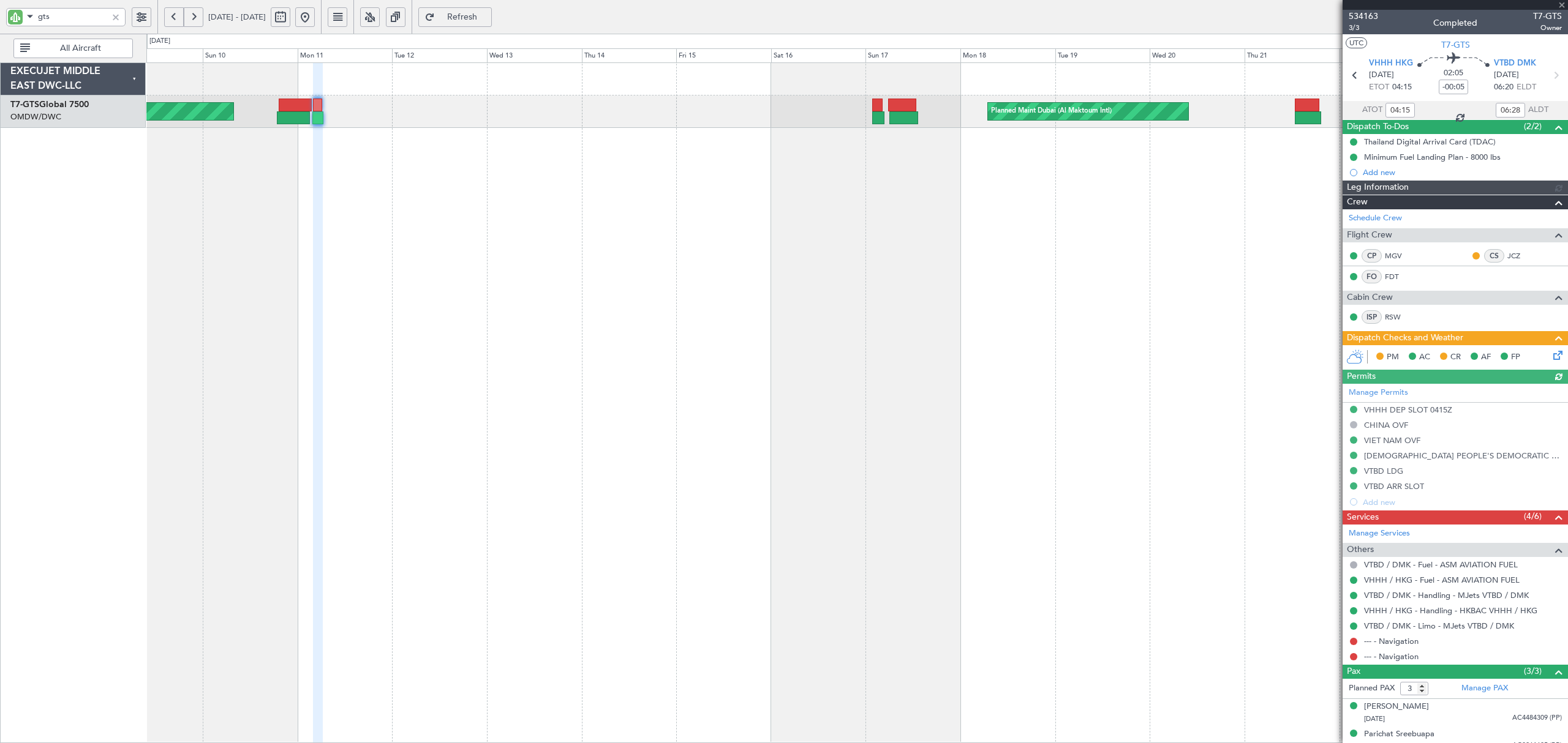
type input "Rohit Roy (ROY)"
type input "6958"
type input "12:15"
type input "13:28"
type input "04:15"
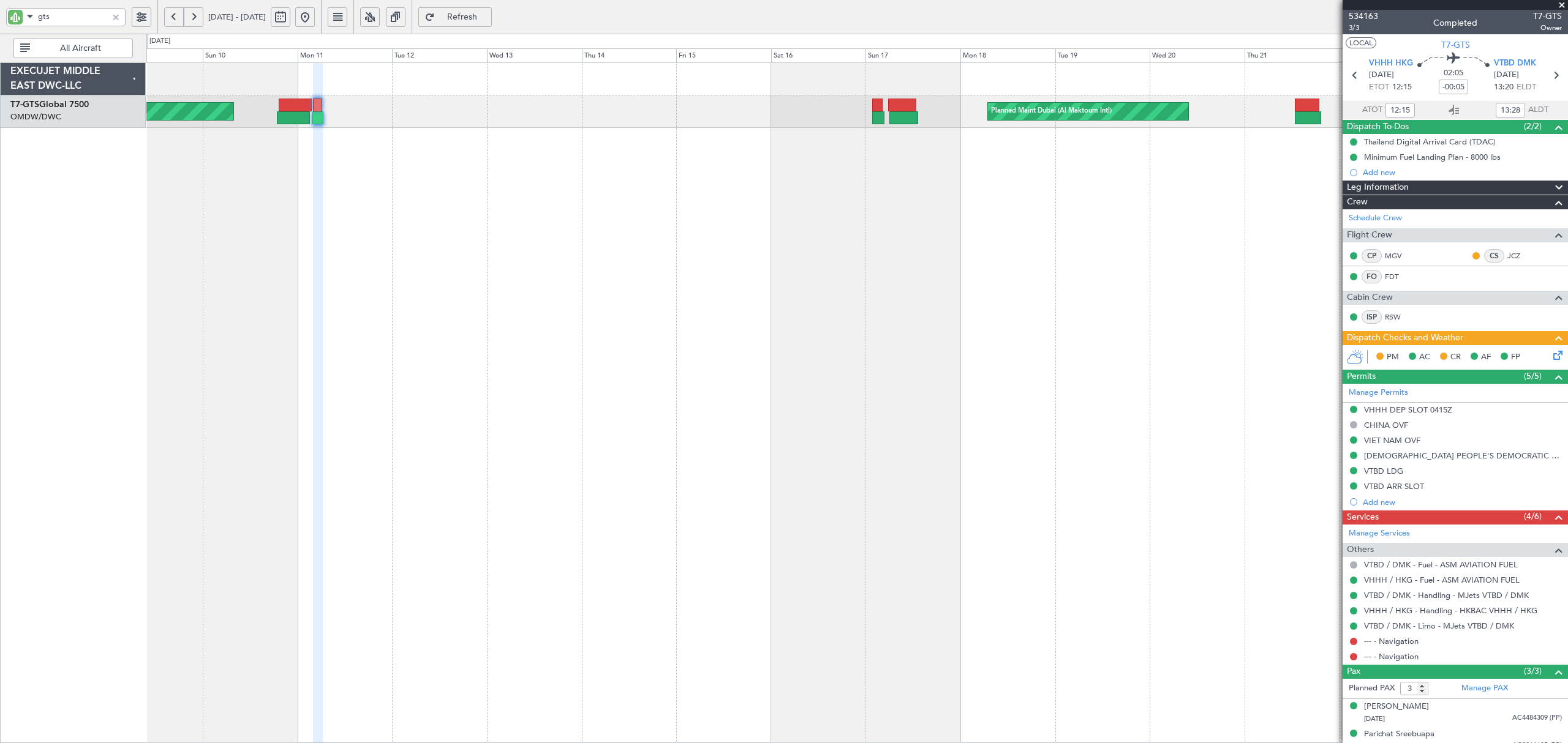
type input "06:28"
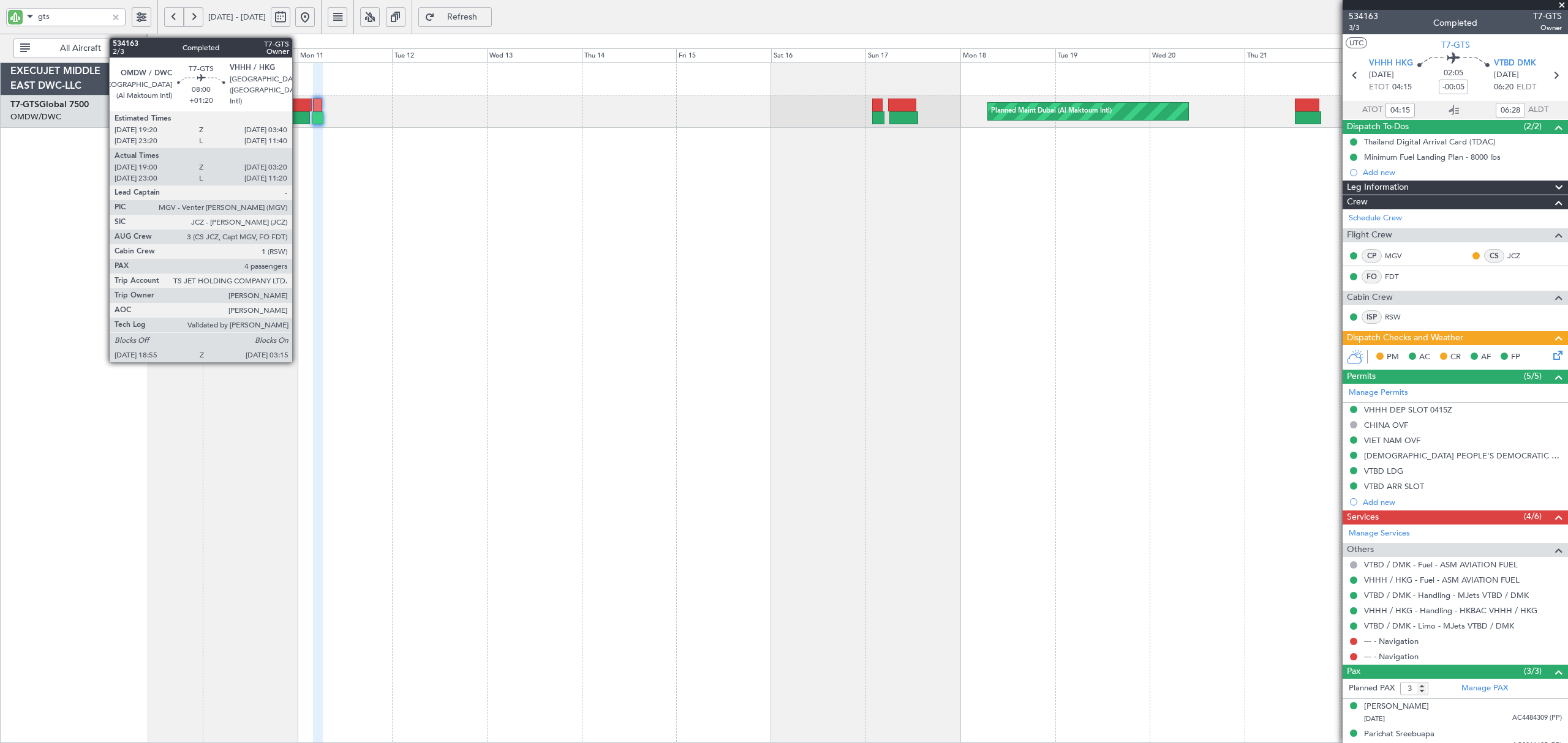
click at [295, 114] on div at bounding box center [293, 118] width 33 height 13
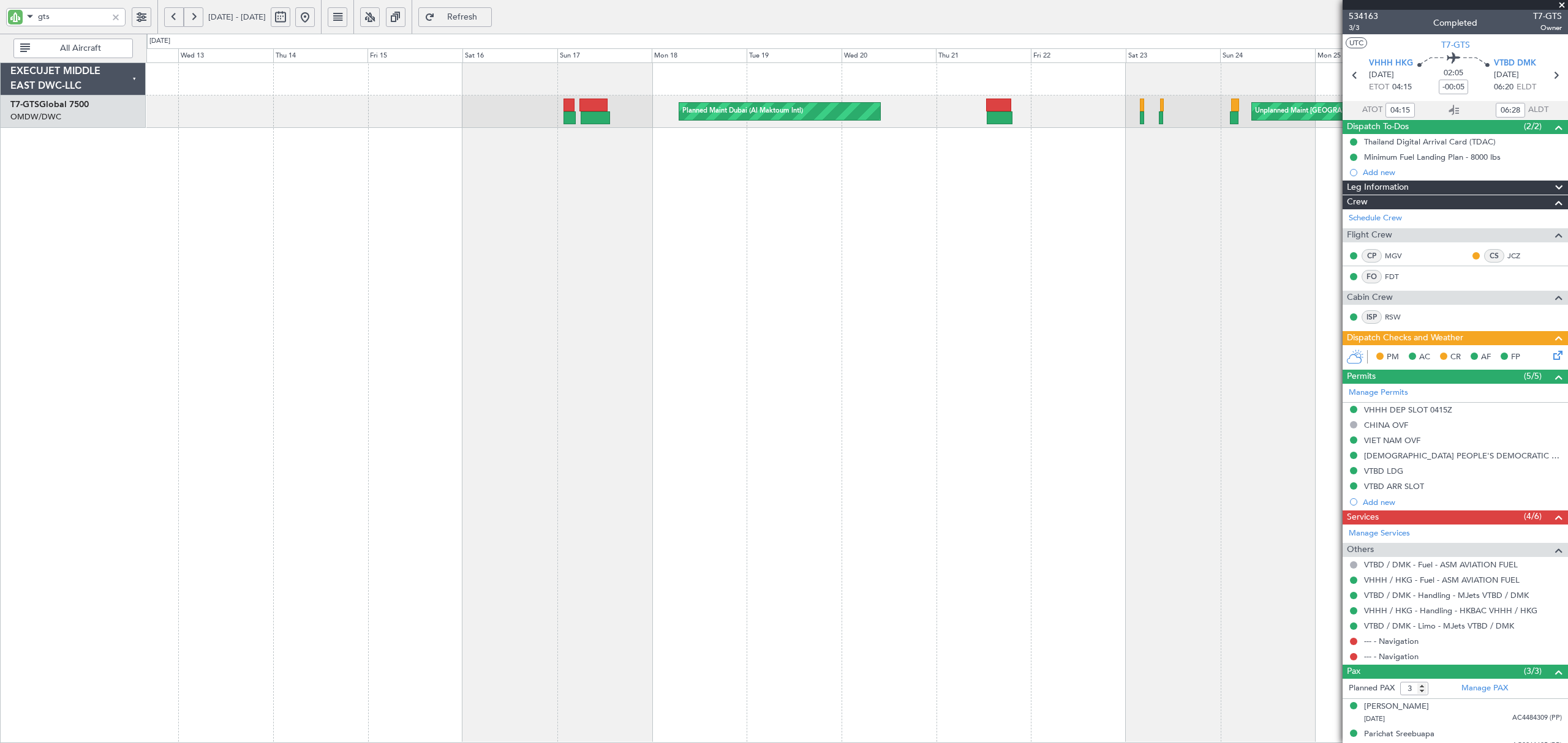
click at [534, 179] on div "Unplanned Maint Singapore (Seletar) Planned Maint Dubai (Al Maktoum Intl) Unpla…" at bounding box center [857, 403] width 1421 height 681
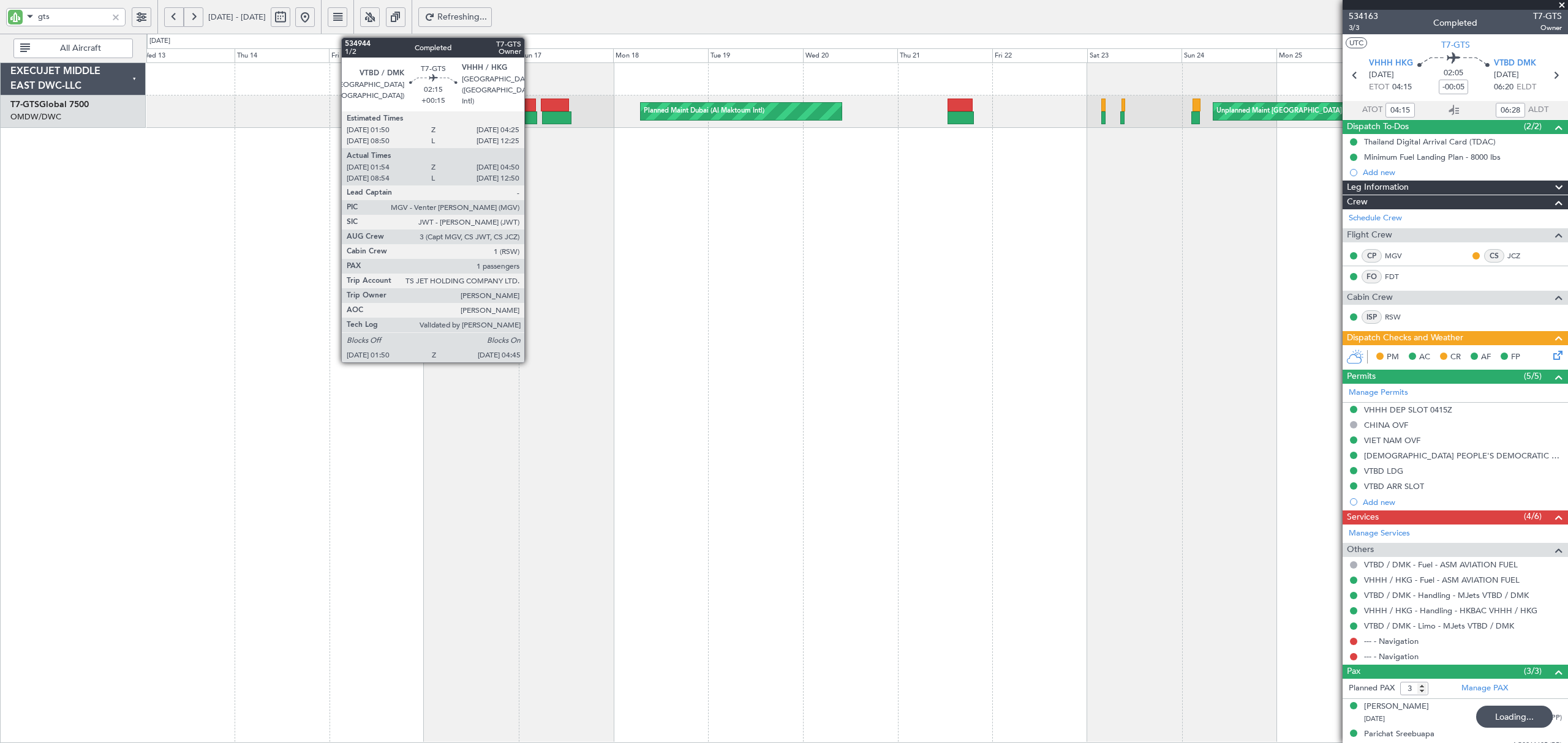
click at [530, 119] on div at bounding box center [530, 118] width 11 height 13
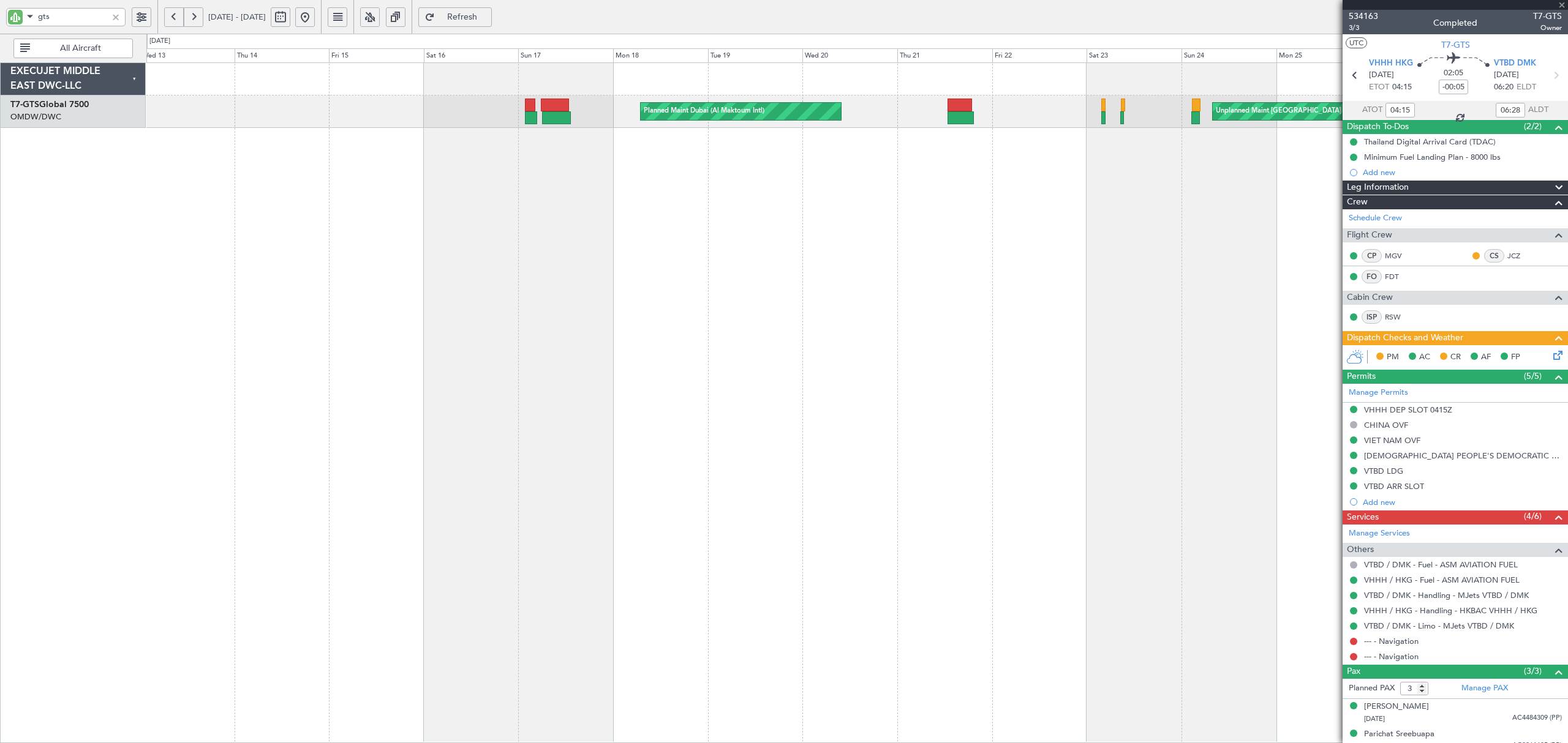
type input "+00:15"
type input "02:04"
type input "04:40"
type input "1"
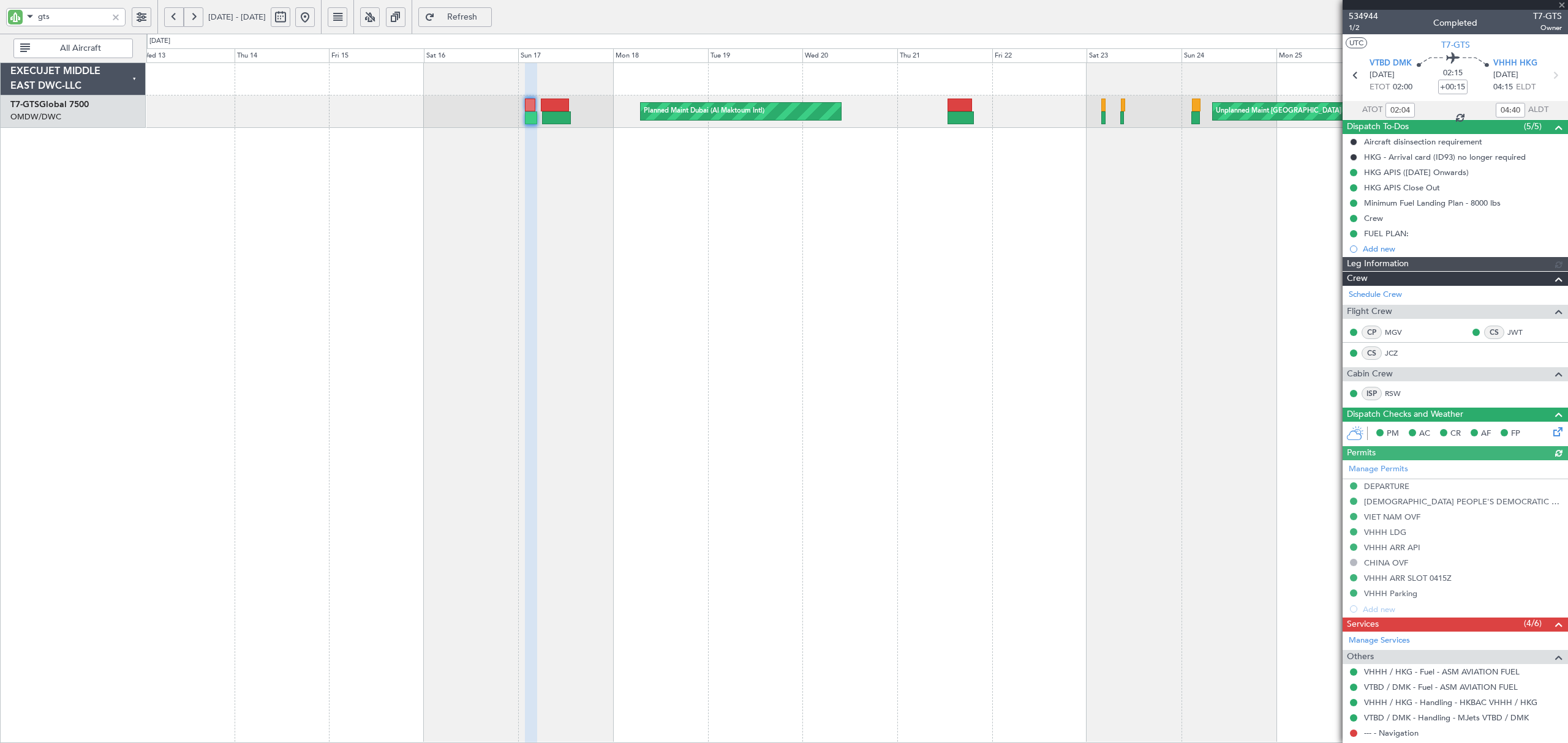
type input "Rohit Roy (ROY)"
type input "7025"
type input "09:04"
type input "12:40"
type input "02:04"
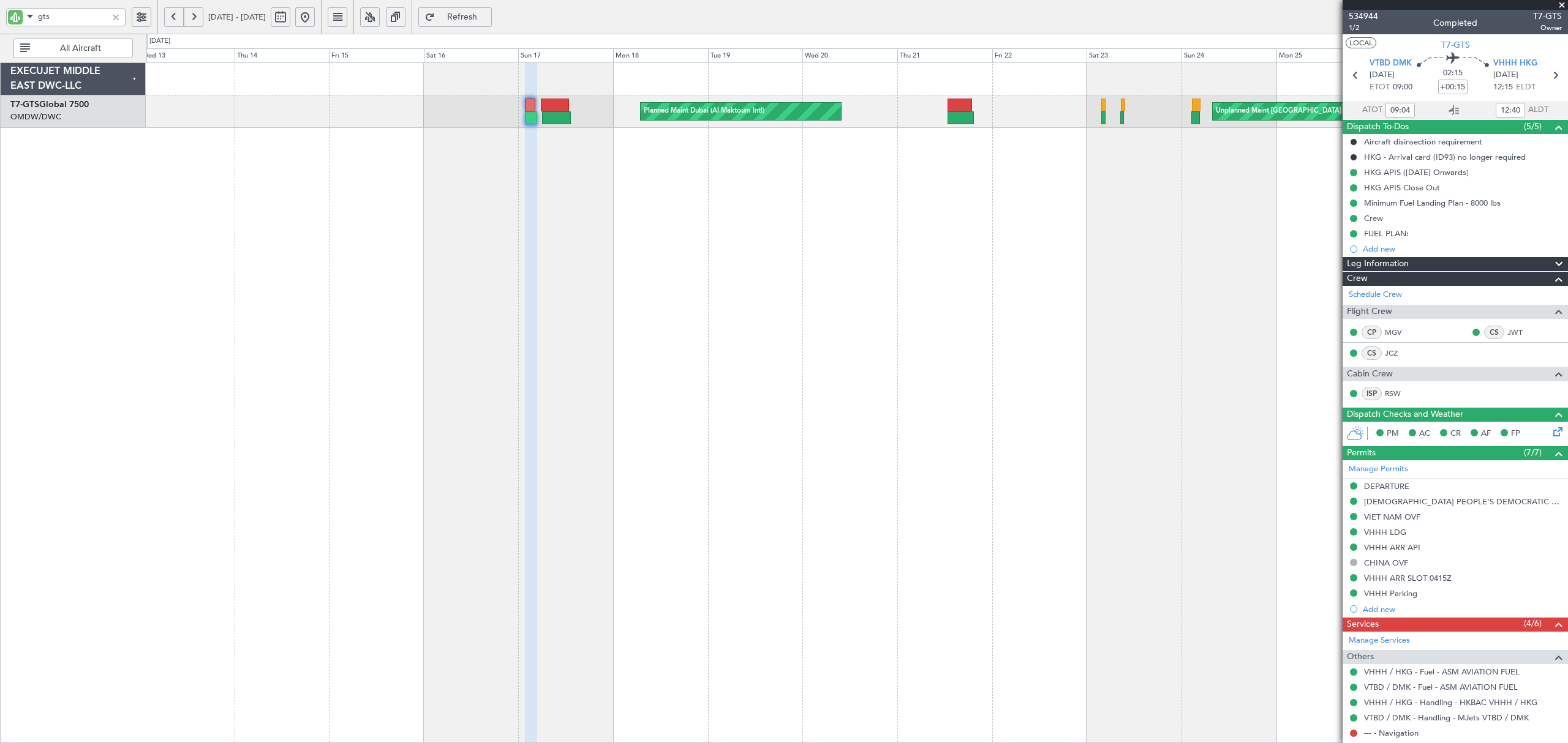
type input "04:40"
type input "09:04"
type input "12:40"
type input "02:04"
type input "04:40"
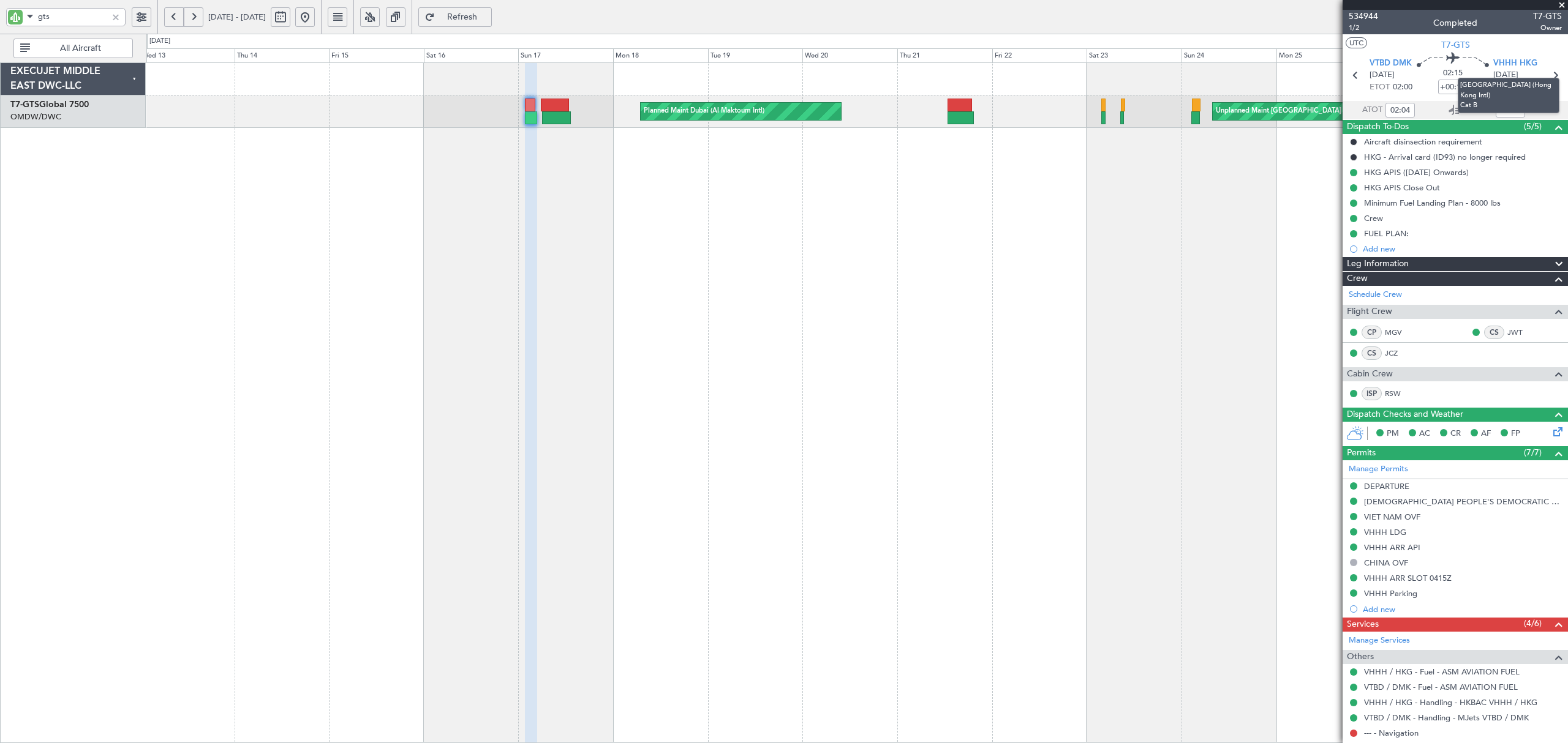
type input "09:04"
type input "12:40"
type input "02:04"
type input "04:40"
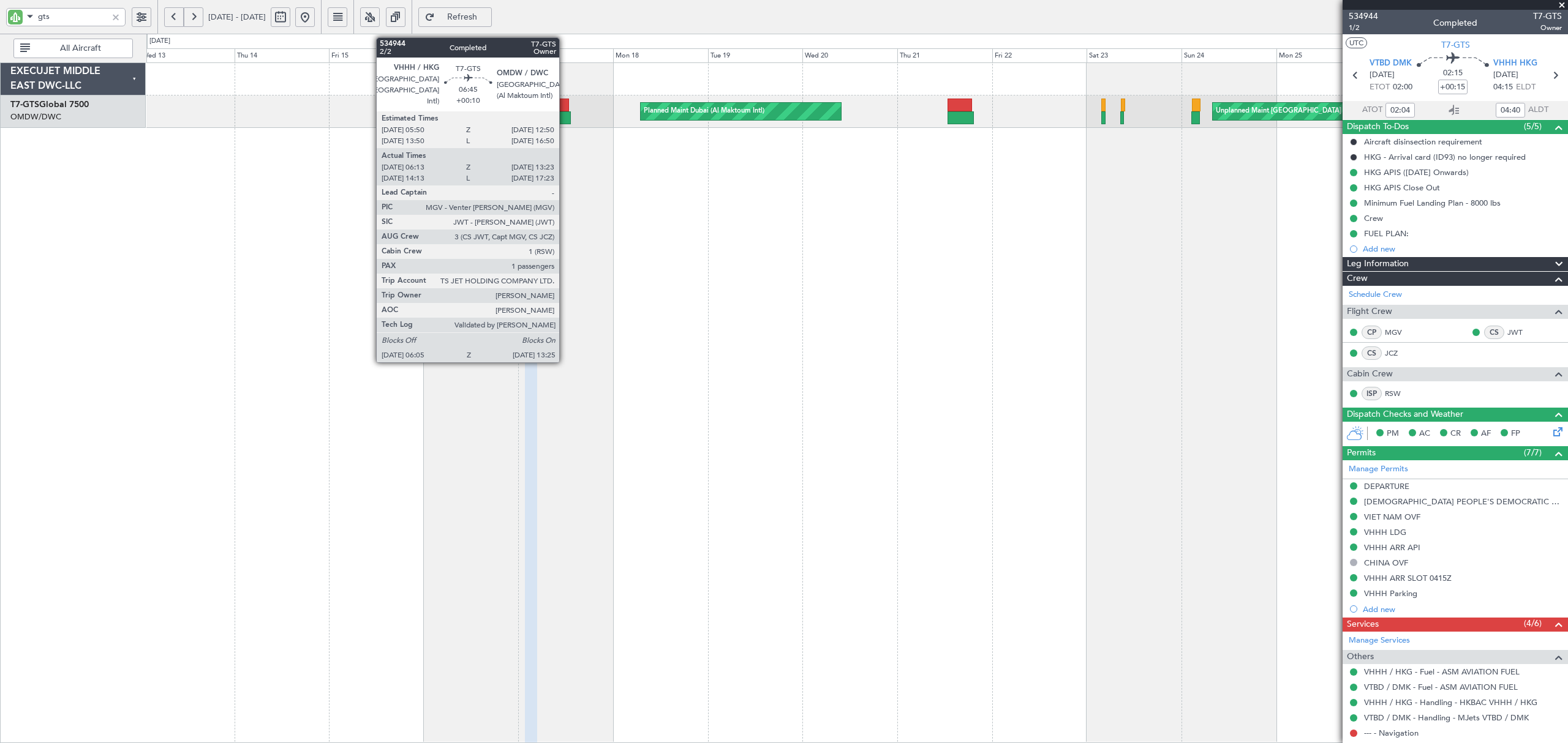
click at [564, 115] on div at bounding box center [556, 118] width 29 height 13
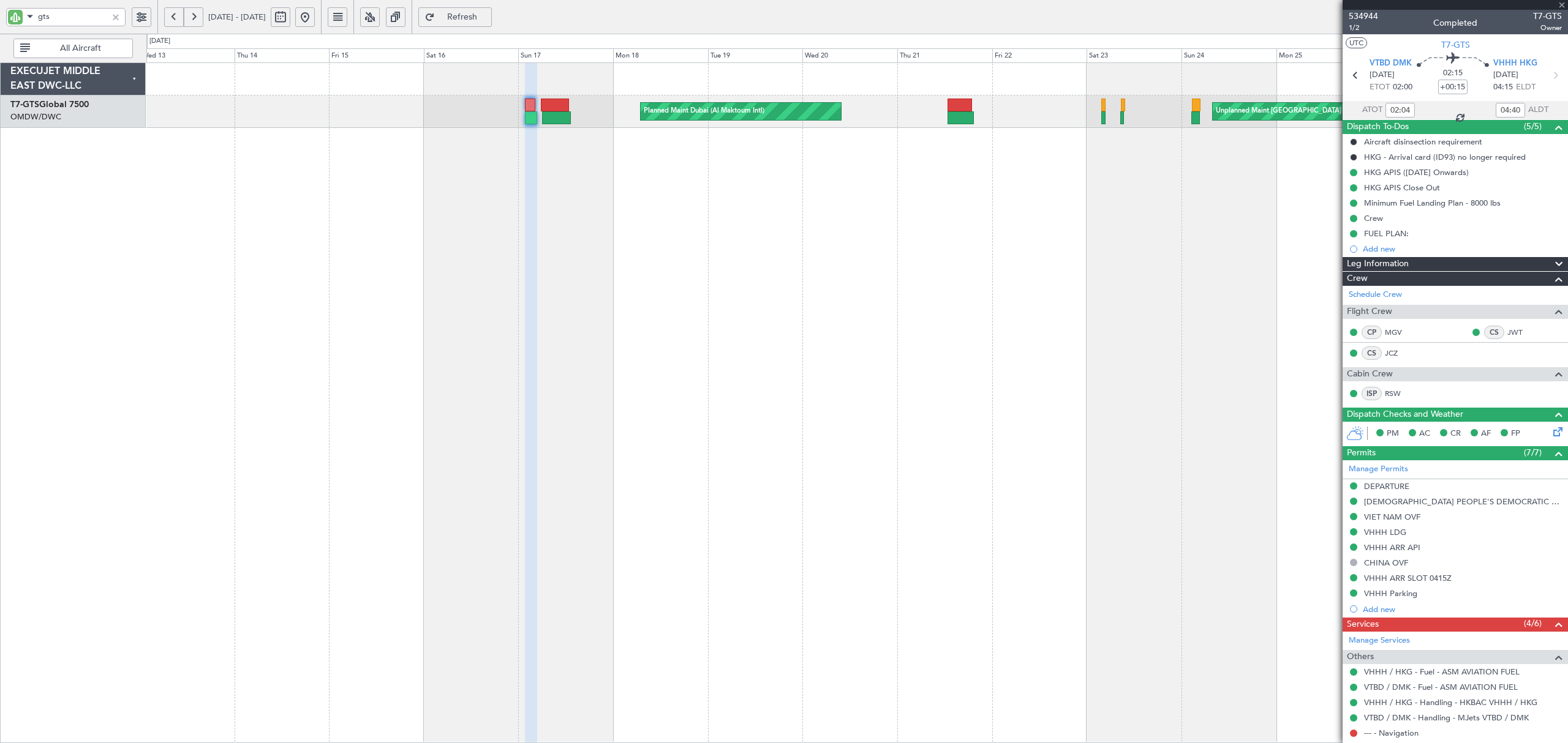
type input "+00:10"
type input "06:23"
type input "13:18"
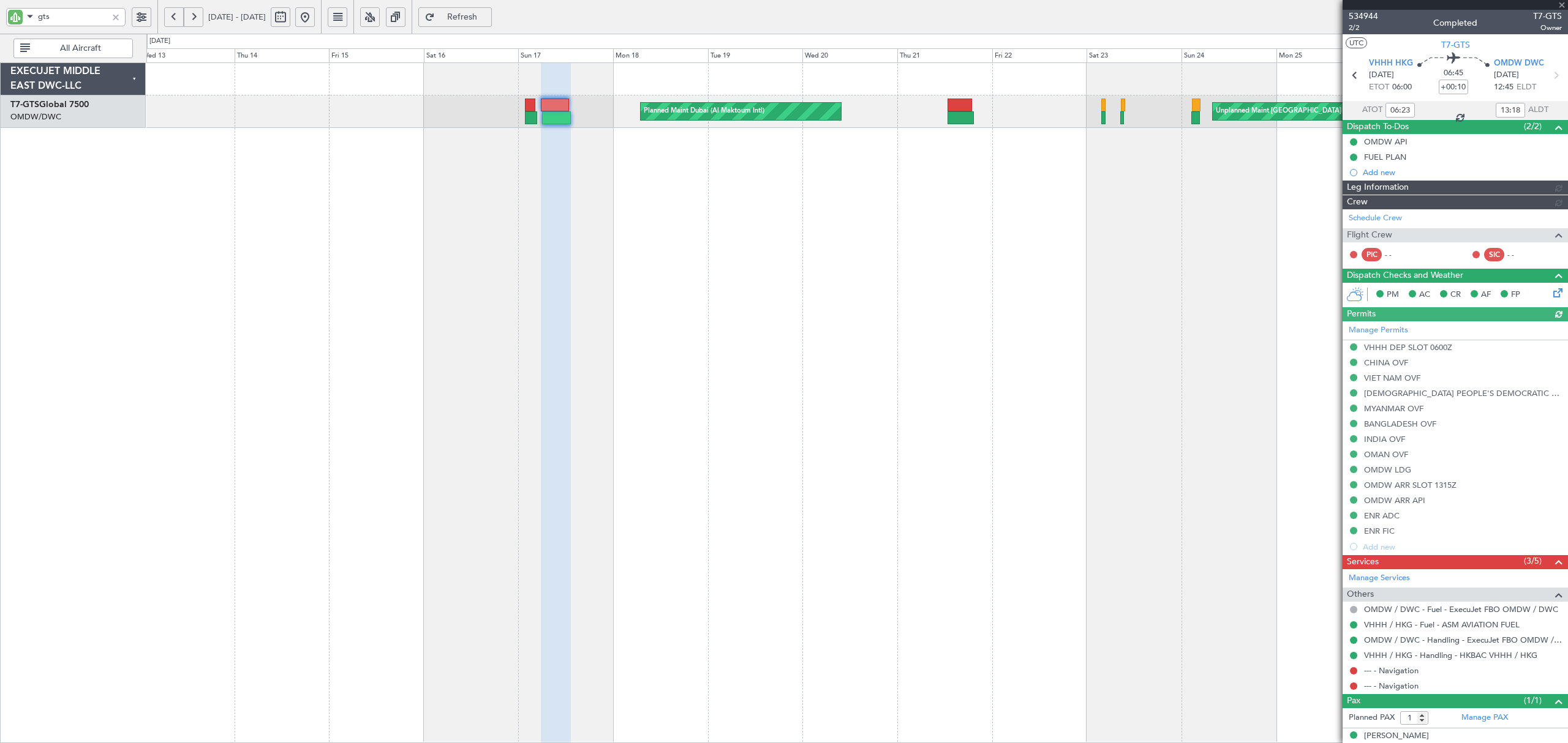
type input "Rohit Roy (ROY)"
type input "7026"
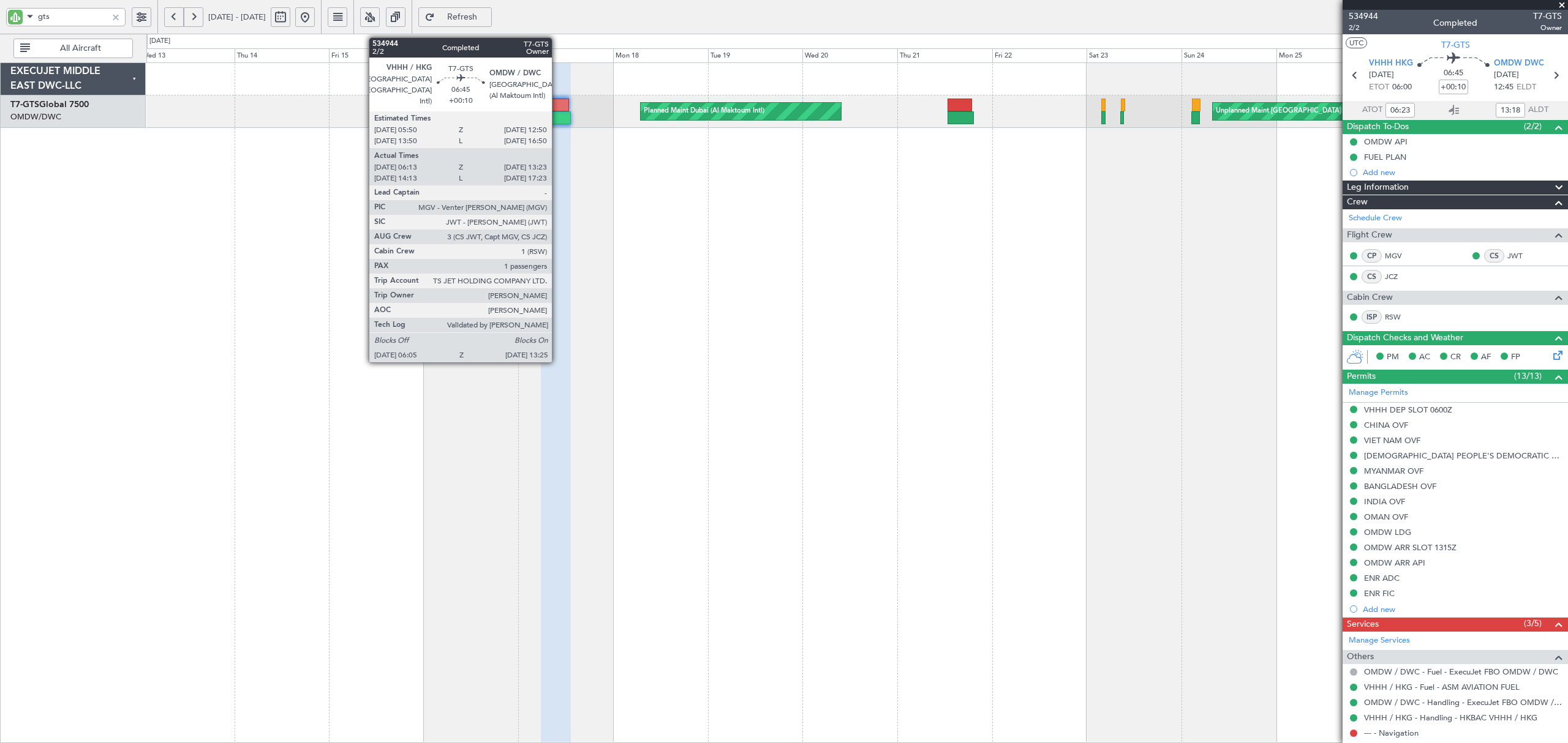
click at [557, 121] on div at bounding box center [556, 118] width 29 height 13
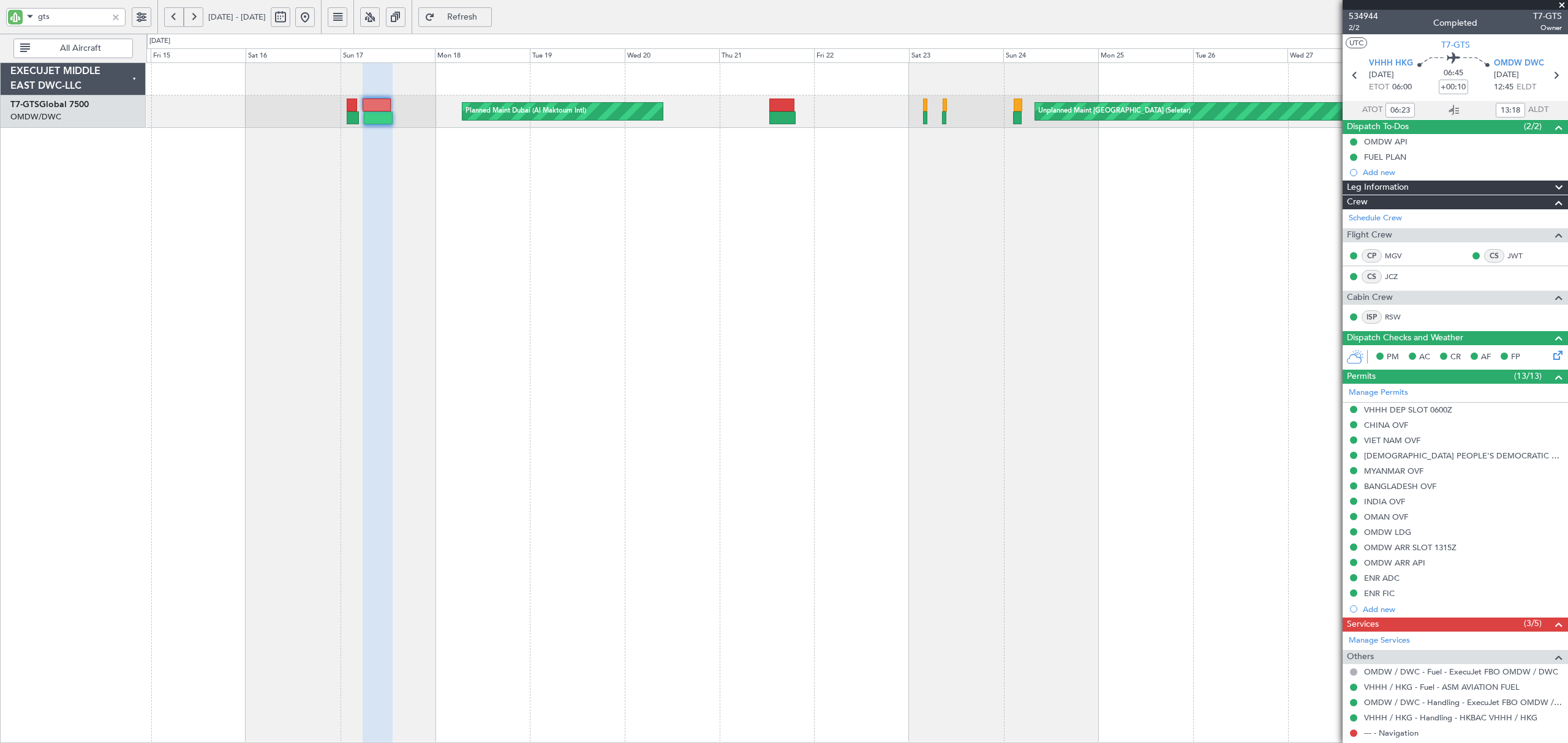
click at [411, 175] on div "Unplanned Maint Singapore (Seletar) Planned Maint Dubai (Al Maktoum Intl)" at bounding box center [857, 403] width 1421 height 681
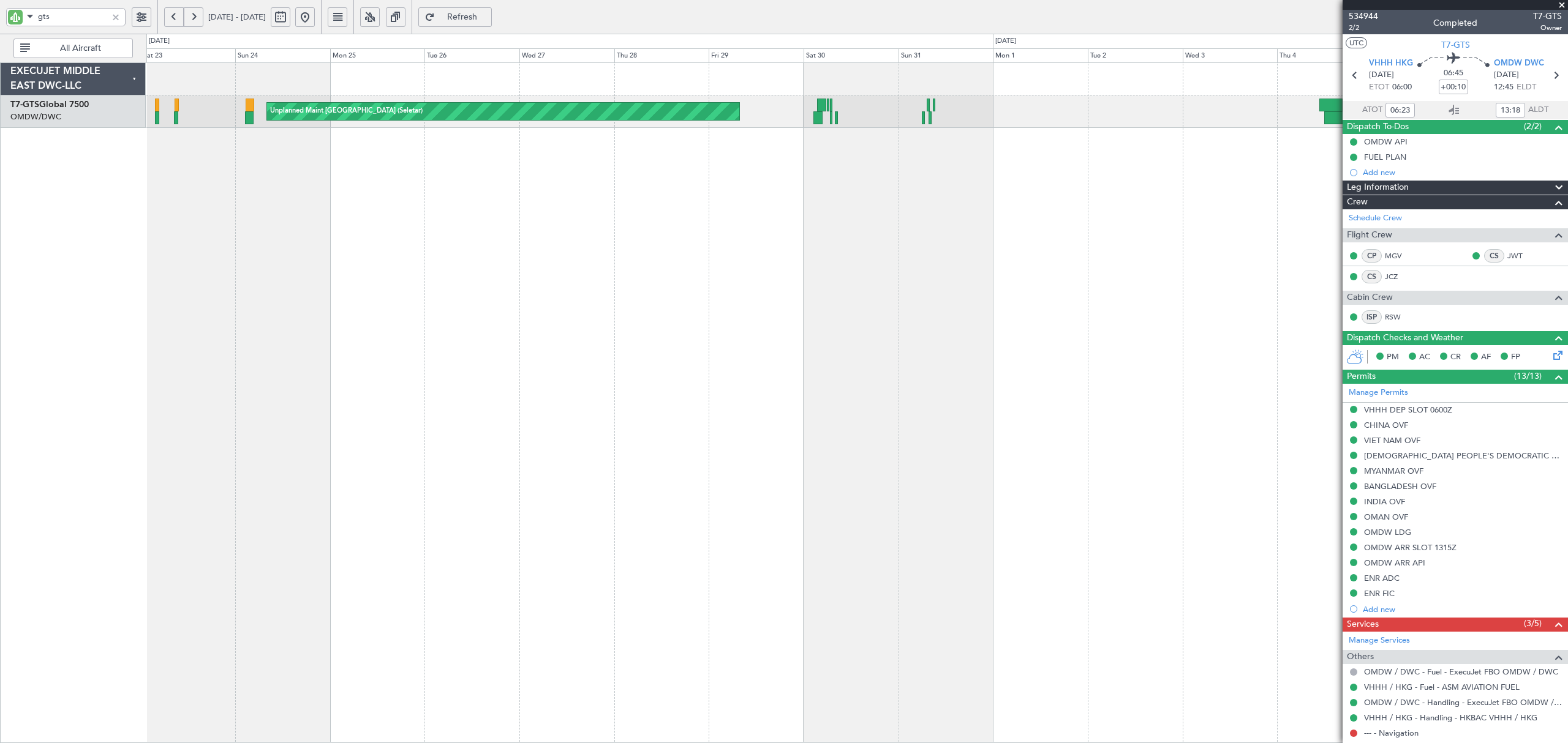
click at [401, 190] on div "Unplanned Maint Singapore (Seletar) Planned Maint Dubai (Al Maktoum Intl)" at bounding box center [857, 403] width 1421 height 681
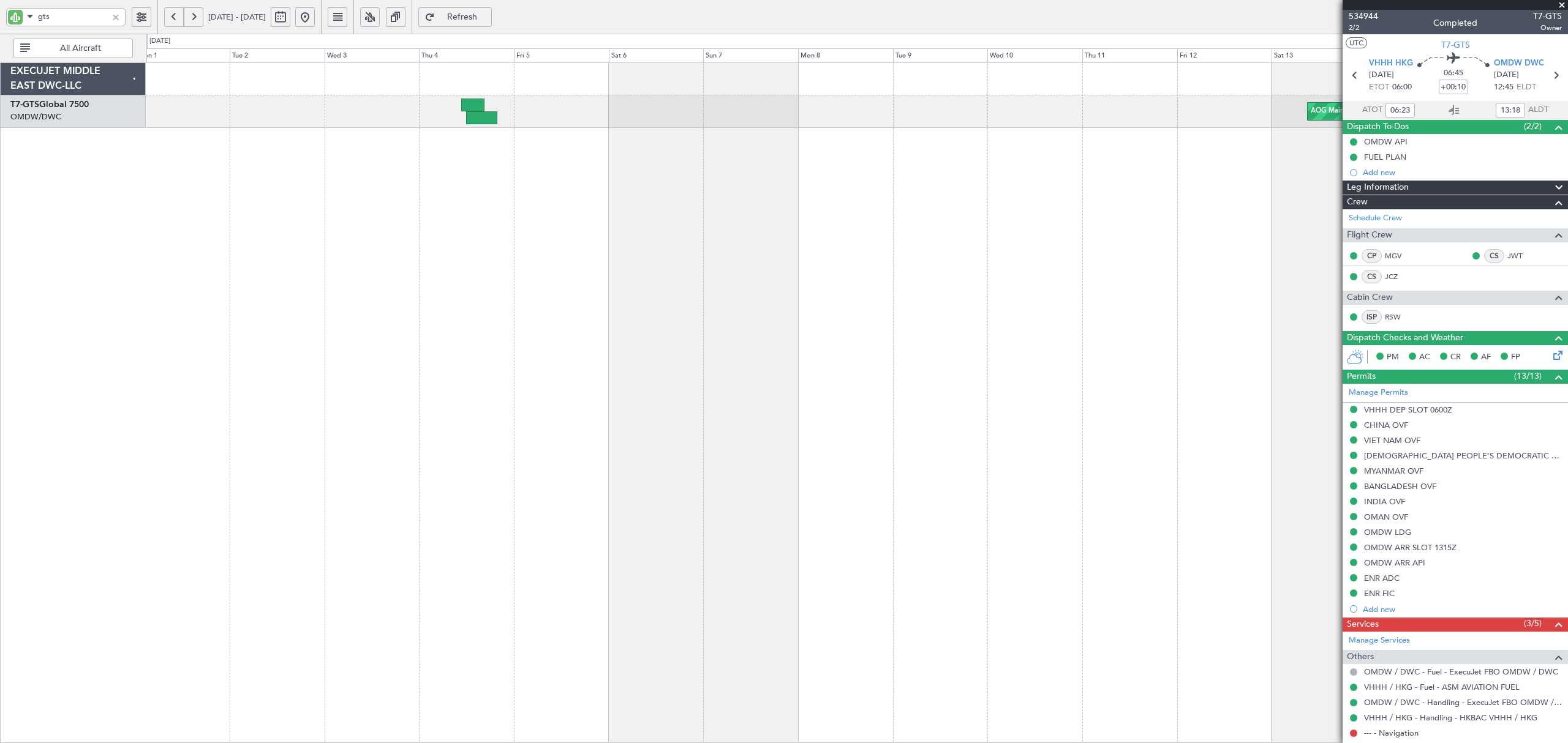
click at [510, 196] on div "AOG Maint Singapore (Seletar) Unplanned Maint Singapore (Seletar)" at bounding box center [857, 403] width 1421 height 681
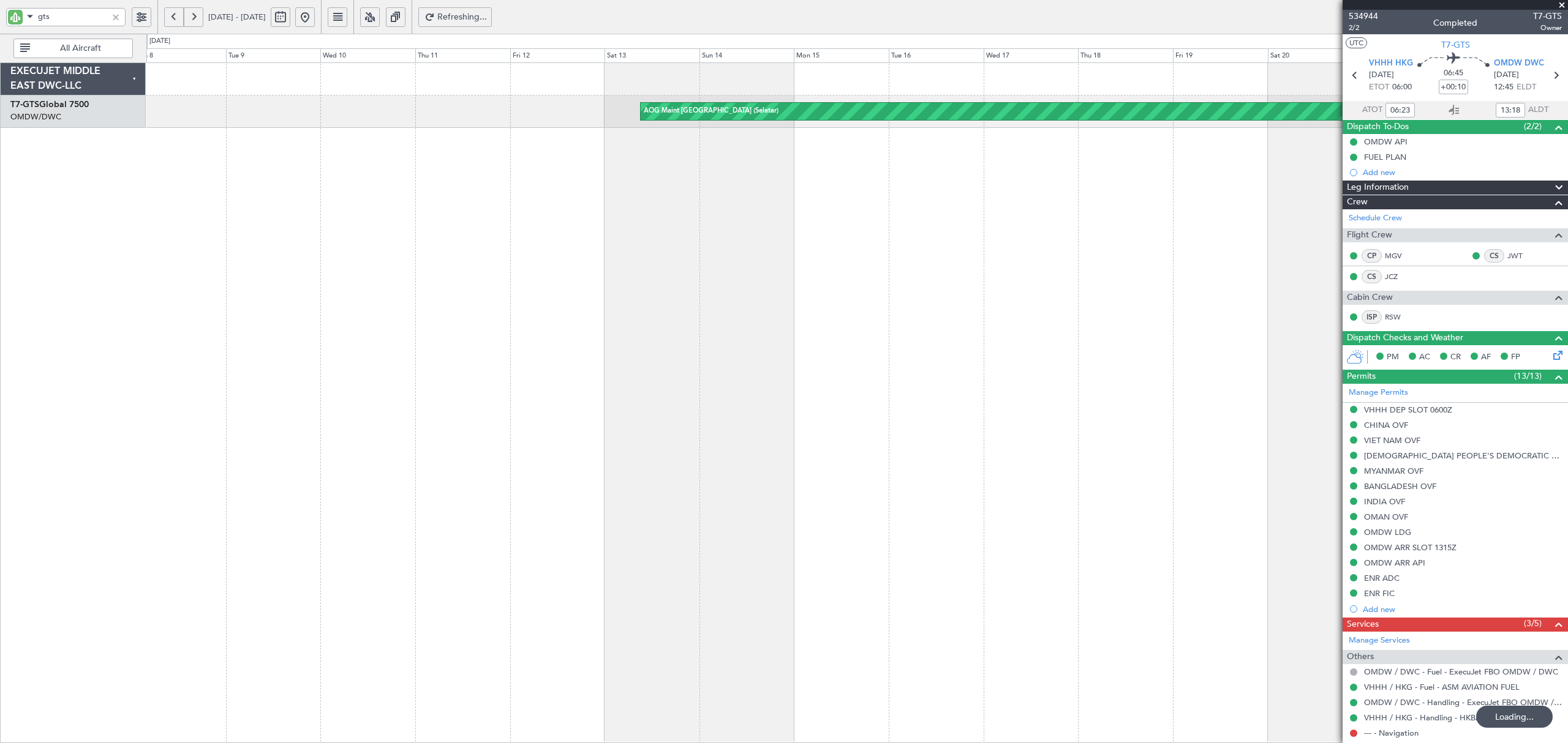
click at [351, 220] on div "AOG Maint Singapore (Seletar)" at bounding box center [857, 403] width 1421 height 681
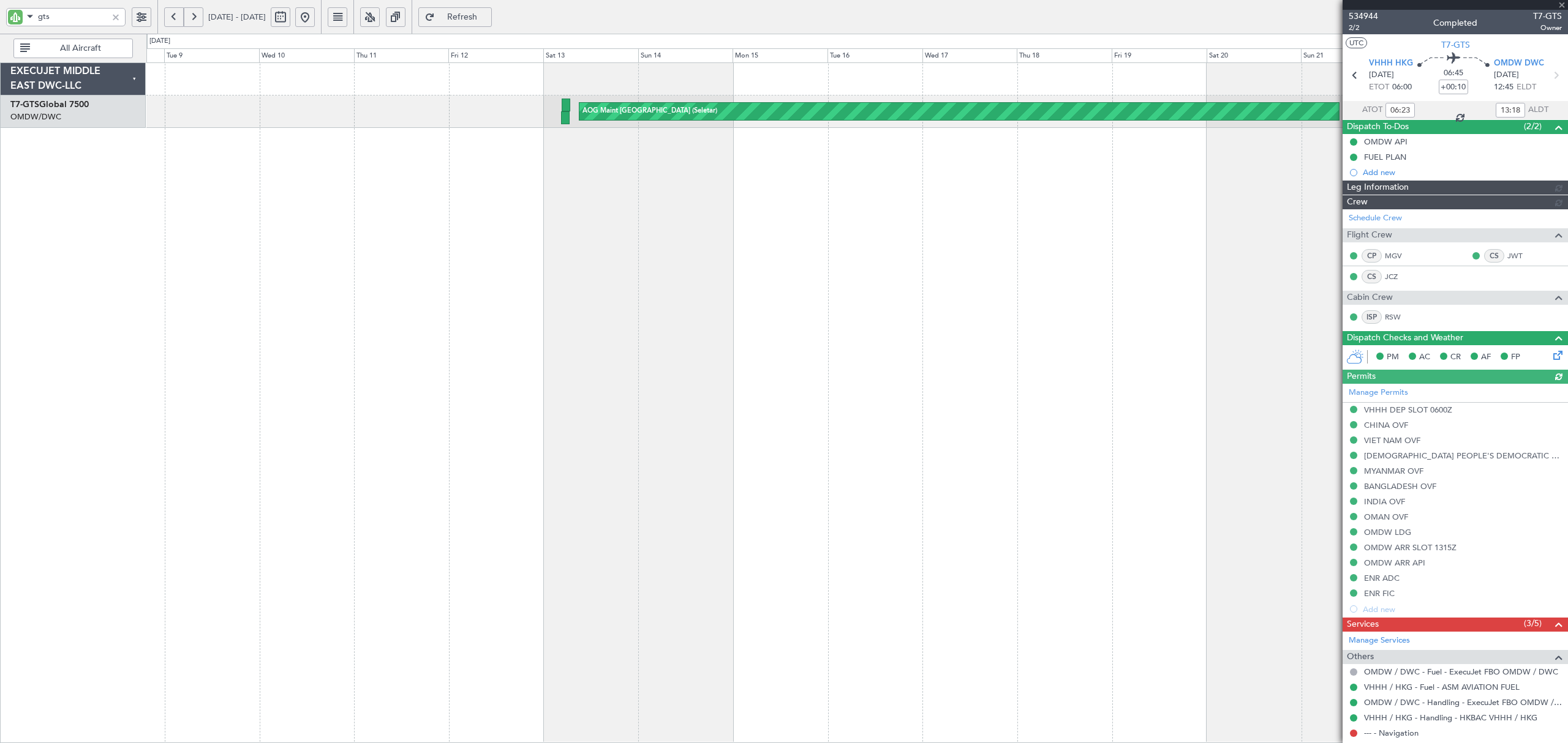
type input "Rohit Roy (ROY)"
type input "7026"
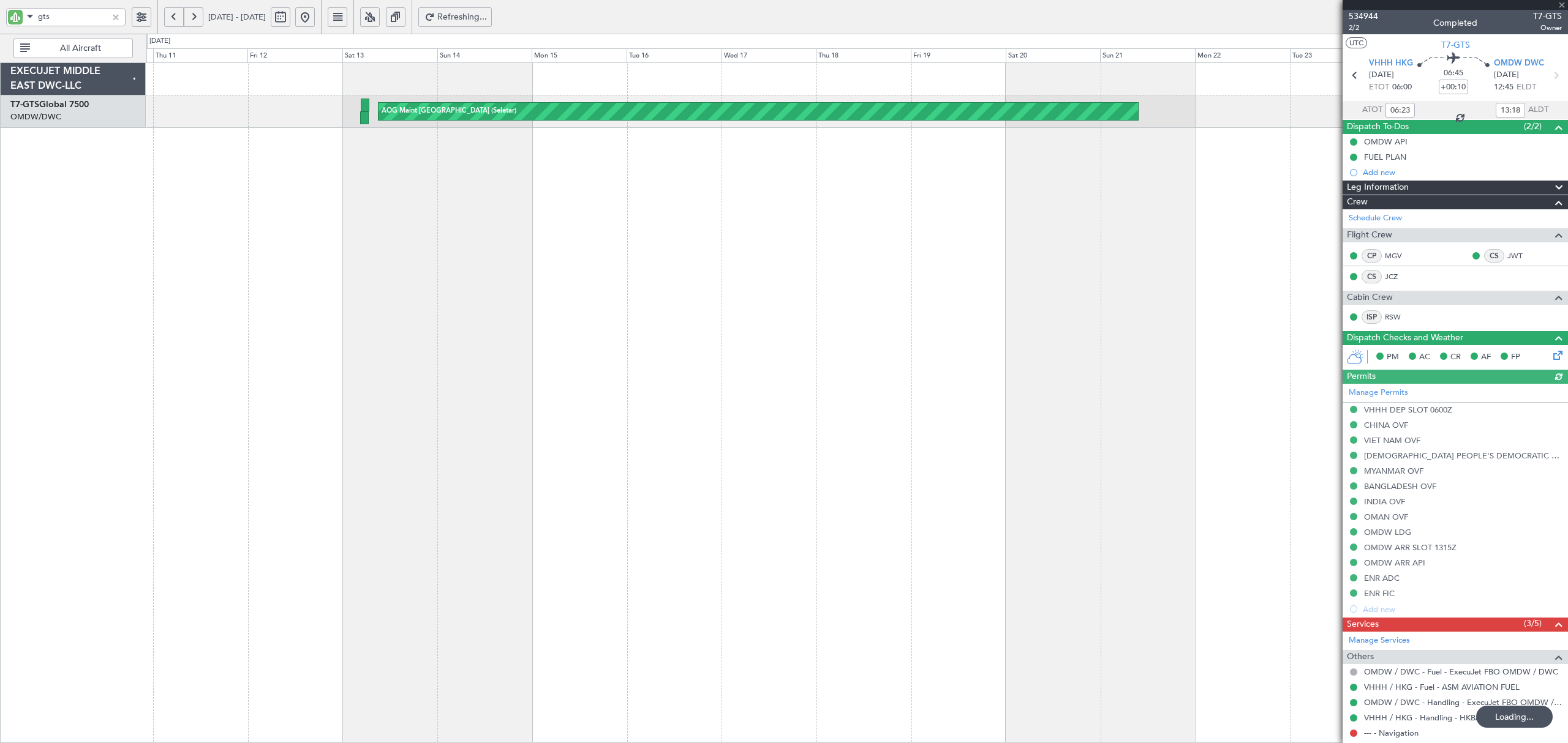
click at [588, 225] on div "AOG Maint Singapore (Seletar)" at bounding box center [857, 403] width 1421 height 681
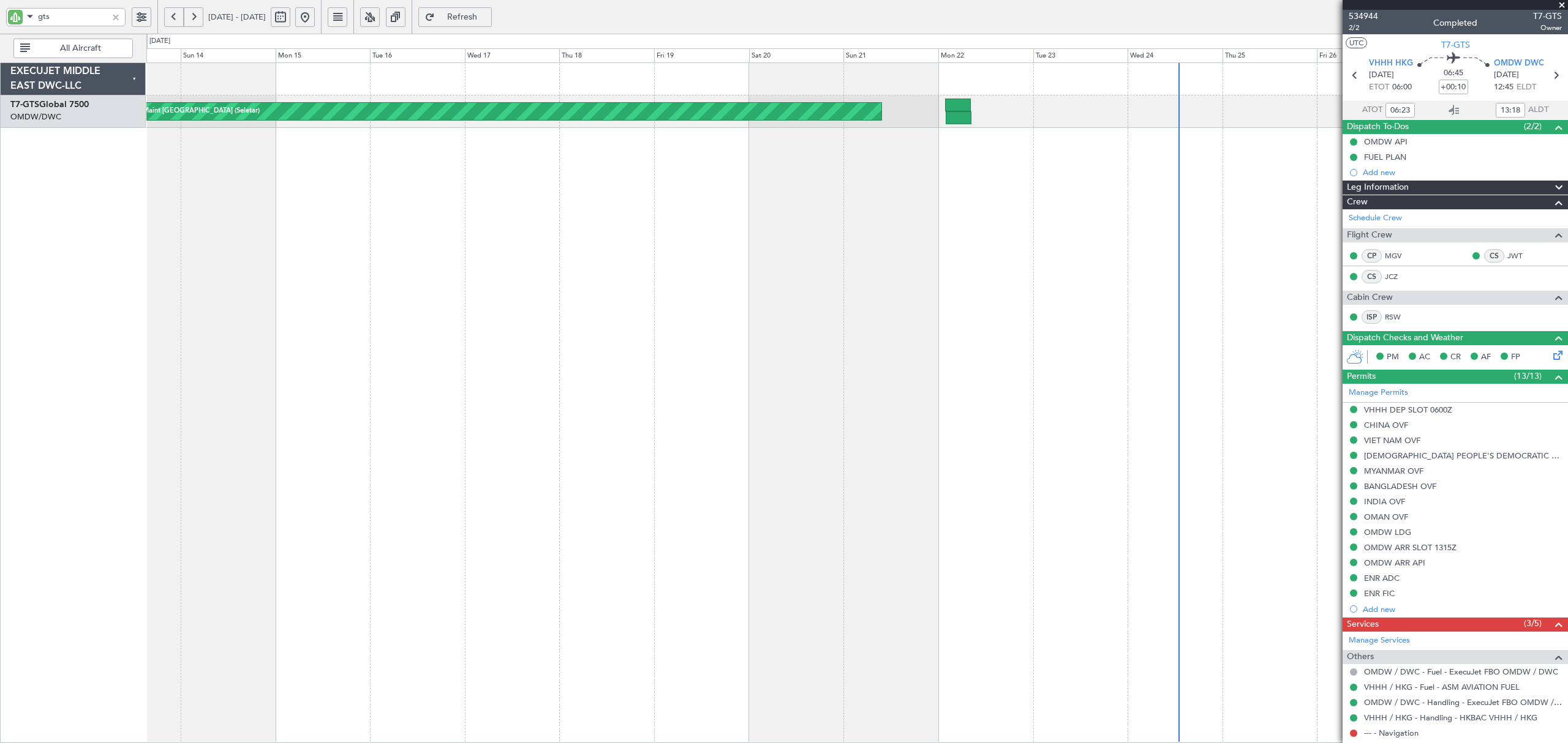
type input "Rohit Roy (ROY)"
type input "7026"
type input "Rohit Roy (ROY)"
type input "7026"
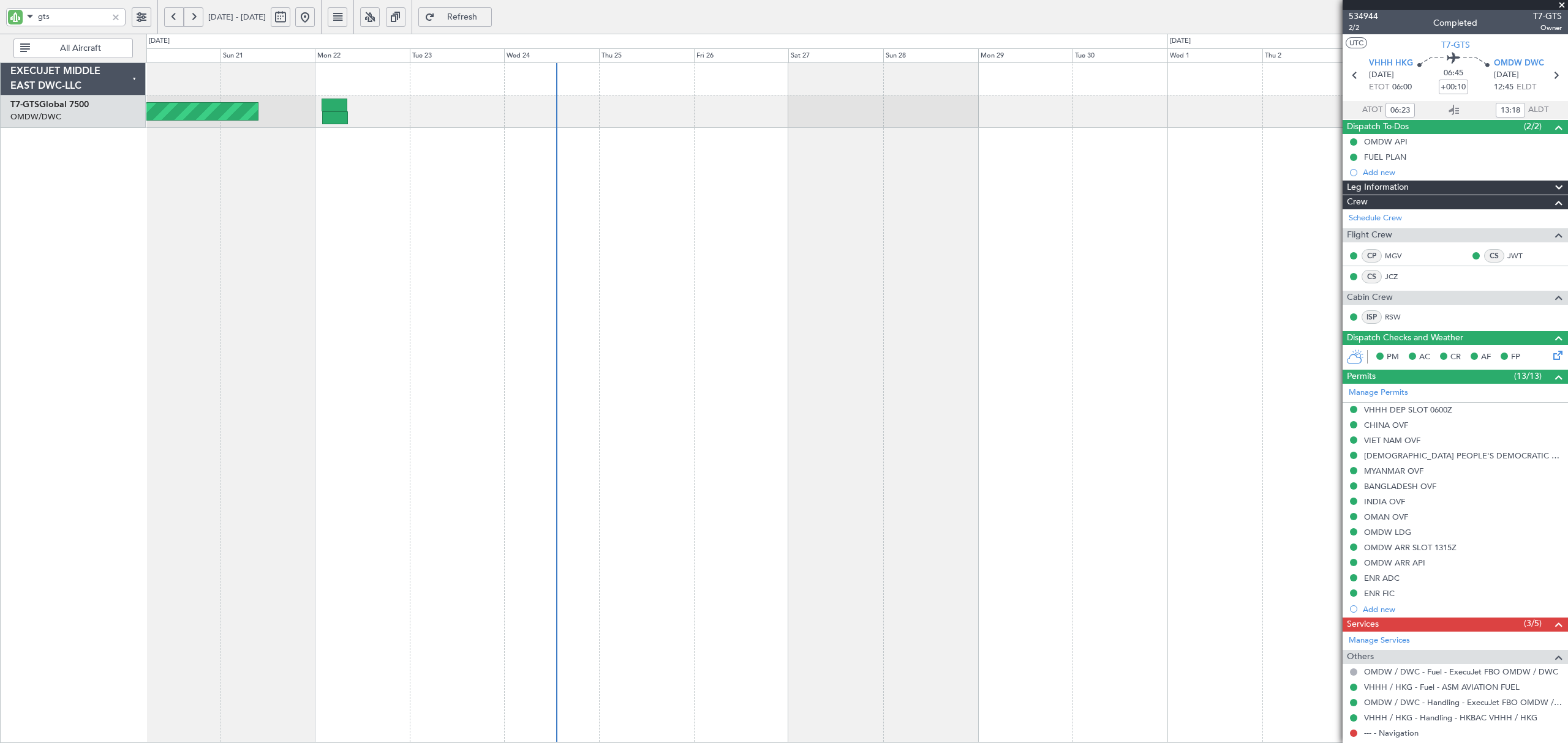
click at [243, 236] on div "AOG Maint Singapore (Seletar)" at bounding box center [857, 403] width 1421 height 681
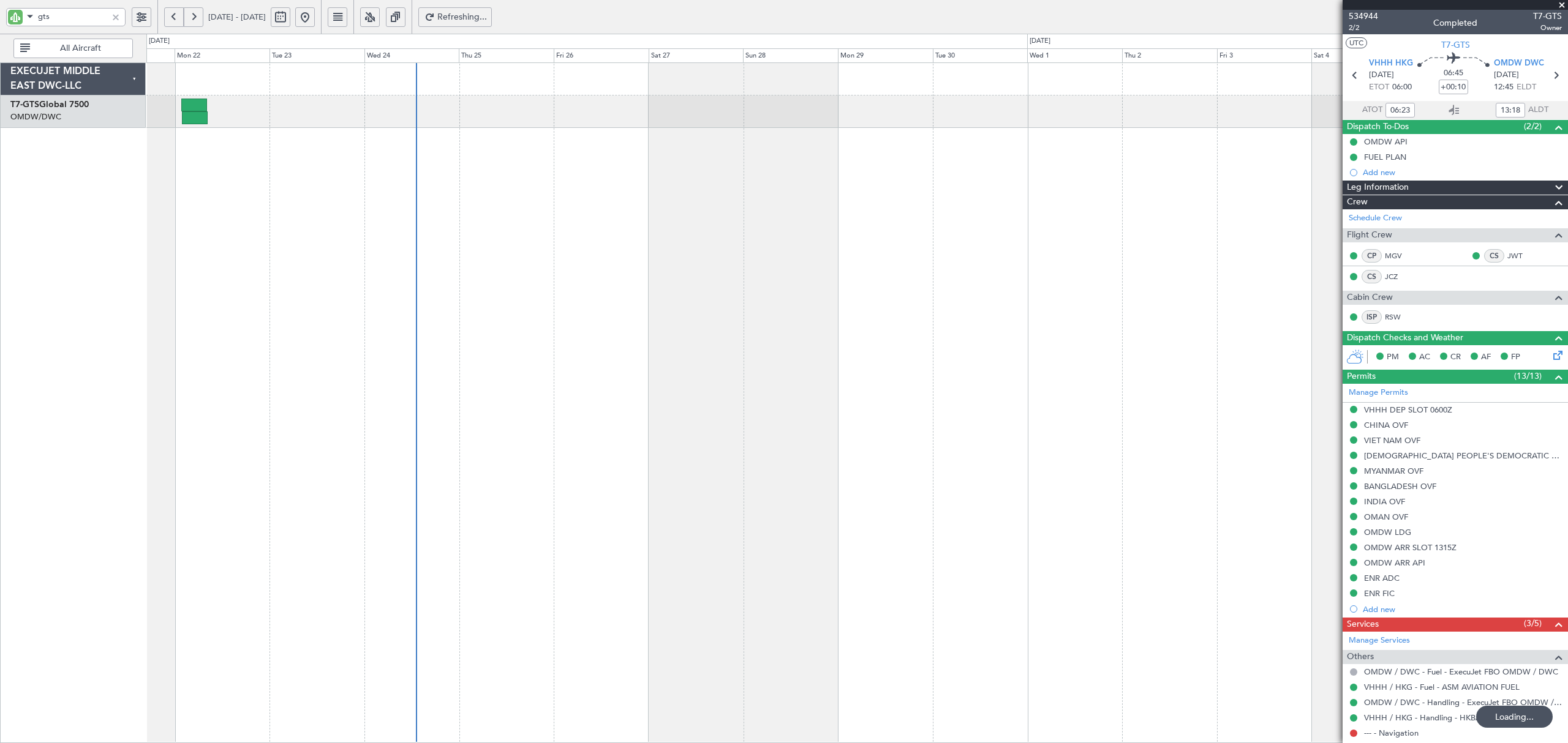
click at [432, 229] on div "AOG Maint Singapore (Seletar)" at bounding box center [857, 403] width 1421 height 681
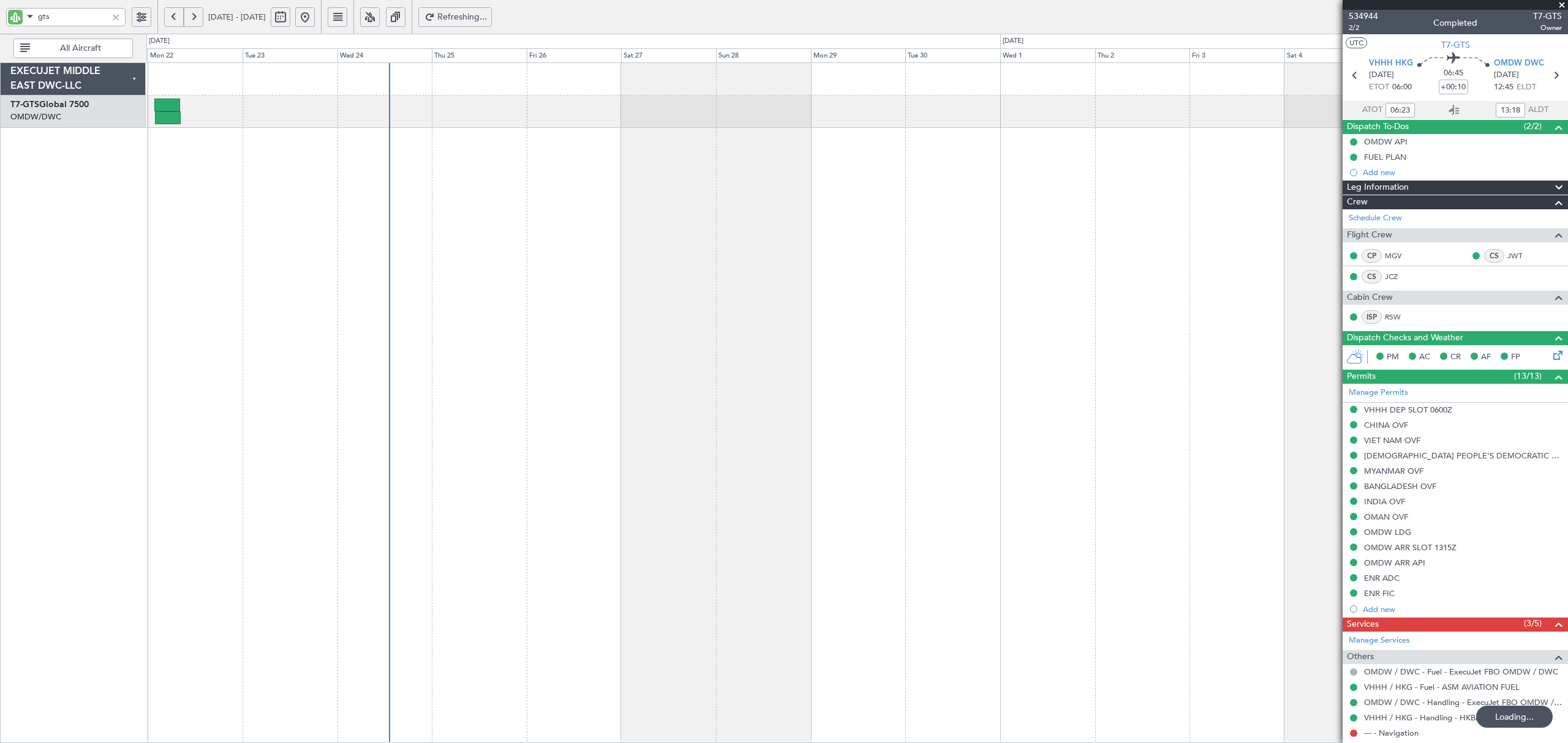
click at [116, 15] on div at bounding box center [115, 17] width 13 height 13
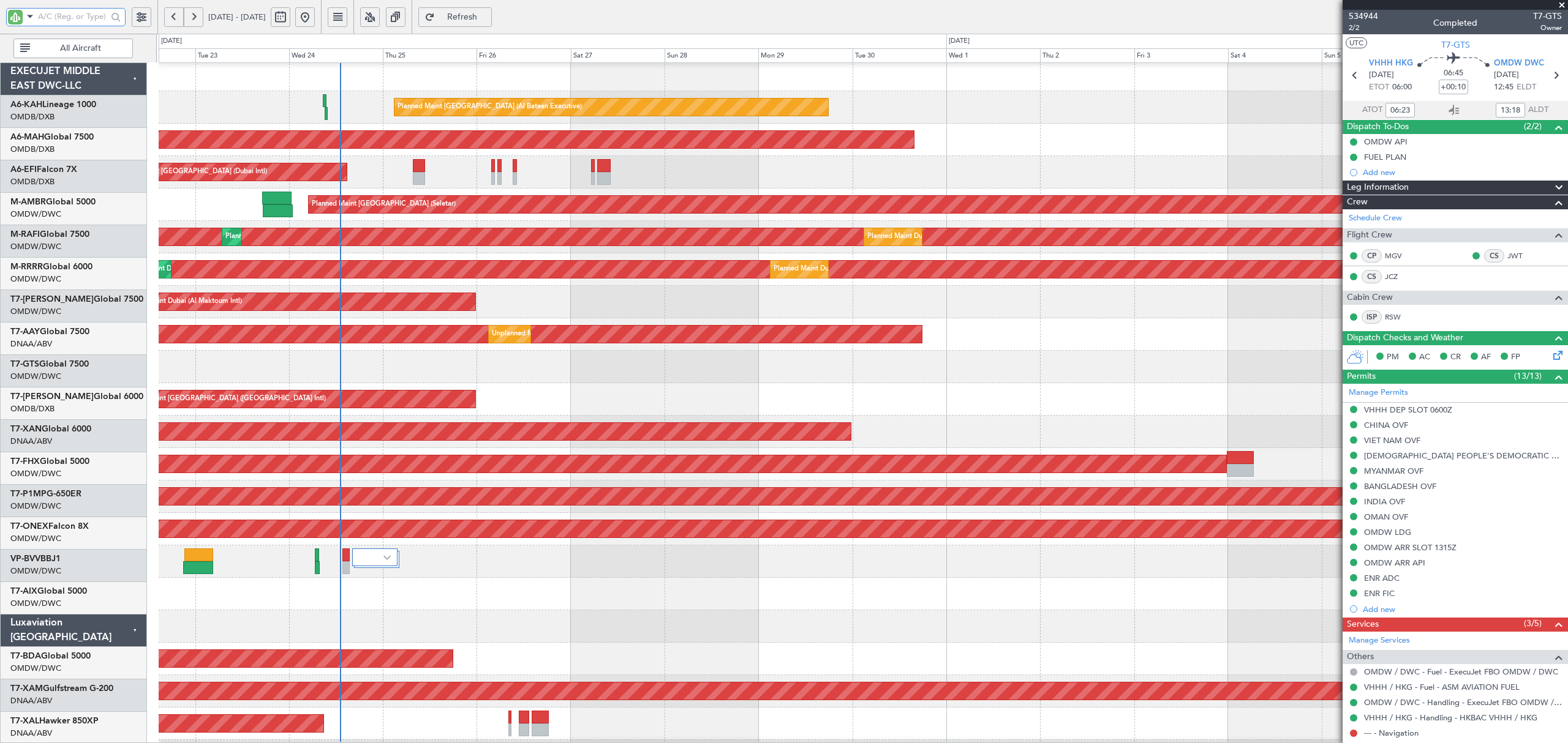
scroll to position [4, 0]
click at [530, 384] on div "Planned Maint Dubai (Dubai Intl)" at bounding box center [862, 400] width 1408 height 33
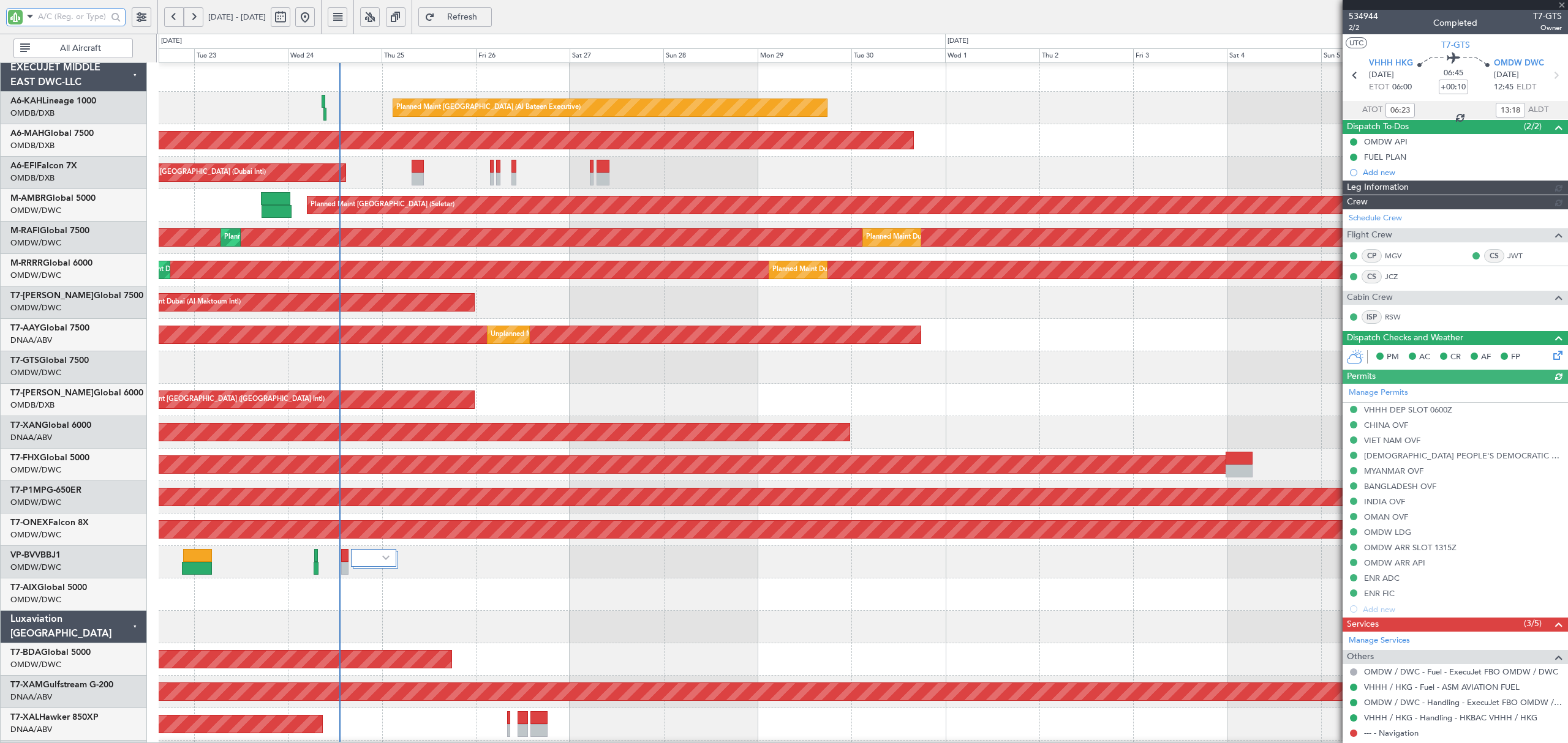
type input "Rohit Roy (ROY)"
type input "7026"
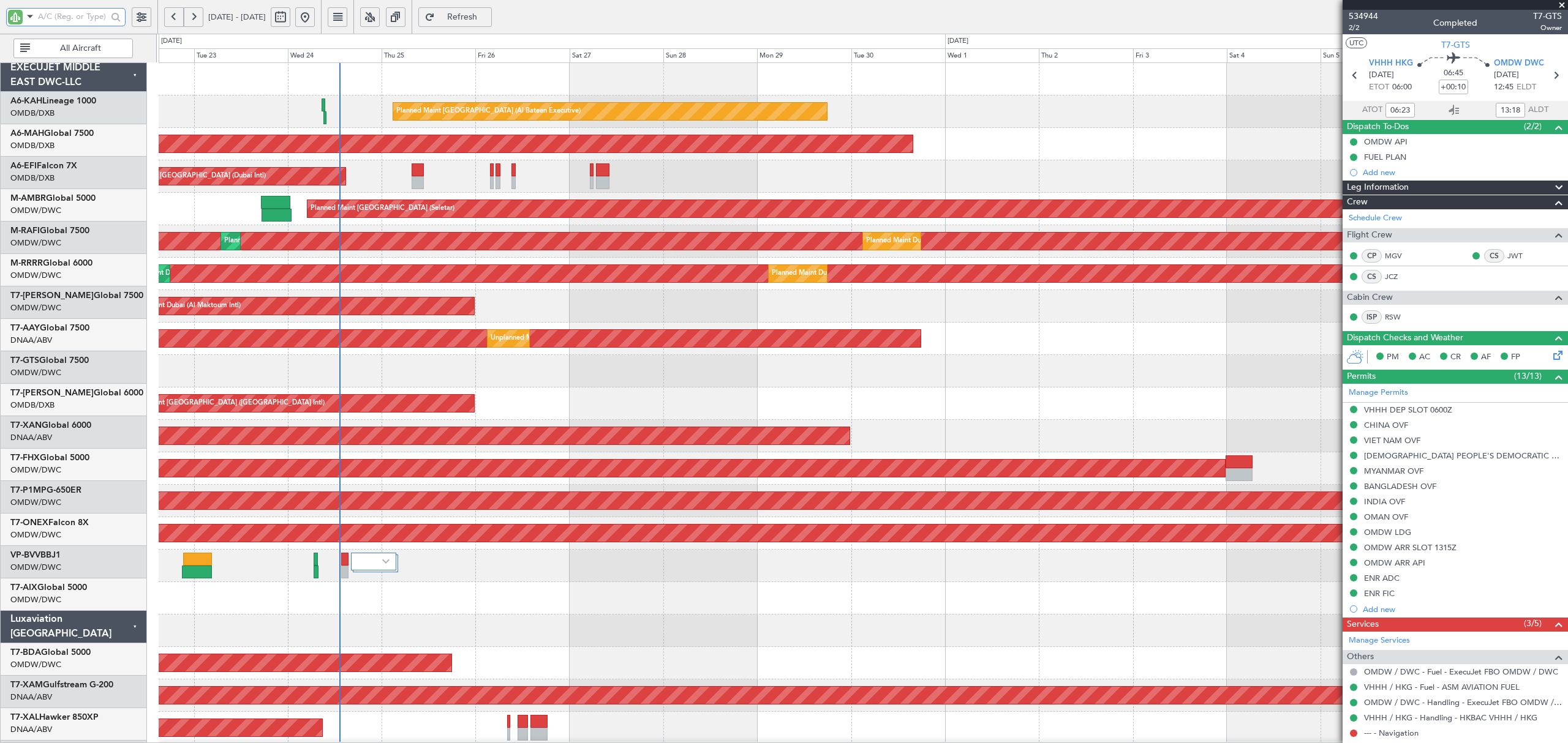
scroll to position [0, 0]
click at [769, 390] on div "Planned Maint Abu Dhabi (Al Bateen Executive) Planned Maint Dubai (Dubai Intl) …" at bounding box center [862, 664] width 1408 height 1201
click at [364, 377] on div "AOG Maint Singapore (Seletar)" at bounding box center [862, 371] width 1408 height 33
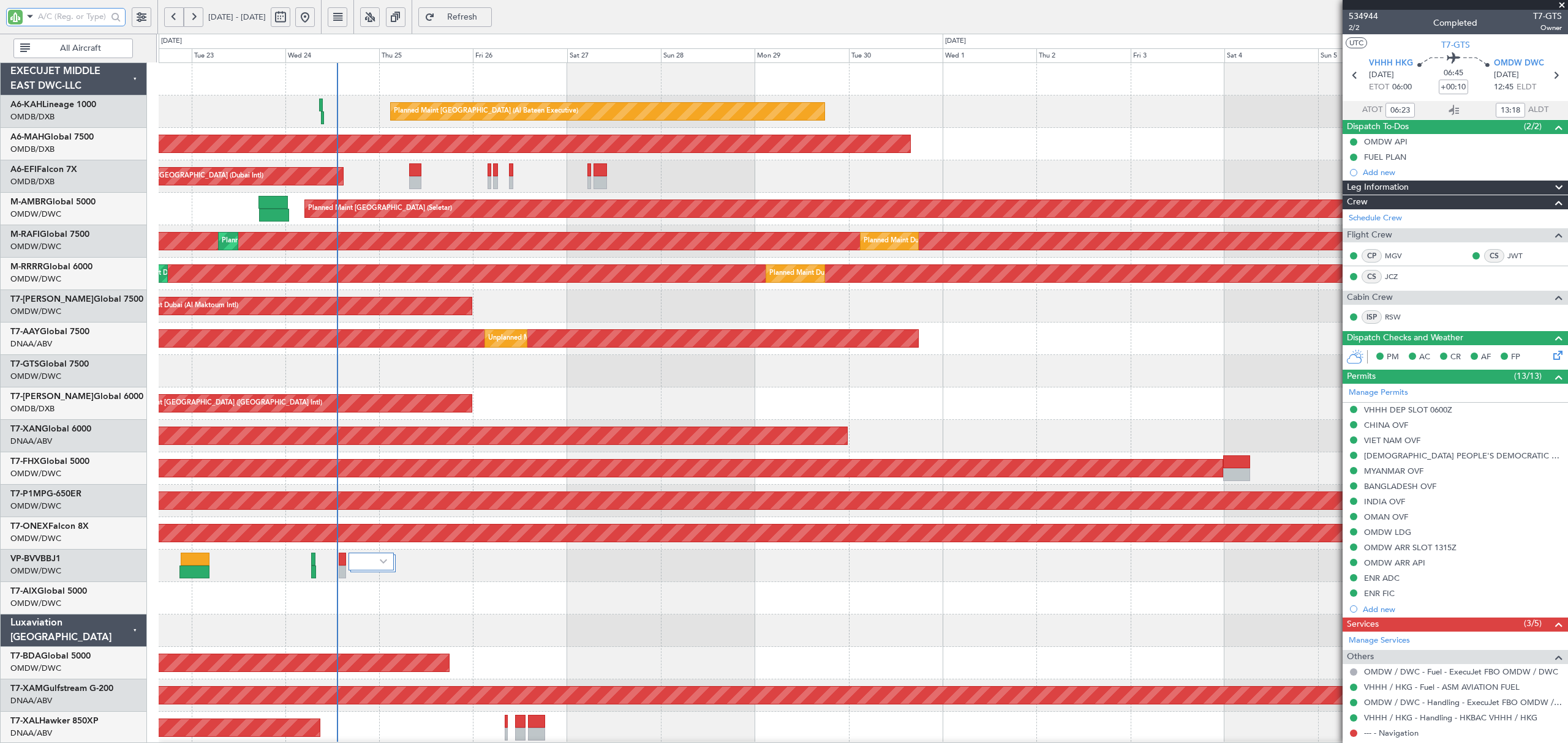
click at [363, 378] on div "AOG Maint Singapore (Seletar)" at bounding box center [862, 371] width 1408 height 33
